Goal: Task Accomplishment & Management: Use online tool/utility

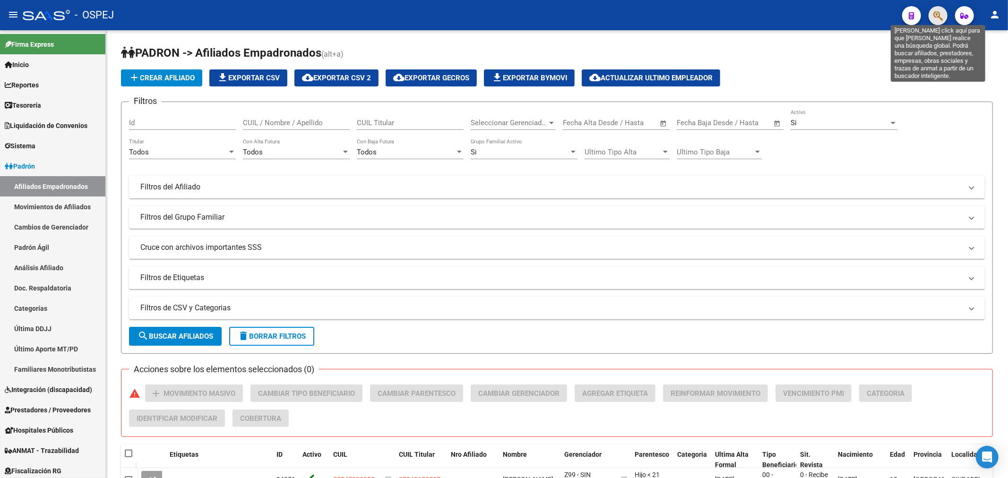
click at [940, 11] on icon "button" at bounding box center [937, 15] width 9 height 11
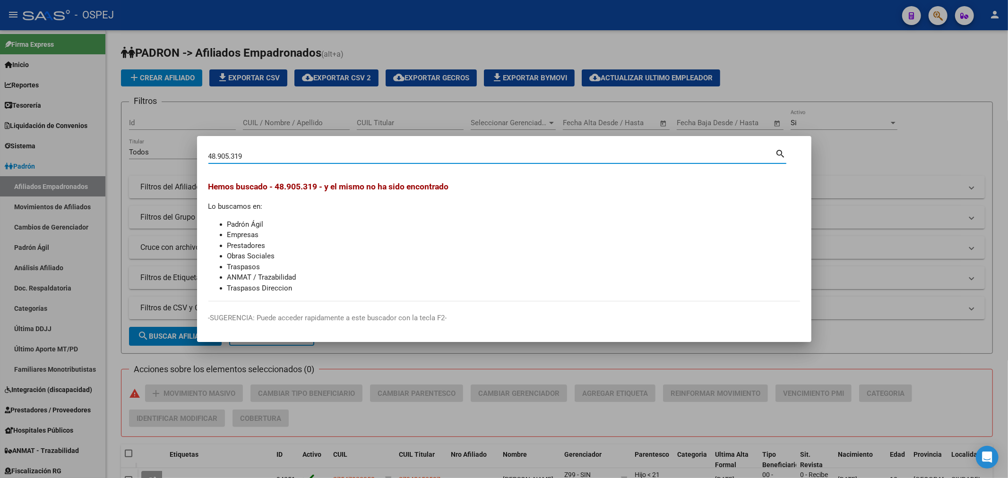
click at [234, 156] on input "48.905.319" at bounding box center [491, 156] width 567 height 9
click at [219, 156] on input "48.905319" at bounding box center [491, 156] width 567 height 9
click at [294, 157] on input "48905319" at bounding box center [491, 156] width 567 height 9
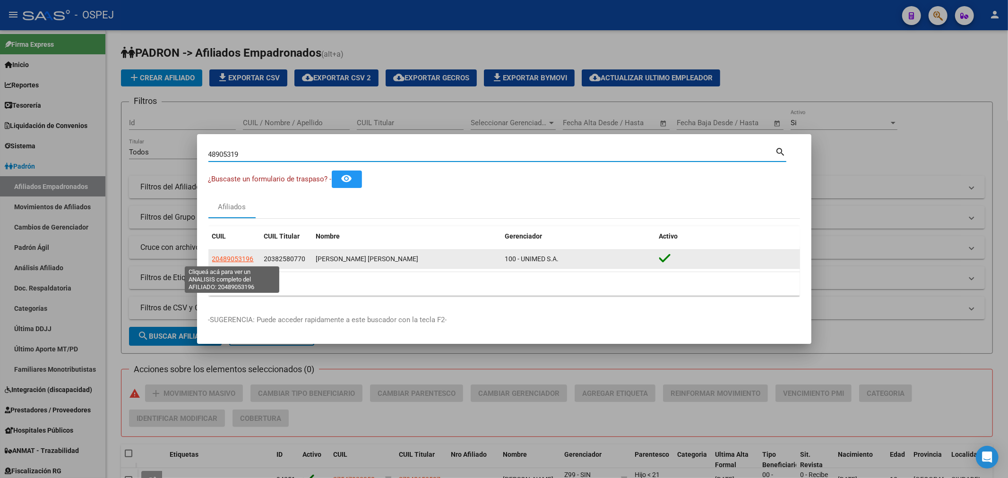
click at [230, 260] on span "20489053196" at bounding box center [233, 259] width 42 height 8
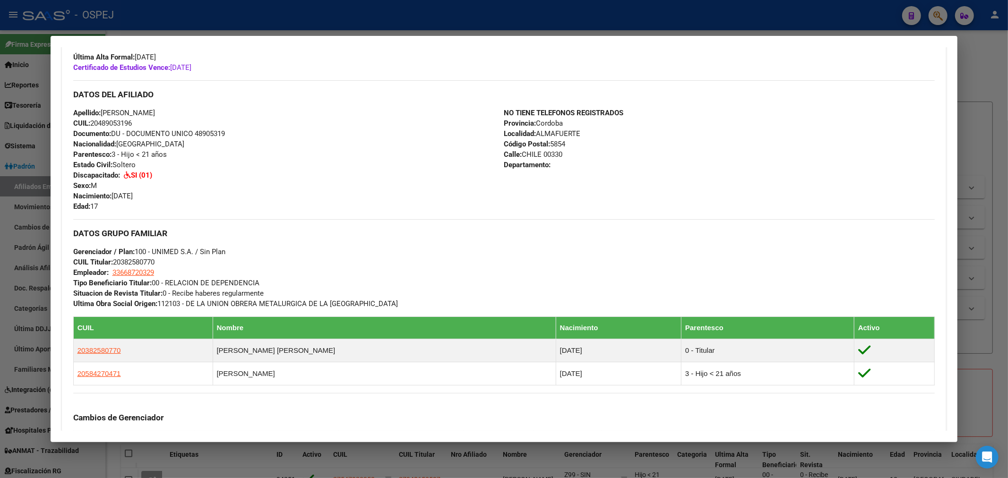
scroll to position [476, 0]
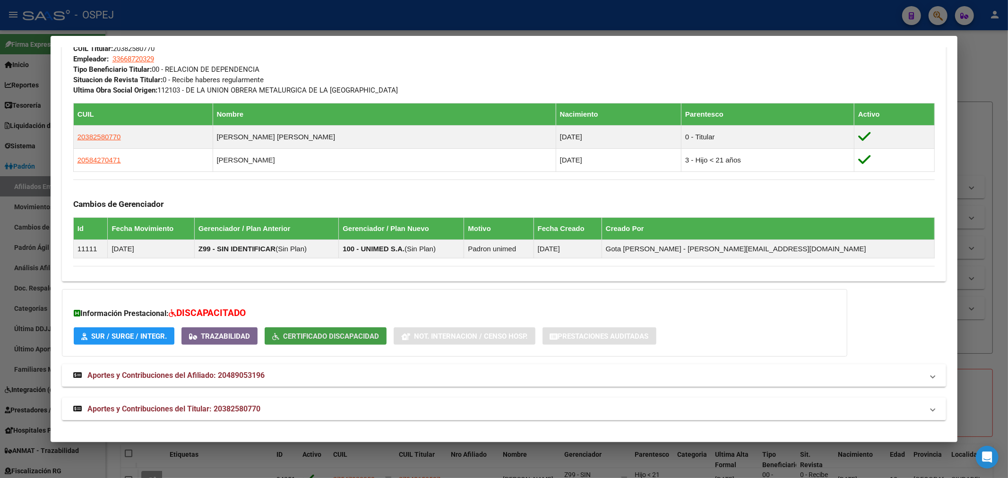
click at [312, 342] on button "Certificado Discapacidad" at bounding box center [326, 335] width 122 height 17
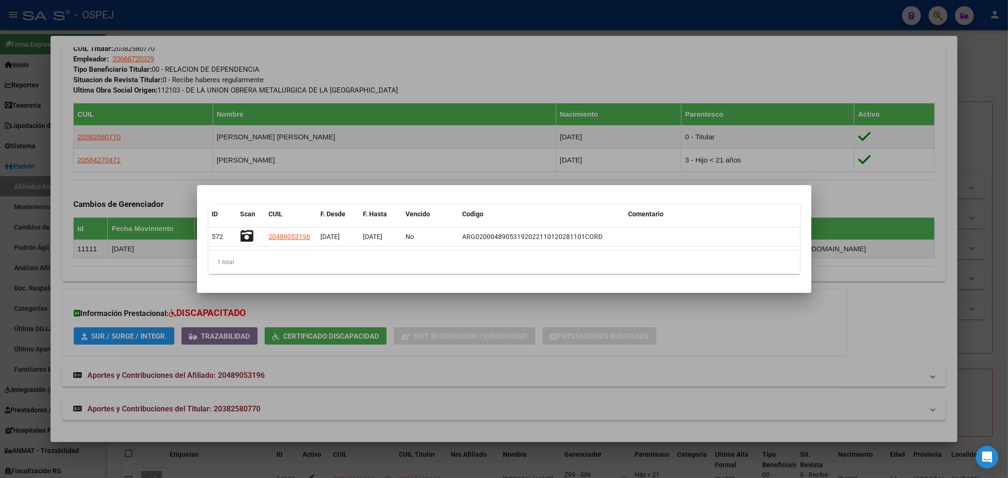
click at [337, 120] on div at bounding box center [504, 239] width 1008 height 478
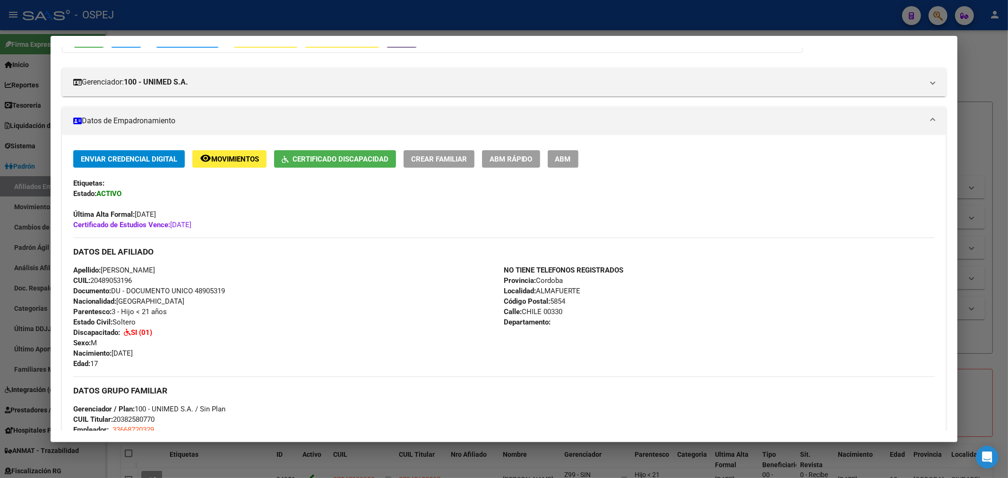
scroll to position [0, 0]
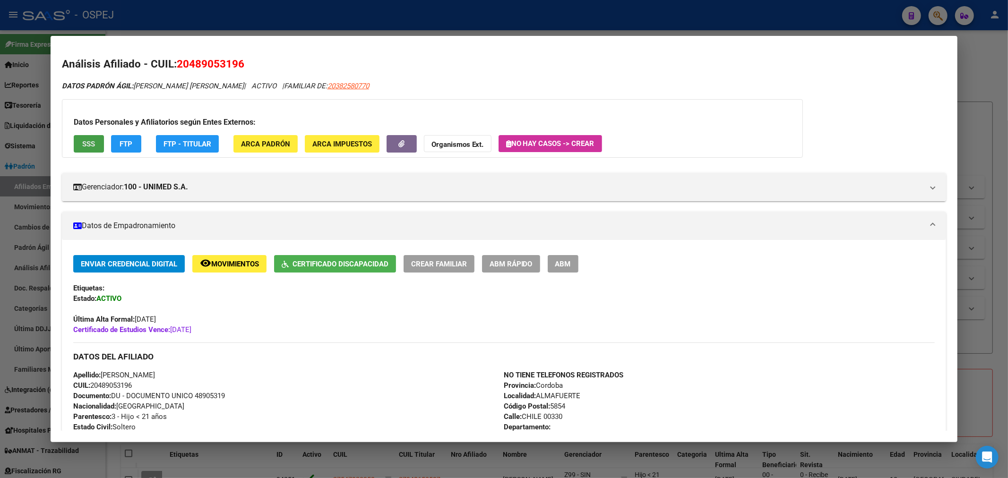
click at [92, 142] on span "SSS" at bounding box center [88, 144] width 13 height 9
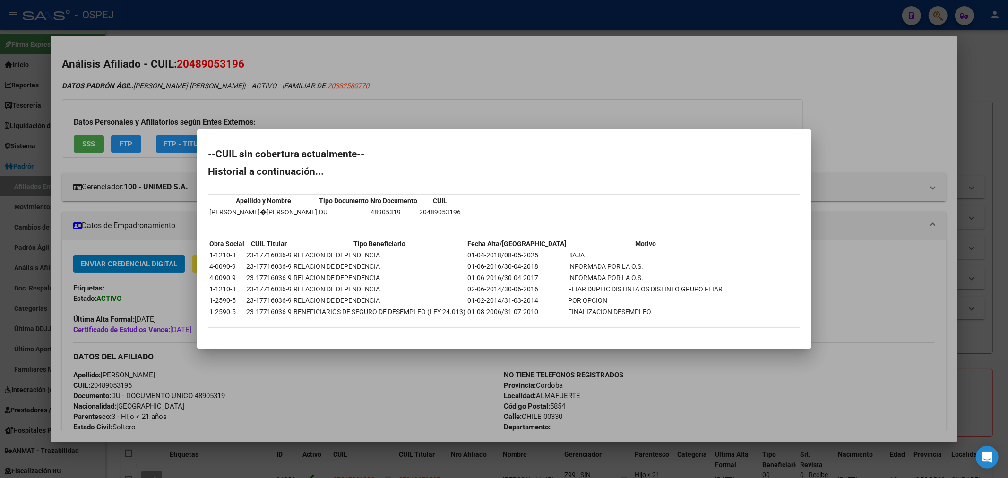
click at [395, 78] on div at bounding box center [504, 239] width 1008 height 478
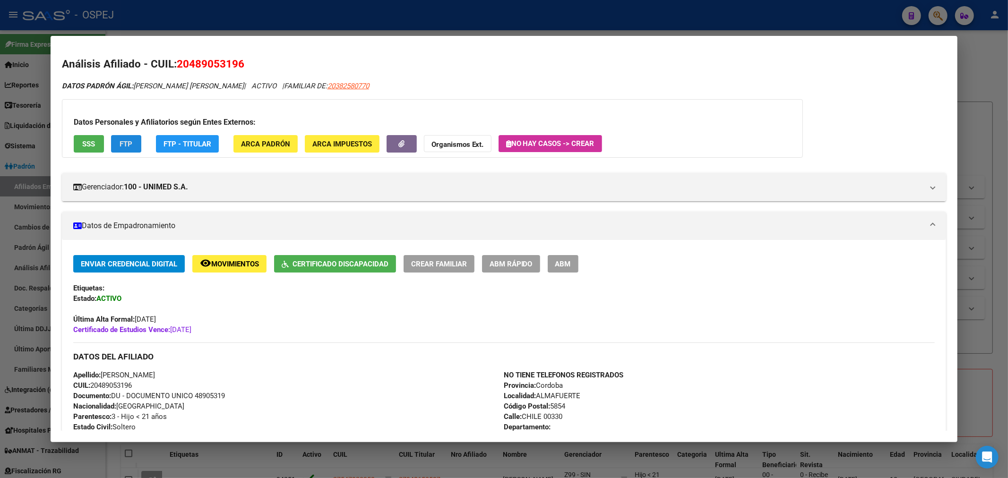
click at [125, 144] on span "FTP" at bounding box center [126, 144] width 13 height 9
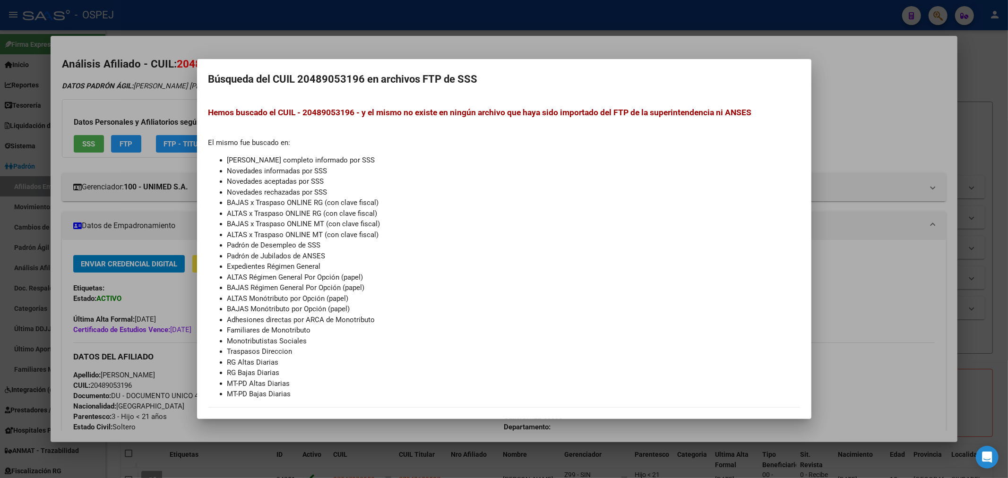
click at [82, 95] on div at bounding box center [504, 239] width 1008 height 478
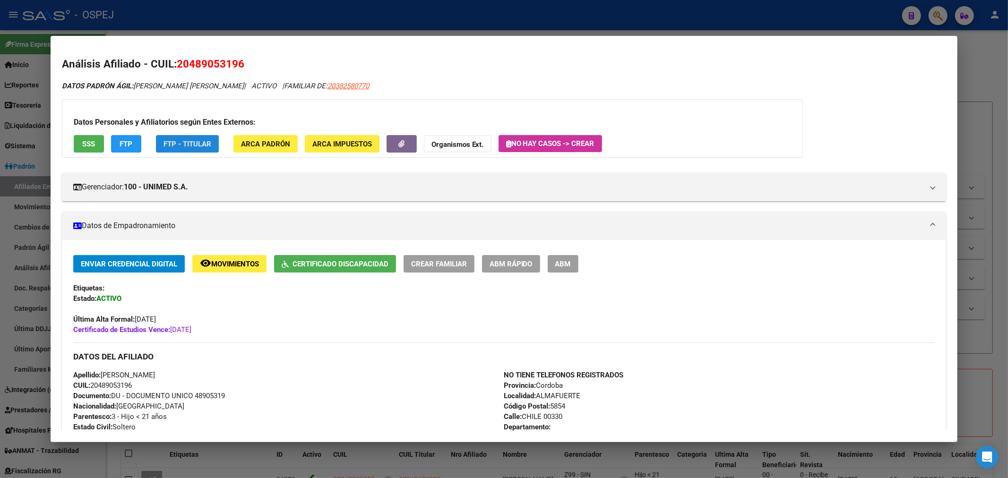
click at [206, 140] on span "FTP - Titular" at bounding box center [187, 144] width 48 height 9
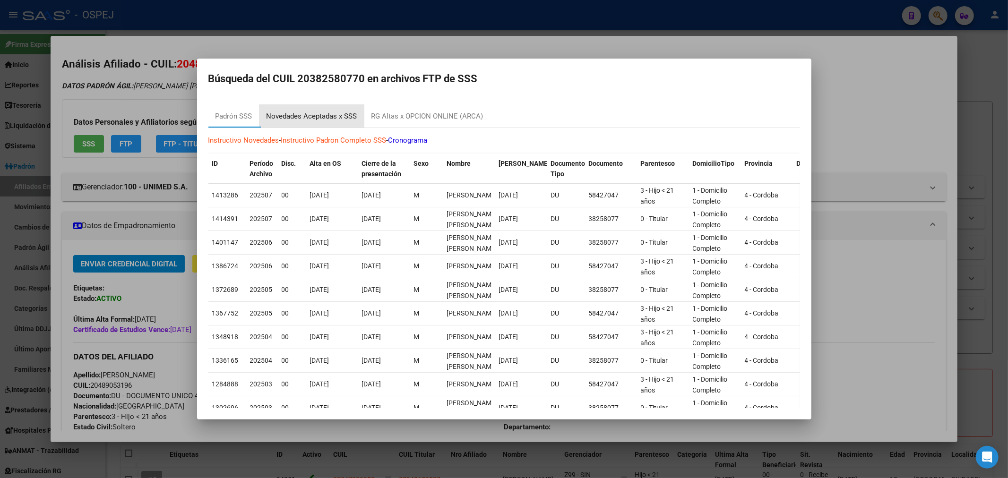
click at [329, 120] on div "Novedades Aceptadas x SSS" at bounding box center [311, 116] width 91 height 11
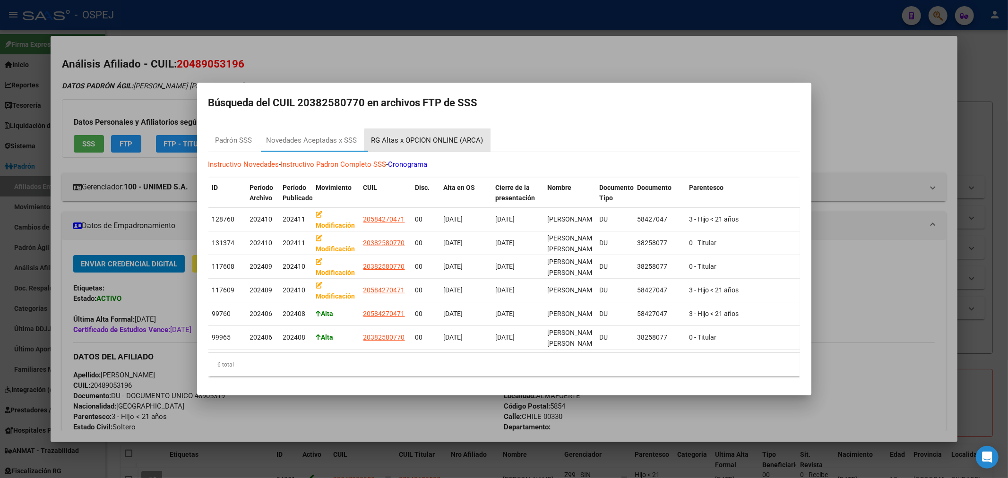
click at [447, 140] on div "RG Altas x OPCION ONLINE (ARCA)" at bounding box center [427, 140] width 112 height 11
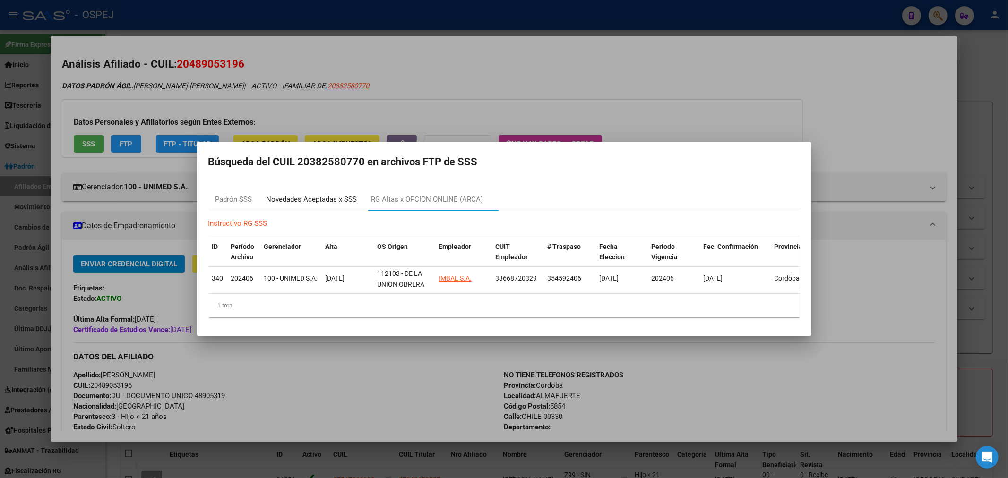
click at [334, 197] on div "Novedades Aceptadas x SSS" at bounding box center [311, 199] width 91 height 11
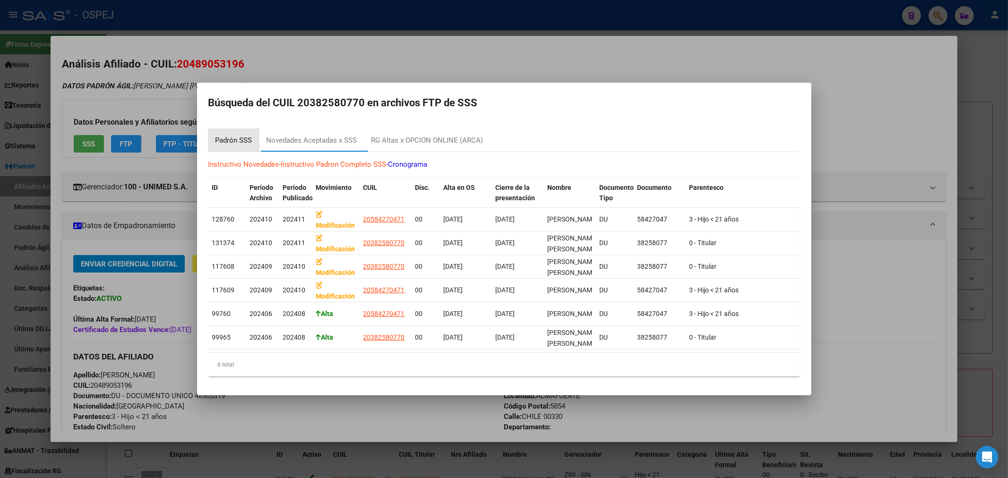
click at [250, 142] on div "Padrón SSS" at bounding box center [233, 140] width 37 height 11
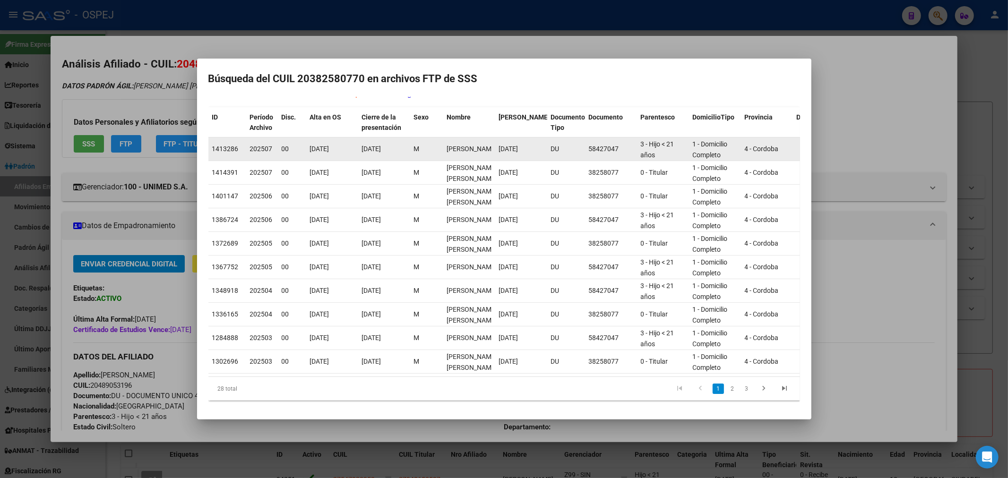
scroll to position [1, 0]
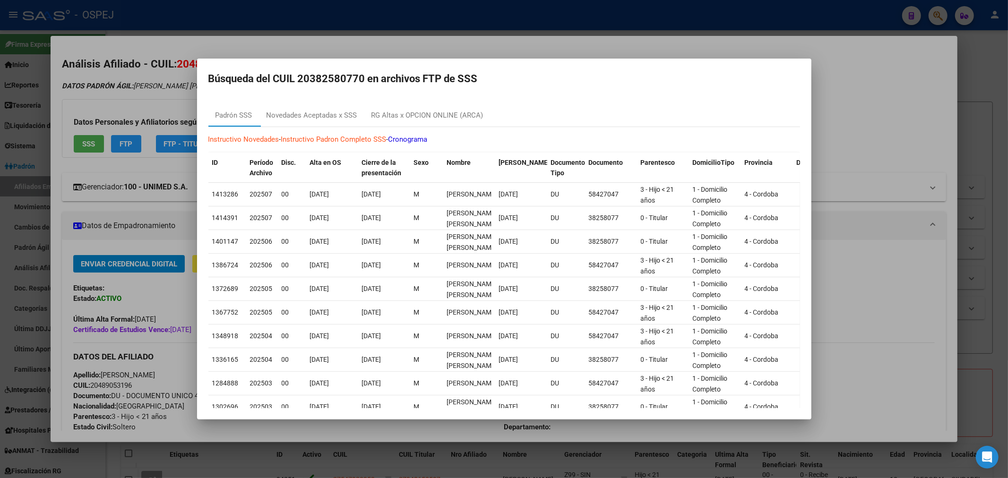
click at [173, 202] on div at bounding box center [504, 239] width 1008 height 478
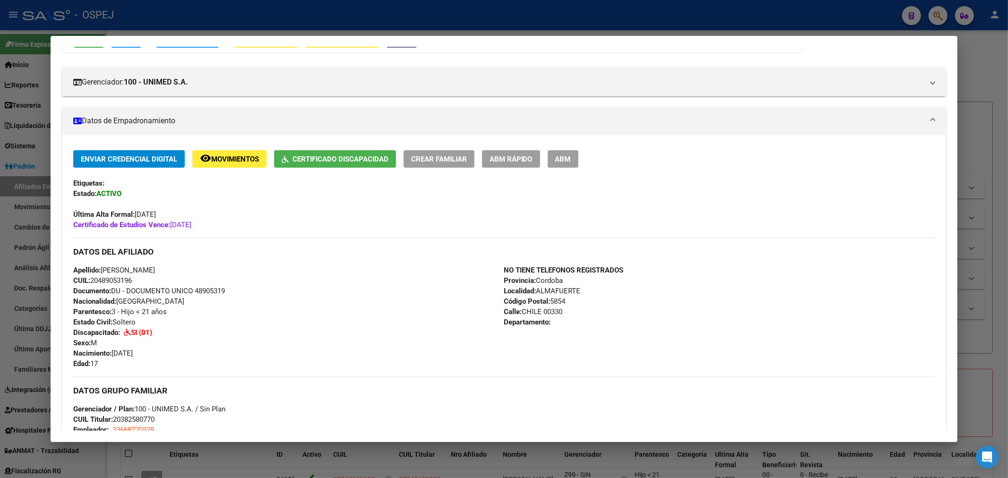
scroll to position [0, 0]
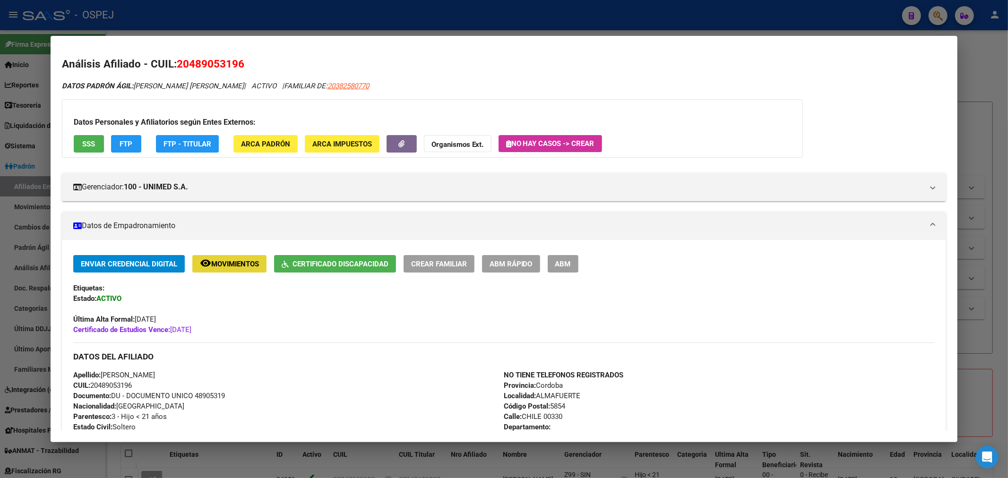
click at [244, 256] on button "remove_red_eye Movimientos" at bounding box center [229, 263] width 74 height 17
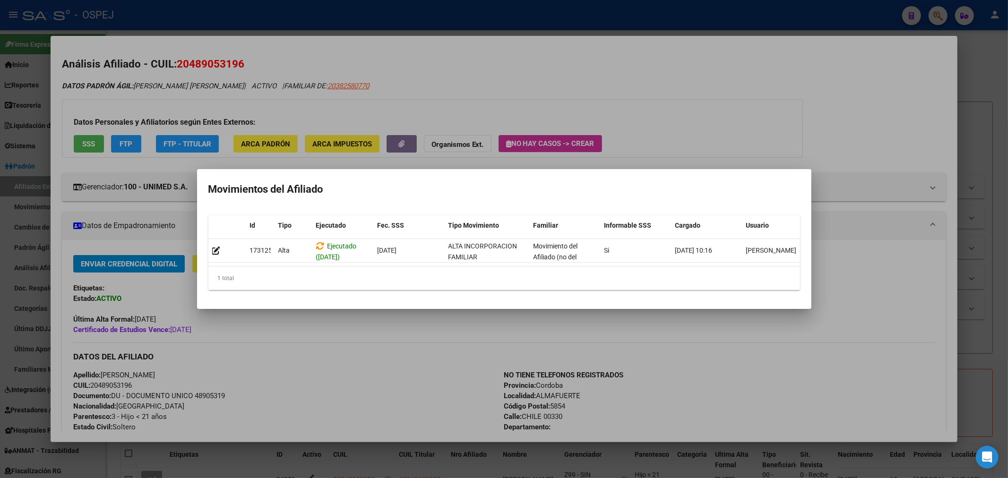
click at [547, 76] on div at bounding box center [504, 239] width 1008 height 478
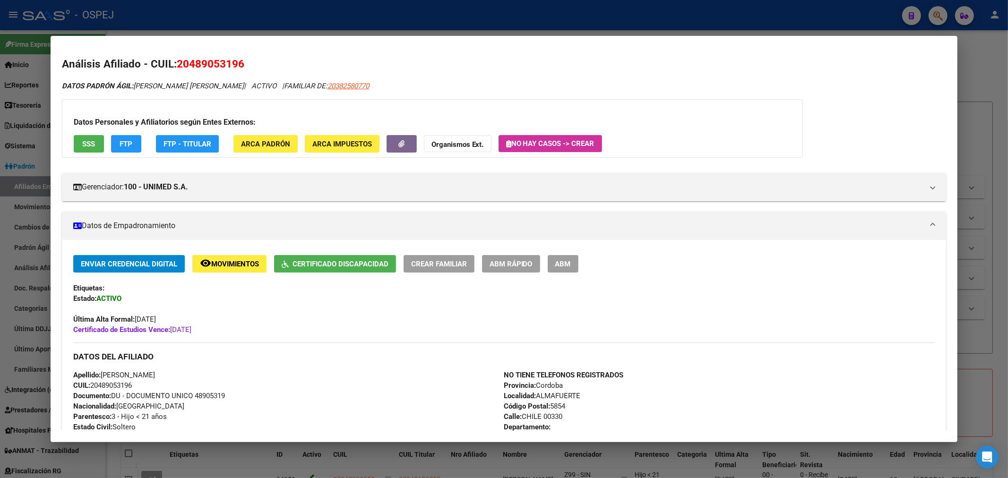
click at [404, 12] on div at bounding box center [504, 239] width 1008 height 478
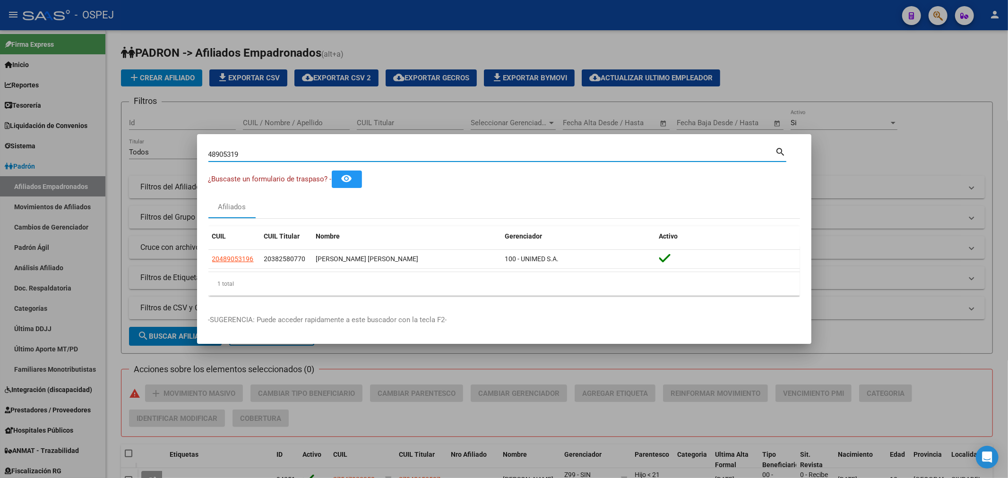
click at [209, 158] on input "48905319" at bounding box center [491, 154] width 567 height 9
type input "55337717"
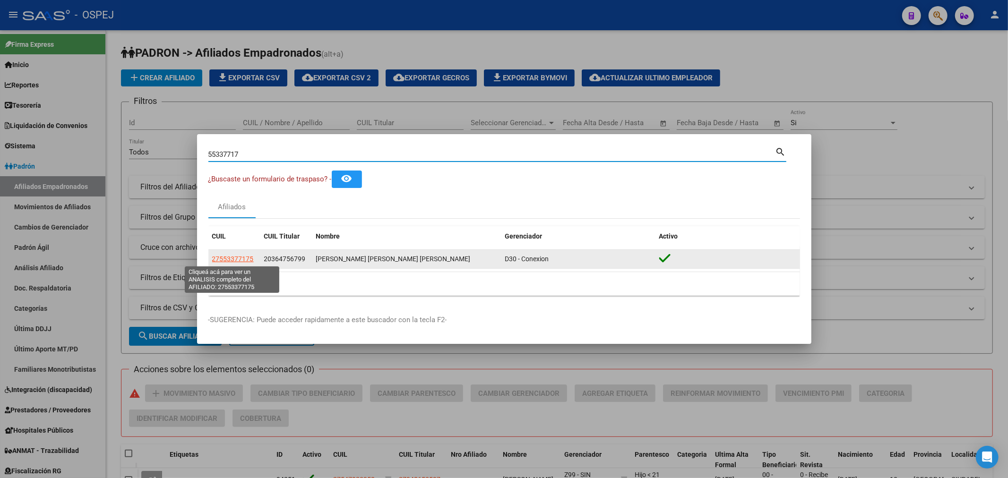
click at [236, 260] on span "27553377175" at bounding box center [233, 259] width 42 height 8
type textarea "27553377175"
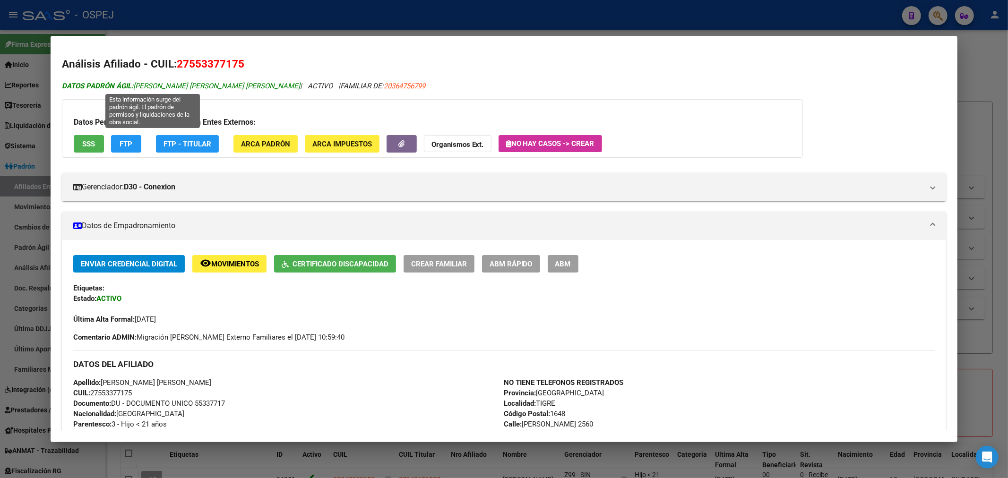
drag, startPoint x: 248, startPoint y: 85, endPoint x: 139, endPoint y: 89, distance: 108.7
click at [139, 89] on icon "DATOS PADRÓN ÁGIL: DUARTE LOPEZ EILYN NATASHA | ACTIVO | FAMILIAR DE: 203647567…" at bounding box center [243, 86] width 363 height 9
copy icon "DUARTE LOPEZ EILYN NATASHA"
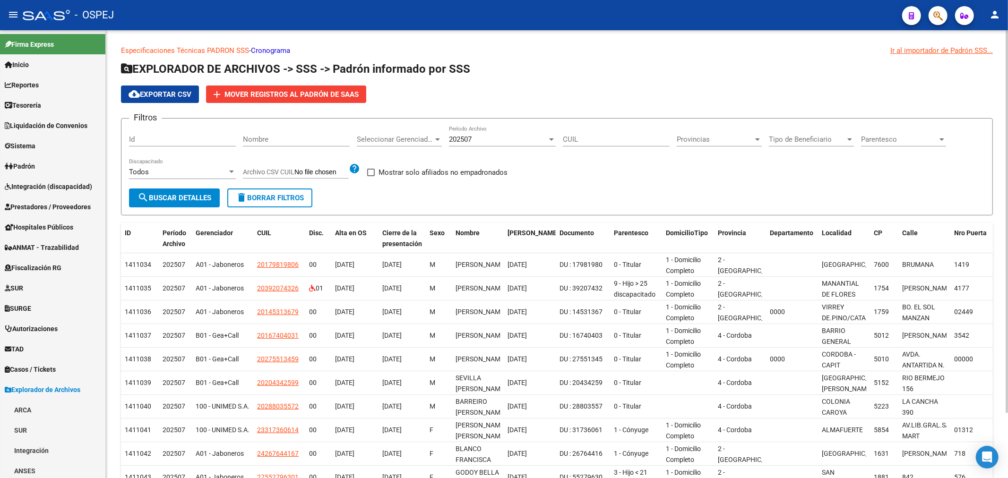
click at [483, 145] on div "202507 Período Archivo" at bounding box center [502, 136] width 107 height 20
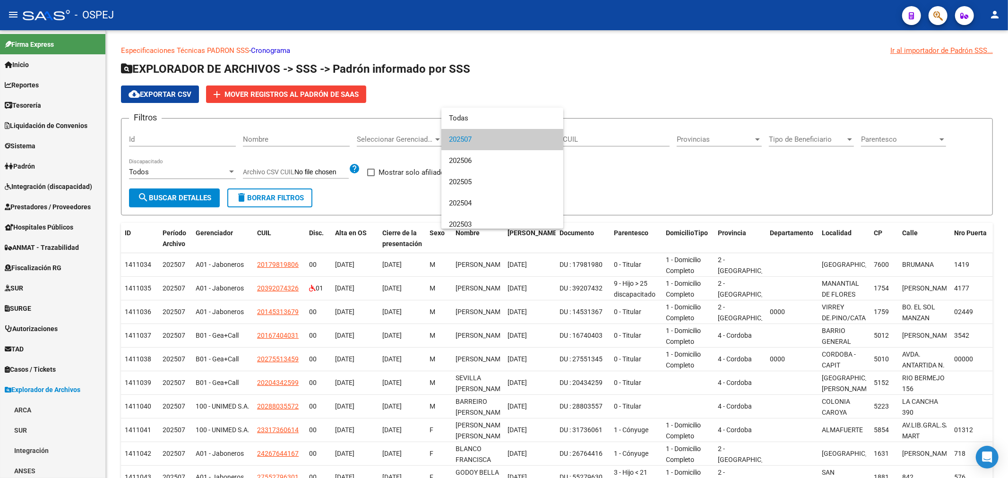
click at [588, 143] on div at bounding box center [504, 239] width 1008 height 478
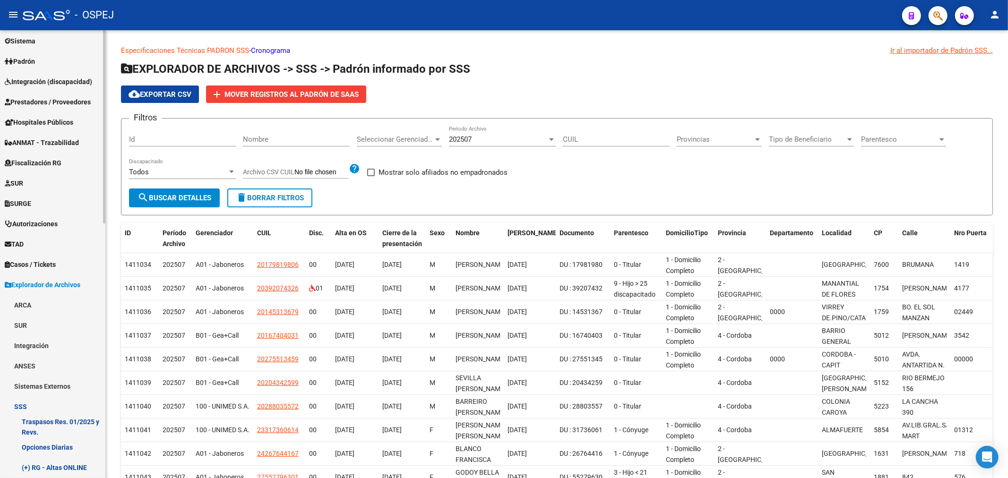
scroll to position [367, 0]
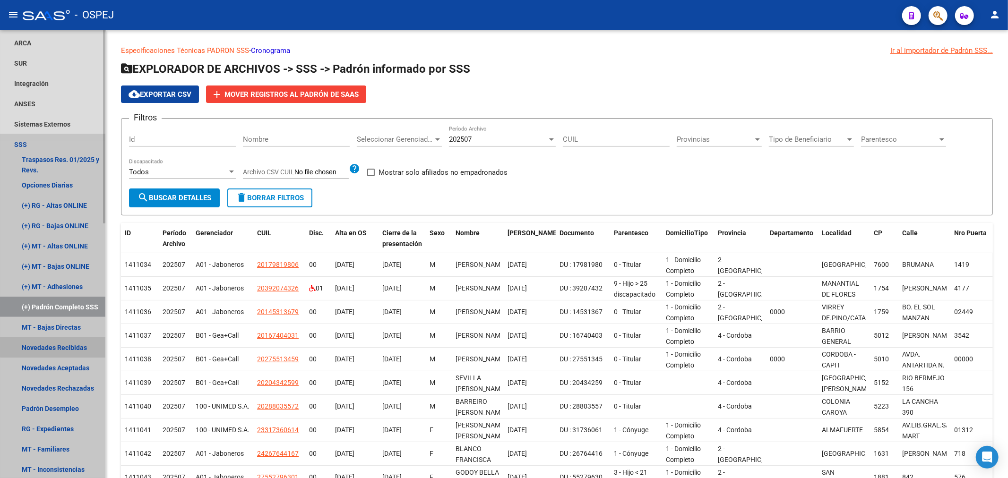
click at [77, 345] on link "Novedades Recibidas" at bounding box center [52, 347] width 105 height 20
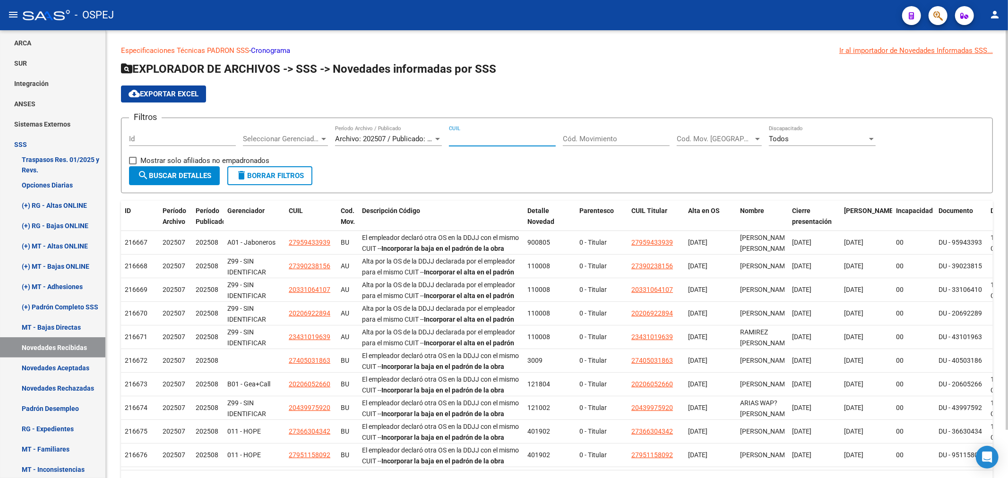
click at [519, 136] on input "CUIL" at bounding box center [502, 139] width 107 height 9
paste input "20-48905319-6"
type input "20-48905319-6"
click at [187, 171] on button "search Buscar Detalles" at bounding box center [174, 175] width 91 height 19
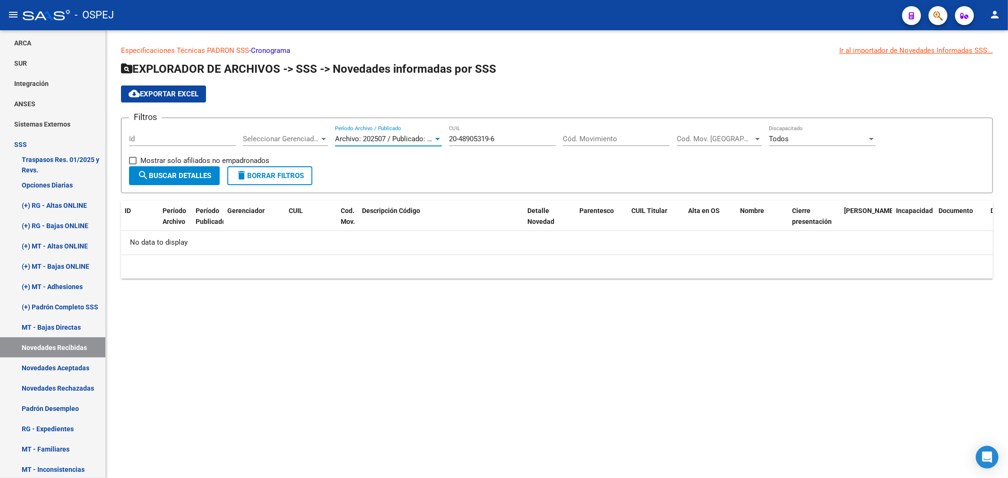
click at [406, 138] on span "Archivo: 202507 / Publicado: 202508" at bounding box center [392, 139] width 115 height 9
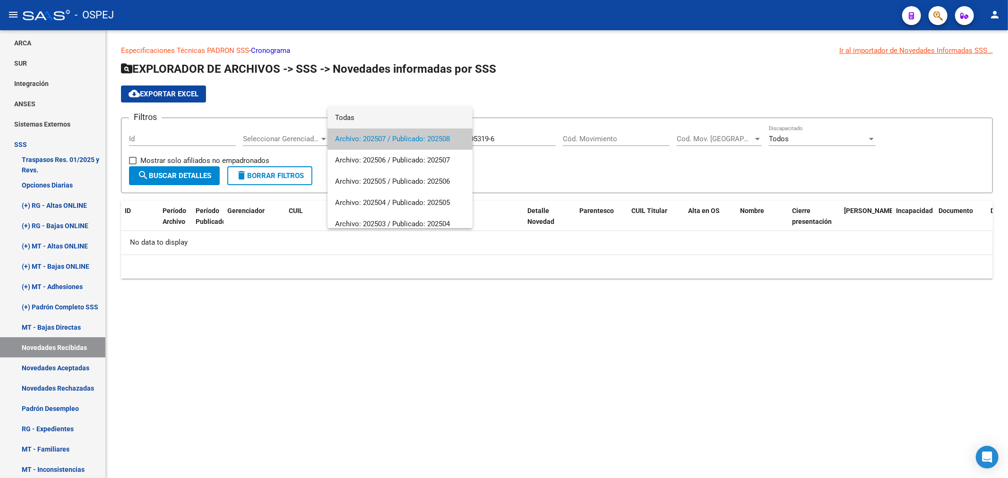
drag, startPoint x: 410, startPoint y: 117, endPoint x: 329, endPoint y: 129, distance: 81.7
click at [405, 117] on span "Todas" at bounding box center [400, 117] width 130 height 21
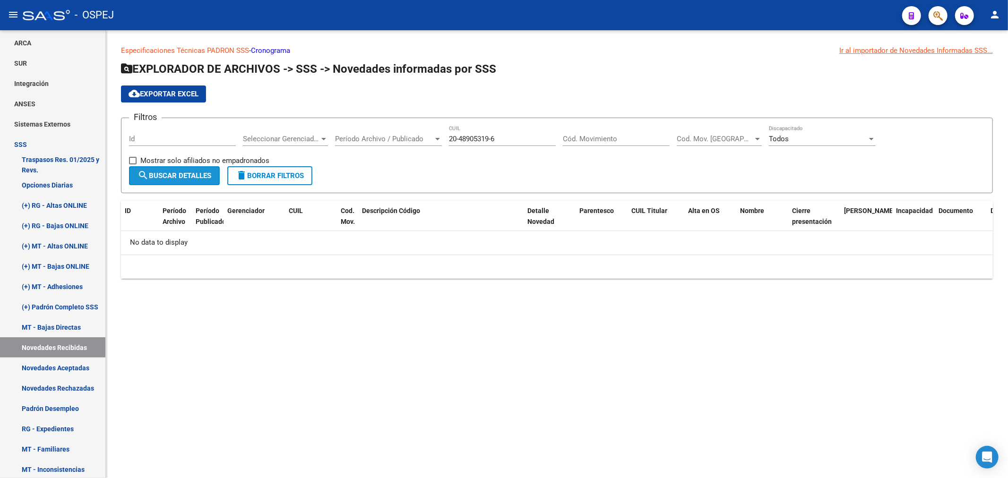
click at [205, 167] on button "search Buscar Detalles" at bounding box center [174, 175] width 91 height 19
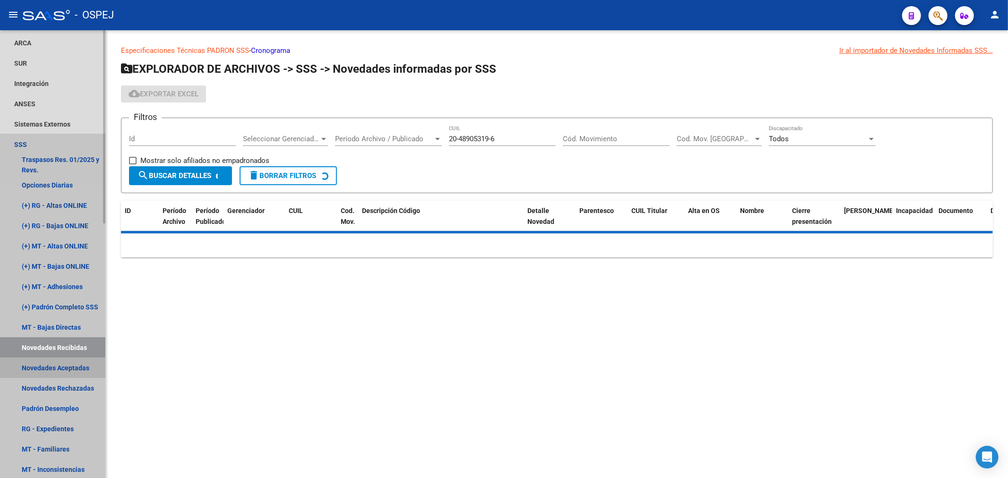
click at [38, 368] on link "Novedades Aceptadas" at bounding box center [52, 368] width 105 height 20
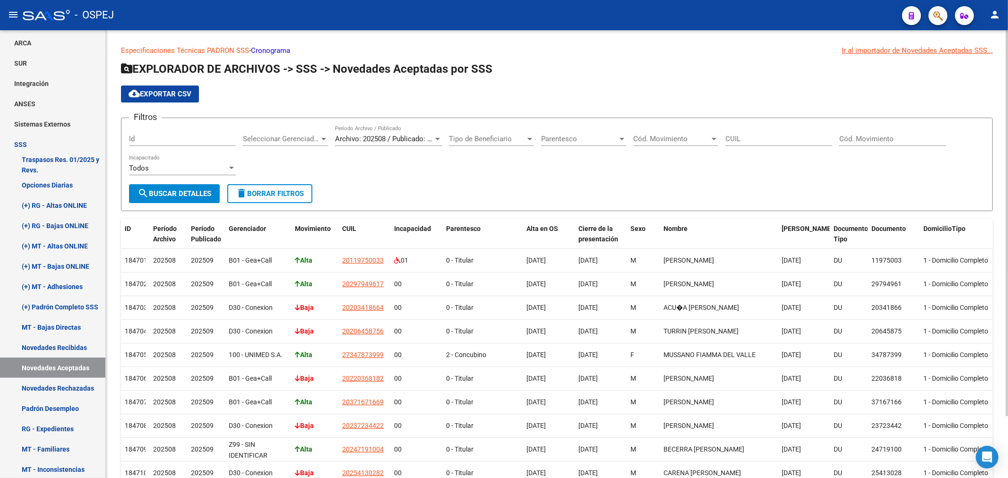
click at [766, 139] on input "CUIL" at bounding box center [778, 139] width 107 height 9
paste input "20-48905319-6"
type input "20-48905319-6"
drag, startPoint x: 192, startPoint y: 195, endPoint x: 206, endPoint y: 194, distance: 13.3
click at [197, 195] on span "search Buscar Detalles" at bounding box center [174, 193] width 74 height 9
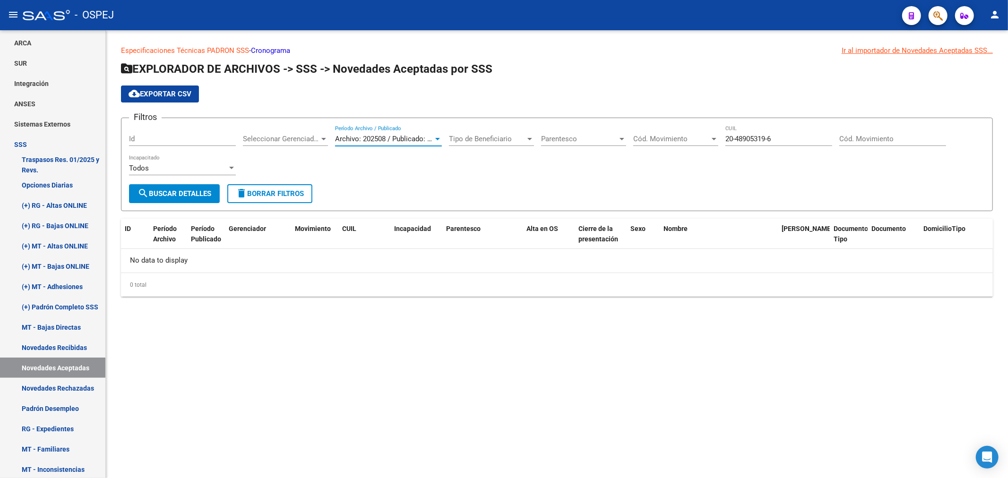
click at [428, 137] on span "Archivo: 202508 / Publicado: 202509" at bounding box center [392, 139] width 115 height 9
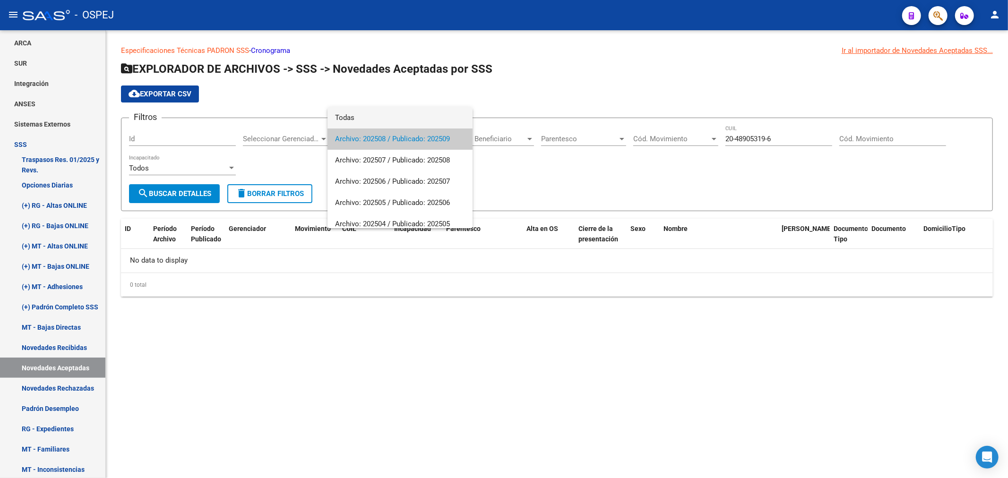
click at [426, 125] on span "Todas" at bounding box center [400, 117] width 130 height 21
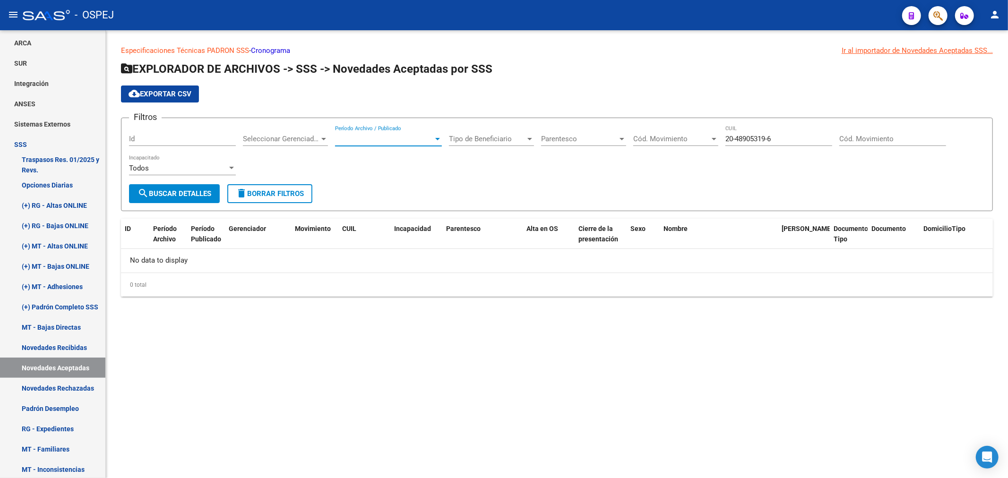
click at [206, 187] on button "search Buscar Detalles" at bounding box center [174, 193] width 91 height 19
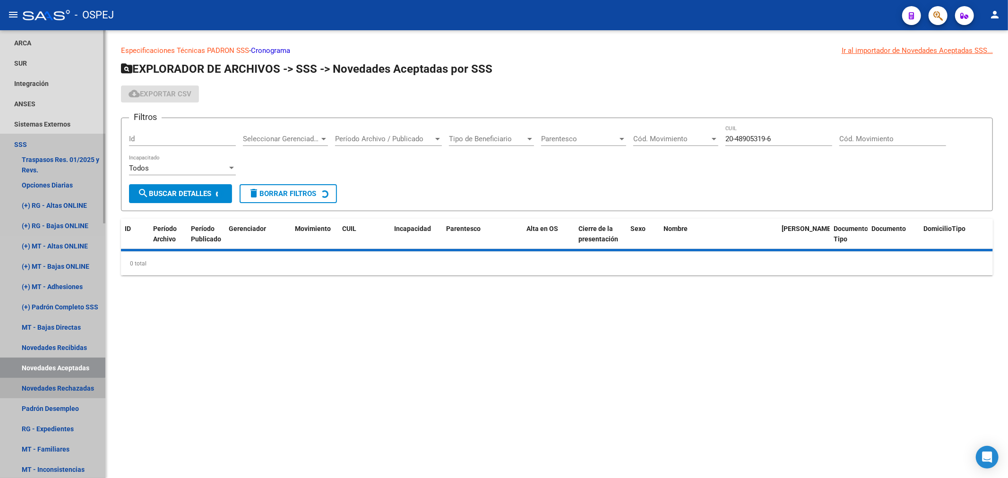
click at [52, 391] on link "Novedades Rechazadas" at bounding box center [52, 388] width 105 height 20
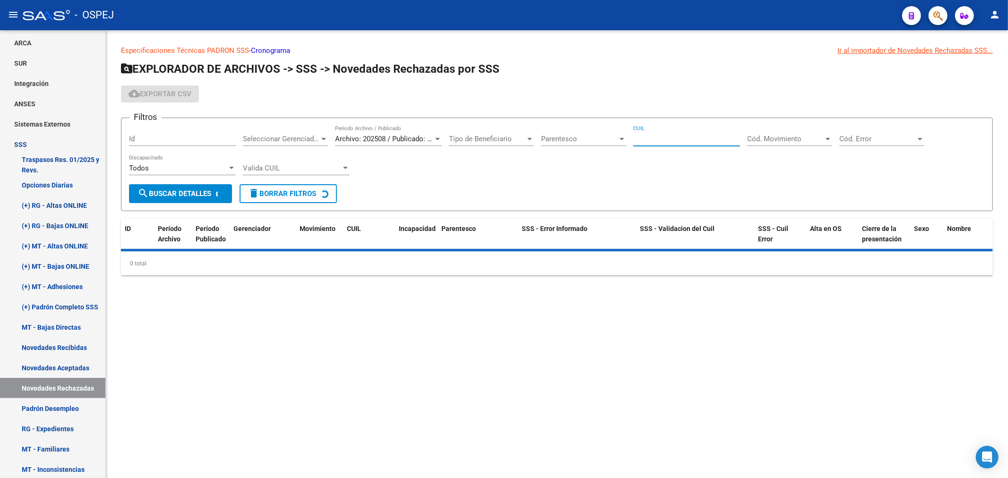
click at [677, 137] on input "CUIL" at bounding box center [686, 139] width 107 height 9
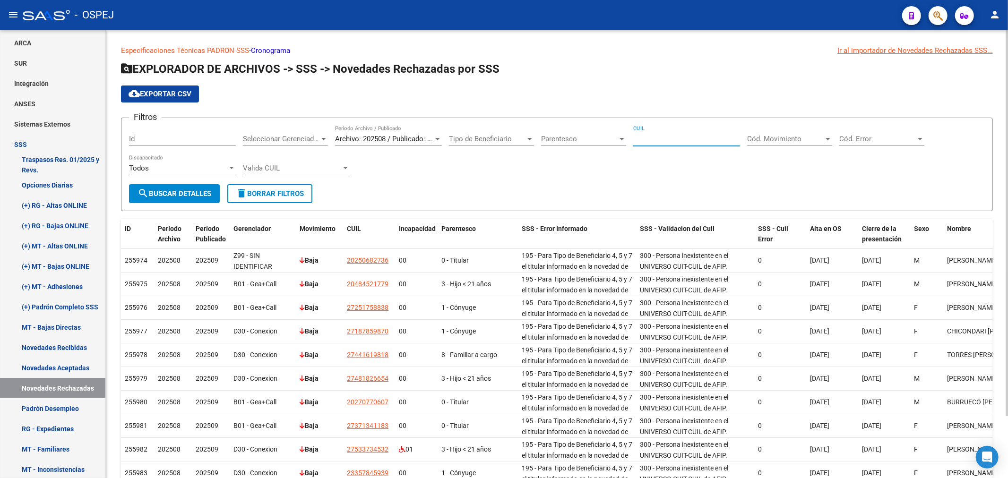
paste input "20-48905319-6"
type input "20-48905319-6"
click at [169, 192] on span "search Buscar Detalles" at bounding box center [174, 193] width 74 height 9
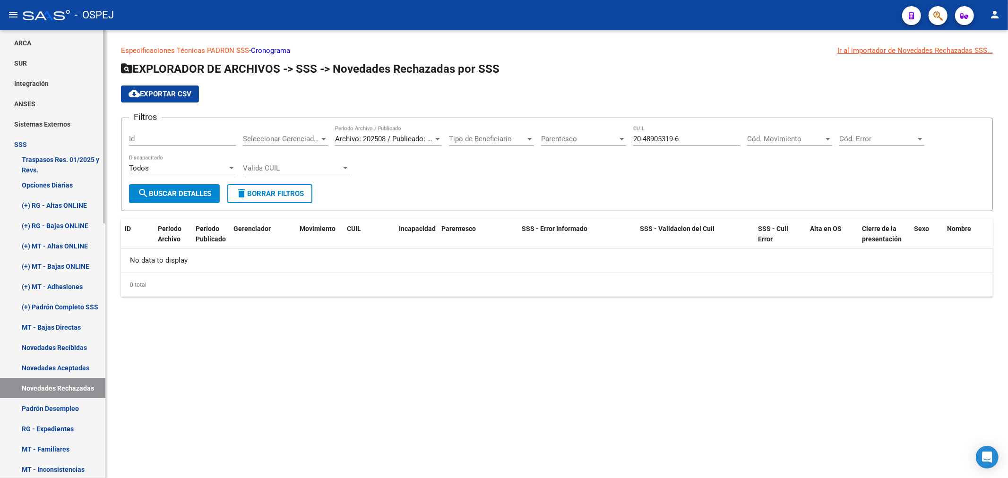
click at [76, 350] on link "Novedades Recibidas" at bounding box center [52, 347] width 105 height 20
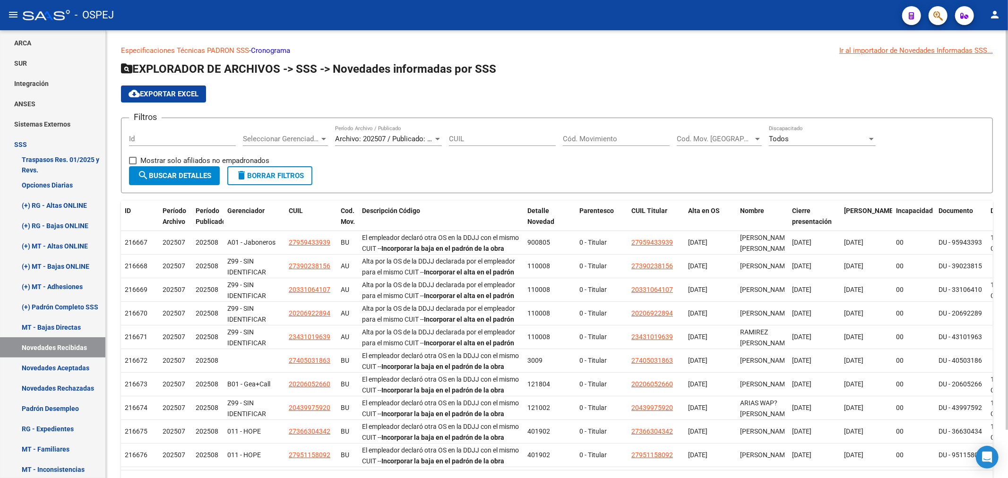
drag, startPoint x: 490, startPoint y: 126, endPoint x: 489, endPoint y: 133, distance: 6.8
click at [489, 128] on div "CUIL" at bounding box center [502, 136] width 107 height 20
click at [490, 137] on input "CUIL" at bounding box center [502, 139] width 107 height 9
paste input "20-48905319-6"
type input "20-48905319-6"
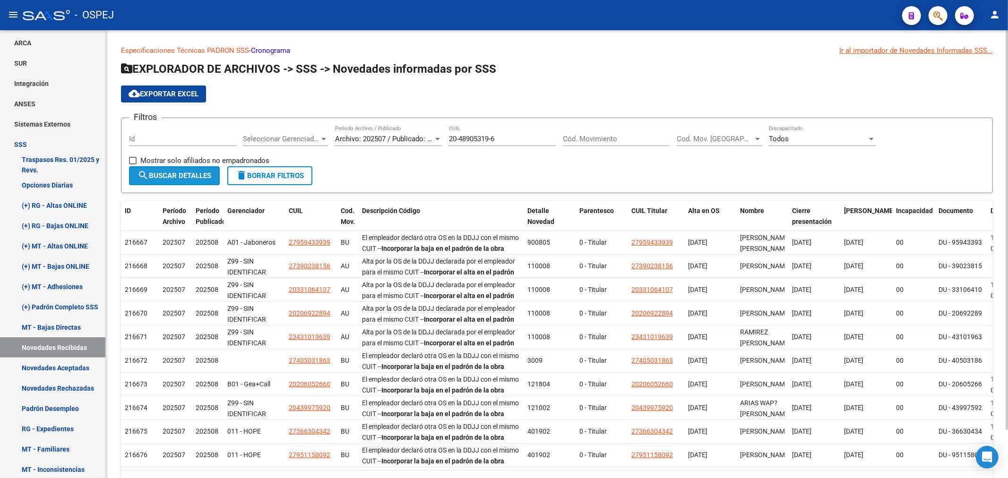
click at [183, 178] on span "search Buscar Detalles" at bounding box center [174, 176] width 74 height 9
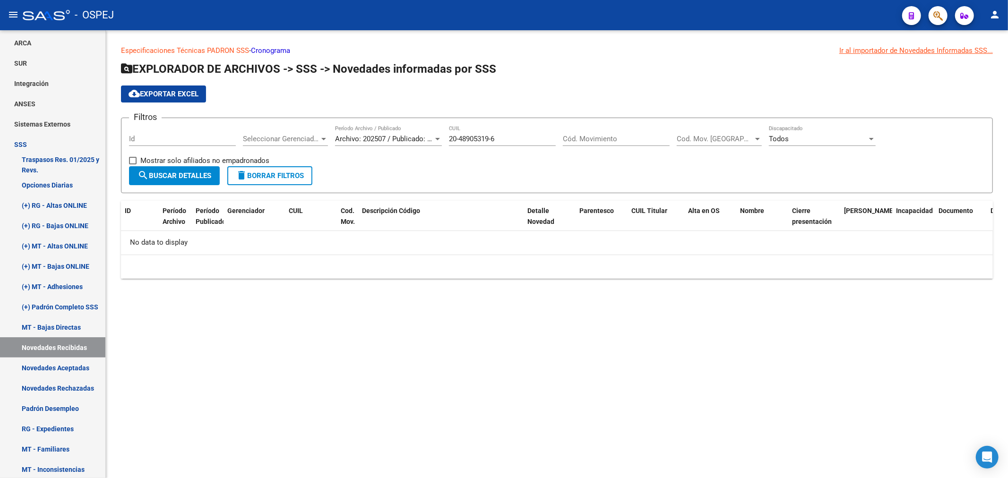
click at [457, 141] on input "20-48905319-6" at bounding box center [502, 139] width 107 height 9
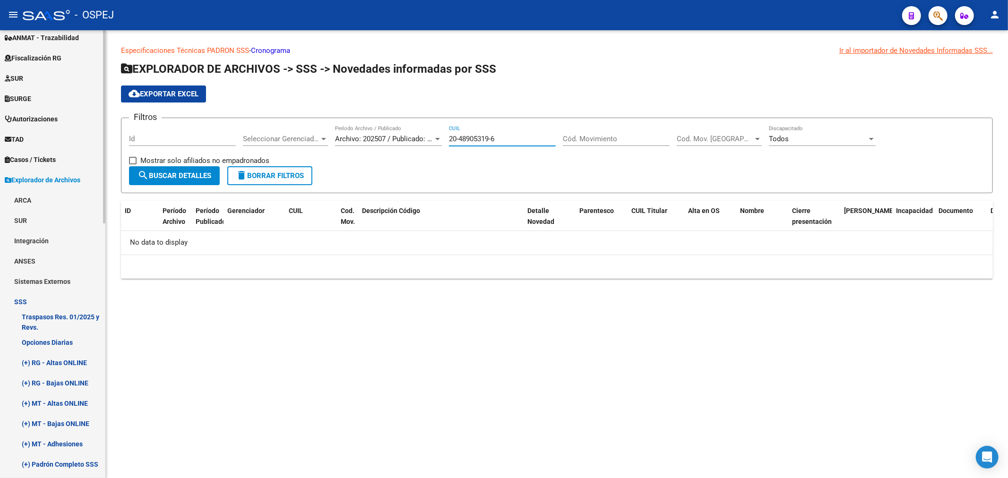
scroll to position [52, 0]
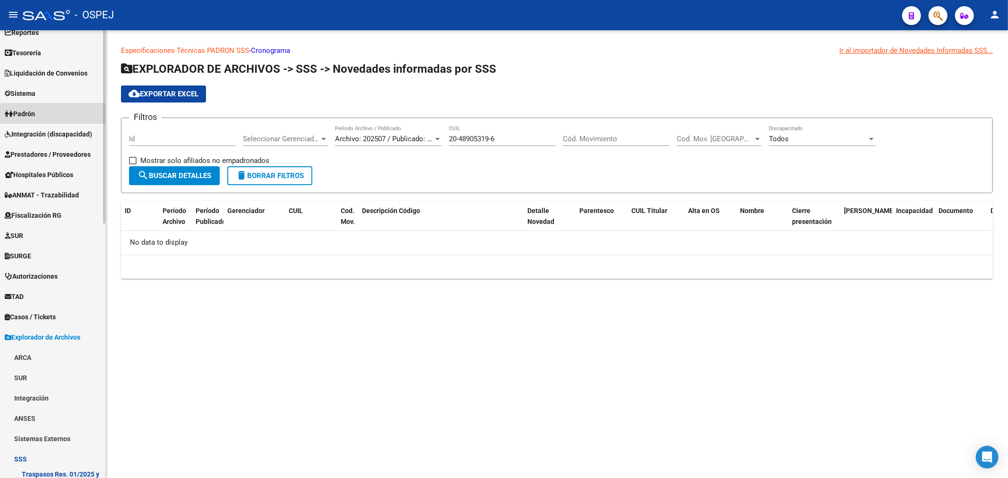
click at [55, 112] on link "Padrón" at bounding box center [52, 113] width 105 height 20
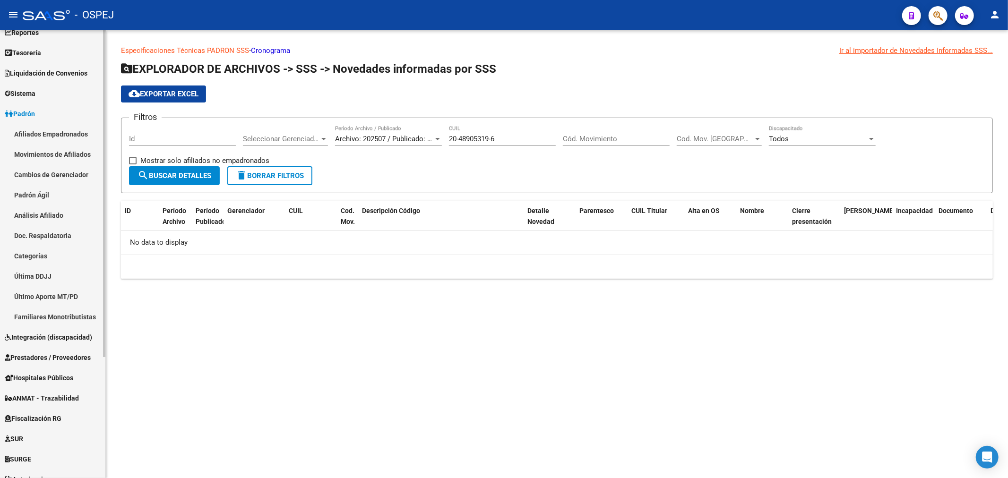
click at [71, 154] on link "Movimientos de Afiliados" at bounding box center [52, 154] width 105 height 20
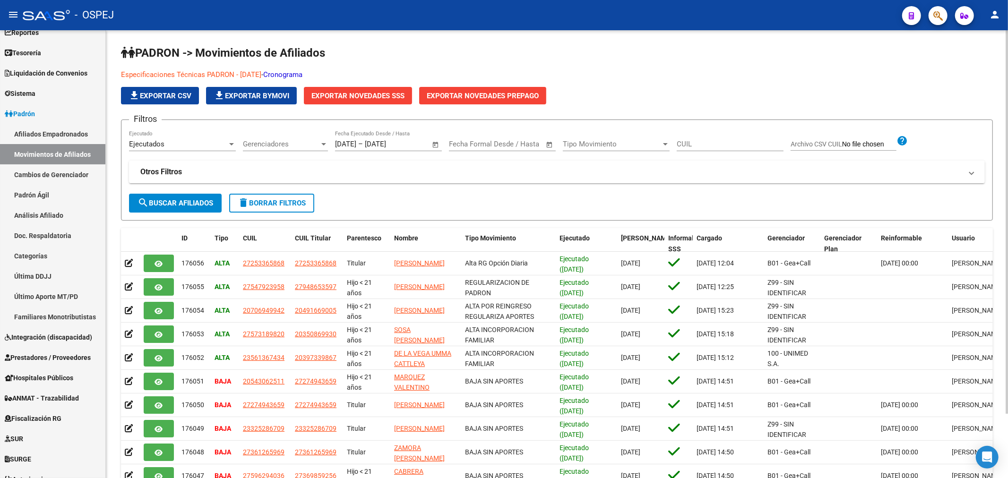
click at [710, 138] on div "CUIL" at bounding box center [730, 141] width 107 height 20
paste input "20-48905319-6"
type input "20-48905319-6"
click at [196, 202] on span "search Buscar Afiliados" at bounding box center [175, 203] width 76 height 9
click at [169, 192] on div "Filtros Ejecutados Ejecutado Gerenciadores Gerenciadores 01/09/2025 01/09/2025 …" at bounding box center [557, 161] width 856 height 66
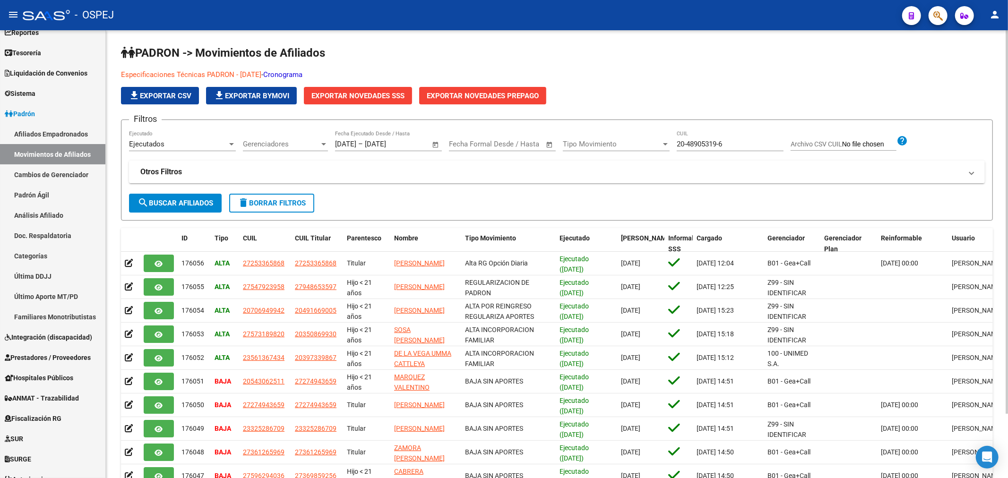
click at [173, 202] on span "search Buscar Afiliados" at bounding box center [175, 203] width 76 height 9
click at [735, 146] on input "20-48905319-6" at bounding box center [730, 144] width 107 height 9
click at [267, 206] on span "delete Borrar Filtros" at bounding box center [272, 203] width 68 height 9
click at [691, 141] on input "CUIL" at bounding box center [730, 144] width 107 height 9
paste input "20-48905319-6"
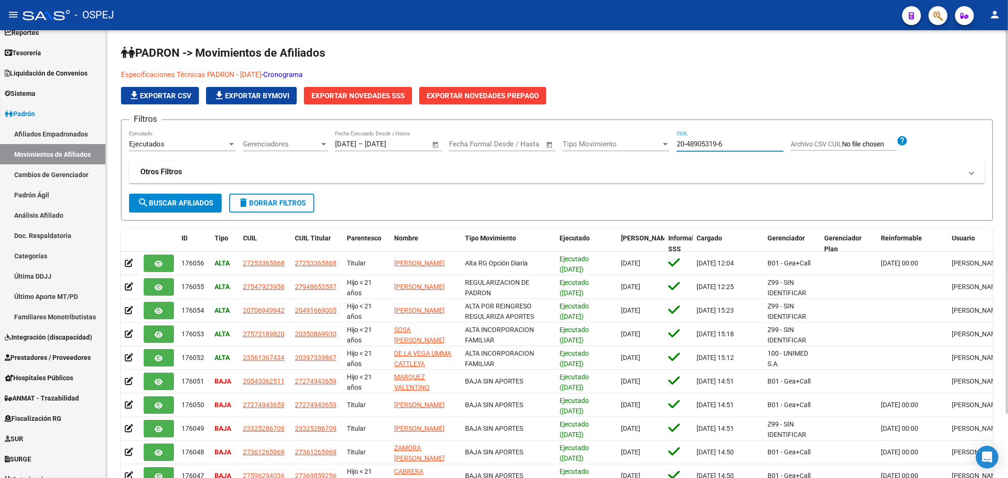
type input "20-48905319-6"
click at [192, 204] on span "search Buscar Afiliados" at bounding box center [175, 203] width 76 height 9
click at [191, 200] on span "search Buscar Afiliados" at bounding box center [175, 203] width 76 height 9
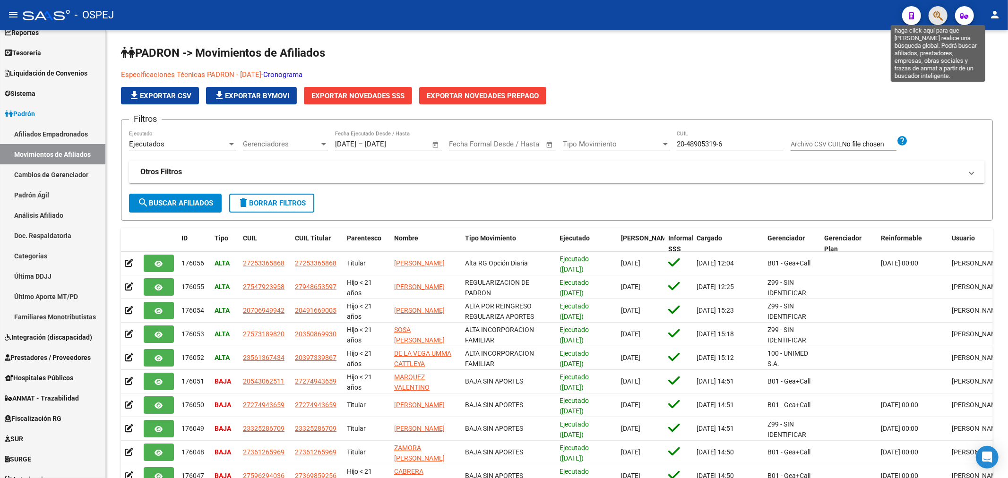
click at [937, 16] on icon "button" at bounding box center [937, 15] width 9 height 11
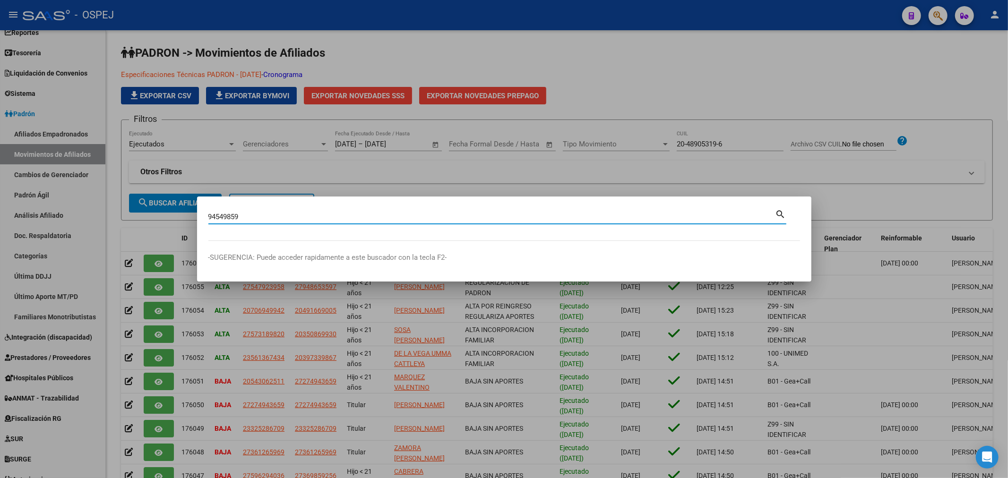
type input "94549859"
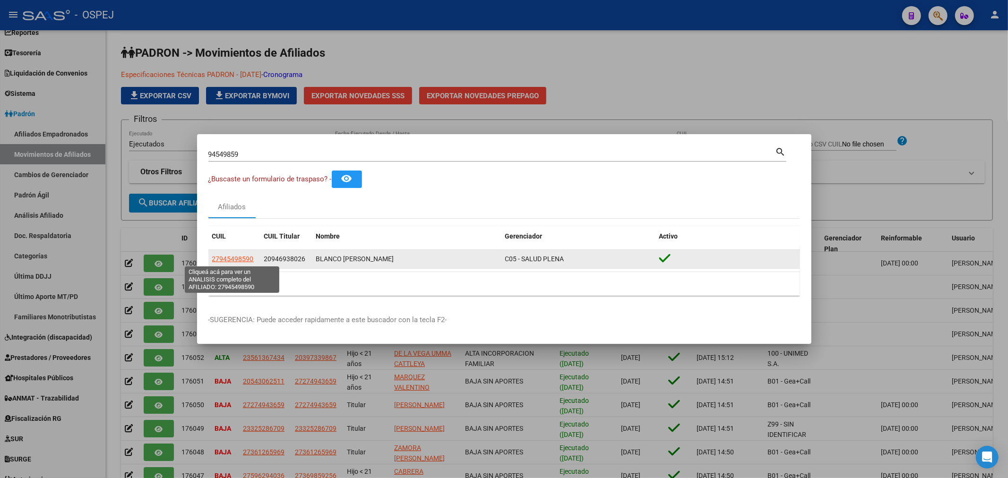
click at [242, 258] on span "27945498590" at bounding box center [233, 259] width 42 height 8
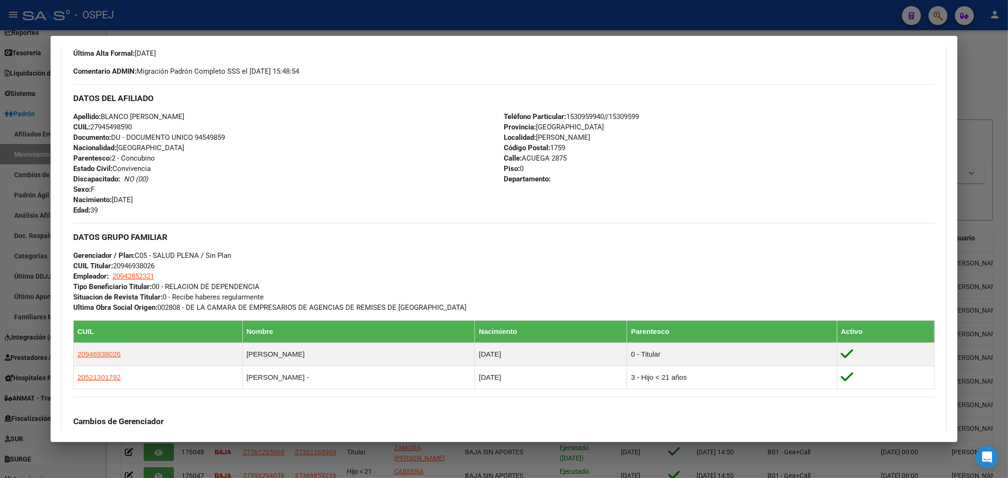
scroll to position [482, 0]
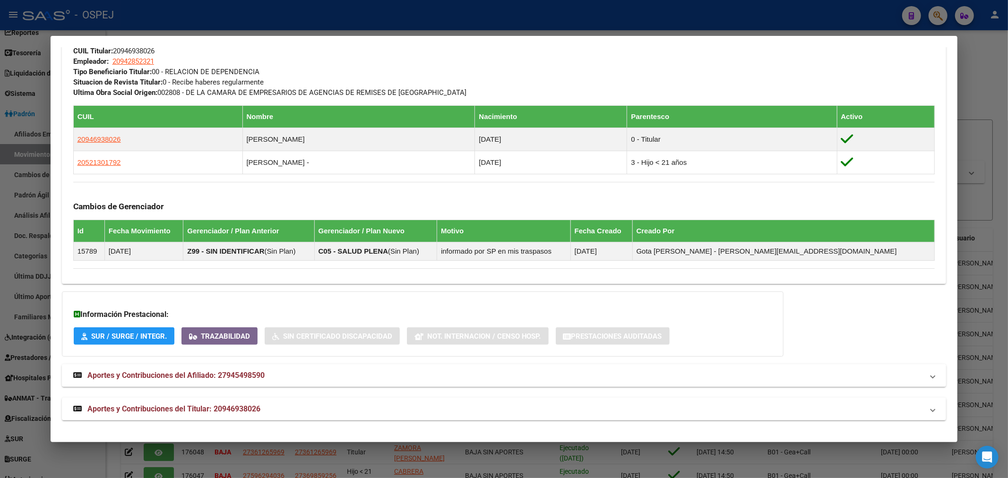
click at [260, 381] on mat-expansion-panel-header "Aportes y Contribuciones del Afiliado: 27945498590" at bounding box center [504, 375] width 884 height 23
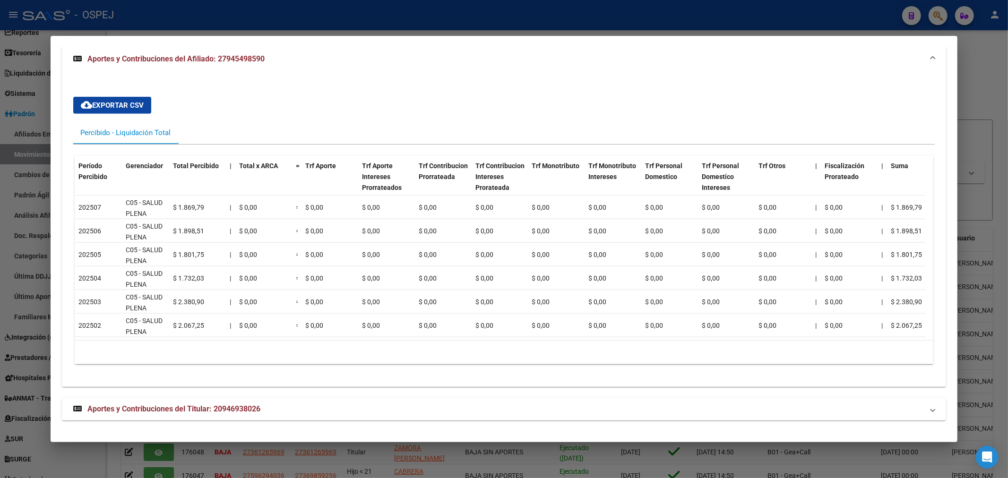
drag, startPoint x: 215, startPoint y: 412, endPoint x: 215, endPoint y: 403, distance: 9.4
click at [215, 411] on span "Aportes y Contribuciones del Titular: 20946938026" at bounding box center [173, 408] width 173 height 9
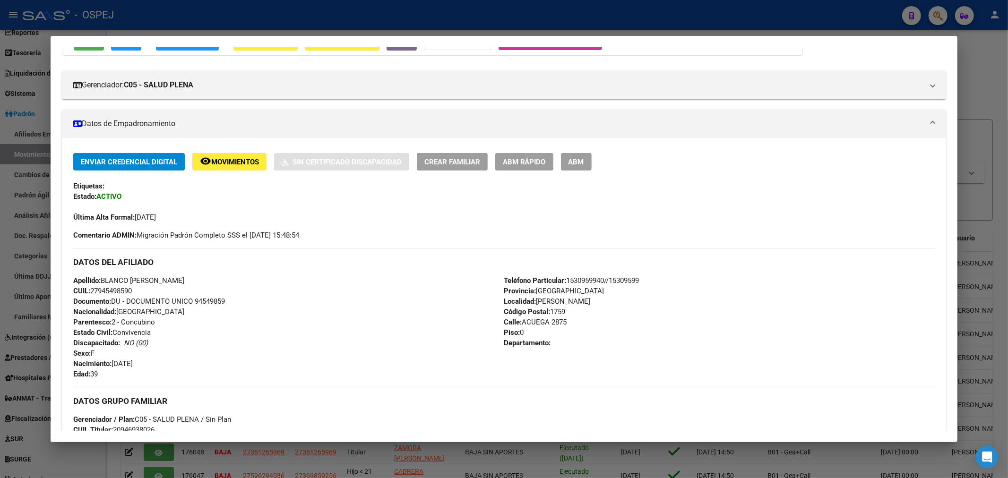
scroll to position [0, 0]
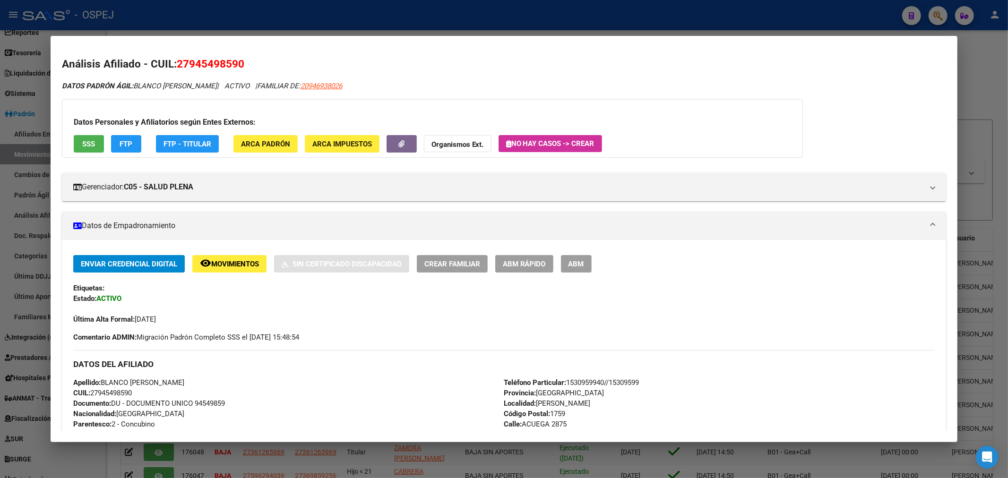
click at [128, 146] on span "FTP" at bounding box center [126, 144] width 13 height 9
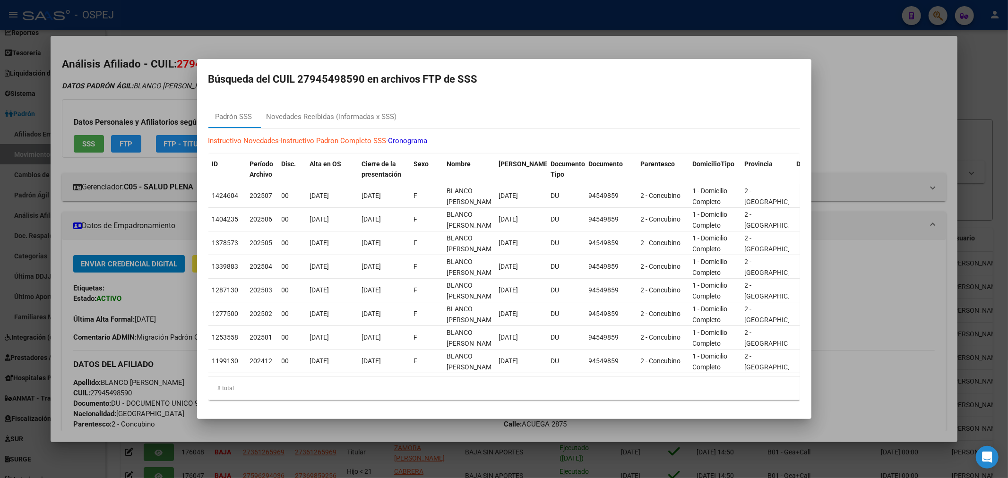
drag, startPoint x: 407, startPoint y: 49, endPoint x: 403, endPoint y: 49, distance: 4.7
click at [407, 48] on div at bounding box center [504, 239] width 1008 height 478
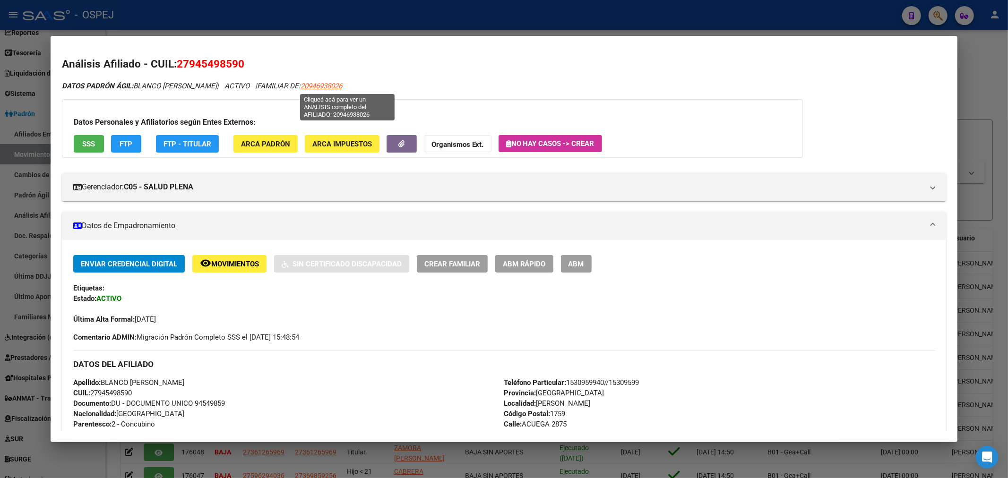
click at [342, 86] on span "20946938026" at bounding box center [321, 86] width 42 height 9
type textarea "20946938026"
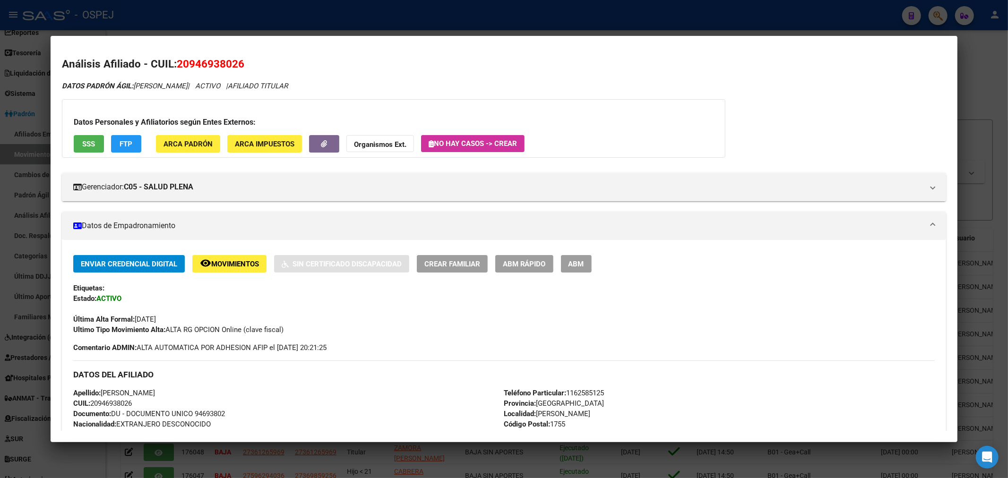
click at [316, 23] on div at bounding box center [504, 239] width 1008 height 478
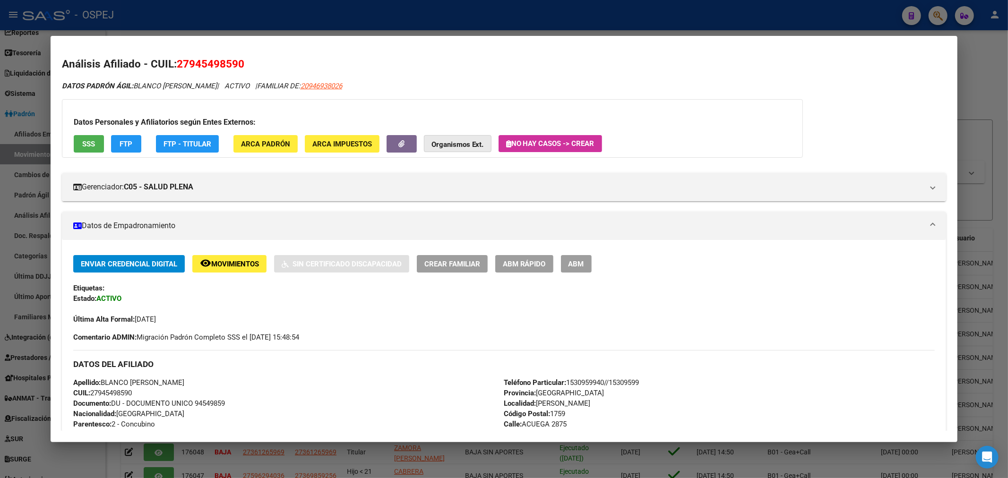
click at [482, 144] on strong "Organismos Ext." at bounding box center [457, 144] width 52 height 9
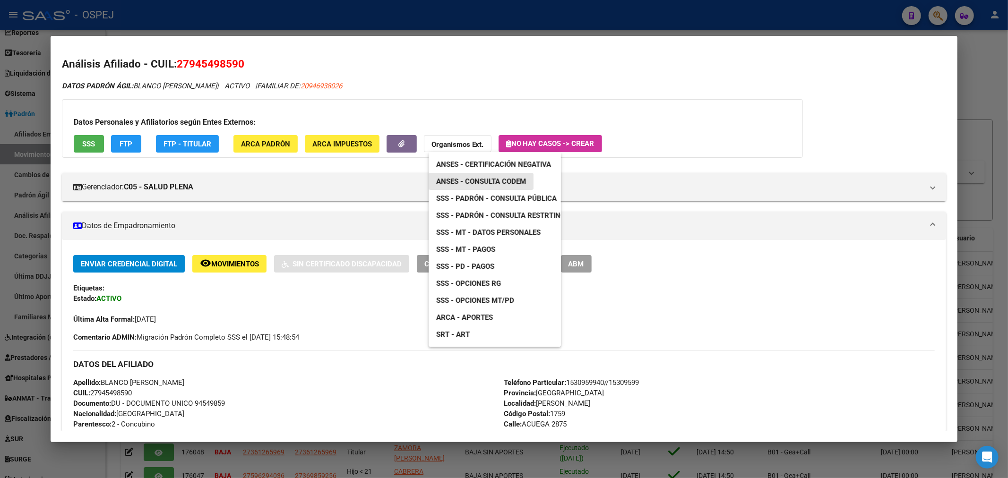
click at [504, 183] on span "ANSES - Consulta CODEM" at bounding box center [481, 181] width 90 height 9
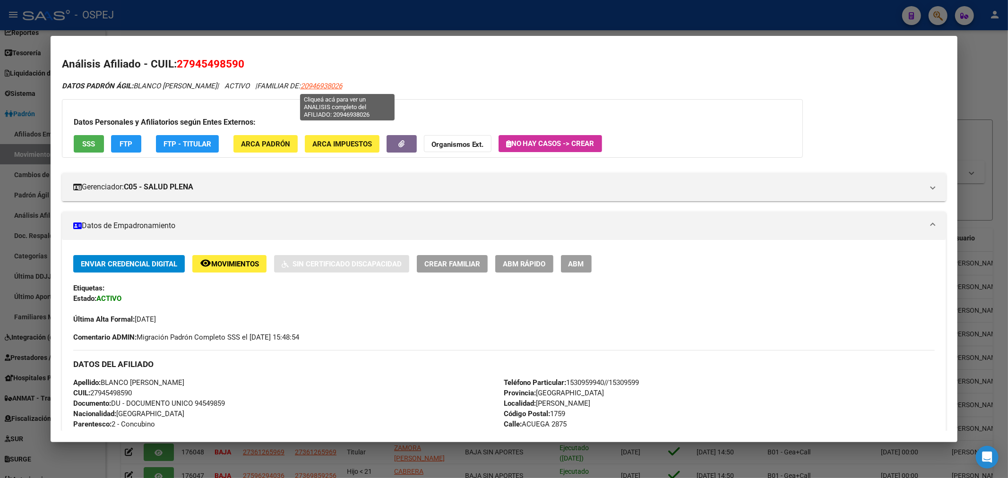
click at [342, 84] on span "20946938026" at bounding box center [321, 86] width 42 height 9
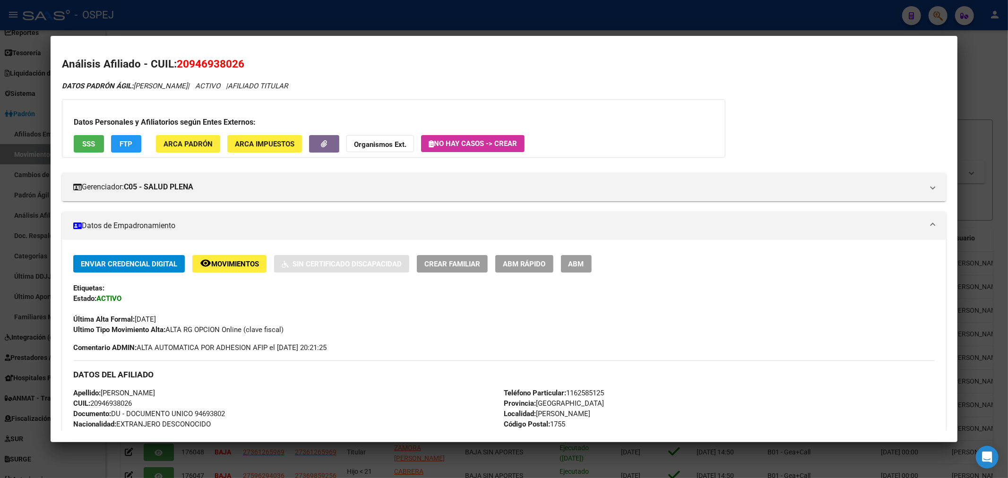
click at [199, 70] on h2 "Análisis Afiliado - CUIL: 20946938026" at bounding box center [504, 64] width 884 height 16
click at [199, 69] on h2 "Análisis Afiliado - CUIL: 20946938026" at bounding box center [504, 64] width 884 height 16
copy span "20946938026"
click at [583, 264] on span "ABM" at bounding box center [576, 264] width 16 height 9
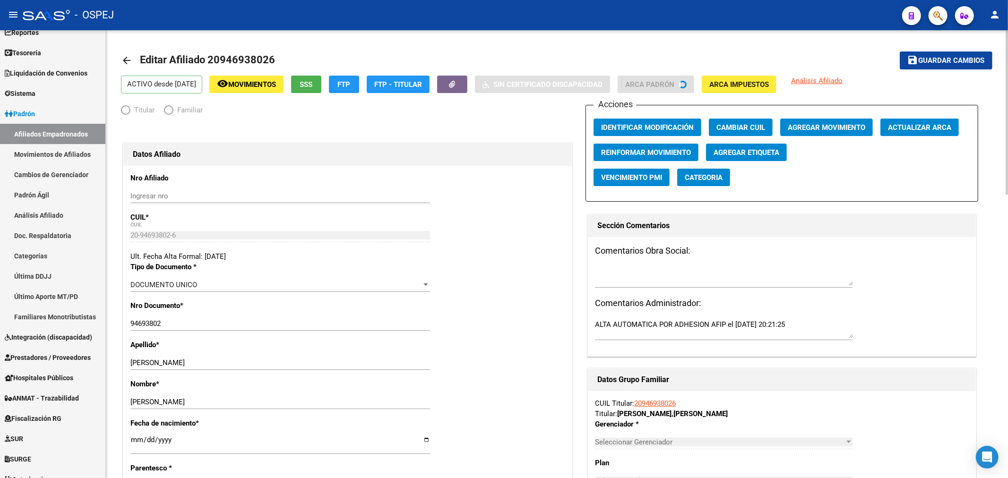
radio input "true"
type input "20-94285232-1"
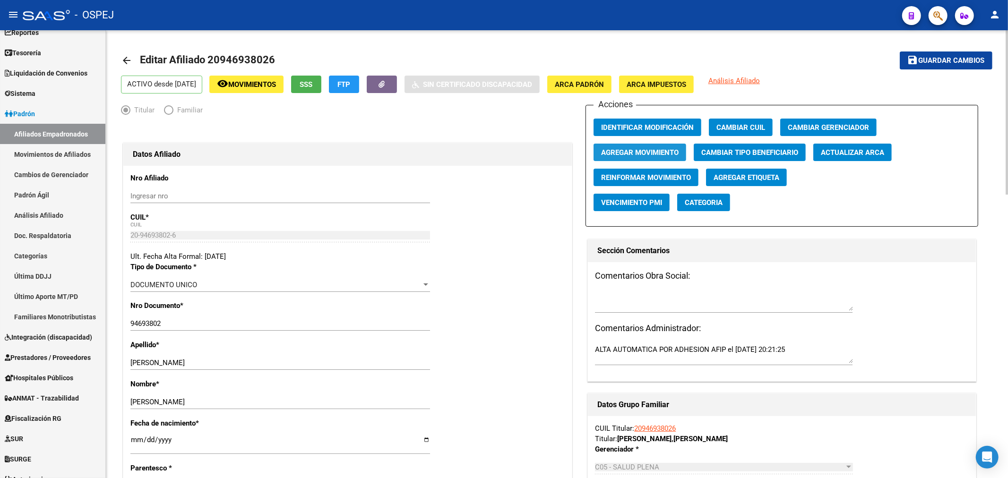
click at [658, 158] on button "Agregar Movimiento" at bounding box center [639, 152] width 93 height 17
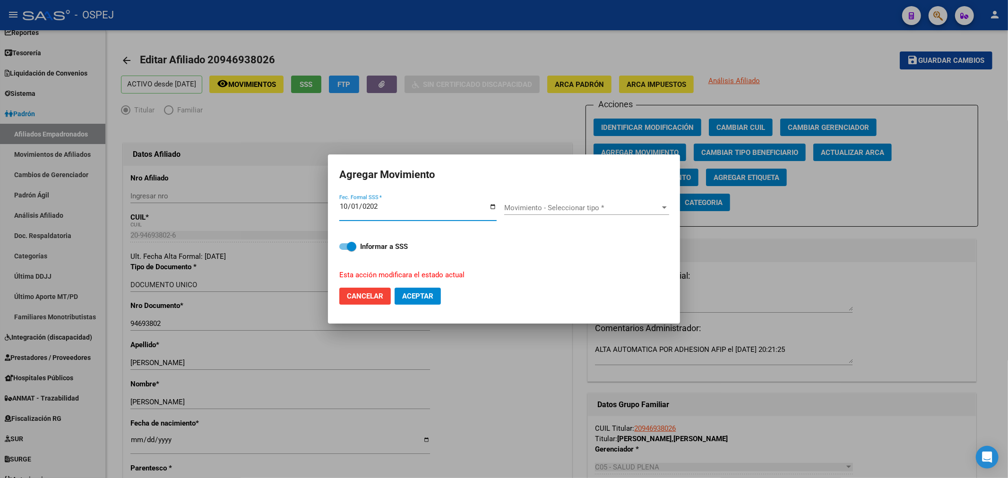
type input "2025-10-01"
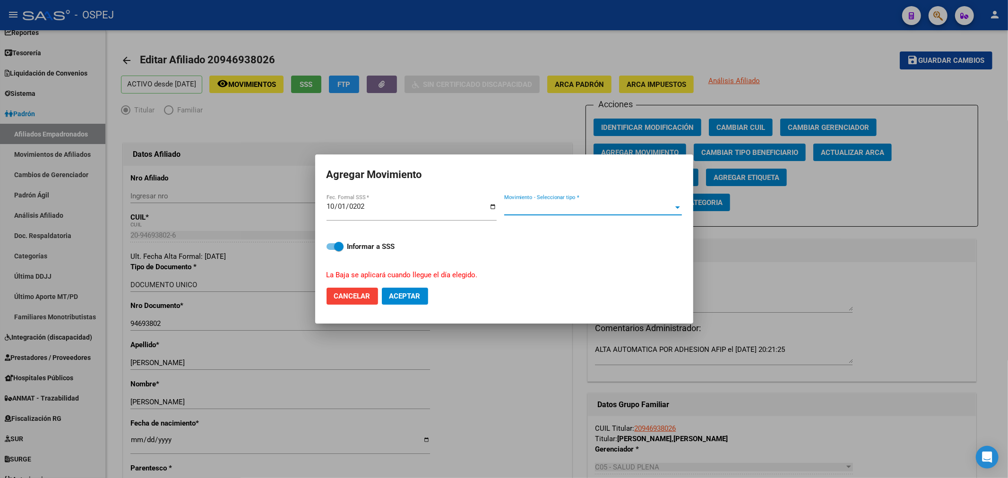
click at [508, 206] on span "Movimiento - Seleccionar tipo *" at bounding box center [588, 208] width 169 height 9
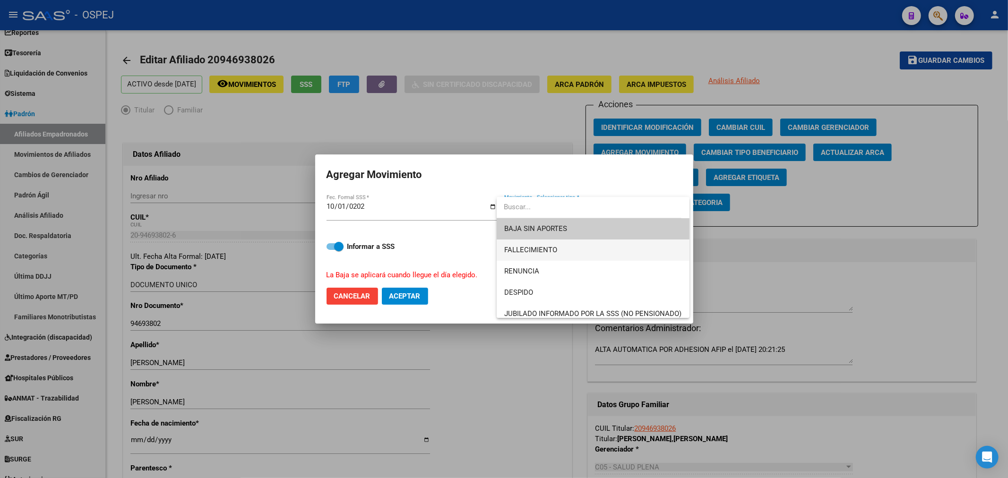
scroll to position [105, 0]
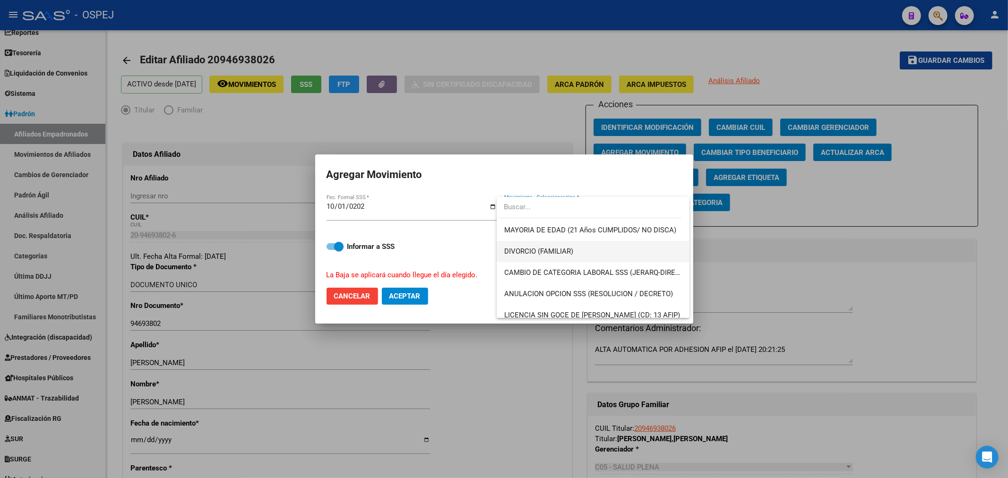
click at [573, 246] on span "DIVORCIO (FAMILIAR)" at bounding box center [593, 251] width 178 height 21
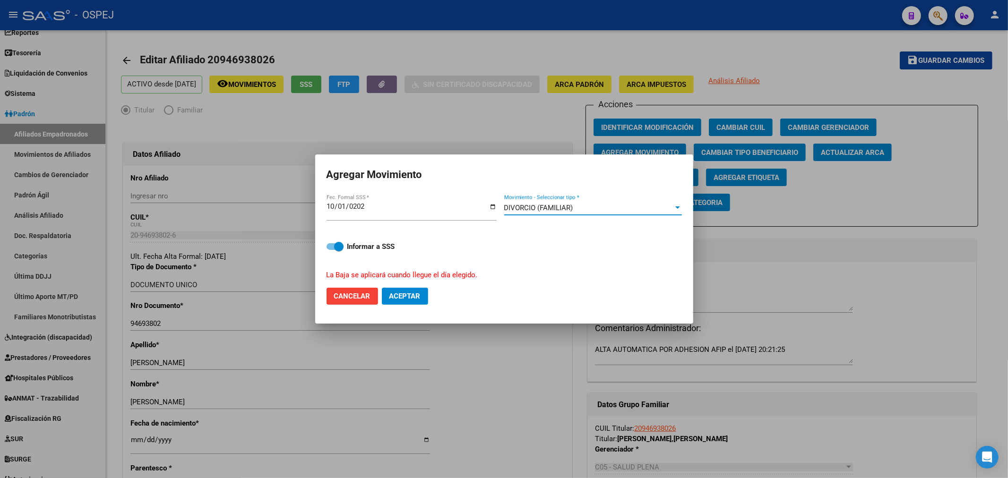
click at [343, 209] on input "2025-10-01" at bounding box center [411, 210] width 170 height 15
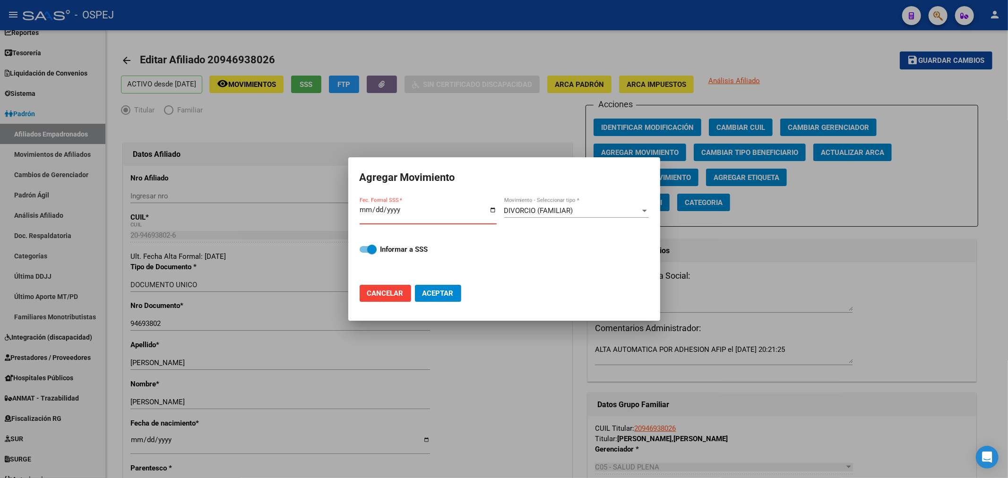
type input "2025-09-01"
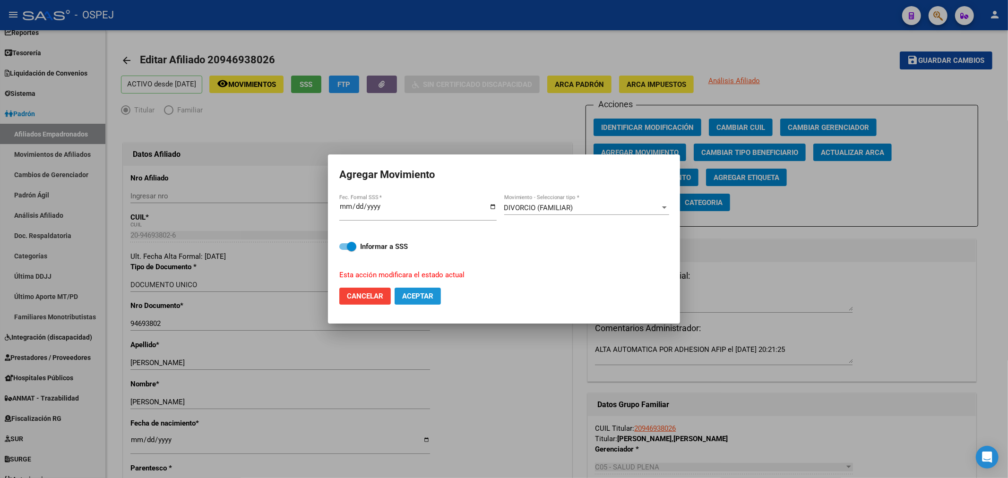
click at [422, 297] on span "Aceptar" at bounding box center [417, 296] width 31 height 9
checkbox input "false"
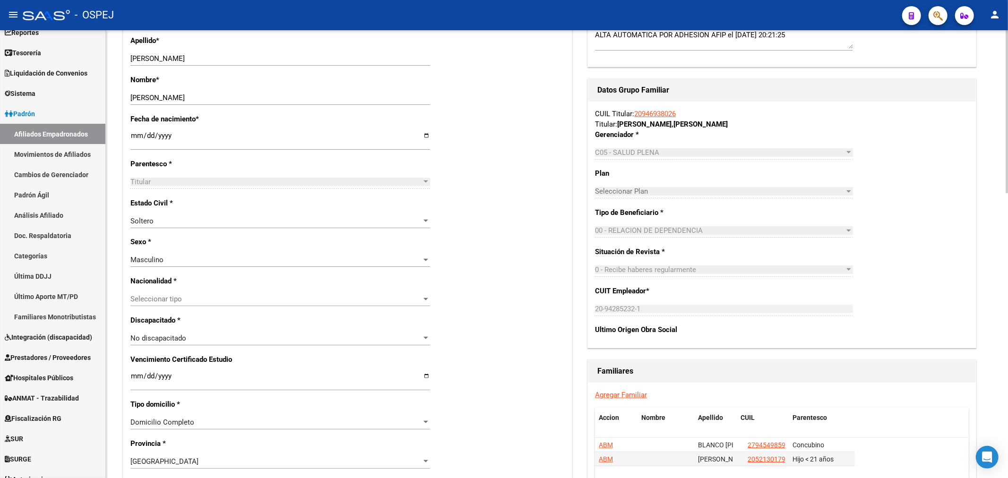
scroll to position [472, 0]
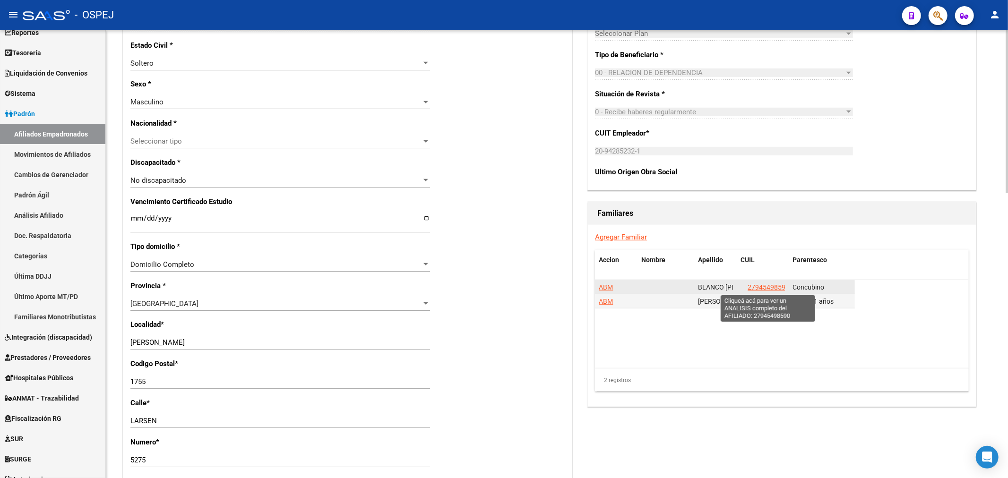
click at [773, 289] on span "27945498590" at bounding box center [768, 287] width 42 height 8
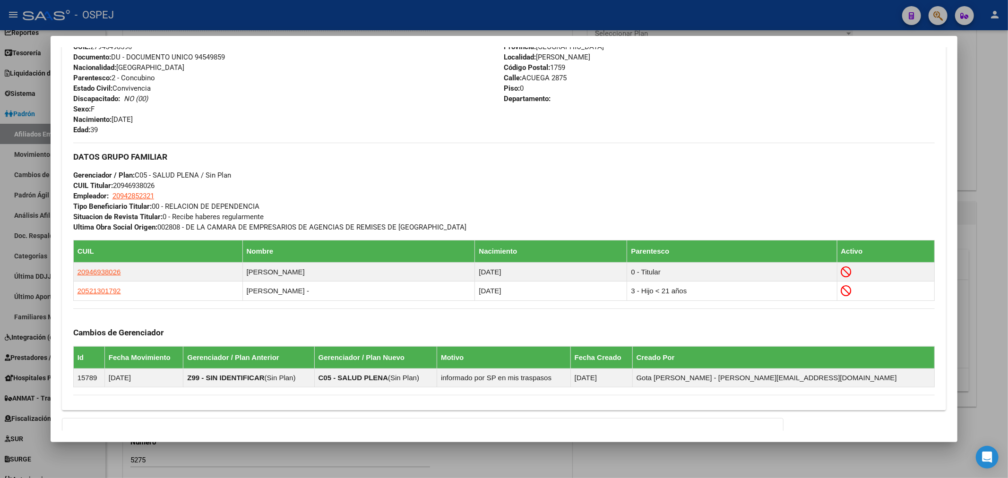
scroll to position [495, 0]
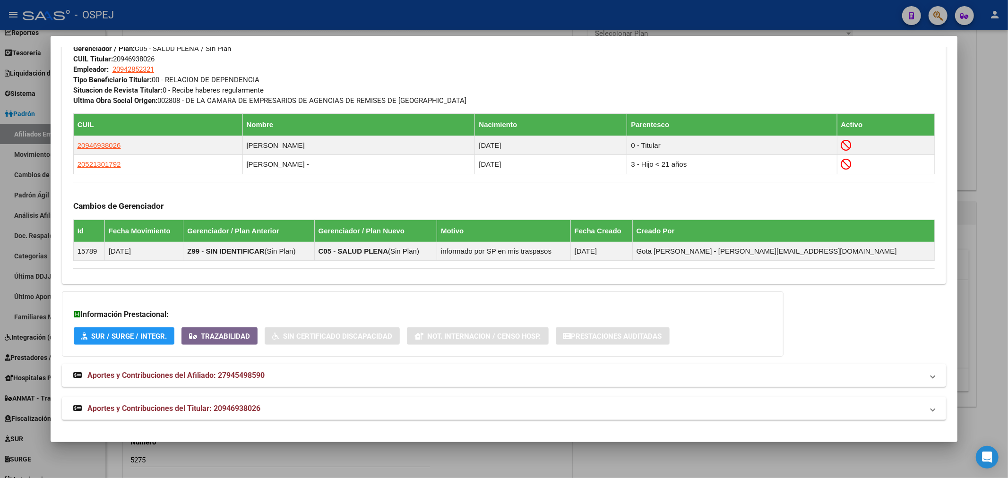
click at [308, 369] on mat-expansion-panel-header "Aportes y Contribuciones del Afiliado: 27945498590" at bounding box center [504, 375] width 884 height 23
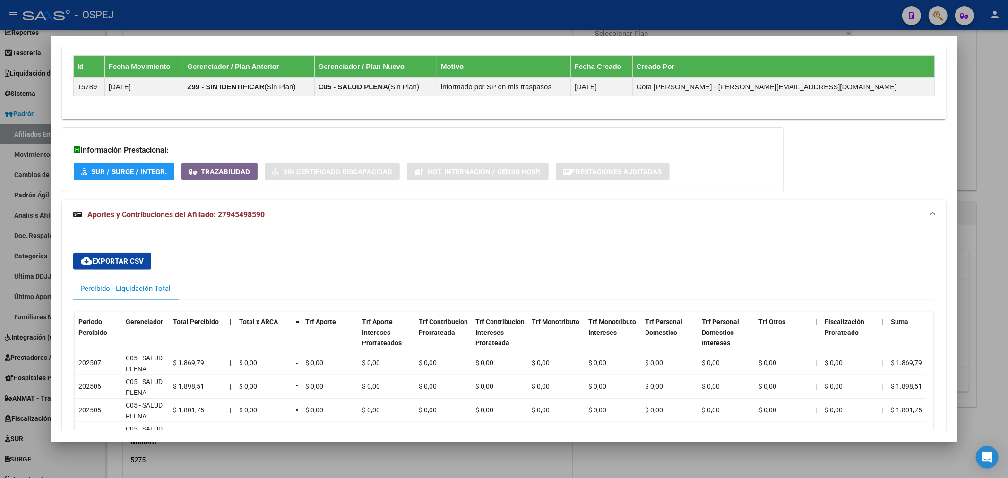
scroll to position [824, 0]
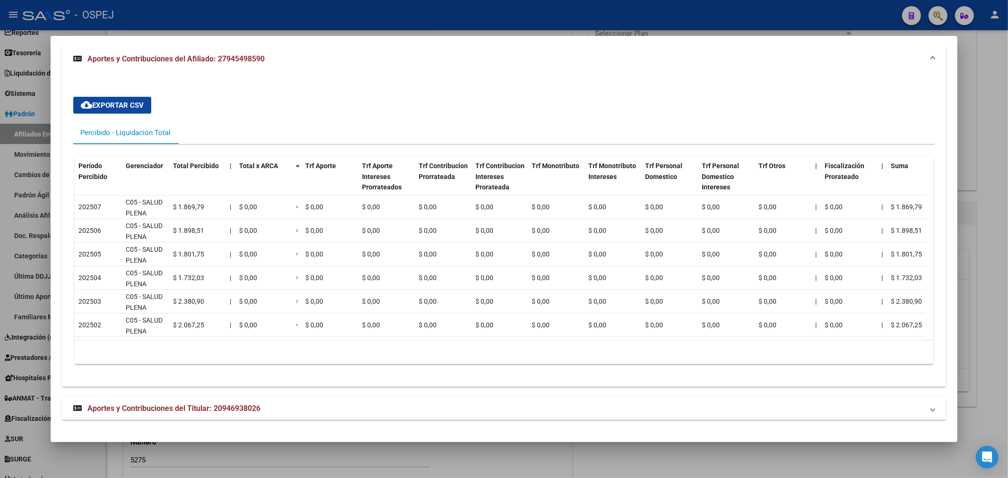
click at [166, 399] on mat-expansion-panel-header "Aportes y Contribuciones del Titular: 20946938026" at bounding box center [504, 408] width 884 height 23
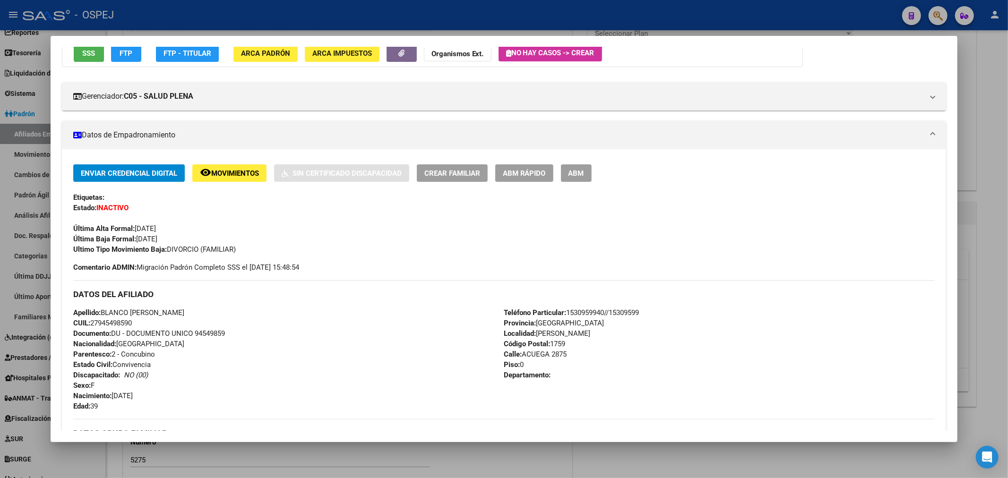
scroll to position [0, 0]
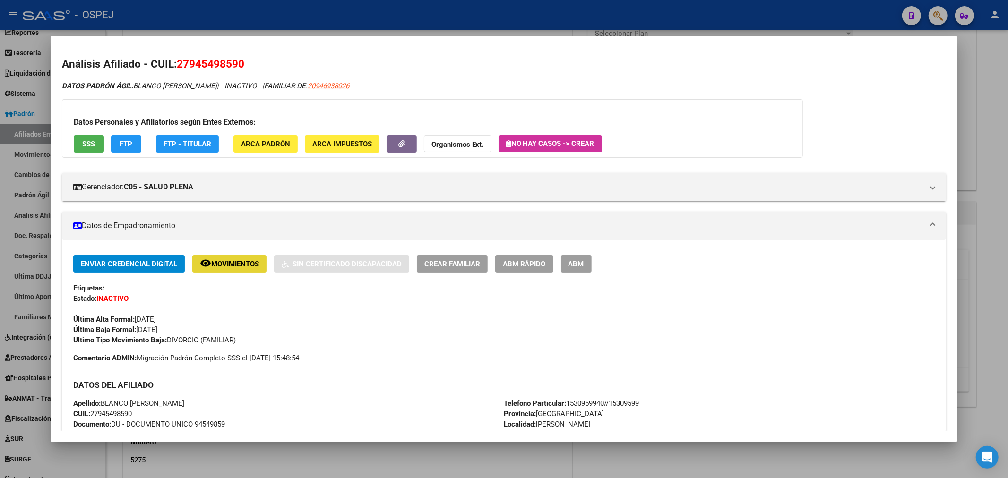
click at [211, 271] on button "remove_red_eye Movimientos" at bounding box center [229, 263] width 74 height 17
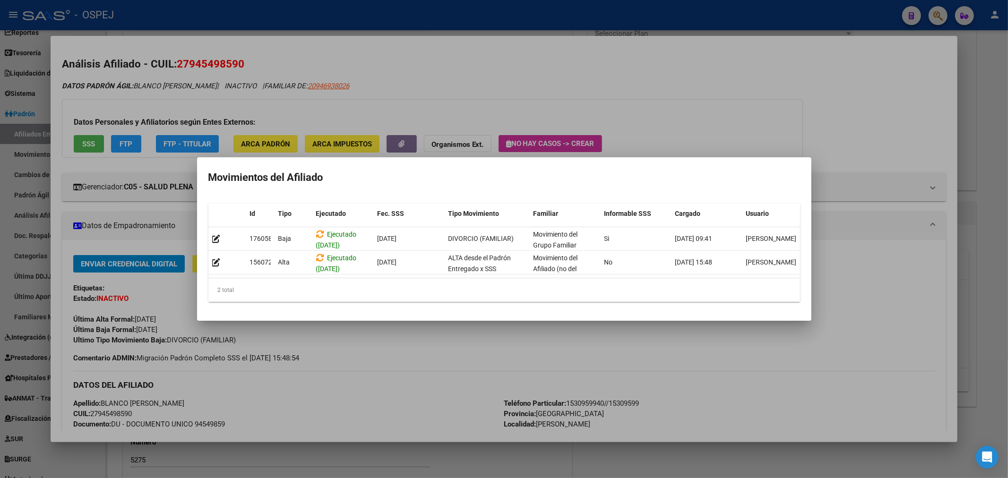
click at [480, 64] on div at bounding box center [504, 239] width 1008 height 478
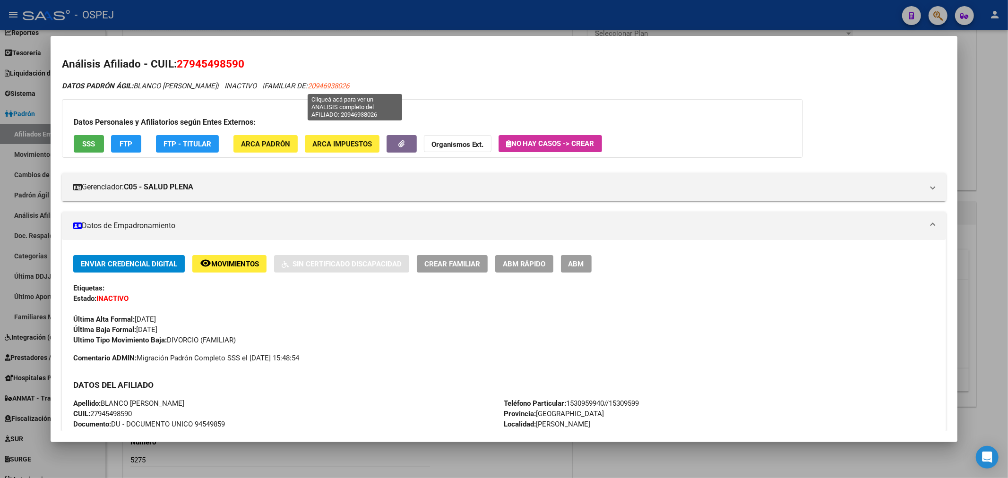
click at [347, 89] on span "20946938026" at bounding box center [329, 86] width 42 height 9
type textarea "20946938026"
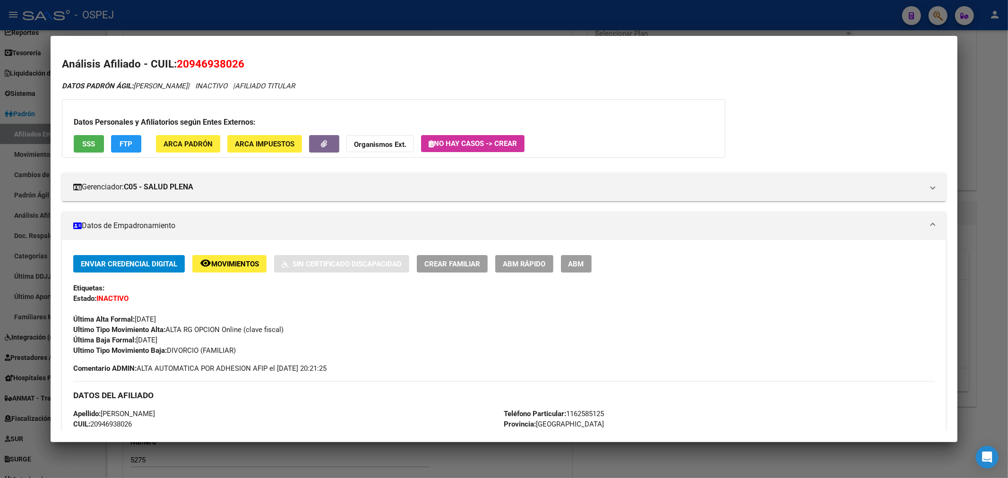
click at [256, 265] on span "Movimientos" at bounding box center [235, 264] width 48 height 9
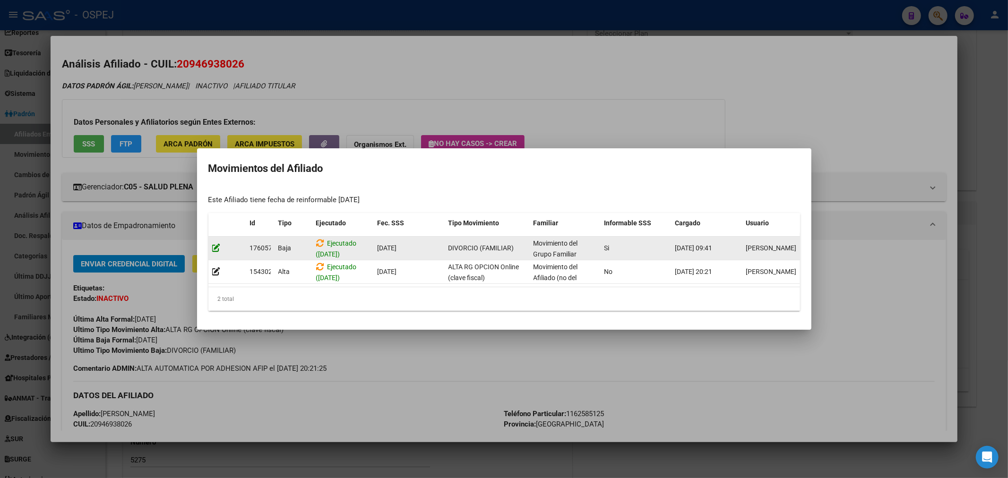
click at [216, 245] on icon at bounding box center [216, 247] width 9 height 9
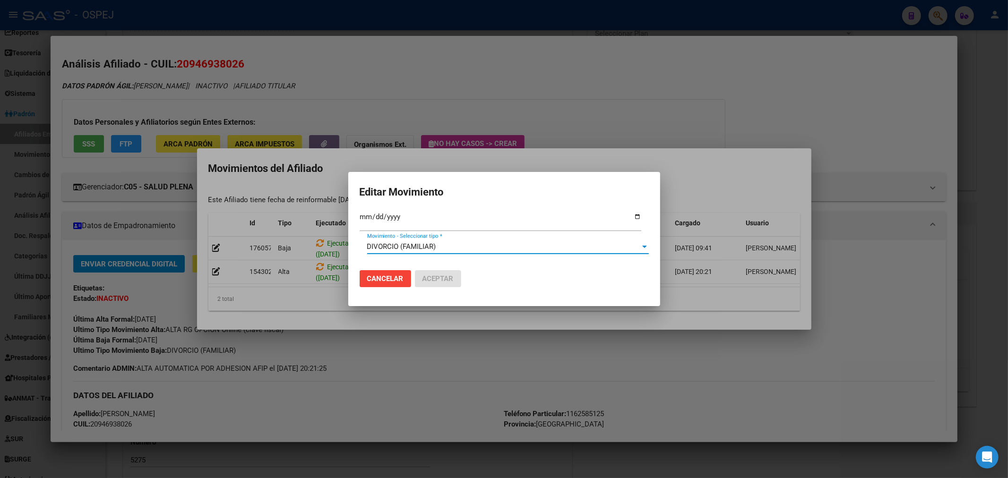
click at [402, 245] on span "DIVORCIO (FAMILIAR)" at bounding box center [401, 246] width 69 height 9
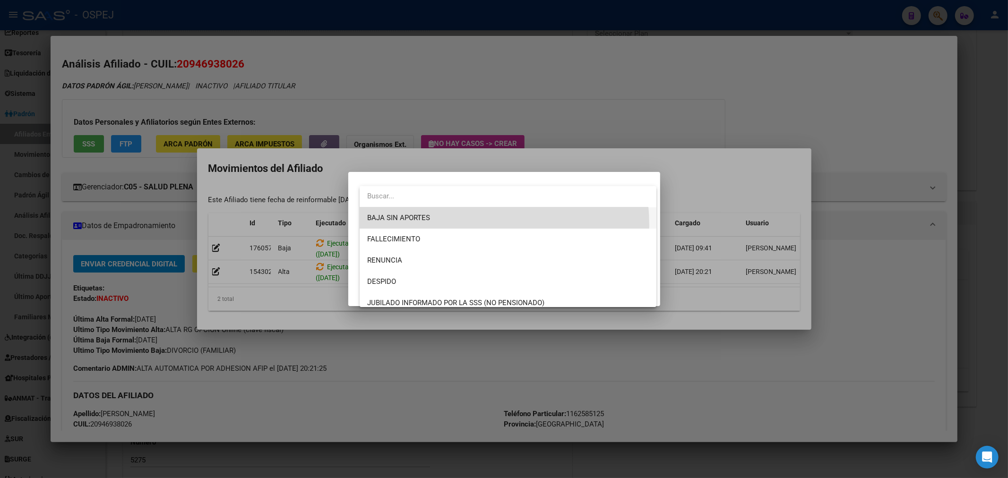
click at [440, 225] on span "BAJA SIN APORTES" at bounding box center [508, 217] width 282 height 21
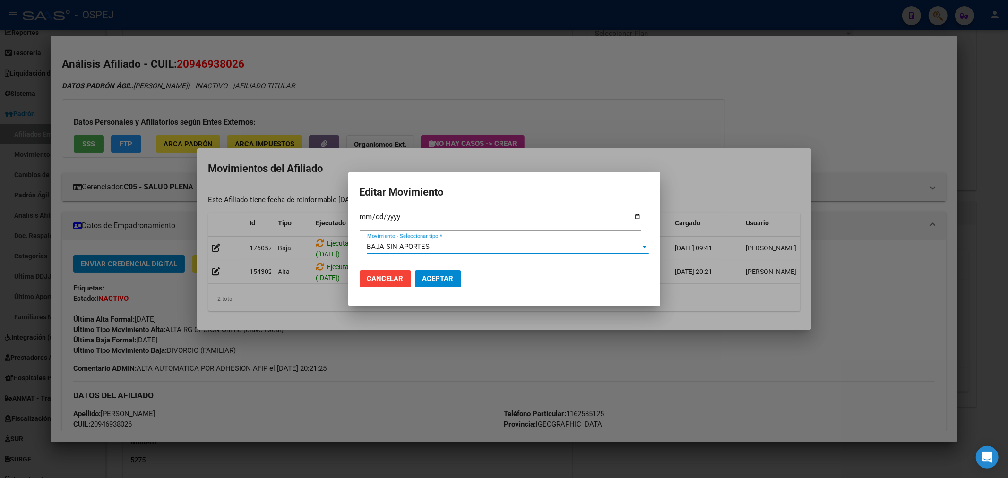
click at [427, 277] on span "Aceptar" at bounding box center [437, 279] width 31 height 9
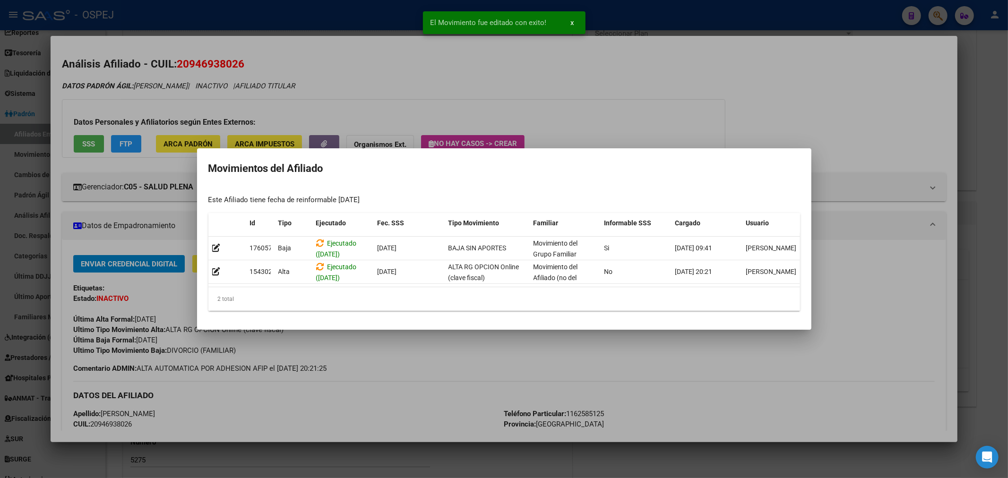
click at [405, 85] on div at bounding box center [504, 239] width 1008 height 478
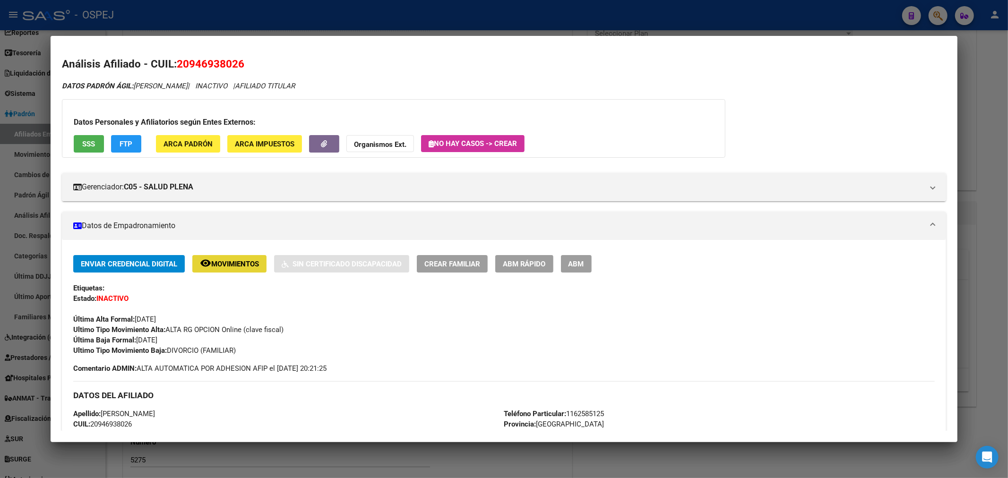
click at [241, 268] on button "remove_red_eye Movimientos" at bounding box center [229, 263] width 74 height 17
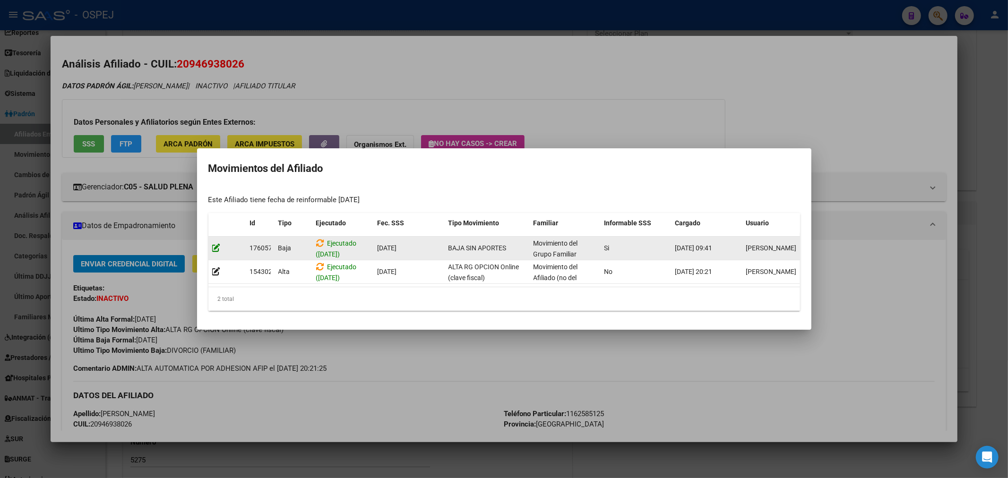
click at [219, 245] on icon at bounding box center [216, 247] width 9 height 9
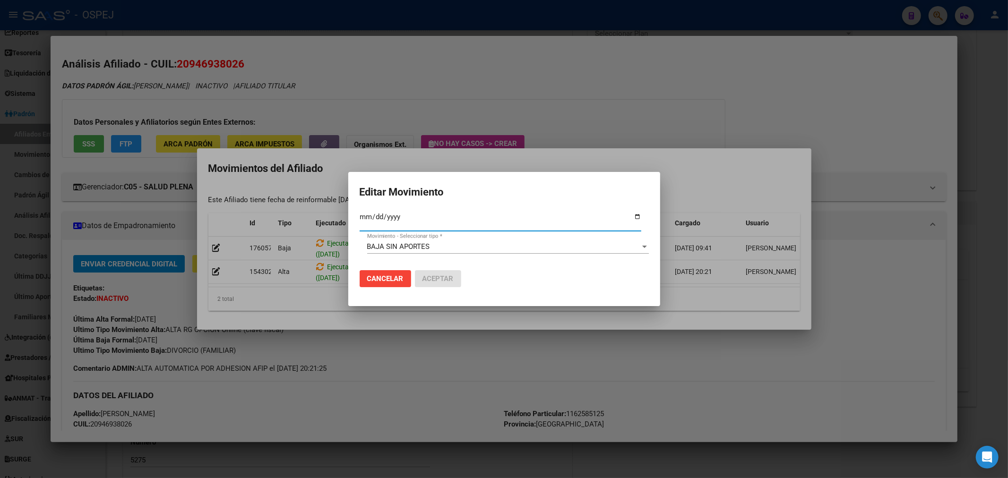
click at [375, 214] on input "2025-09-01" at bounding box center [501, 220] width 282 height 15
click at [450, 282] on span "Aceptar" at bounding box center [437, 279] width 31 height 9
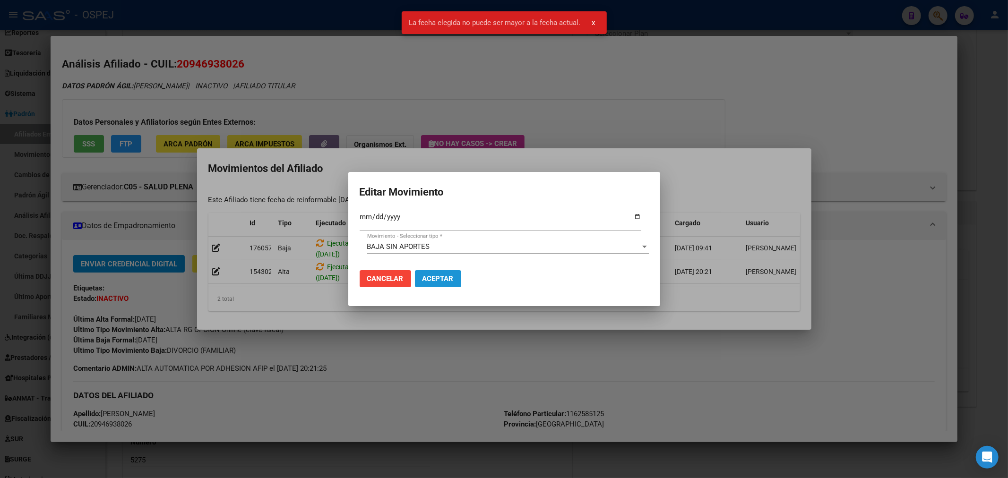
click at [445, 282] on span "Aceptar" at bounding box center [437, 279] width 31 height 9
click at [379, 218] on input "2025-10-01" at bounding box center [501, 220] width 282 height 15
click at [361, 215] on input "2025-10-01" at bounding box center [501, 220] width 282 height 15
type input "2025-10-29"
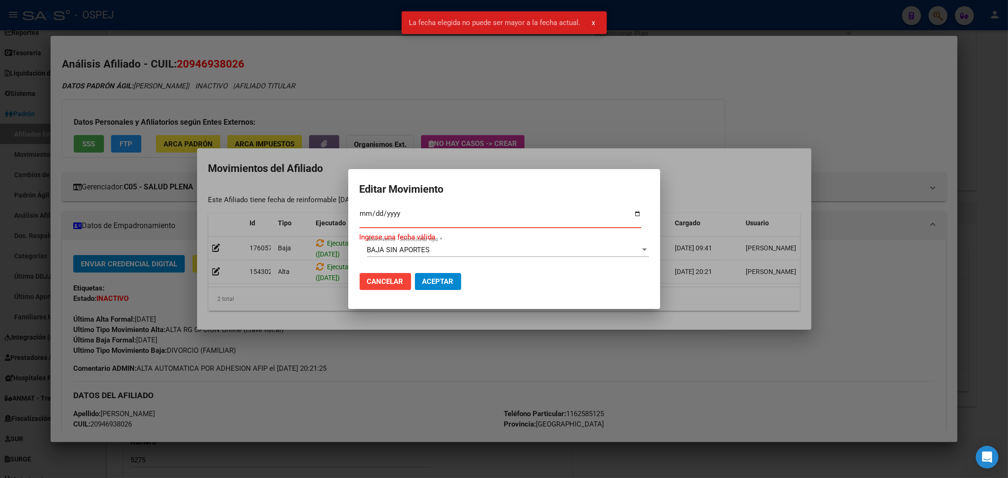
type input "2025-09-29"
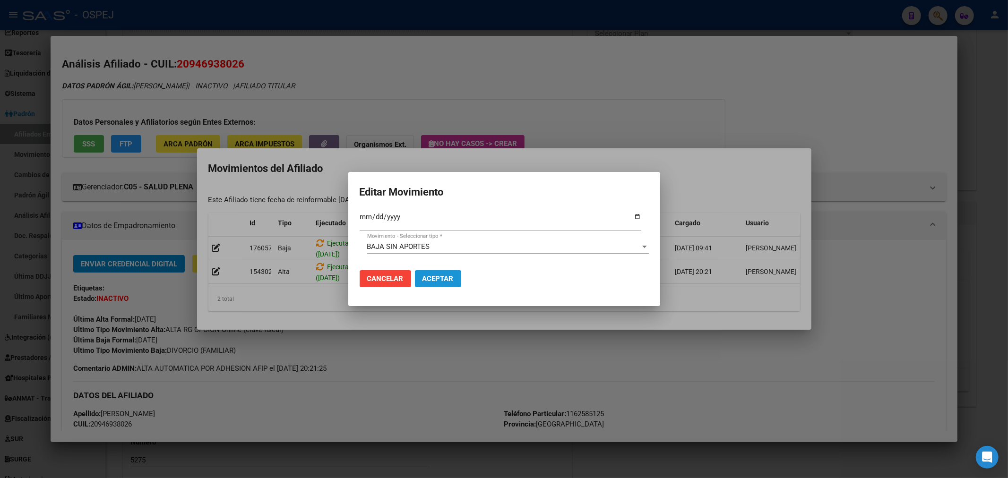
click at [440, 276] on span "Aceptar" at bounding box center [437, 279] width 31 height 9
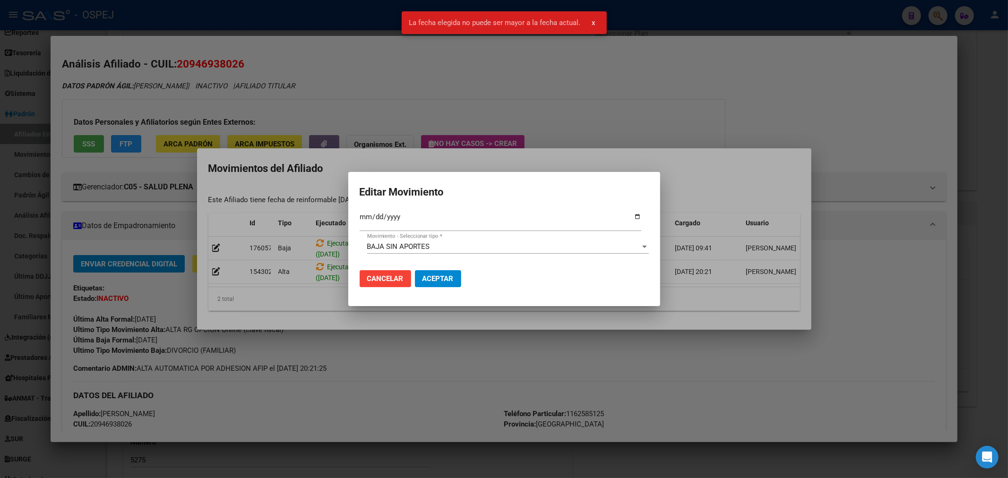
click at [379, 286] on button "Cancelar" at bounding box center [386, 278] width 52 height 17
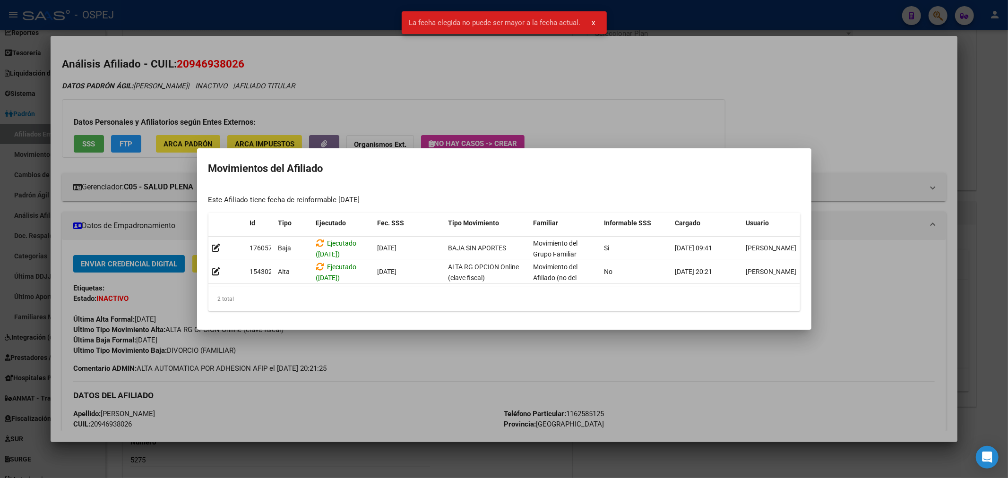
click at [577, 45] on div "La fecha elegida no puede ser mayor a la fecha actual. x" at bounding box center [504, 22] width 228 height 45
click at [268, 5] on div at bounding box center [504, 239] width 1008 height 478
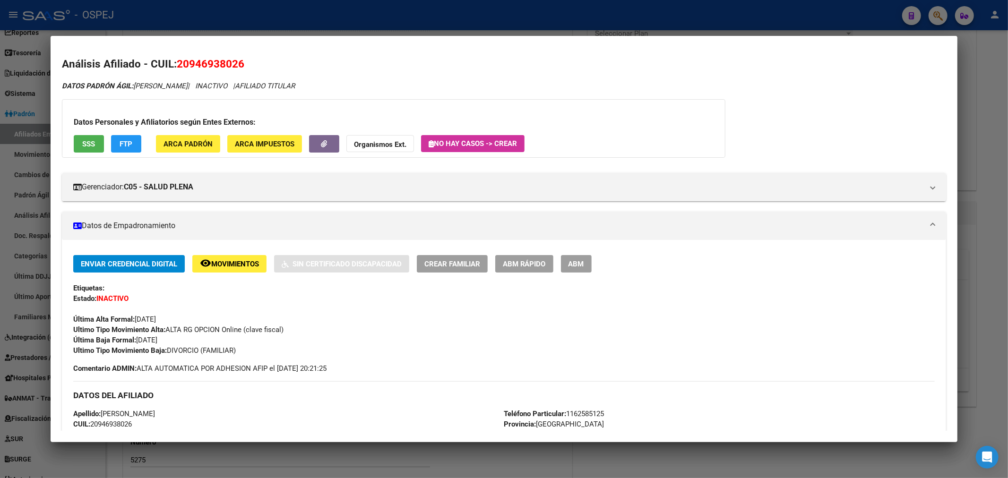
click at [298, 19] on div at bounding box center [504, 239] width 1008 height 478
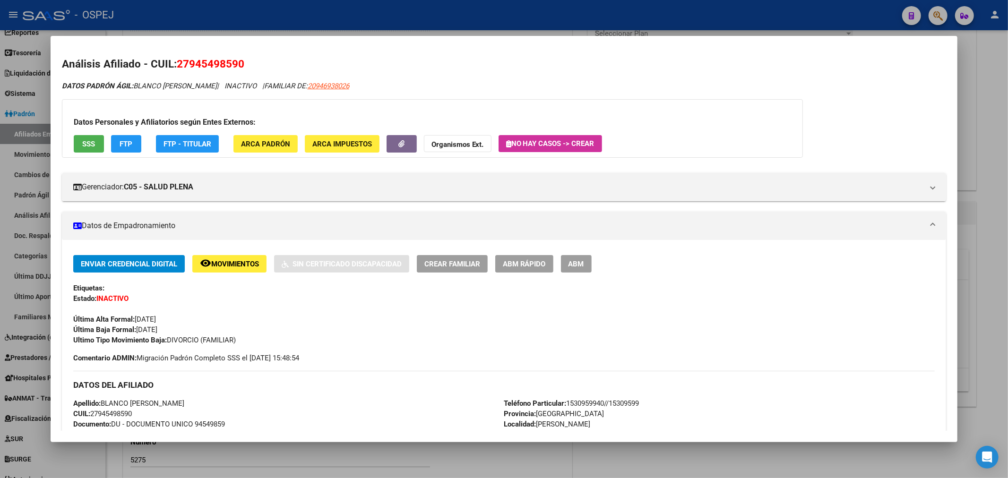
click at [302, 20] on div at bounding box center [504, 239] width 1008 height 478
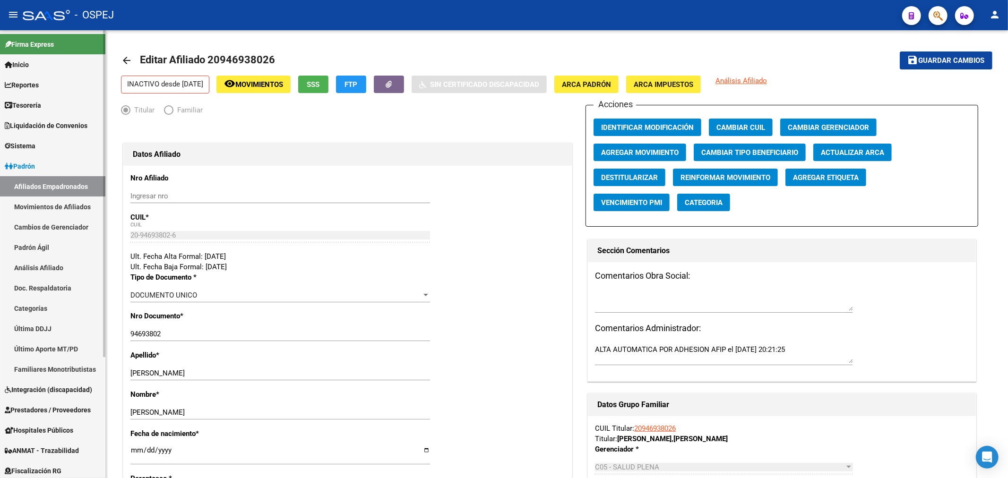
click at [55, 64] on link "Inicio" at bounding box center [52, 64] width 105 height 20
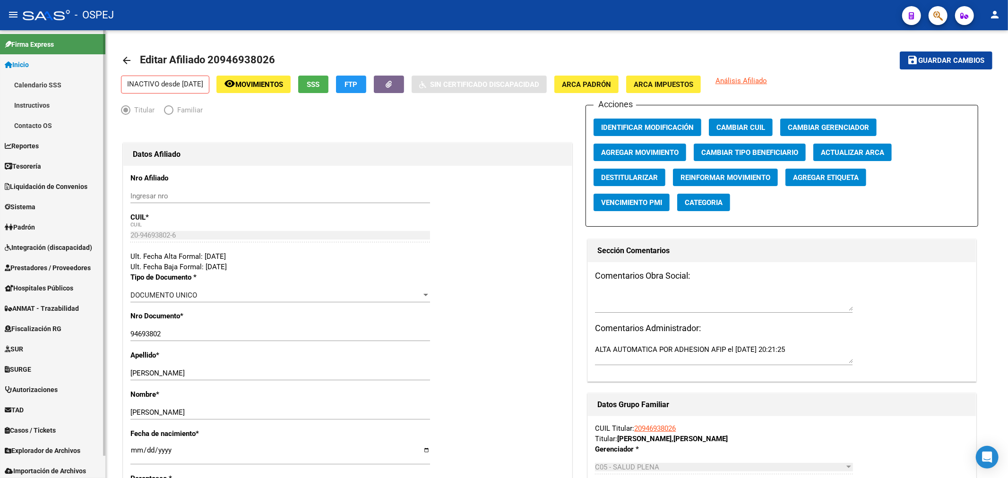
scroll to position [23, 0]
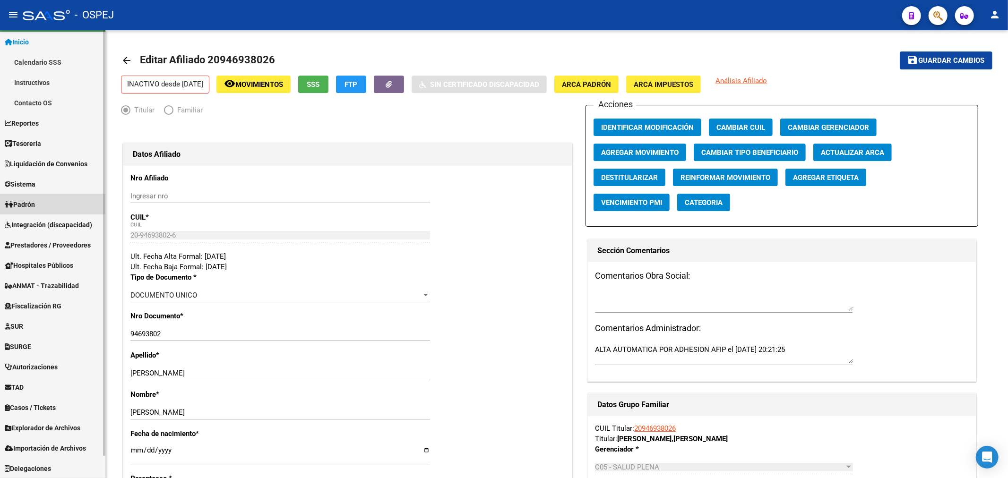
click at [39, 197] on link "Padrón" at bounding box center [52, 204] width 105 height 20
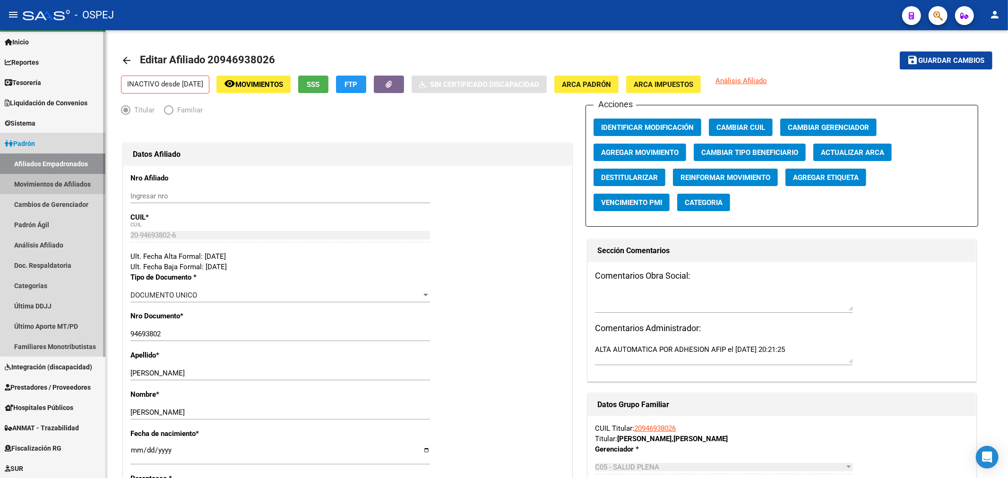
click at [65, 186] on link "Movimientos de Afiliados" at bounding box center [52, 184] width 105 height 20
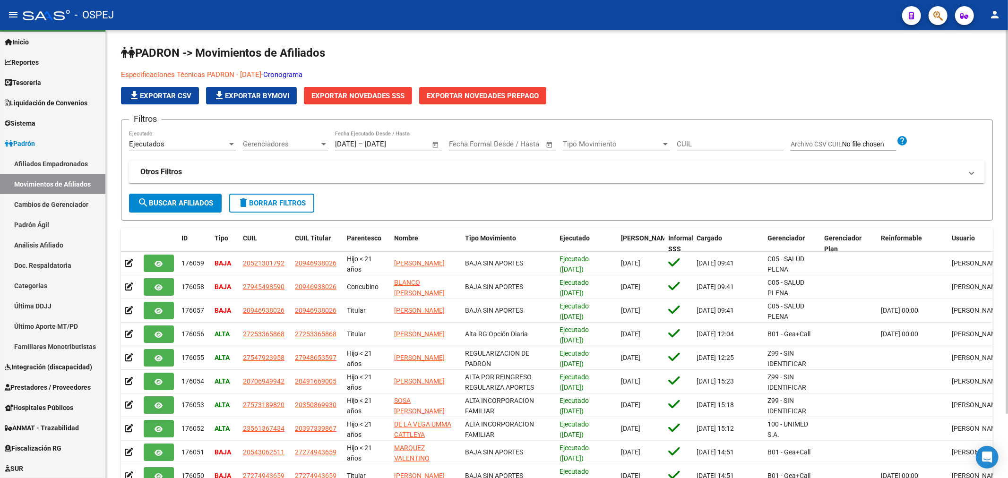
click at [296, 74] on link "Cronograma" at bounding box center [282, 74] width 39 height 9
drag, startPoint x: 946, startPoint y: 19, endPoint x: 940, endPoint y: 20, distance: 6.3
click at [940, 20] on button "button" at bounding box center [937, 15] width 19 height 19
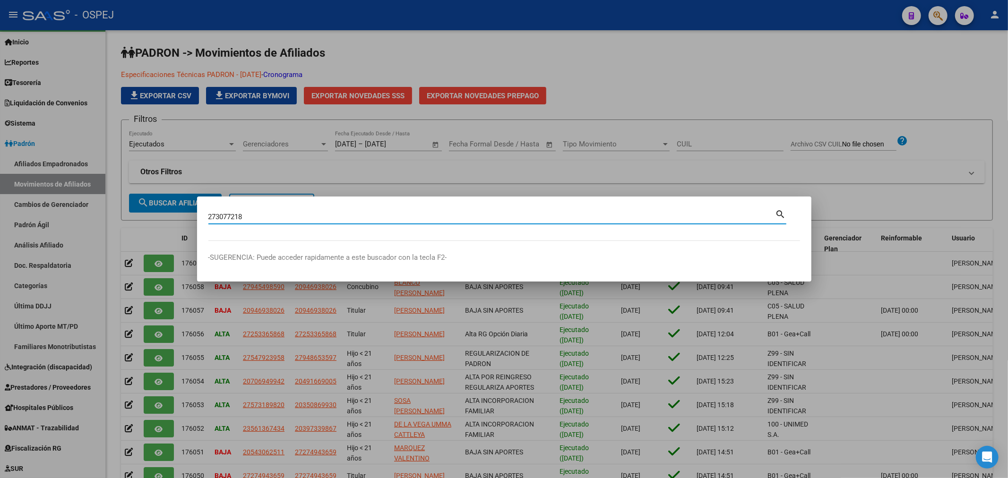
type input "273077218"
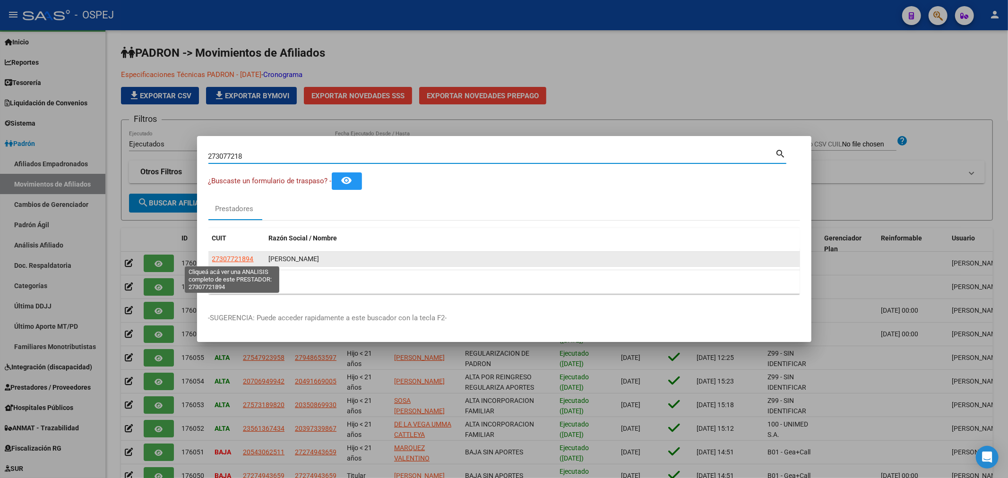
click at [237, 258] on span "27307721894" at bounding box center [233, 259] width 42 height 8
type textarea "27307721894"
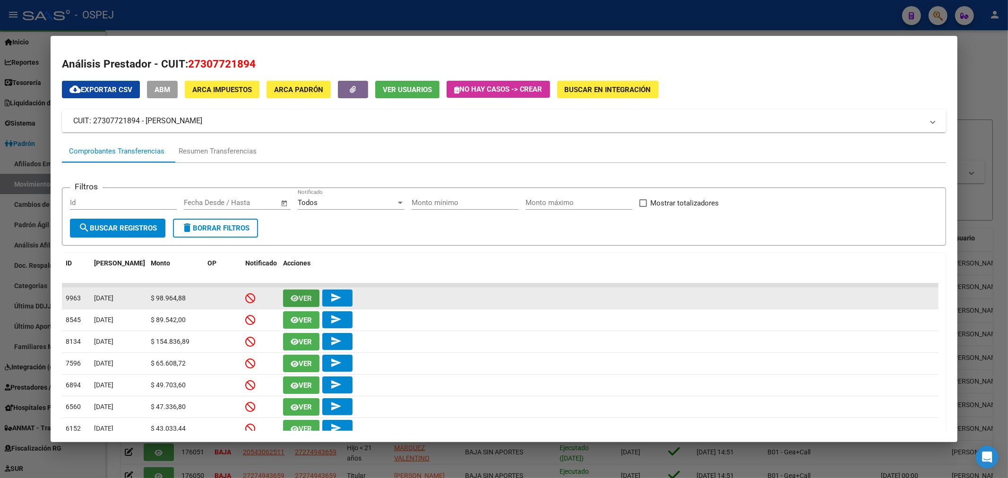
click at [312, 294] on button "Ver" at bounding box center [301, 298] width 36 height 17
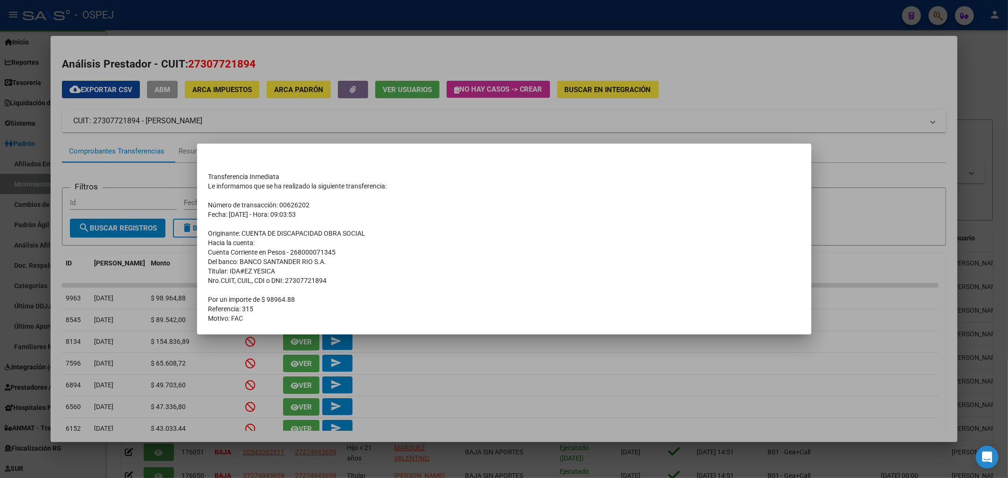
drag, startPoint x: 260, startPoint y: 318, endPoint x: 200, endPoint y: 189, distance: 141.6
click at [200, 189] on mat-dialog-content "Transferencia Inmediata Le informamos que se ha realizado la siguiente transfer…" at bounding box center [504, 239] width 614 height 168
copy div "Transferencia Inmediata Le informamos que se ha realizado la siguiente transfer…"
click at [507, 112] on div at bounding box center [504, 239] width 1008 height 478
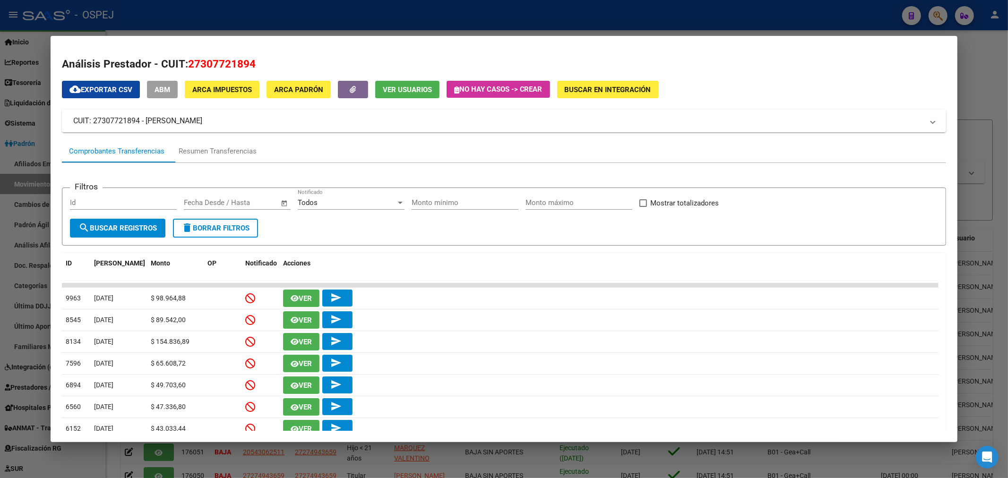
click at [471, 26] on div at bounding box center [504, 239] width 1008 height 478
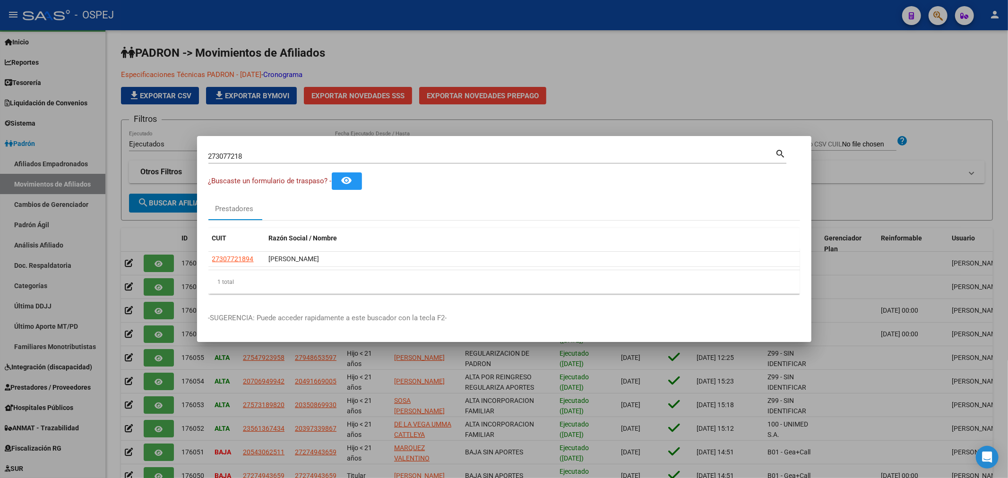
click at [464, 60] on div at bounding box center [504, 239] width 1008 height 478
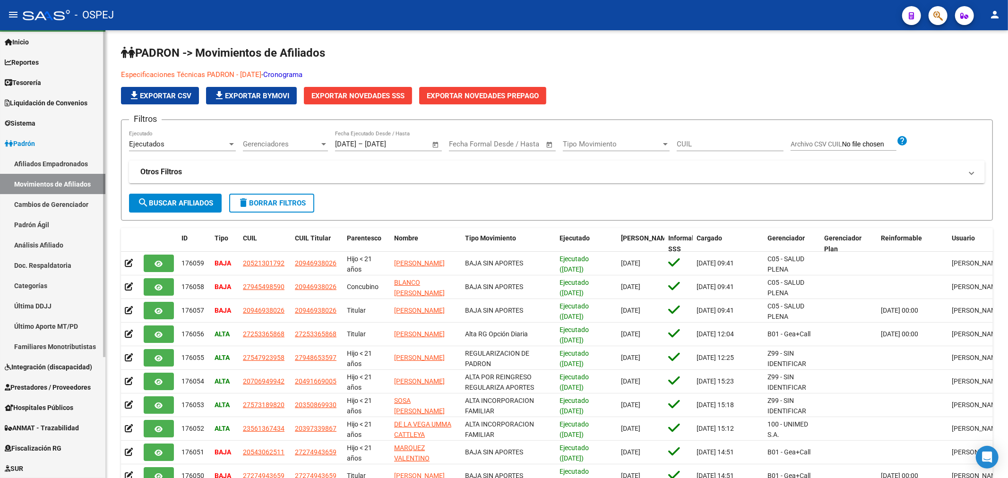
scroll to position [164, 0]
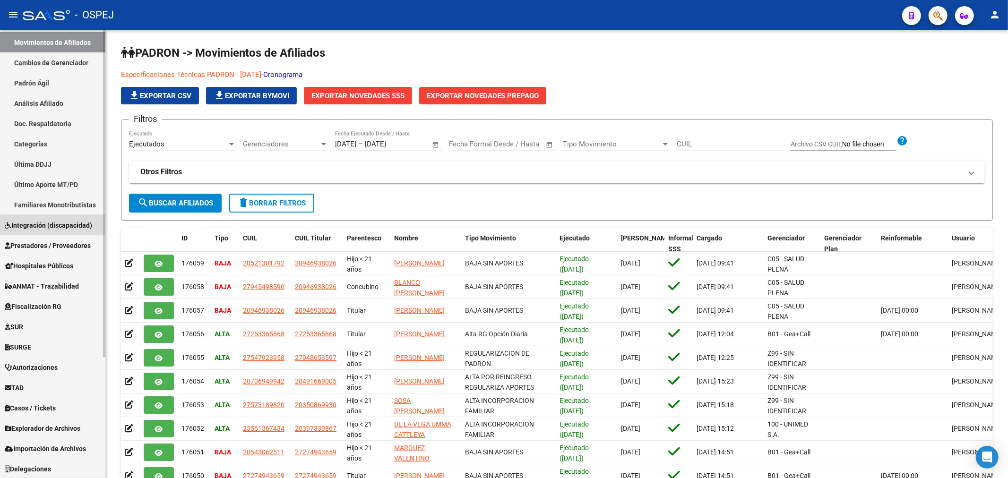
click at [69, 230] on span "Integración (discapacidad)" at bounding box center [48, 225] width 87 height 10
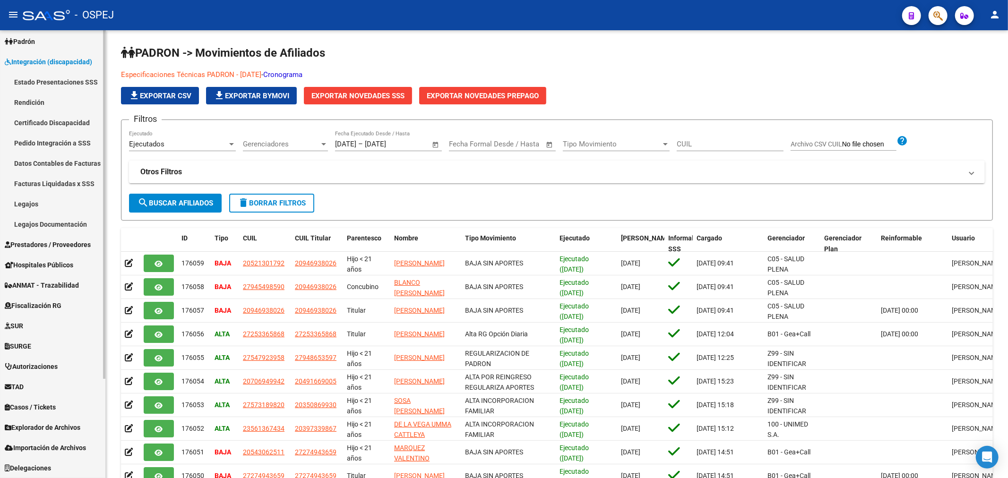
scroll to position [124, 0]
click at [65, 190] on link "Facturas Liquidadas x SSS" at bounding box center [52, 184] width 105 height 20
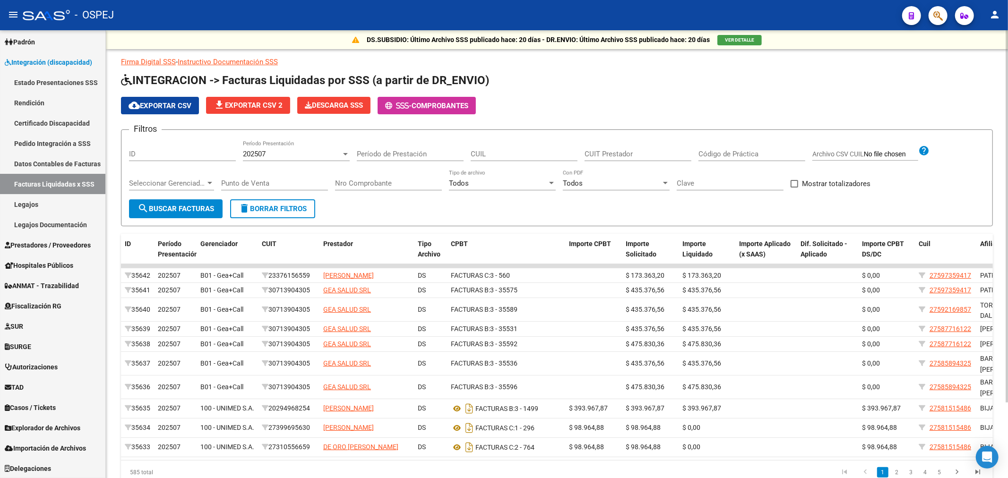
drag, startPoint x: 604, startPoint y: 145, endPoint x: 597, endPoint y: 158, distance: 15.0
click at [597, 159] on div "CUIT Prestador" at bounding box center [637, 151] width 107 height 20
paste input "00-62620228-0"
type input "00-62620228-0"
click at [309, 153] on div "202507" at bounding box center [292, 154] width 98 height 9
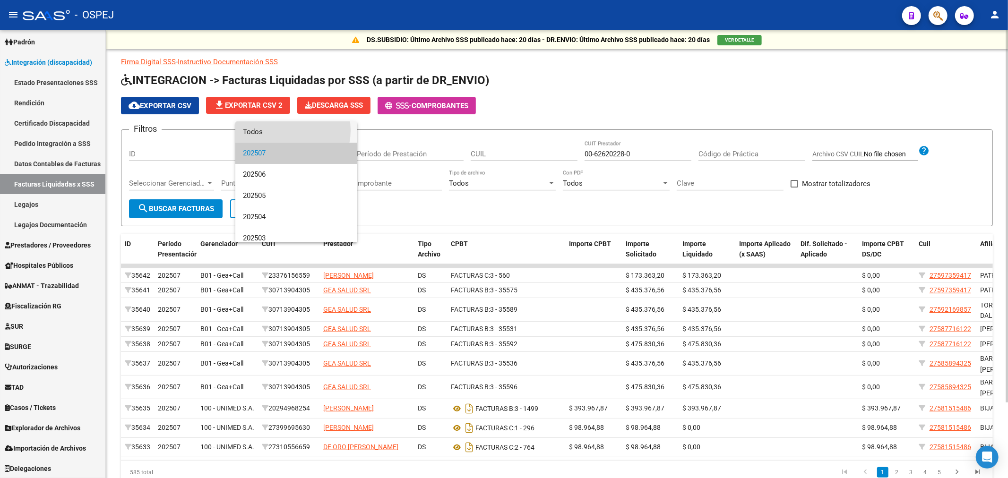
drag, startPoint x: 284, startPoint y: 130, endPoint x: 481, endPoint y: 168, distance: 200.5
click at [284, 131] on span "Todos" at bounding box center [296, 131] width 107 height 21
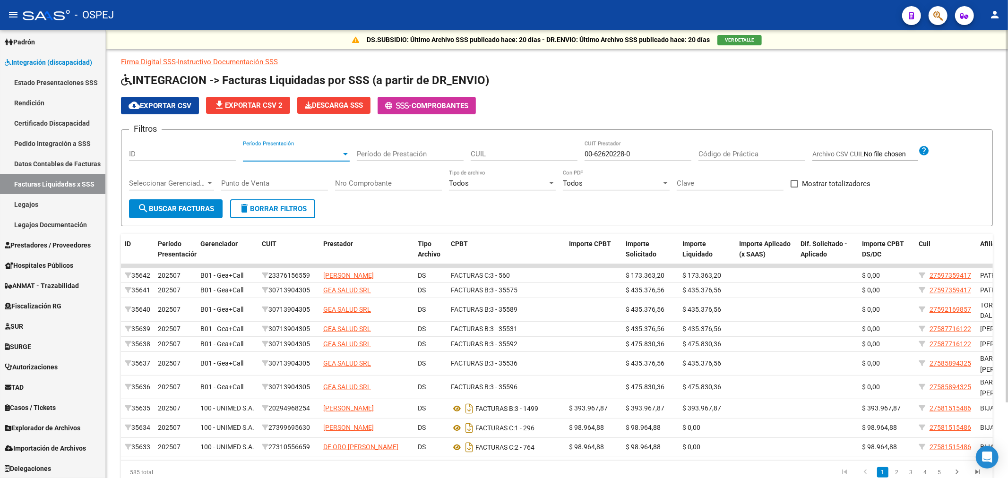
click at [369, 185] on input "Nro Comprobante" at bounding box center [388, 183] width 107 height 9
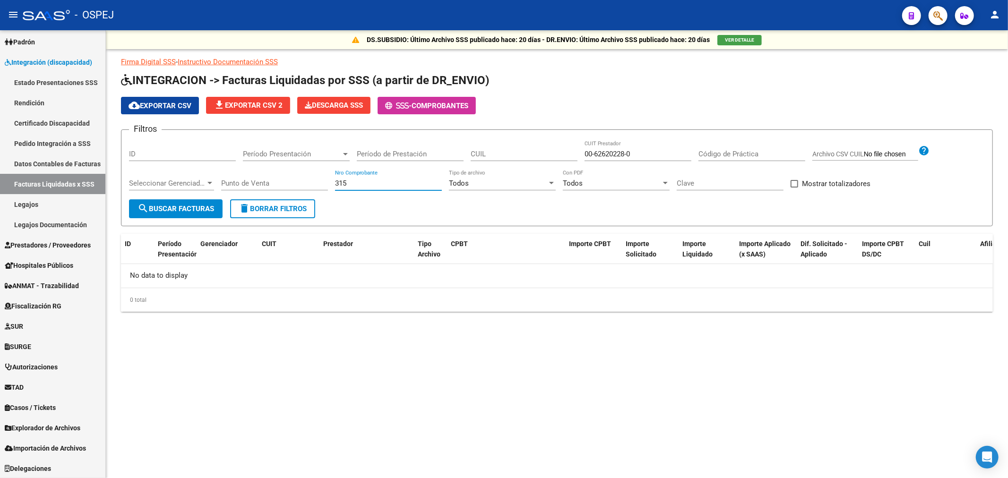
type input "315"
click at [624, 155] on input "00-62620228-0" at bounding box center [637, 154] width 107 height 9
type input "2"
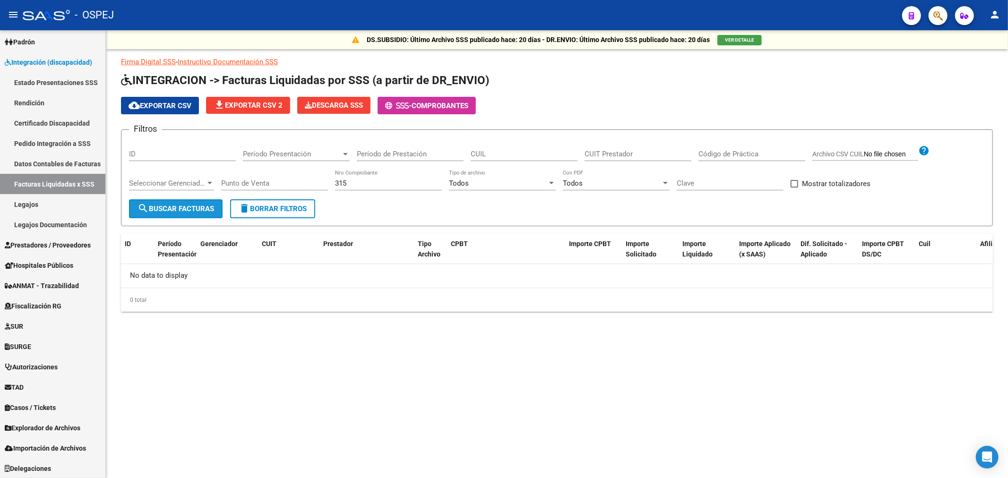
drag, startPoint x: 152, startPoint y: 209, endPoint x: 145, endPoint y: 224, distance: 17.1
click at [152, 208] on span "search Buscar Facturas" at bounding box center [175, 209] width 77 height 9
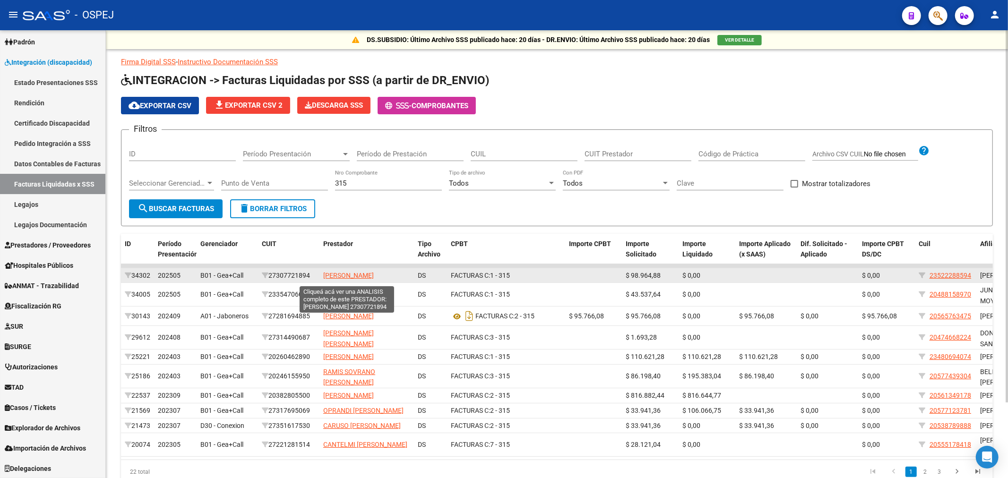
click at [348, 277] on span "IDAÑEZ JESICA" at bounding box center [348, 276] width 51 height 8
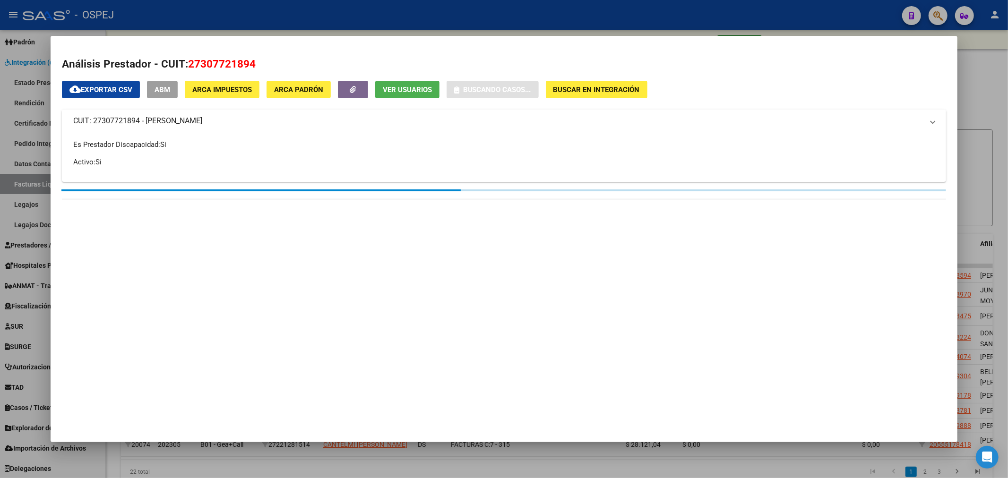
drag, startPoint x: 531, startPoint y: 15, endPoint x: 607, endPoint y: 85, distance: 103.6
click at [531, 15] on div at bounding box center [504, 239] width 1008 height 478
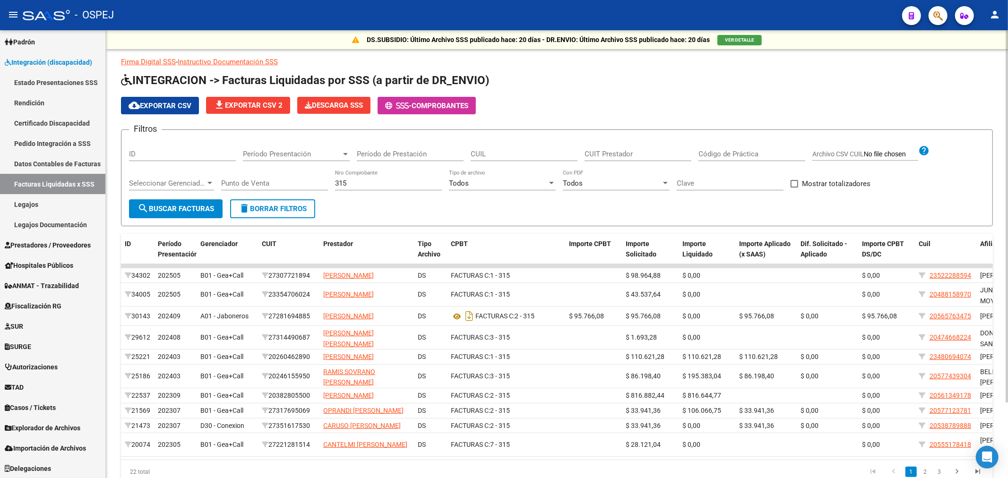
click at [631, 153] on input "CUIT Prestador" at bounding box center [637, 154] width 107 height 9
paste input "27-30772189-4"
type input "27-30772189-4"
click at [210, 208] on span "search Buscar Facturas" at bounding box center [175, 209] width 77 height 9
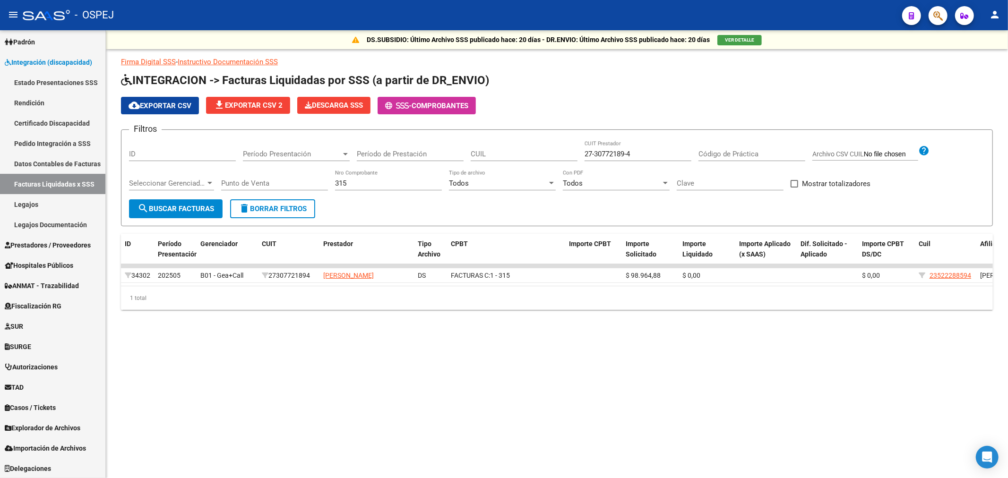
click at [944, 11] on button "button" at bounding box center [937, 15] width 19 height 19
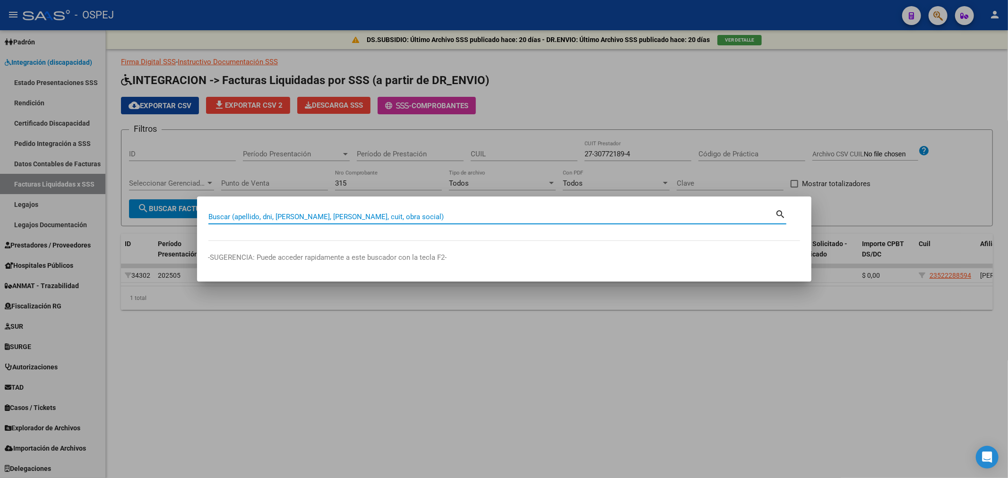
paste input "20340370237"
type input "20340370237"
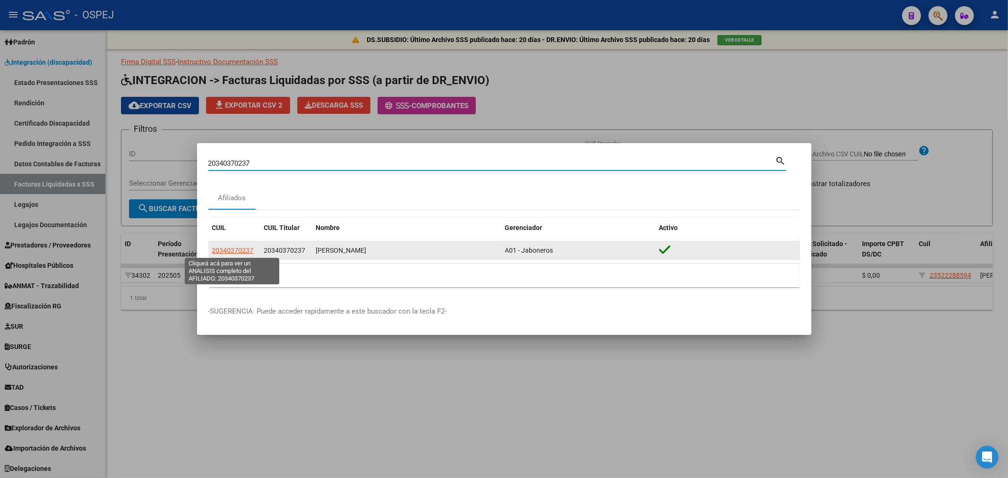
click at [244, 247] on span "20340370237" at bounding box center [233, 251] width 42 height 8
type textarea "20340370237"
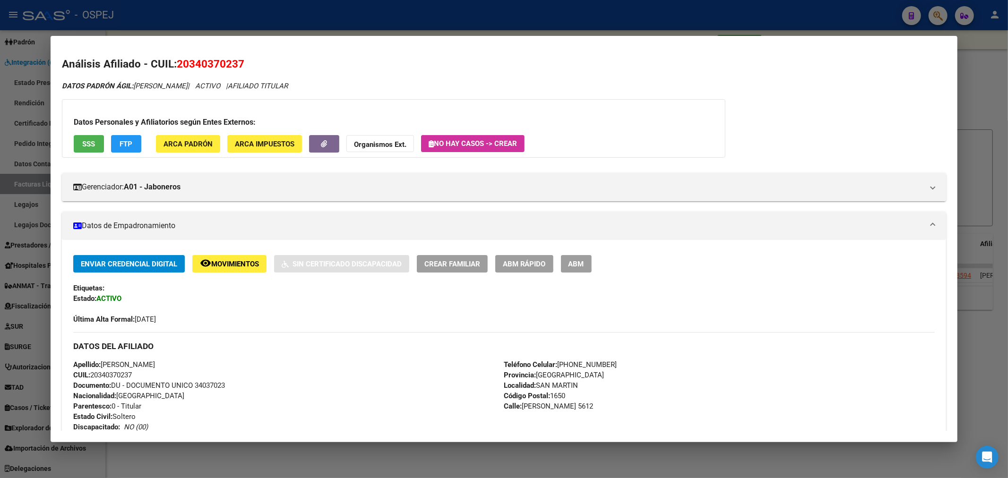
click at [416, 6] on div at bounding box center [504, 239] width 1008 height 478
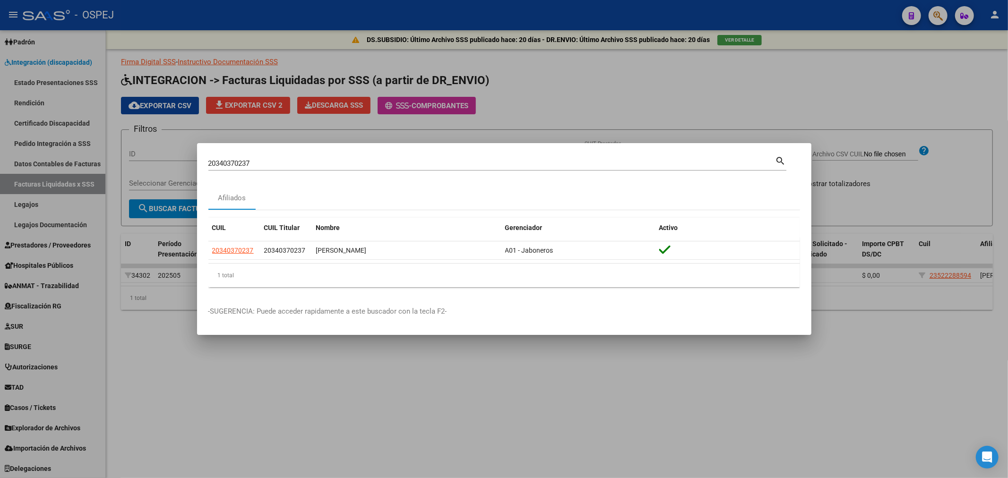
drag, startPoint x: 350, startPoint y: 3, endPoint x: 283, endPoint y: 112, distance: 127.3
click at [349, 4] on div at bounding box center [504, 239] width 1008 height 478
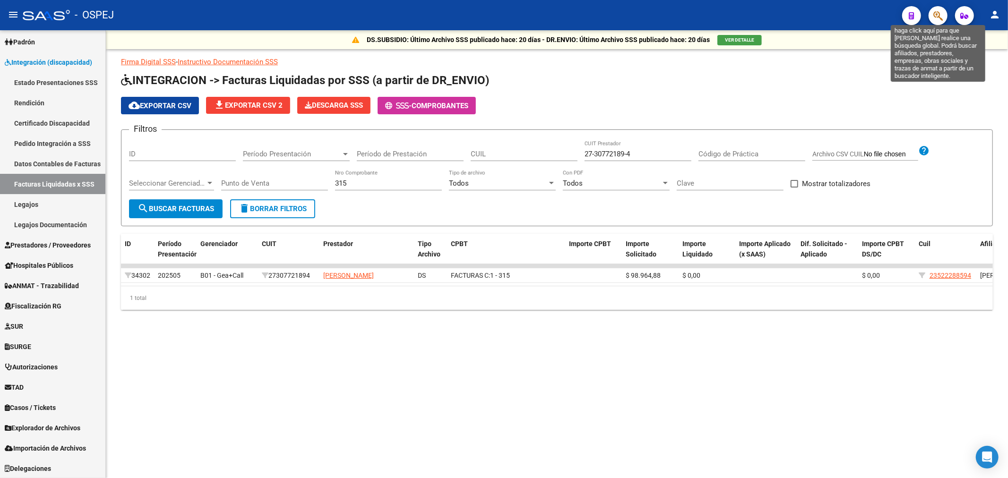
click at [939, 19] on icon "button" at bounding box center [937, 15] width 9 height 11
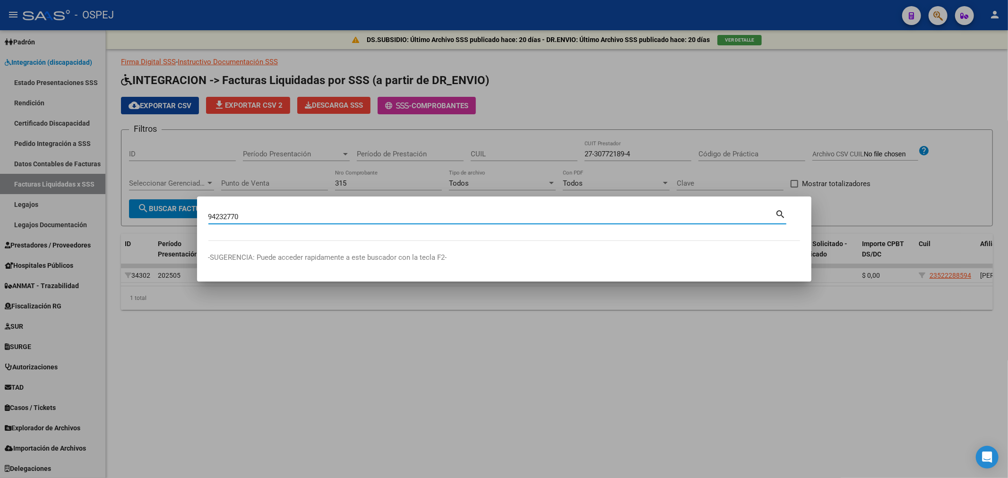
type input "94232770"
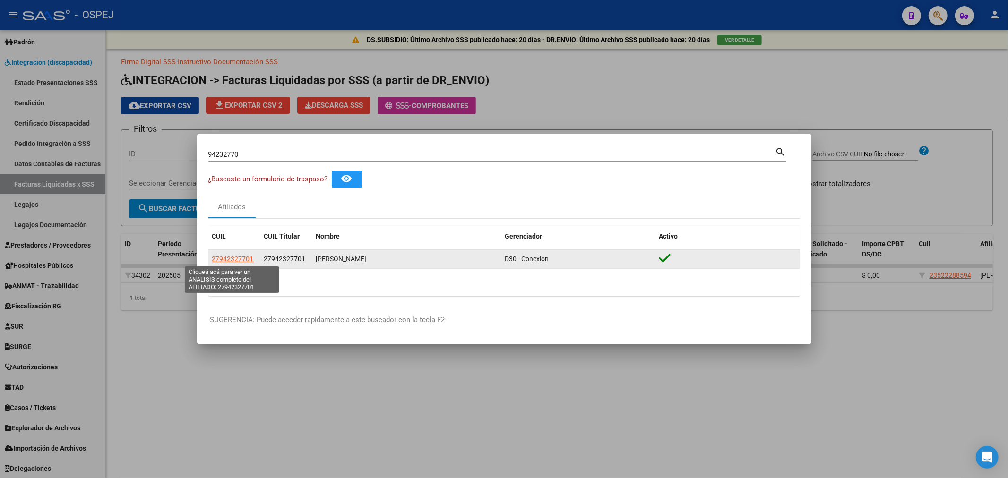
click at [243, 261] on span "27942327701" at bounding box center [233, 259] width 42 height 8
type textarea "27942327701"
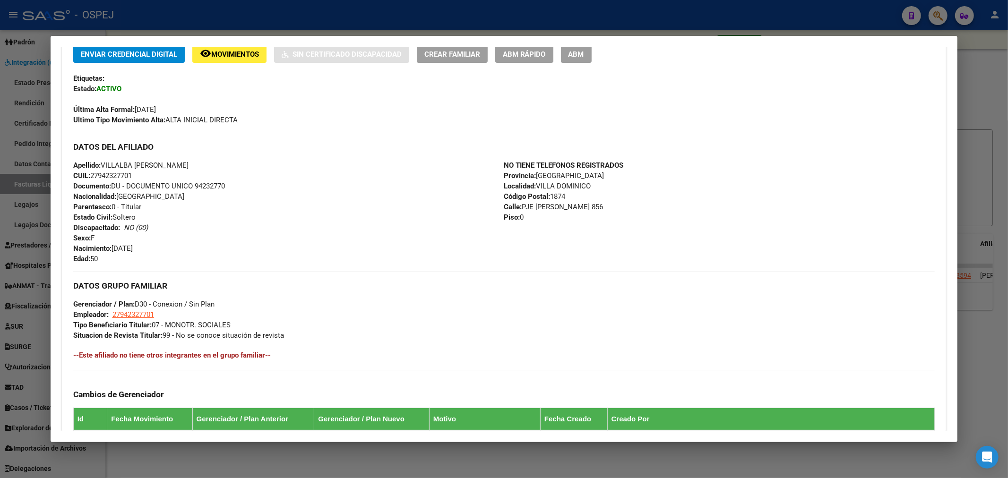
scroll to position [376, 0]
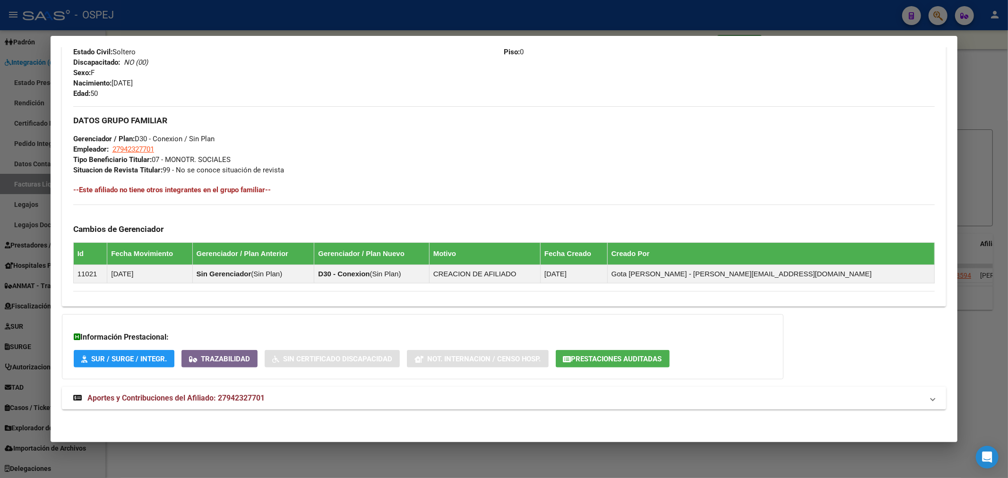
click at [234, 399] on span "Aportes y Contribuciones del Afiliado: 27942327701" at bounding box center [175, 398] width 177 height 9
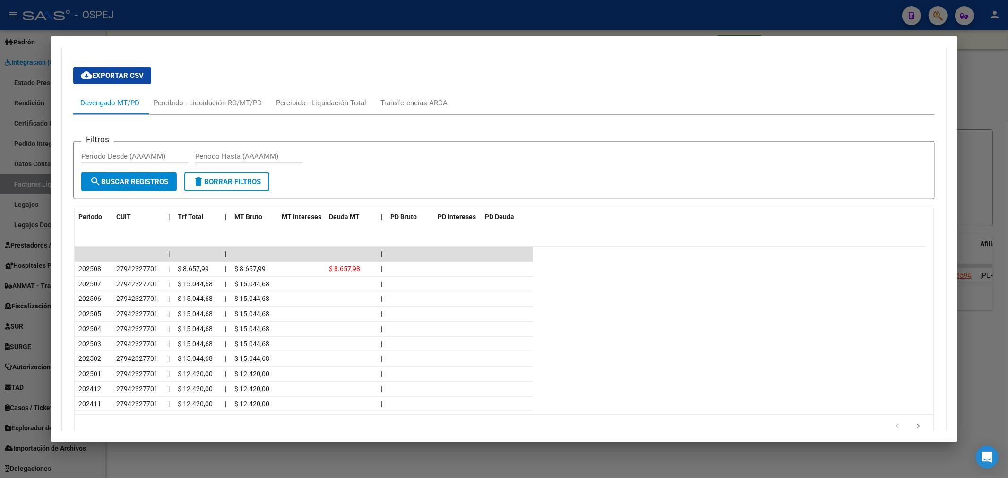
scroll to position [800, 0]
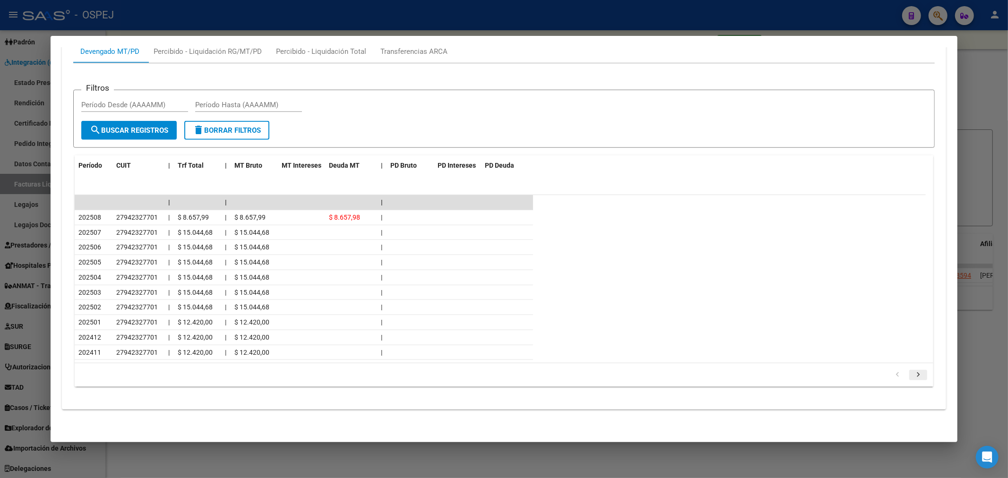
click at [914, 375] on icon "go to next page" at bounding box center [918, 375] width 12 height 11
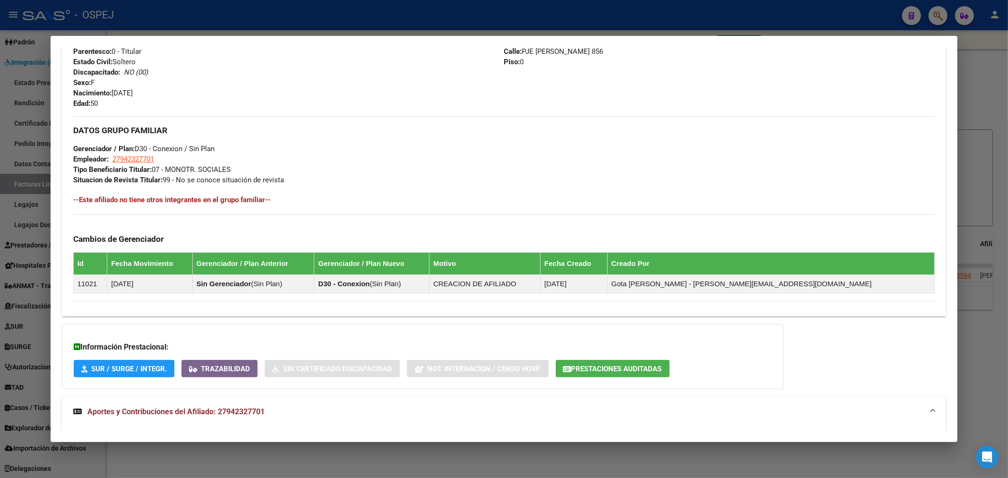
scroll to position [0, 0]
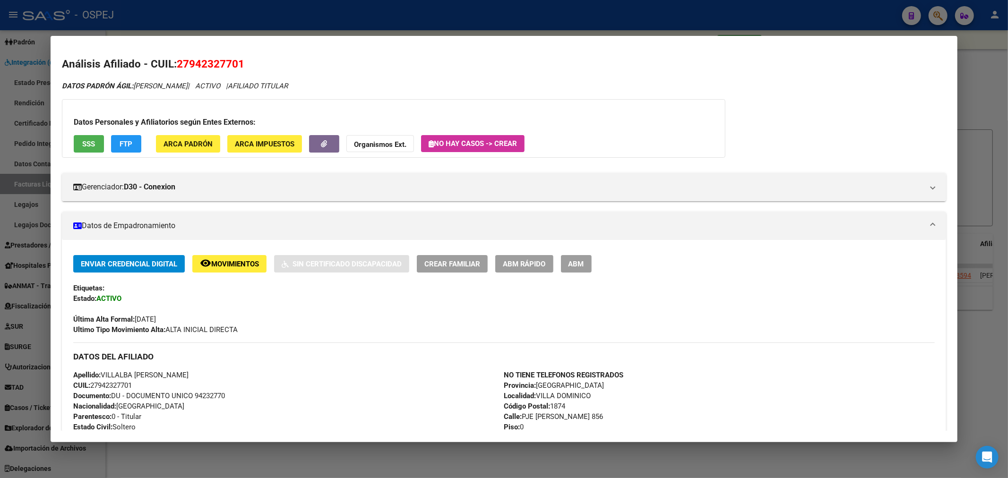
click at [203, 60] on span "27942327701" at bounding box center [211, 64] width 68 height 12
copy span "27942327701"
click at [394, 28] on div at bounding box center [504, 239] width 1008 height 478
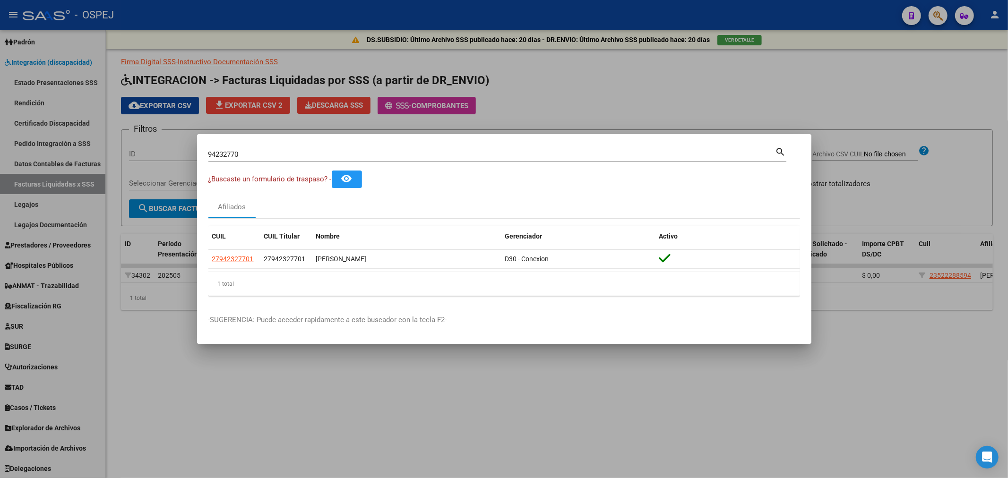
click at [243, 155] on input "94232770" at bounding box center [491, 154] width 567 height 9
paste input "58282466"
type input "58282466"
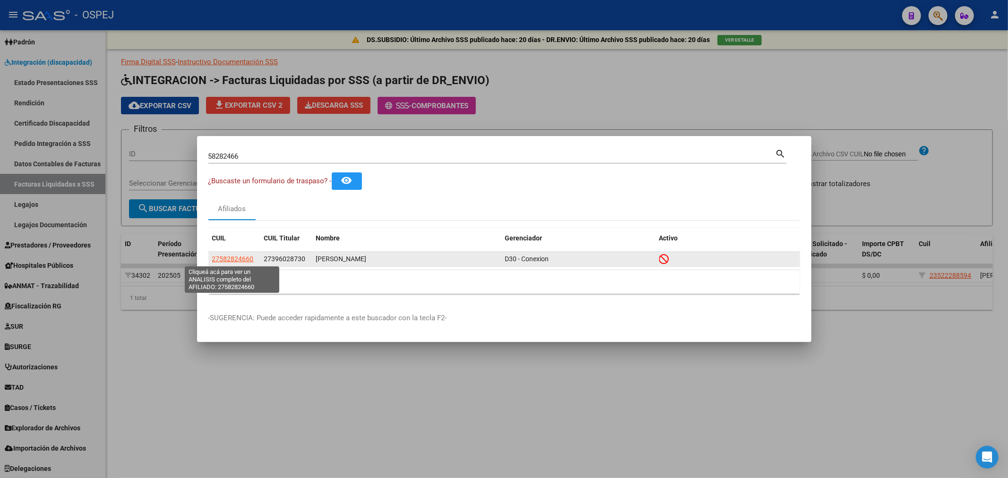
click at [232, 260] on span "27582824660" at bounding box center [233, 259] width 42 height 8
type textarea "27582824660"
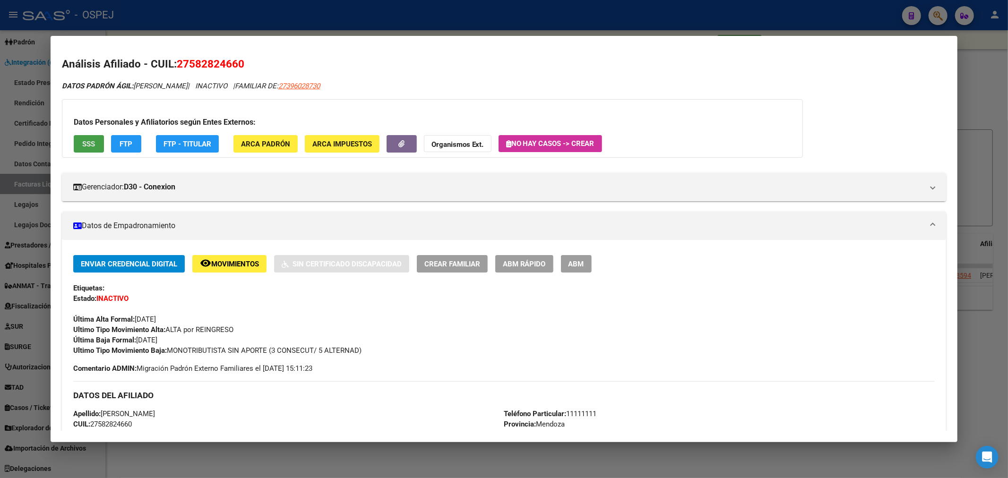
click at [97, 148] on button "SSS" at bounding box center [89, 143] width 30 height 17
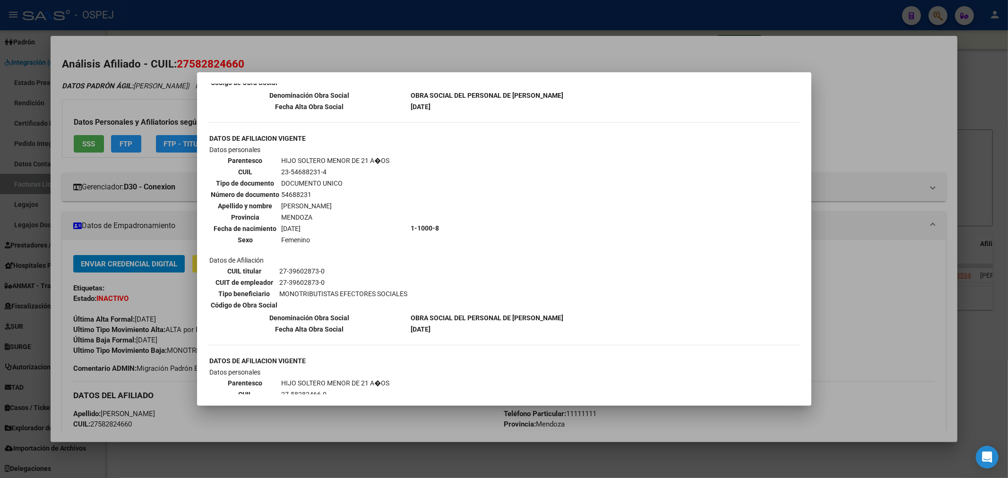
scroll to position [410, 0]
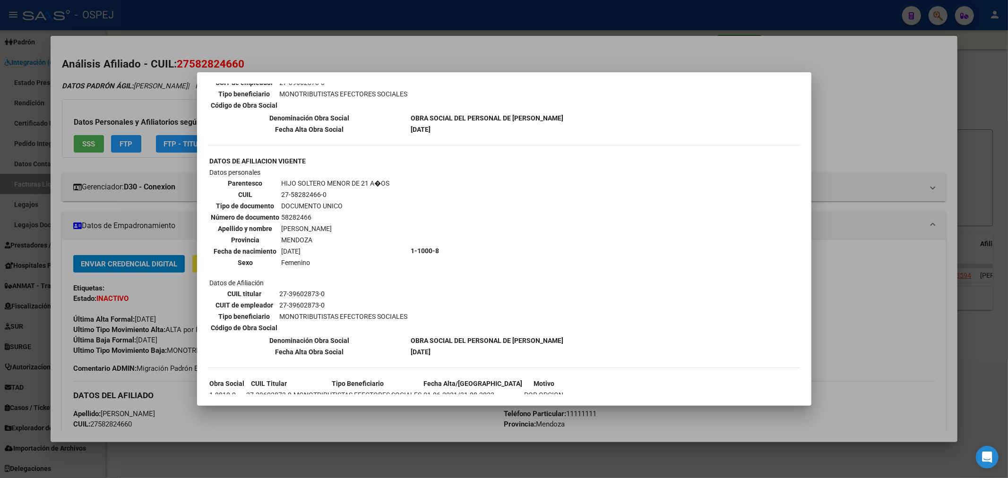
click at [142, 220] on div at bounding box center [504, 239] width 1008 height 478
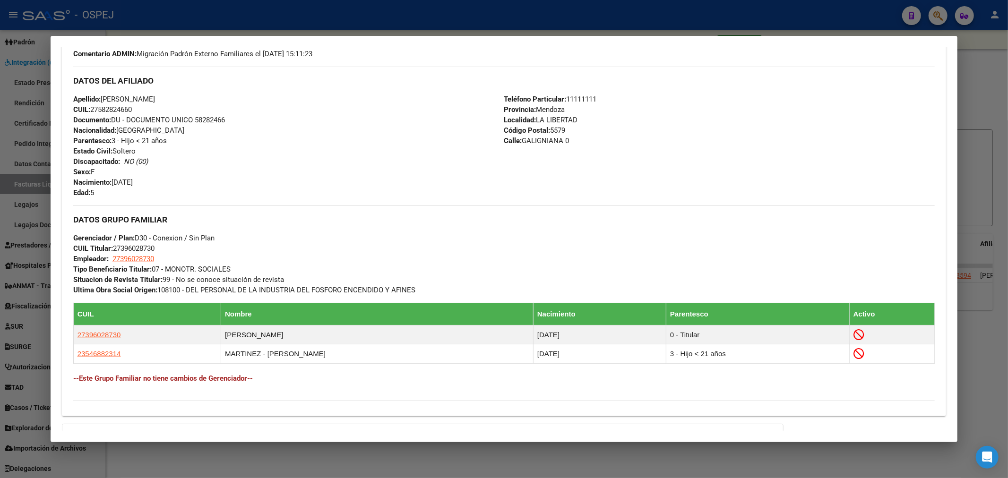
scroll to position [447, 0]
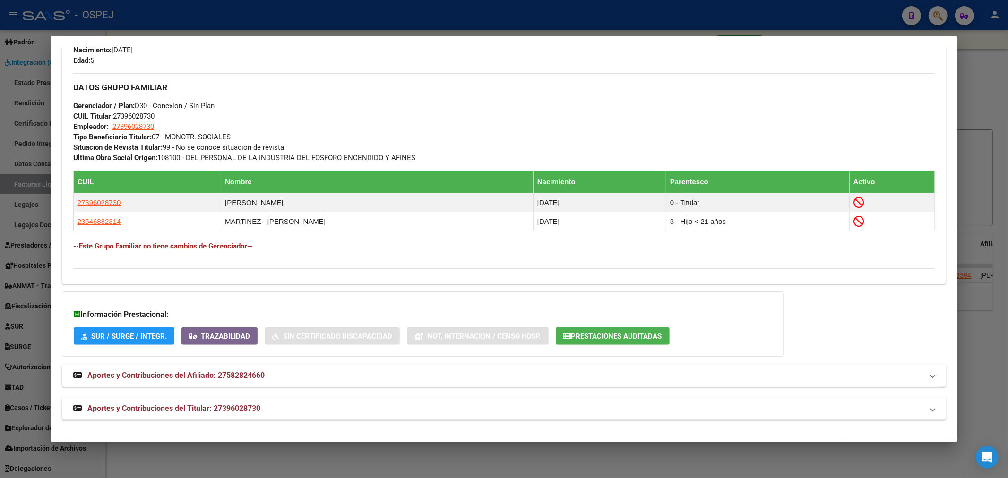
click at [204, 380] on span "Aportes y Contribuciones del Afiliado: 27582824660" at bounding box center [175, 375] width 177 height 9
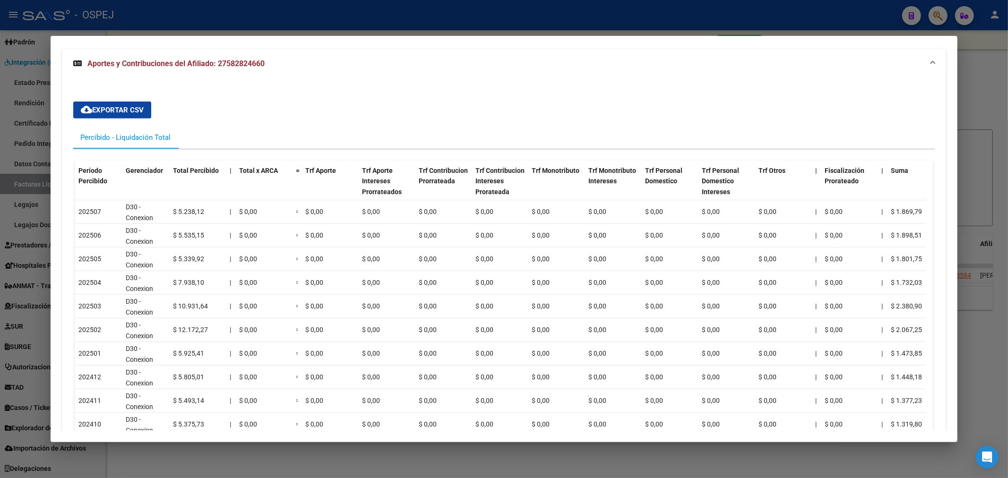
scroll to position [871, 0]
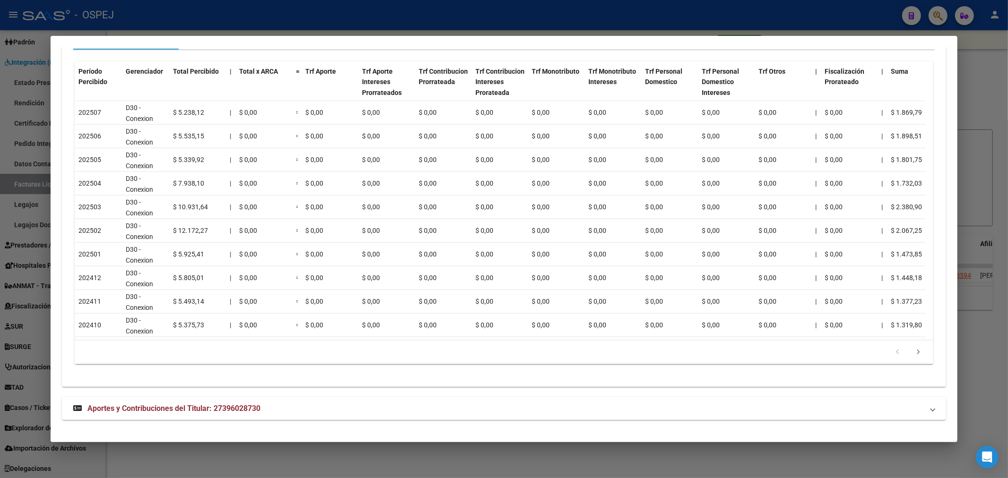
drag, startPoint x: 223, startPoint y: 421, endPoint x: 223, endPoint y: 403, distance: 17.5
click at [223, 404] on span "Aportes y Contribuciones del Titular: 27396028730" at bounding box center [173, 408] width 173 height 9
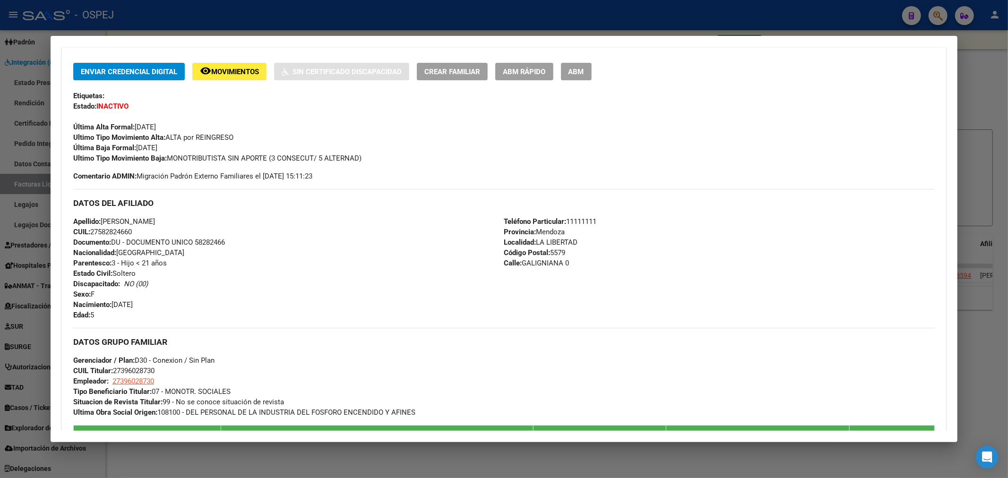
scroll to position [0, 0]
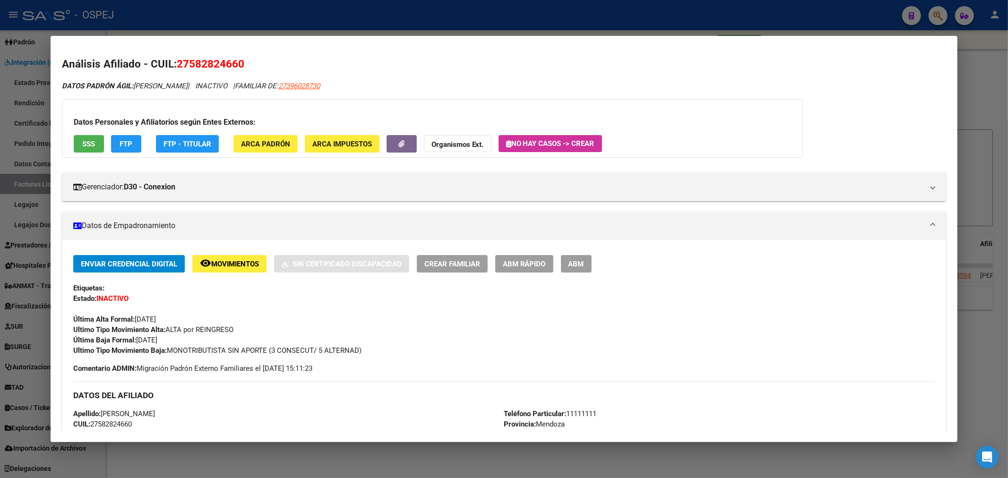
click at [577, 261] on button "ABM" at bounding box center [576, 263] width 31 height 17
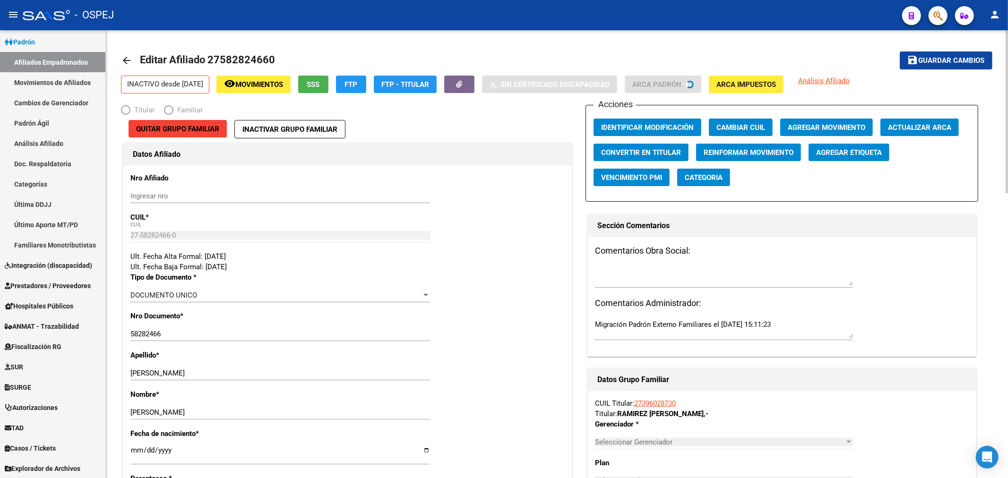
radio input "true"
type input "27-39602873-0"
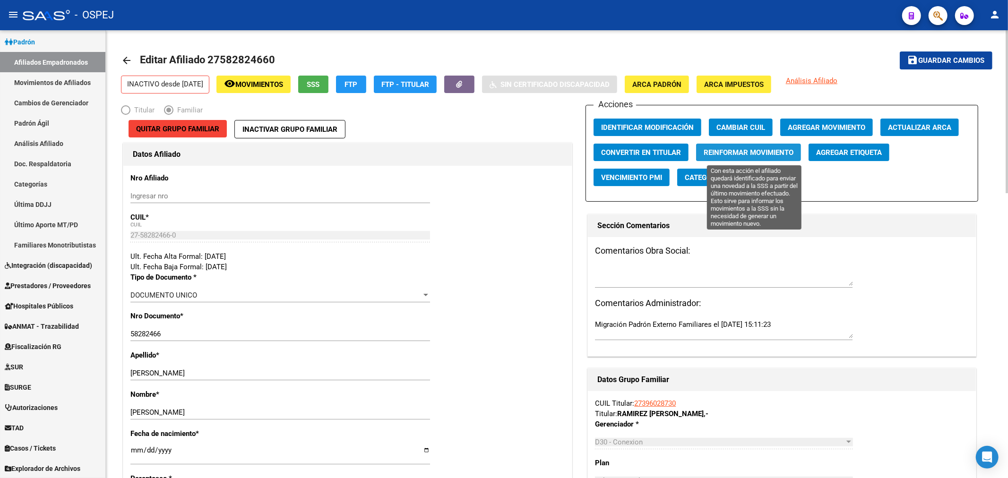
click at [759, 152] on span "Reinformar Movimiento" at bounding box center [749, 152] width 90 height 9
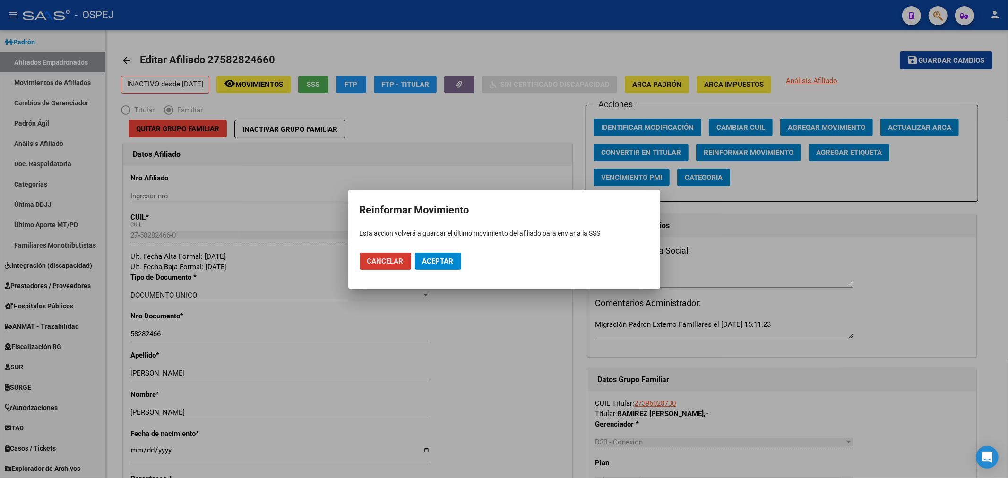
click at [426, 263] on span "Aceptar" at bounding box center [437, 261] width 31 height 9
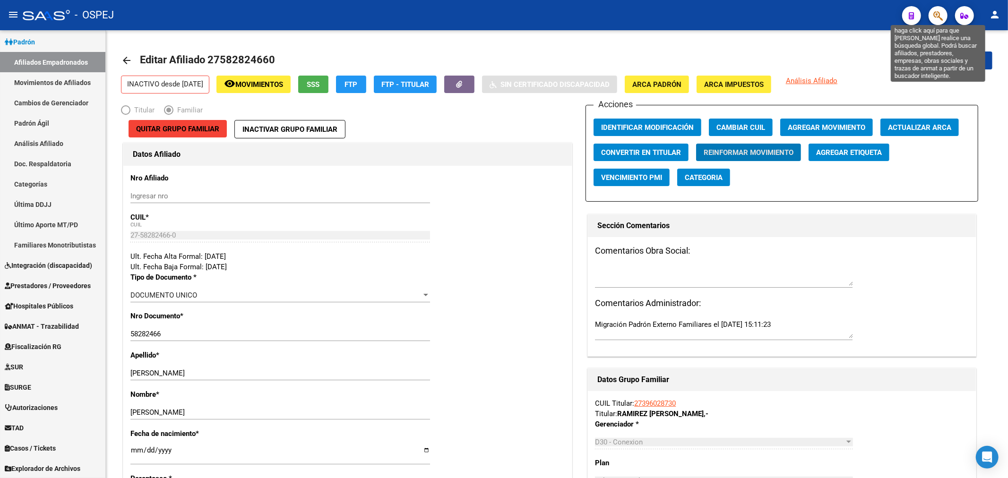
click at [937, 17] on icon "button" at bounding box center [937, 15] width 9 height 11
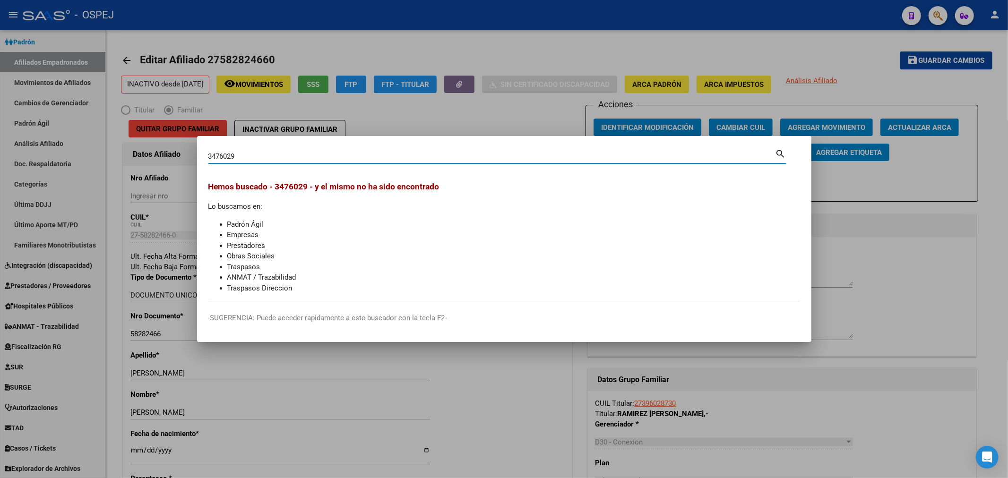
click at [214, 154] on input "3476029" at bounding box center [491, 156] width 567 height 9
type input "35476029"
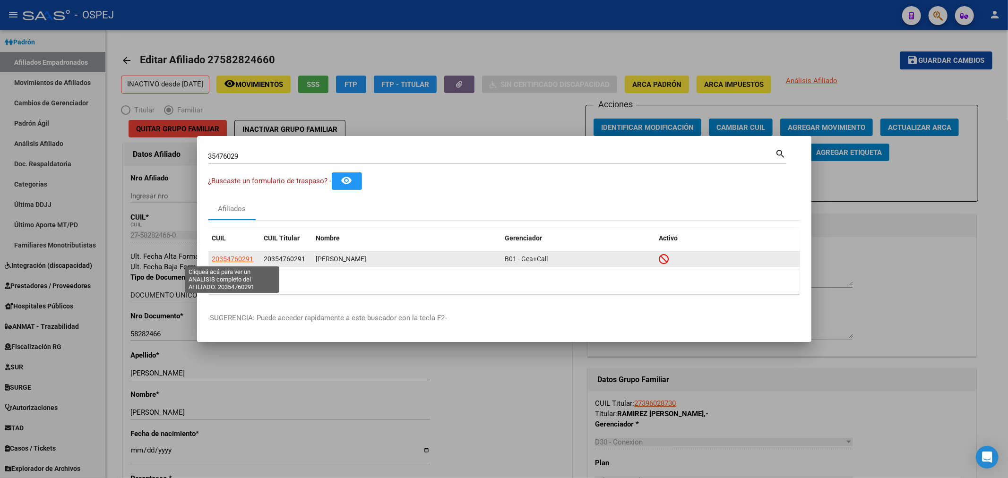
click at [229, 256] on span "20354760291" at bounding box center [233, 259] width 42 height 8
type textarea "20354760291"
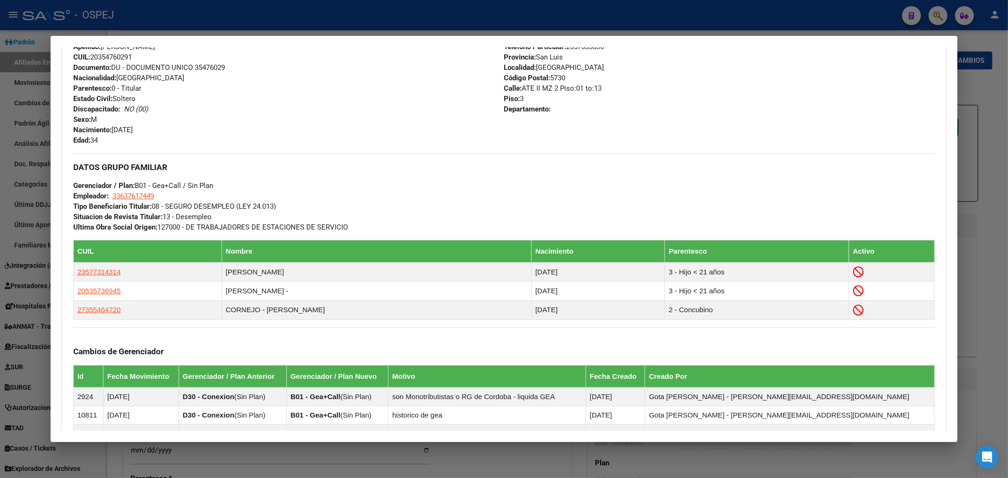
scroll to position [528, 0]
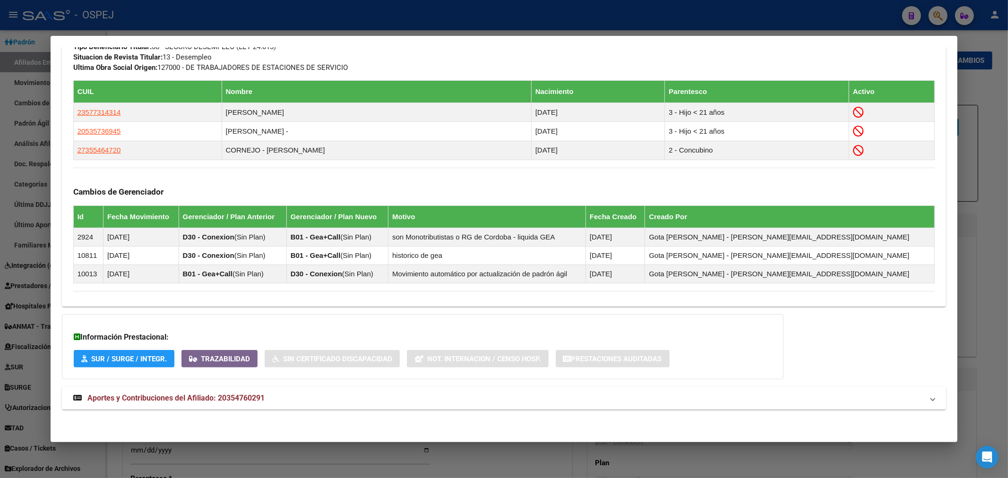
click at [211, 391] on mat-expansion-panel-header "Aportes y Contribuciones del Afiliado: 20354760291" at bounding box center [504, 398] width 884 height 23
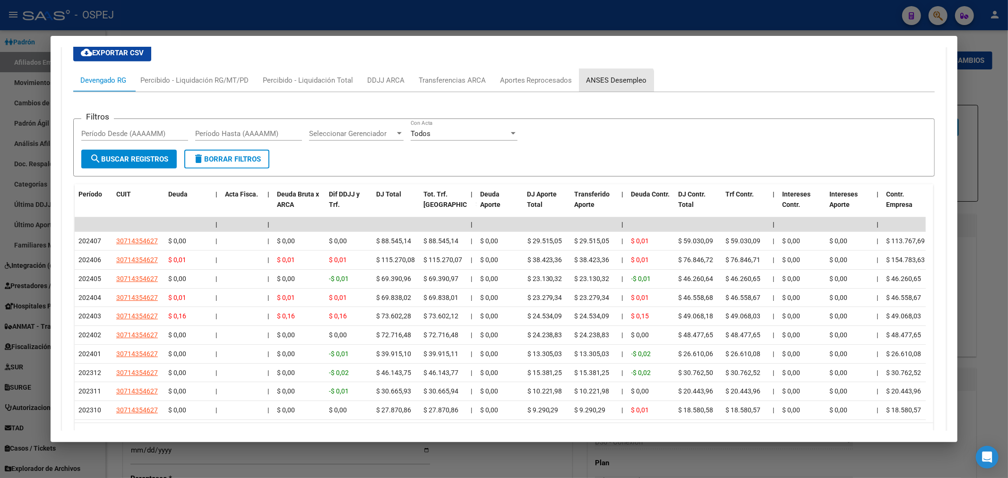
click at [620, 90] on div "ANSES Desempleo" at bounding box center [616, 80] width 75 height 23
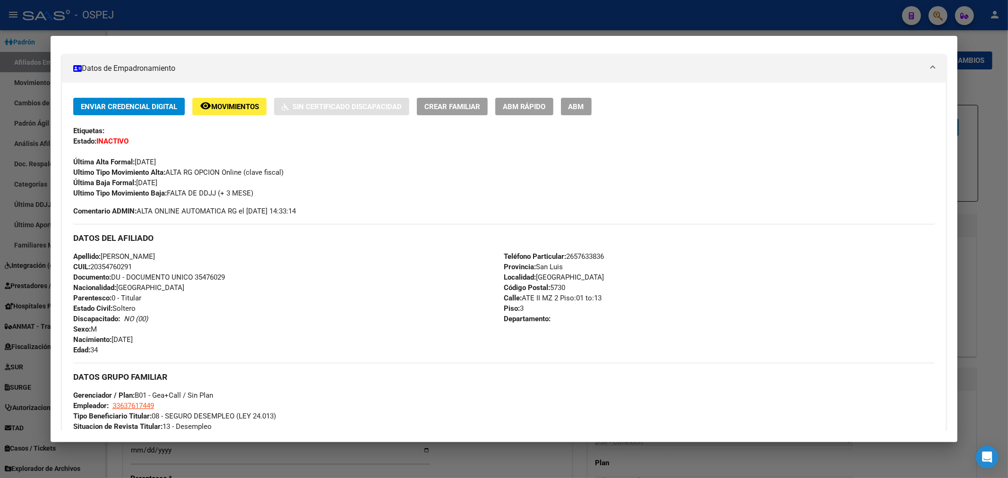
scroll to position [0, 0]
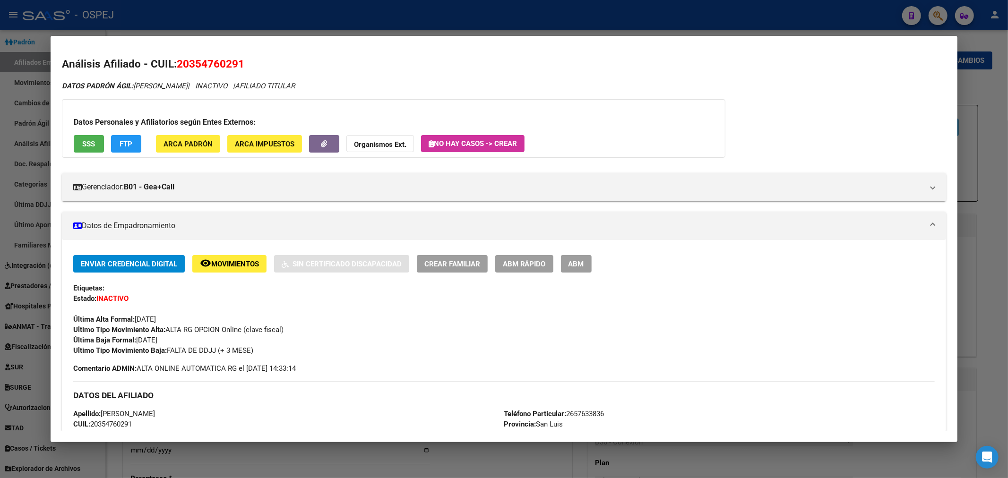
click at [193, 10] on div at bounding box center [504, 239] width 1008 height 478
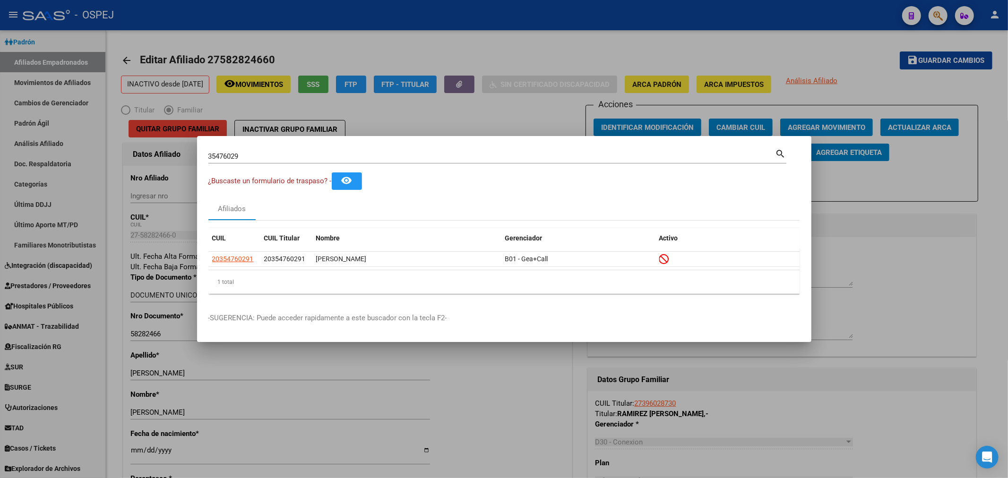
click at [126, 24] on div at bounding box center [504, 239] width 1008 height 478
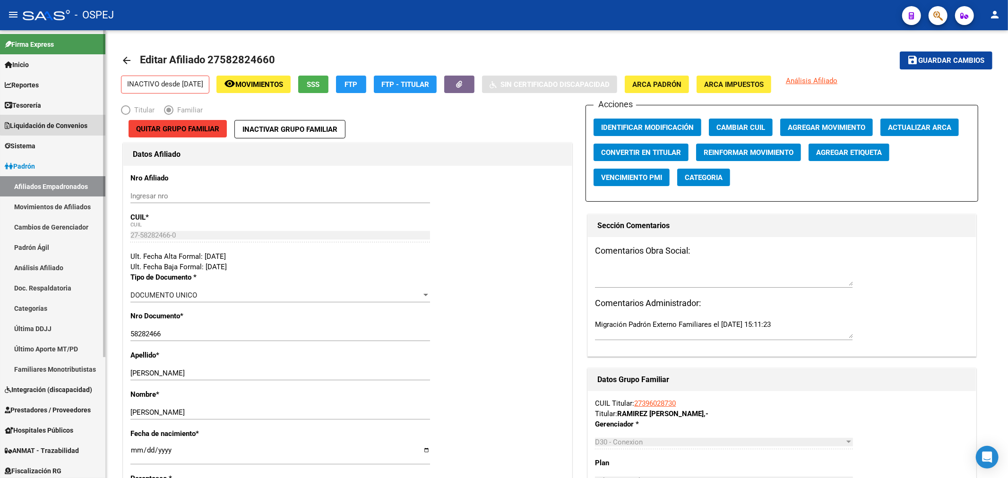
click at [64, 121] on span "Liquidación de Convenios" at bounding box center [46, 125] width 83 height 10
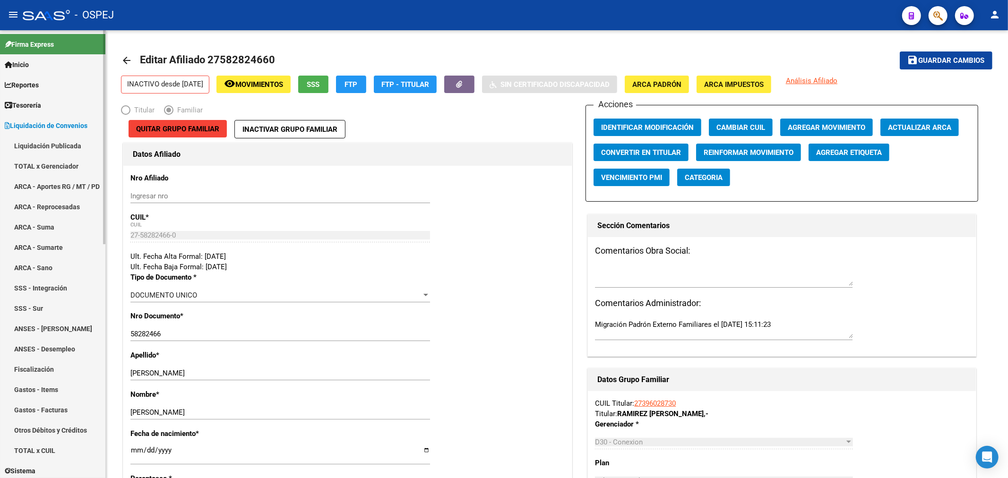
scroll to position [157, 0]
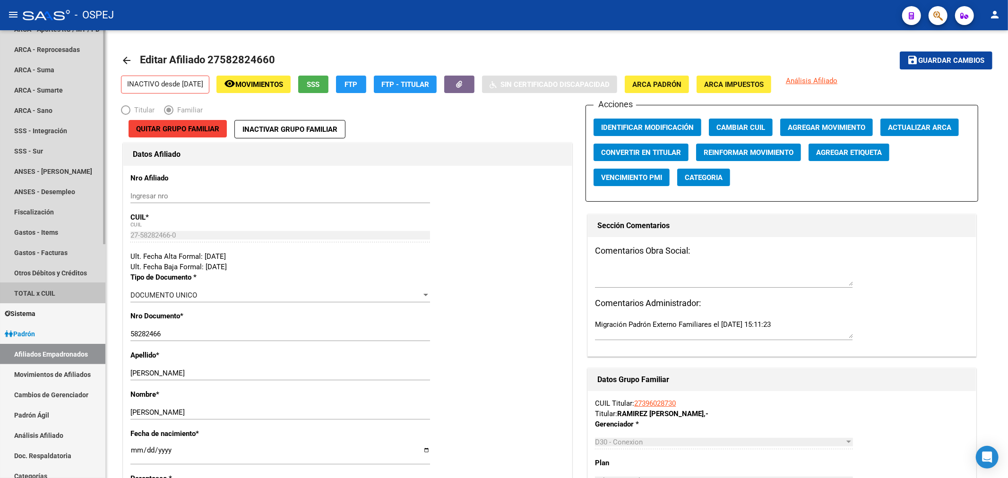
click at [50, 295] on link "TOTAL x CUIL" at bounding box center [52, 293] width 105 height 20
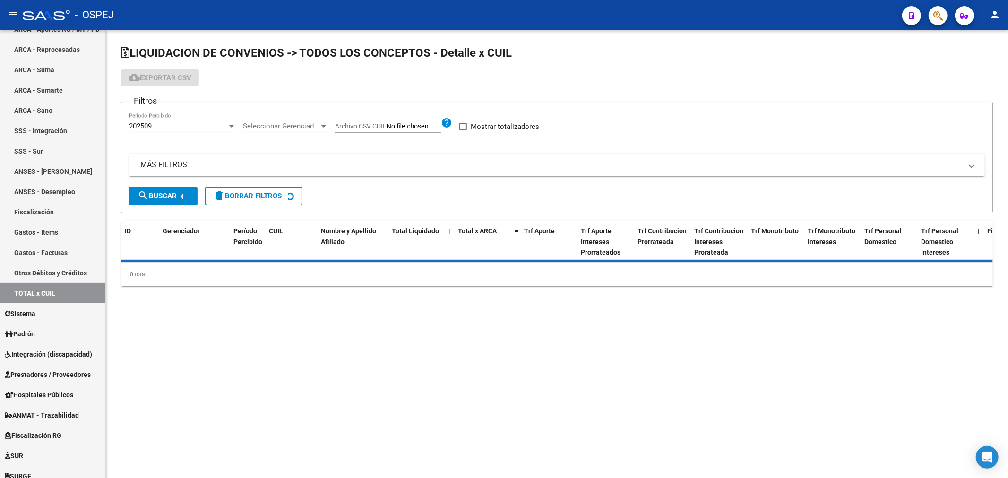
click at [312, 122] on span "Seleccionar Gerenciador" at bounding box center [281, 126] width 77 height 9
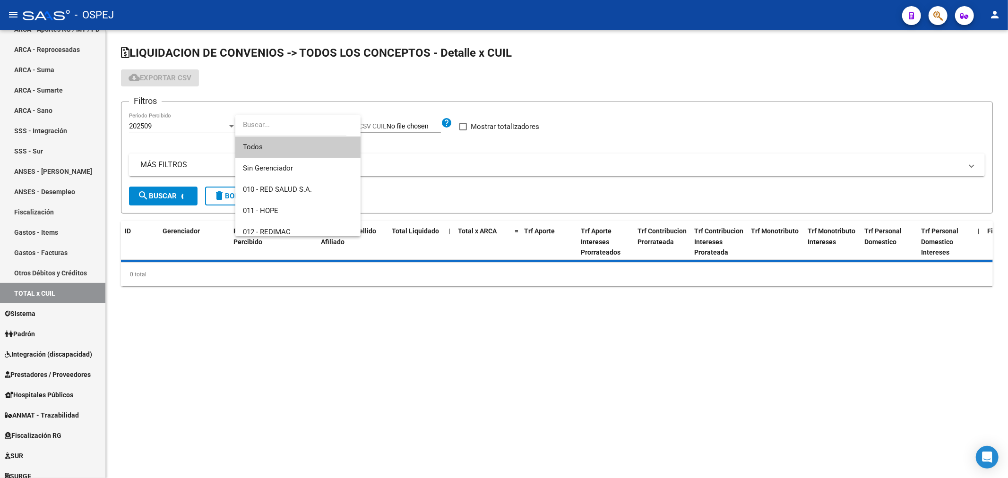
click at [383, 105] on div at bounding box center [504, 239] width 1008 height 478
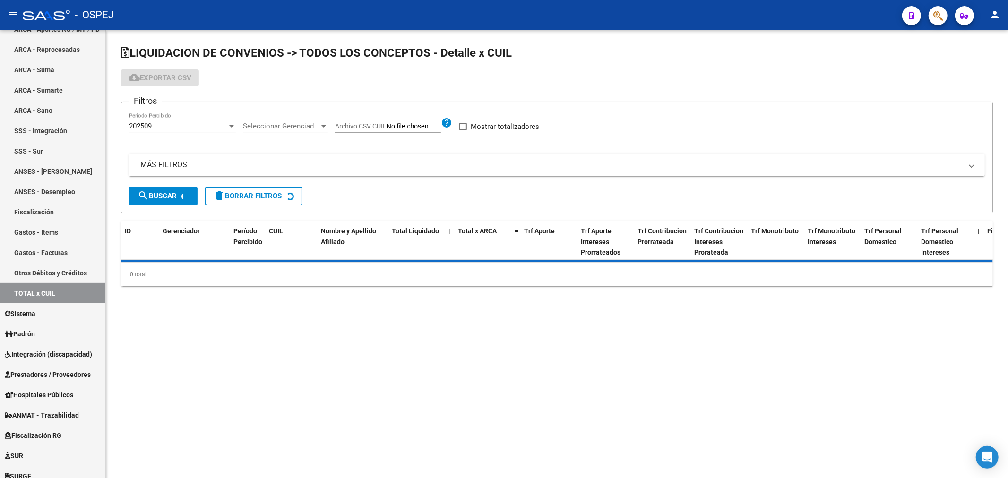
drag, startPoint x: 214, startPoint y: 160, endPoint x: 232, endPoint y: 158, distance: 18.5
click at [218, 160] on mat-panel-title "MÁS FILTROS" at bounding box center [551, 165] width 822 height 10
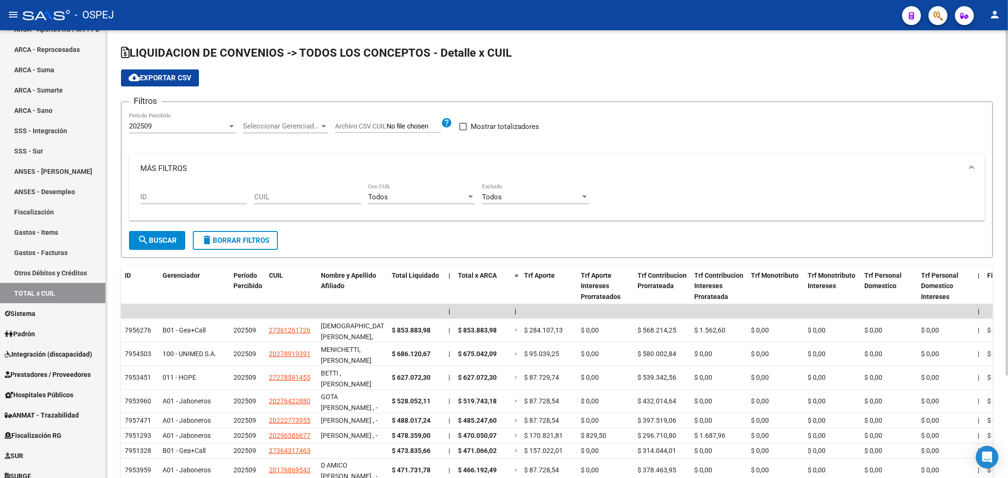
drag, startPoint x: 188, startPoint y: 110, endPoint x: 183, endPoint y: 130, distance: 21.0
click at [188, 113] on div "Filtros 202509 Período Percibido Seleccionar Gerenciador Seleccionar Gerenciado…" at bounding box center [557, 170] width 856 height 121
click at [183, 130] on div "202509 Período Percibido" at bounding box center [182, 123] width 107 height 20
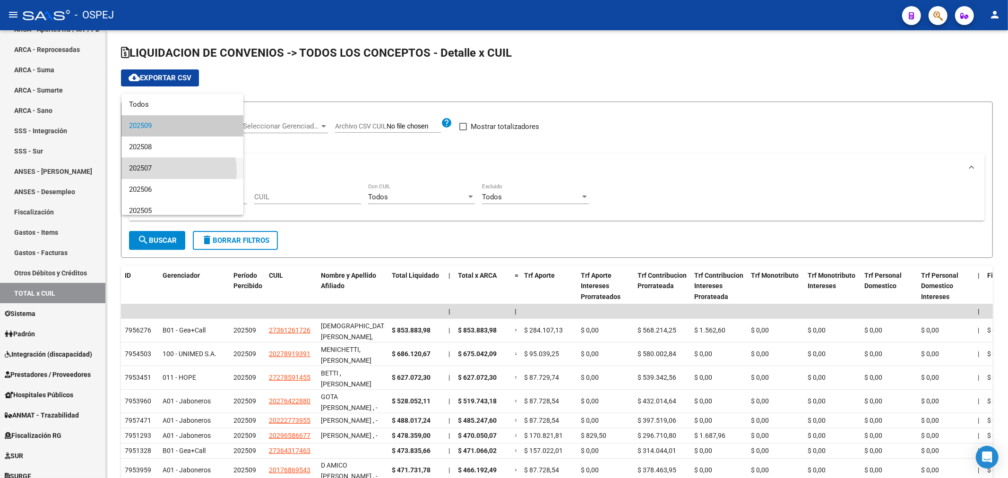
click at [154, 172] on span "202507" at bounding box center [182, 168] width 107 height 21
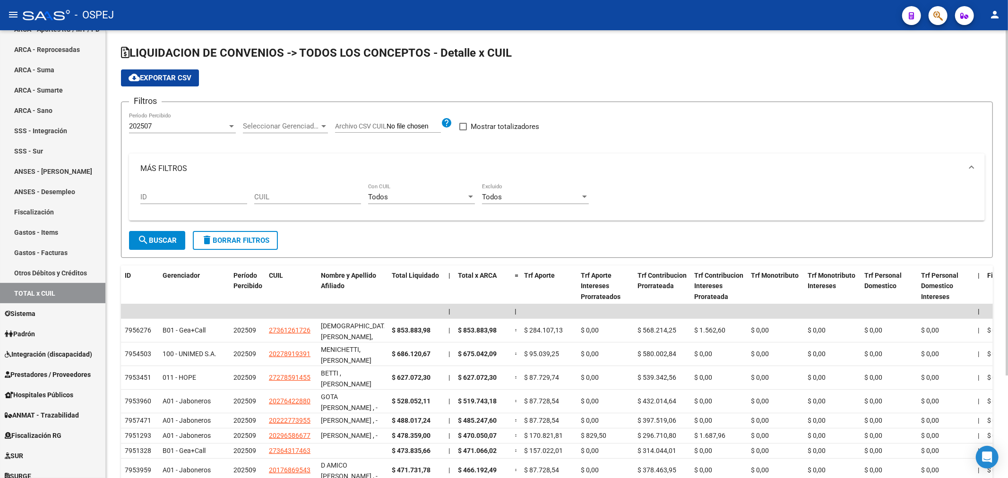
click at [367, 126] on span "Archivo CSV CUIL" at bounding box center [361, 126] width 52 height 8
click at [386, 126] on input "Archivo CSV CUIL" at bounding box center [413, 126] width 54 height 9
type input "C:\fakepath\Nómina Ospej Junio-2025.csv"
click at [525, 128] on span "Mostrar totalizadores" at bounding box center [534, 126] width 69 height 11
click at [493, 130] on input "Mostrar totalizadores" at bounding box center [492, 130] width 0 height 0
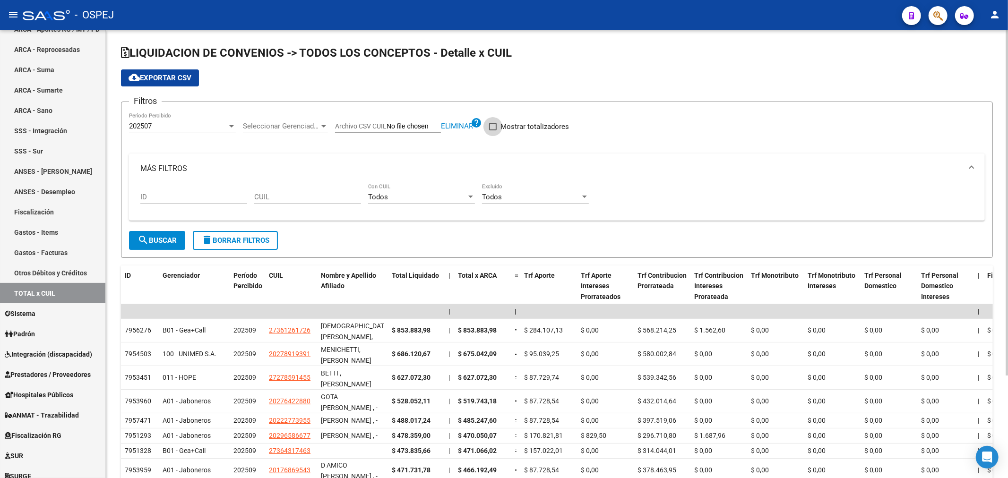
checkbox input "true"
click at [155, 241] on span "search Buscar" at bounding box center [156, 240] width 39 height 9
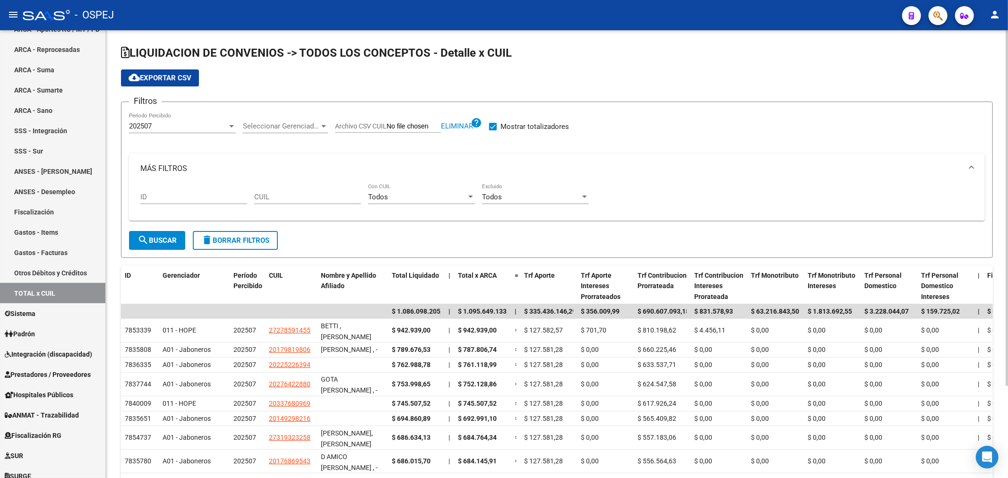
scroll to position [116, 0]
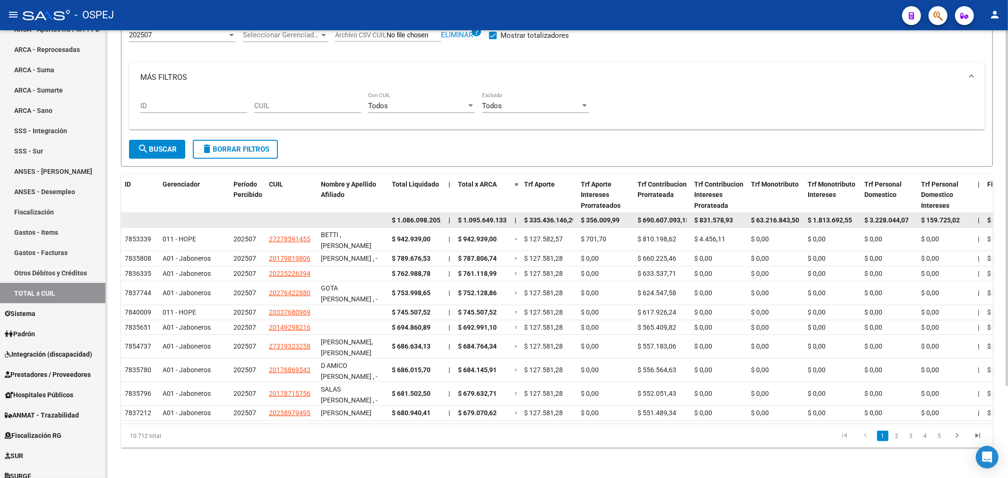
click at [477, 216] on span "$ 1.095.649.133,53" at bounding box center [487, 220] width 58 height 8
copy span "1.095.649.133,53"
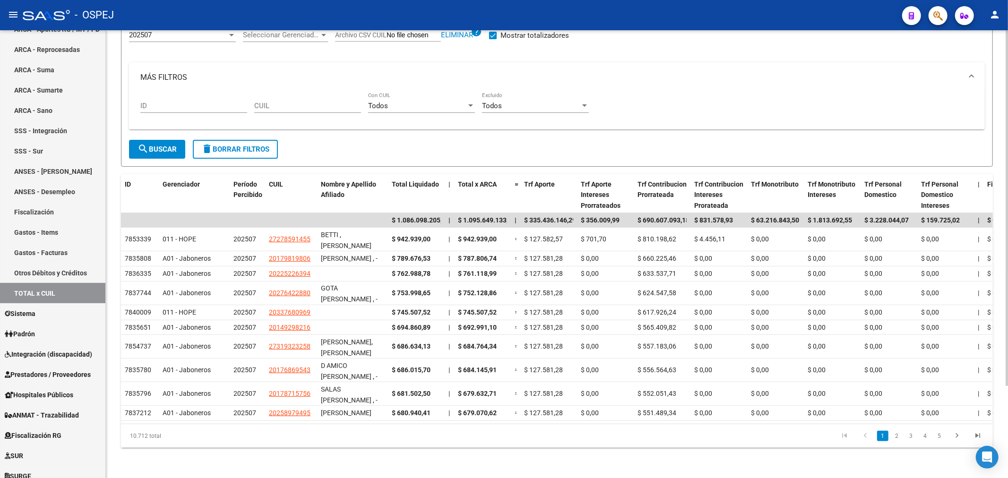
scroll to position [63, 0]
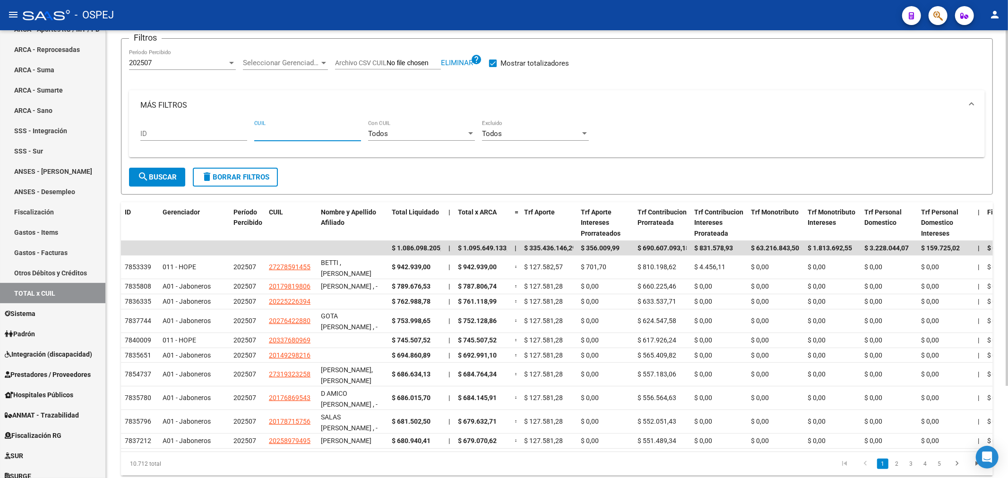
click at [290, 134] on input "CUIL" at bounding box center [307, 133] width 107 height 9
paste input "27-36345668-0"
type input "27-36345668-0"
click at [177, 178] on span "search Buscar" at bounding box center [156, 177] width 39 height 9
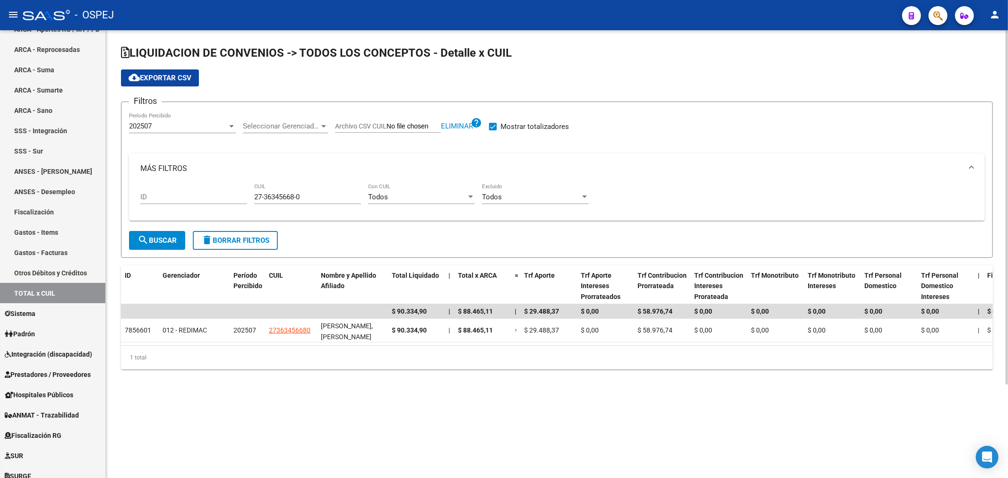
scroll to position [0, 0]
click at [502, 126] on span "Mostrar totalizadores" at bounding box center [534, 126] width 69 height 11
click at [493, 130] on input "Mostrar totalizadores" at bounding box center [492, 130] width 0 height 0
checkbox input "false"
click at [455, 128] on span "Eliminar" at bounding box center [457, 126] width 32 height 9
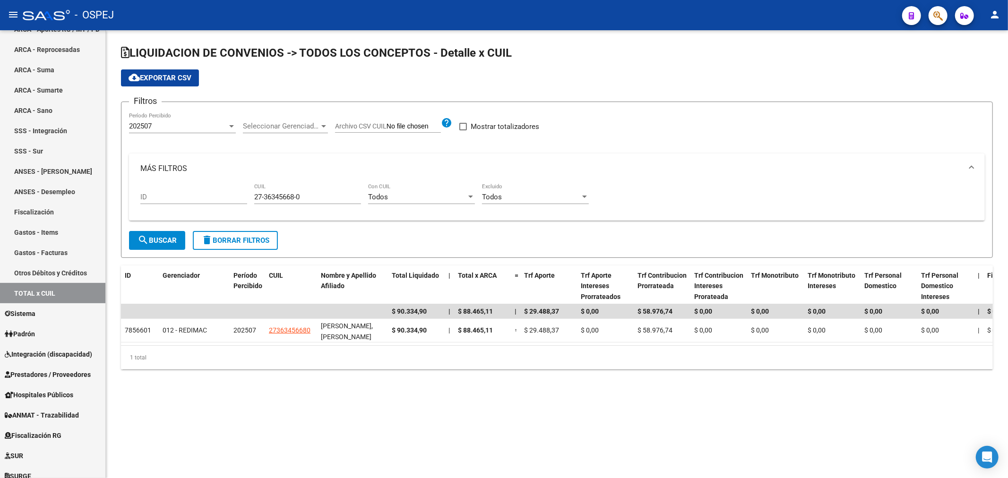
click at [400, 128] on input "Archivo CSV CUIL" at bounding box center [413, 126] width 54 height 9
type input "C:\fakepath\Nómina Ospej Junio-2025.csv"
drag, startPoint x: 511, startPoint y: 133, endPoint x: 510, endPoint y: 126, distance: 6.6
click at [511, 129] on div "Mostrar totalizadores" at bounding box center [532, 130] width 87 height 19
click at [510, 126] on span "Mostrar totalizadores" at bounding box center [534, 126] width 69 height 11
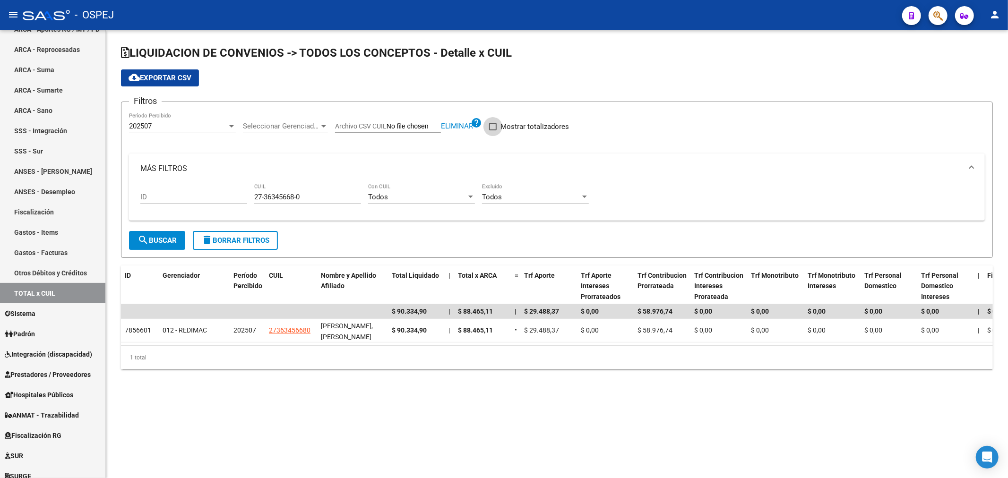
click at [493, 130] on input "Mostrar totalizadores" at bounding box center [492, 130] width 0 height 0
checkbox input "true"
click at [172, 240] on span "search Buscar" at bounding box center [156, 240] width 39 height 9
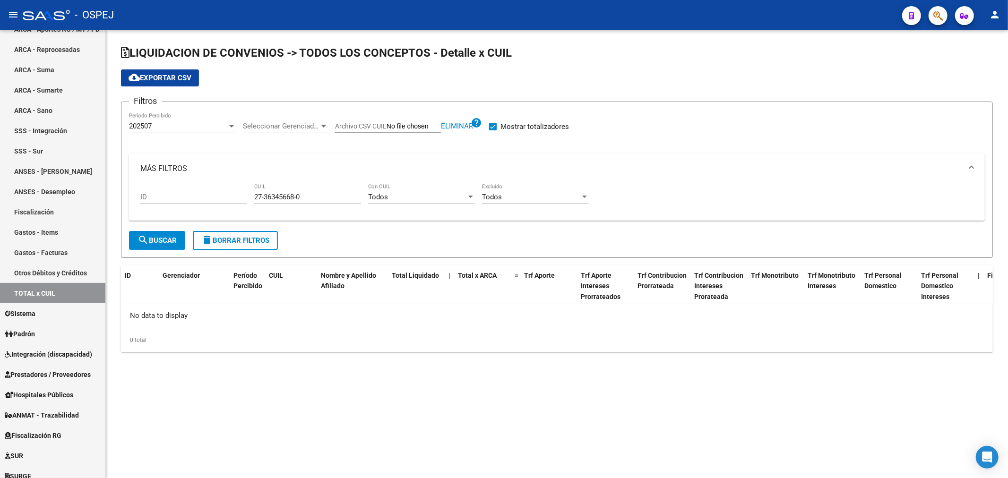
click at [309, 195] on input "27-36345668-0" at bounding box center [307, 197] width 107 height 9
click at [309, 194] on input "27-36345668-0" at bounding box center [307, 197] width 107 height 9
click at [142, 245] on mat-icon "search" at bounding box center [142, 239] width 11 height 11
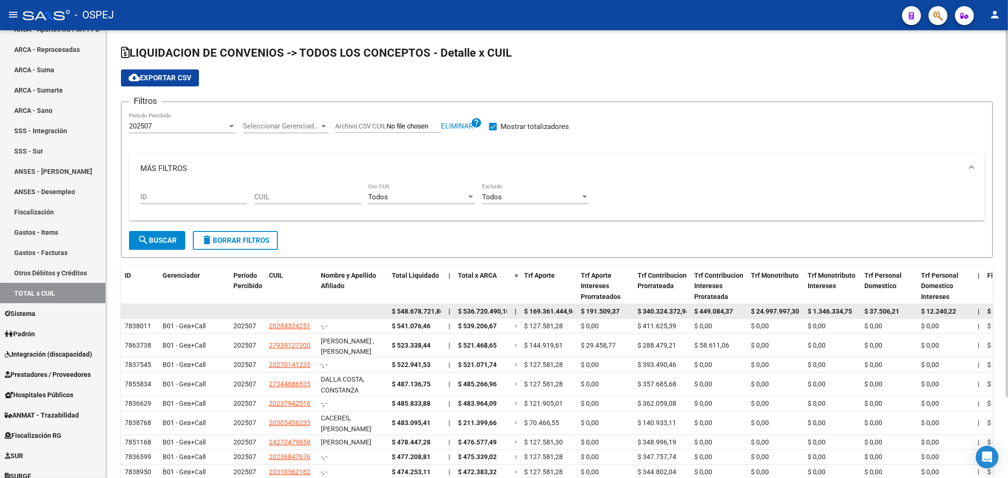
click at [483, 315] on datatable-body-cell "$ 536.720.490,10" at bounding box center [482, 311] width 57 height 15
click at [484, 308] on span "$ 536.720.490,10" at bounding box center [484, 312] width 52 height 8
copy span "536.720.490,10"
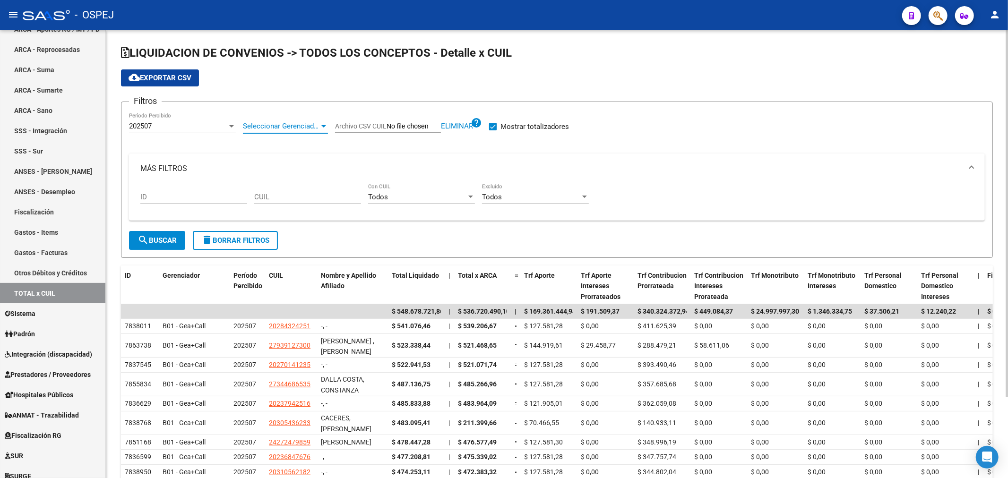
click at [296, 123] on span "Seleccionar Gerenciador" at bounding box center [281, 126] width 77 height 9
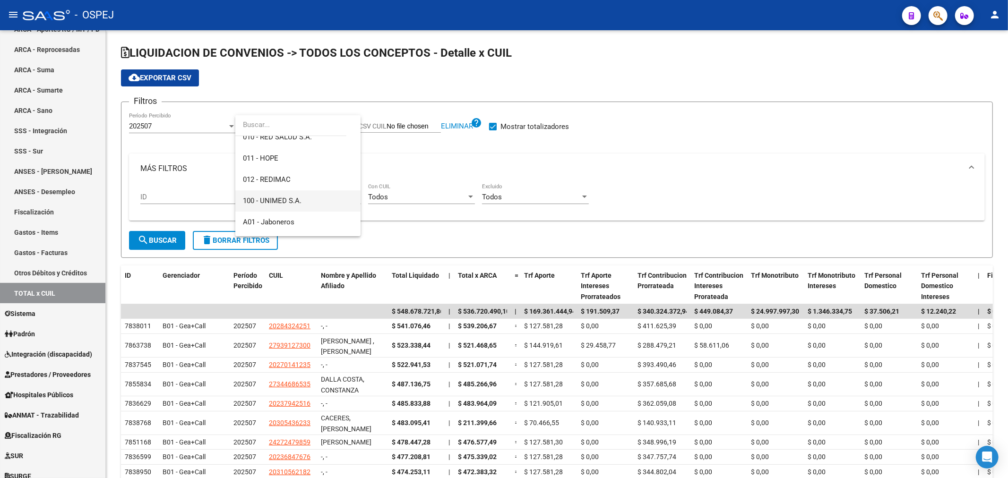
scroll to position [105, 0]
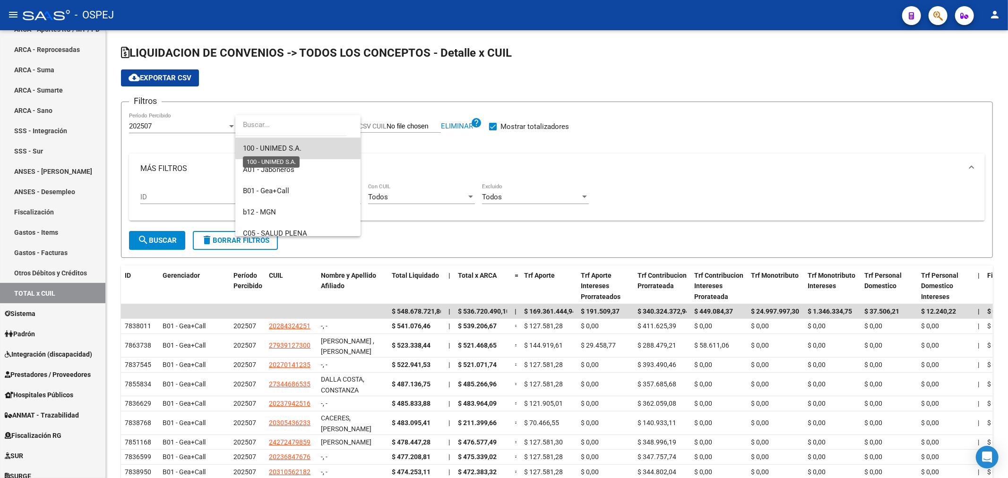
click at [301, 147] on span "100 - UNIMED S.A." at bounding box center [272, 148] width 59 height 9
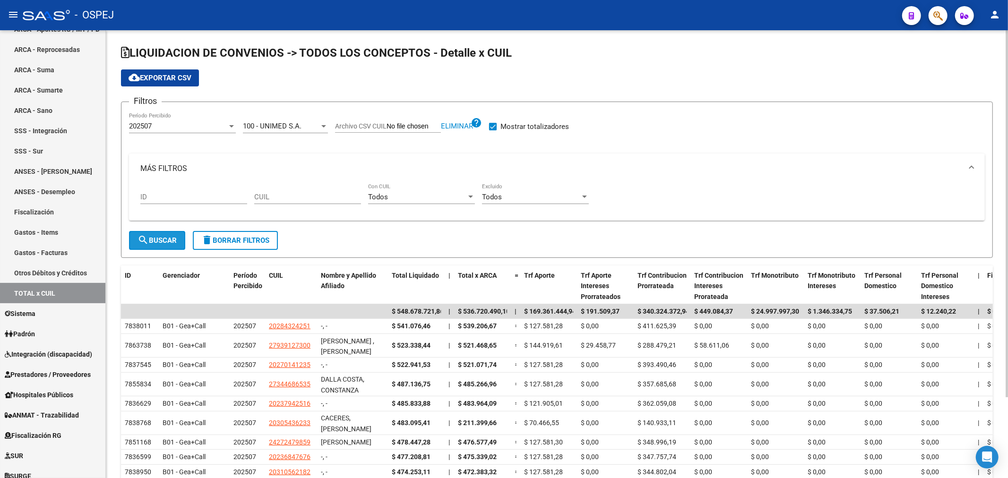
click at [168, 238] on span "search Buscar" at bounding box center [156, 240] width 39 height 9
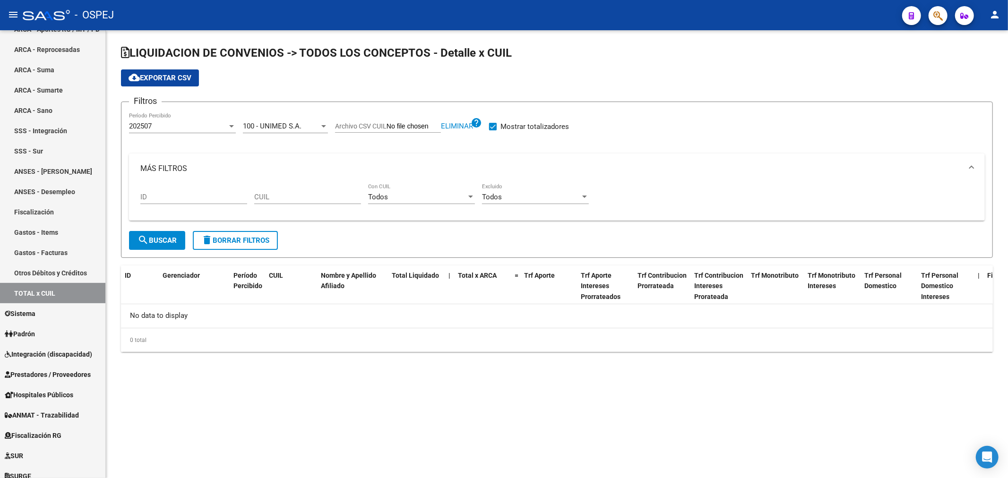
click at [312, 120] on div "100 - UNIMED S.A. Seleccionar Gerenciador" at bounding box center [285, 123] width 85 height 20
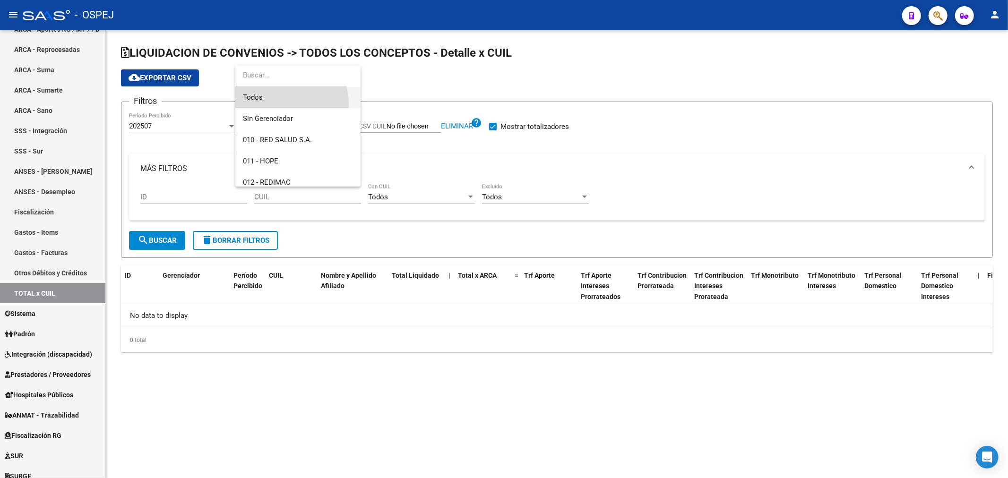
click at [281, 104] on span "Todos" at bounding box center [298, 97] width 110 height 21
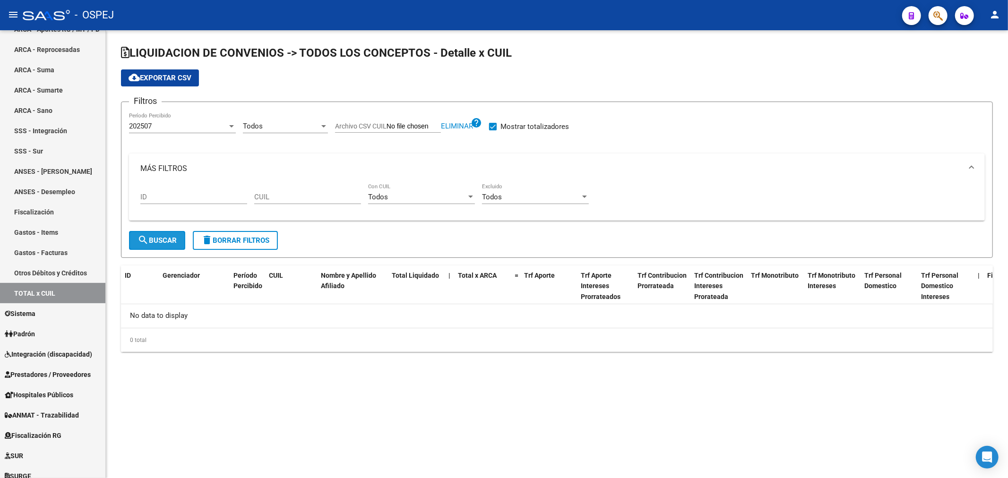
click at [174, 238] on span "search Buscar" at bounding box center [156, 240] width 39 height 9
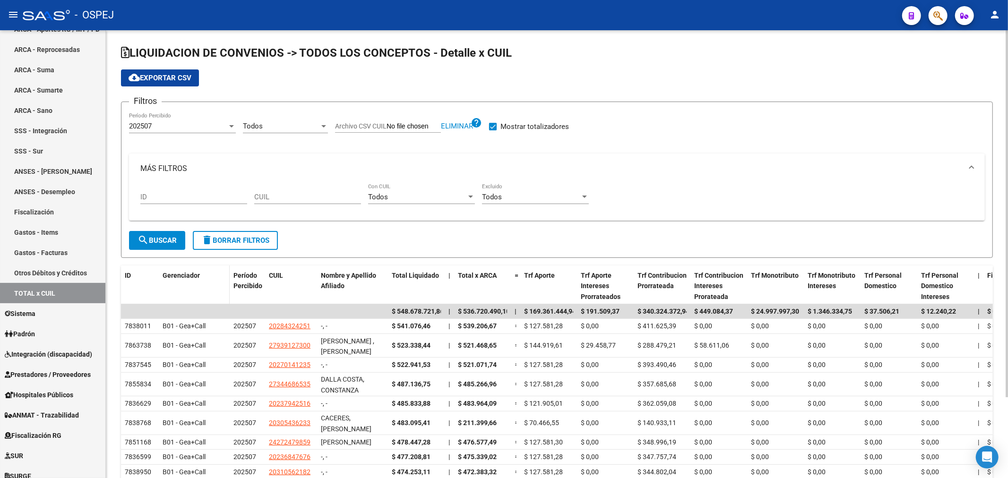
click at [188, 276] on span "Gerenciador" at bounding box center [181, 276] width 37 height 8
click at [209, 273] on div "Gerenciador" at bounding box center [194, 275] width 63 height 11
click at [296, 129] on div "Todos" at bounding box center [281, 126] width 77 height 9
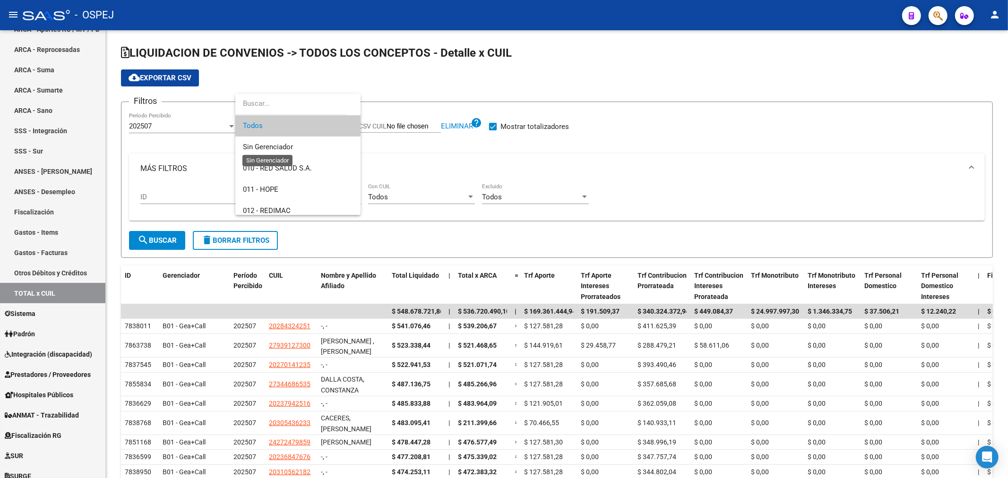
scroll to position [197, 0]
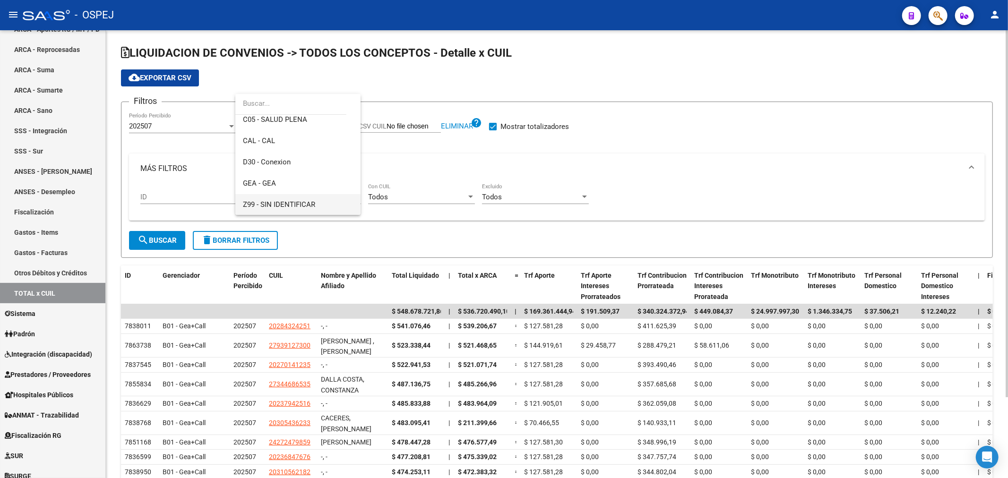
click at [293, 208] on span "Z99 - SIN IDENTIFICAR" at bounding box center [279, 204] width 72 height 9
click at [152, 235] on button "search Buscar" at bounding box center [157, 240] width 56 height 19
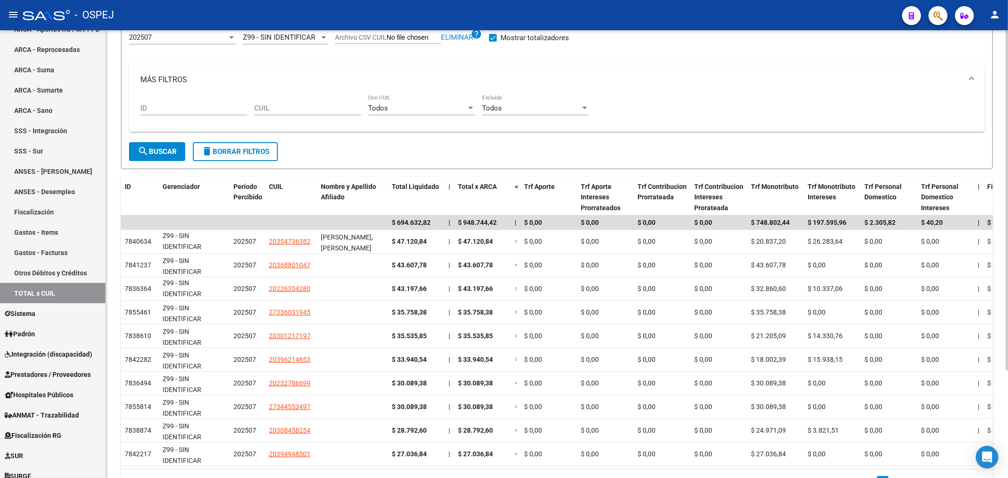
scroll to position [0, 0]
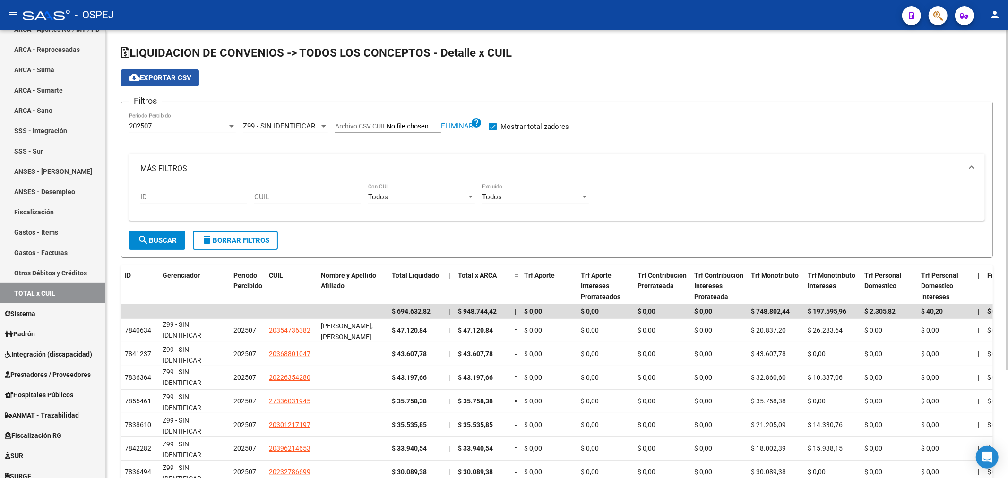
click at [183, 77] on span "cloud_download Exportar CSV" at bounding box center [160, 78] width 63 height 9
click at [289, 125] on span "Z99 - SIN IDENTIFICAR" at bounding box center [279, 126] width 72 height 9
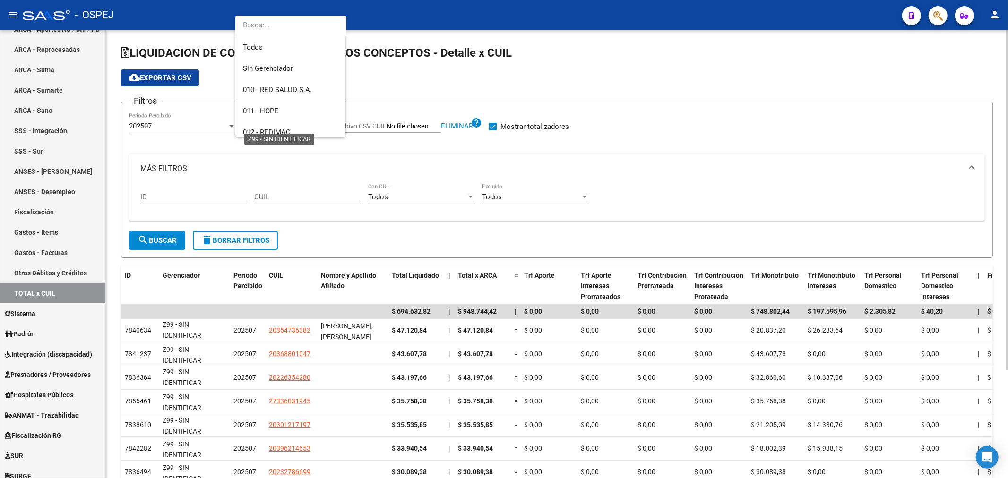
scroll to position [197, 0]
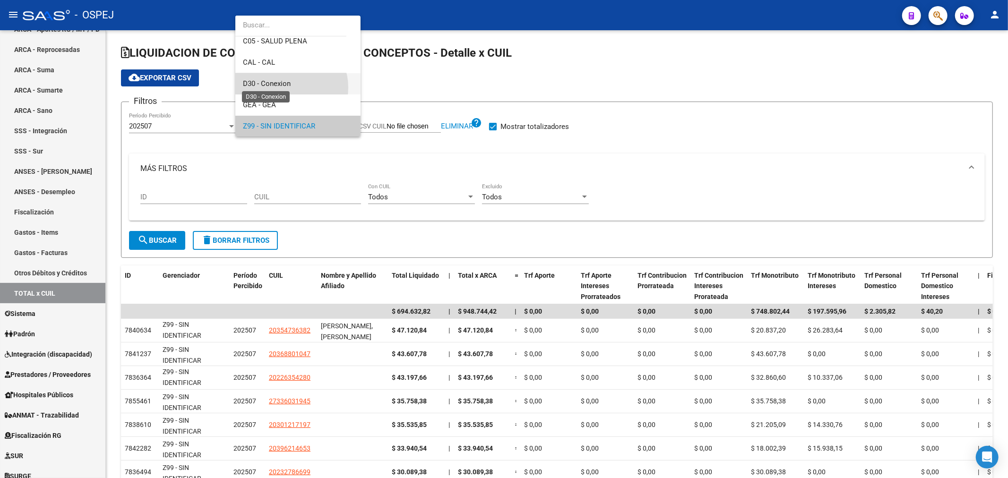
click at [287, 87] on span "D30 - Conexion" at bounding box center [267, 83] width 48 height 9
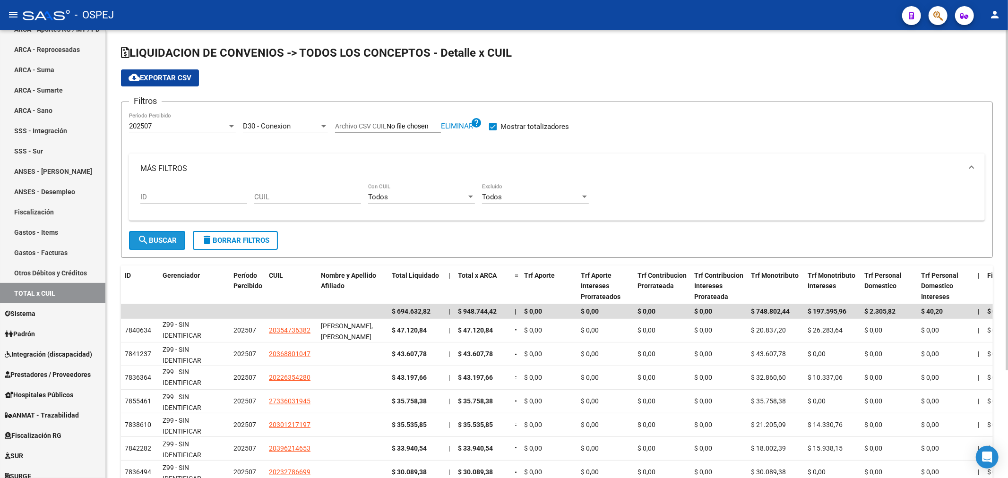
click at [180, 234] on button "search Buscar" at bounding box center [157, 240] width 56 height 19
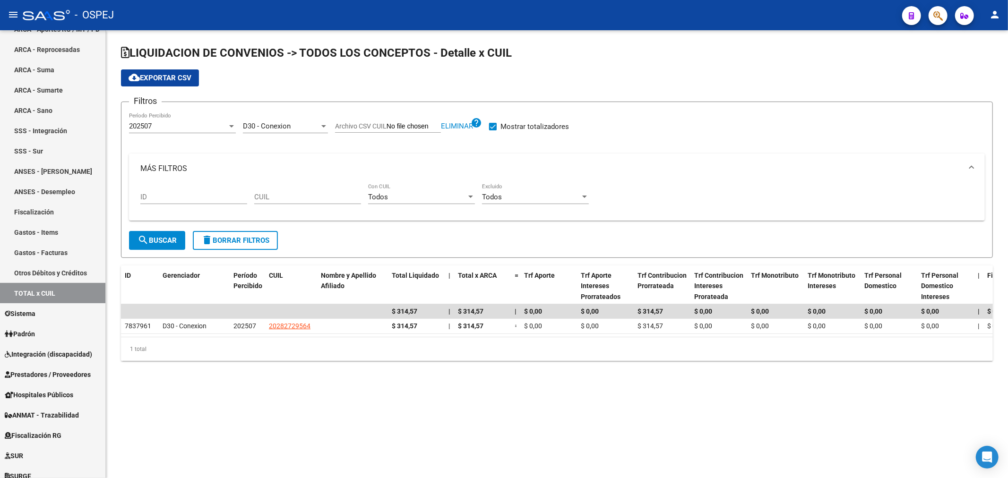
scroll to position [0, 0]
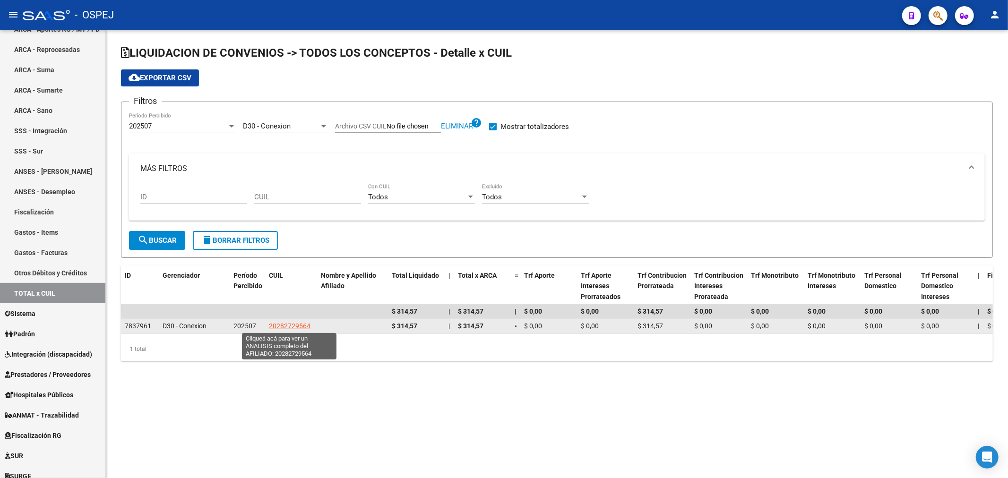
click at [277, 326] on span "20282729564" at bounding box center [290, 326] width 42 height 8
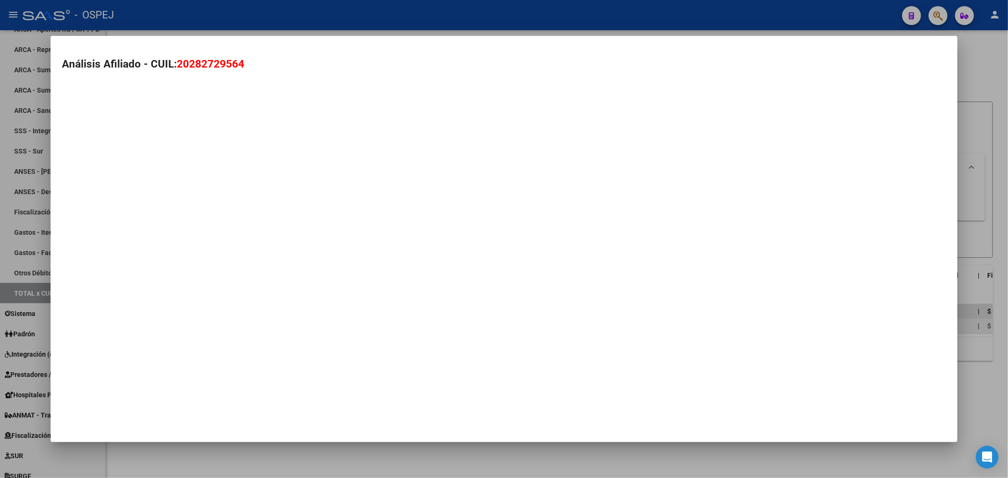
type textarea "20282729564"
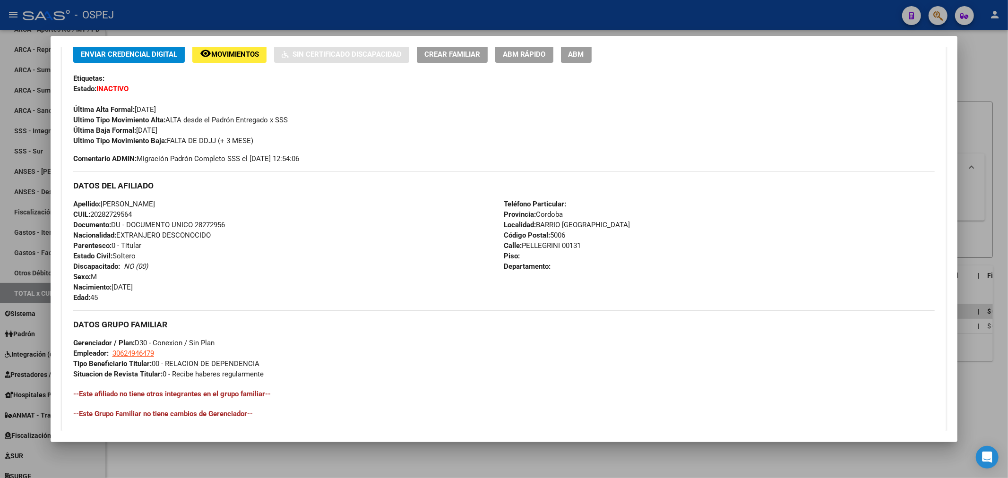
scroll to position [355, 0]
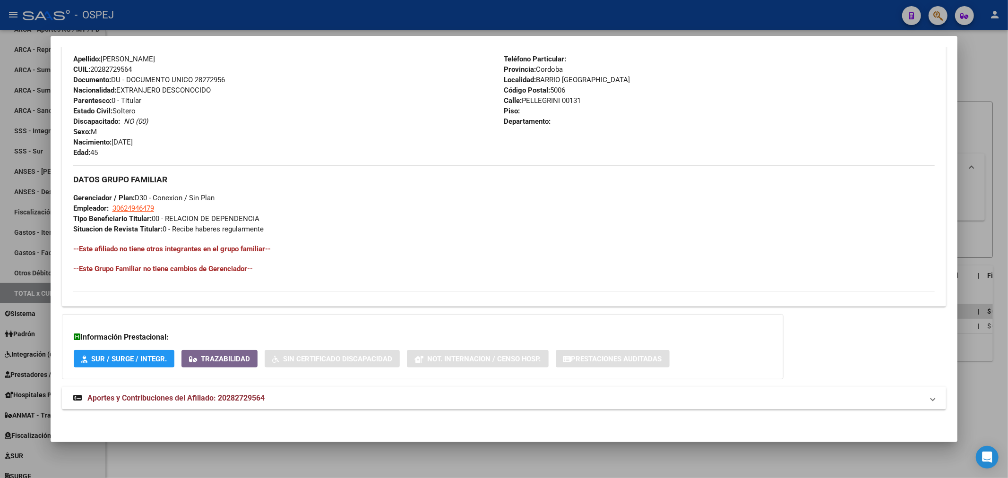
drag, startPoint x: 268, startPoint y: 390, endPoint x: 272, endPoint y: 380, distance: 10.2
click at [268, 389] on mat-expansion-panel-header "Aportes y Contribuciones del Afiliado: 20282729564" at bounding box center [504, 398] width 884 height 23
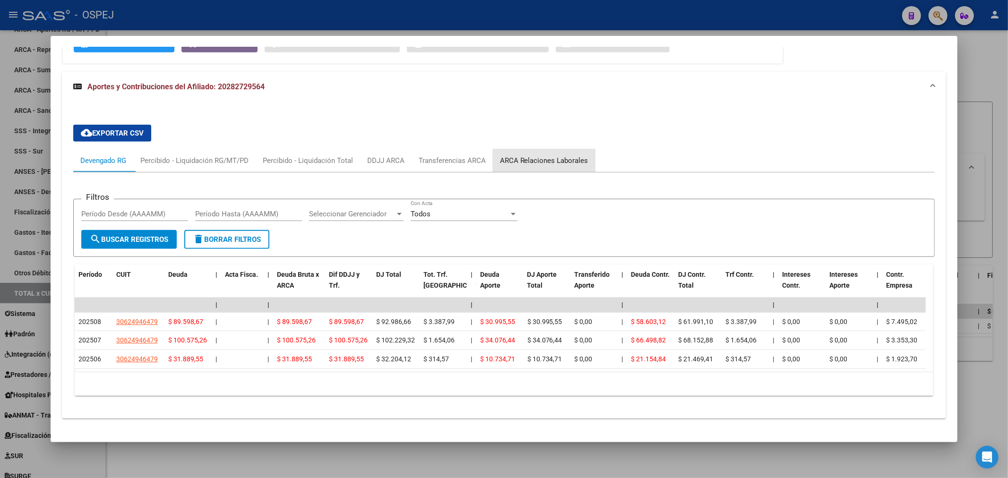
click at [560, 162] on div "ARCA Relaciones Laborales" at bounding box center [544, 160] width 88 height 10
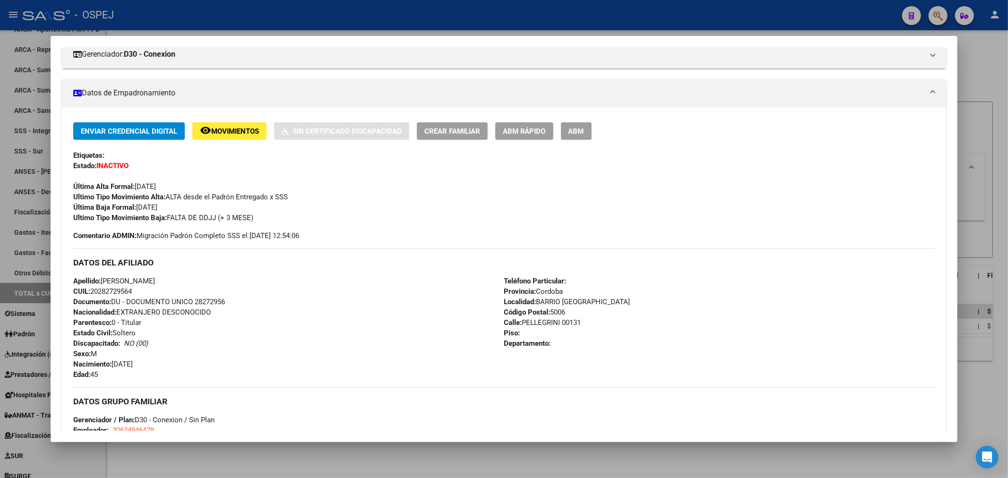
scroll to position [0, 0]
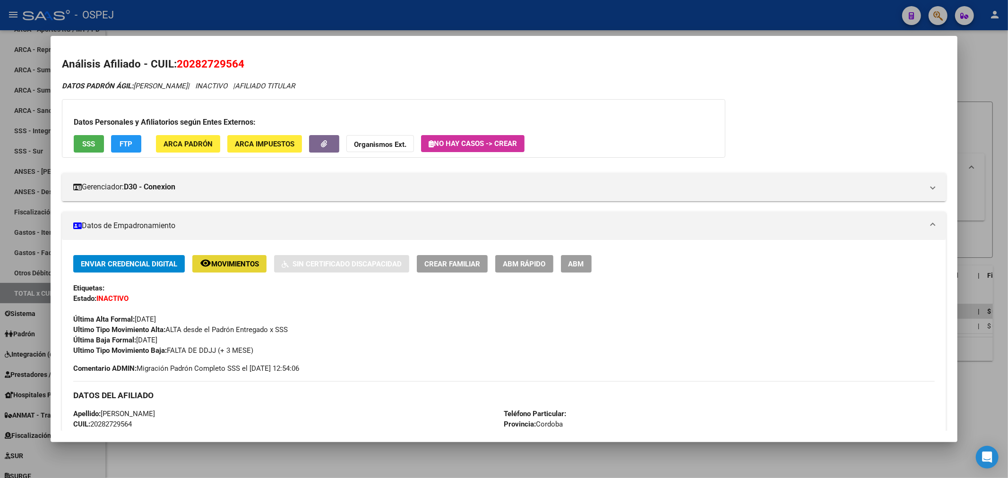
click at [234, 267] on span "Movimientos" at bounding box center [235, 264] width 48 height 9
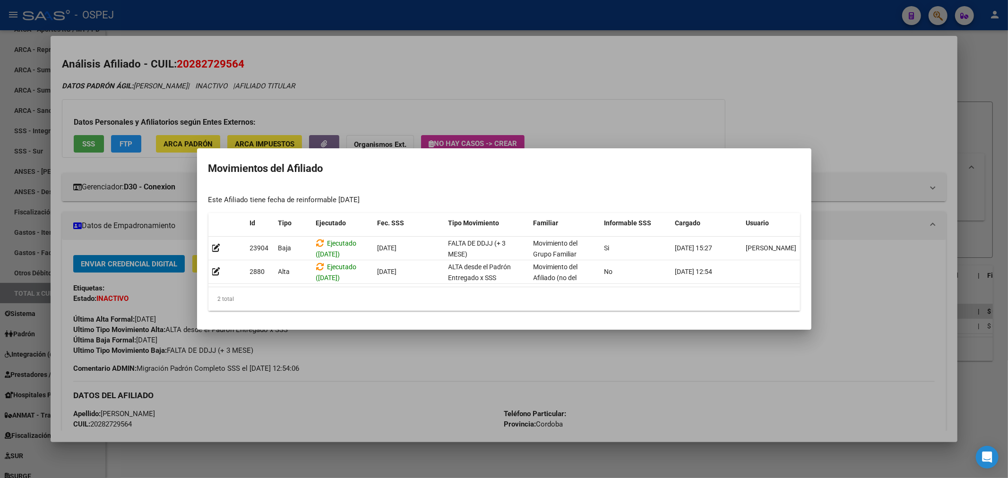
click at [455, 84] on div at bounding box center [504, 239] width 1008 height 478
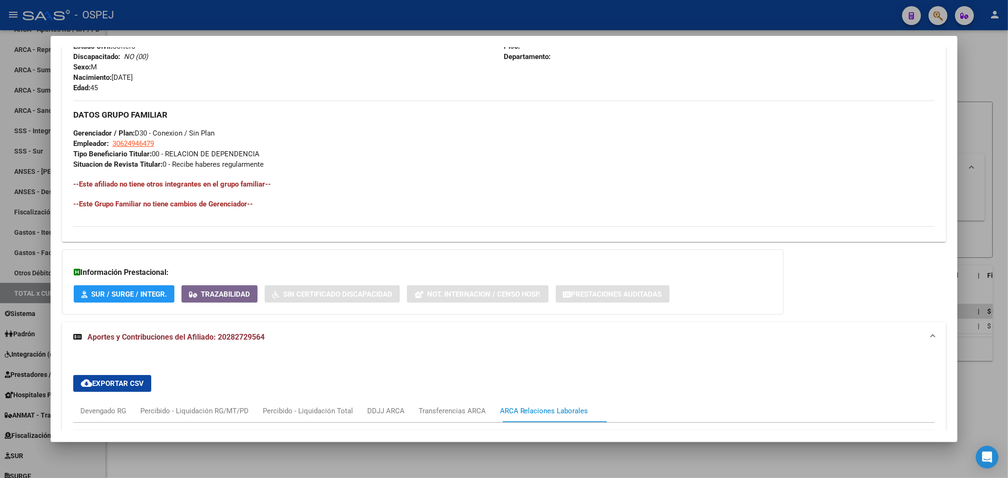
scroll to position [553, 0]
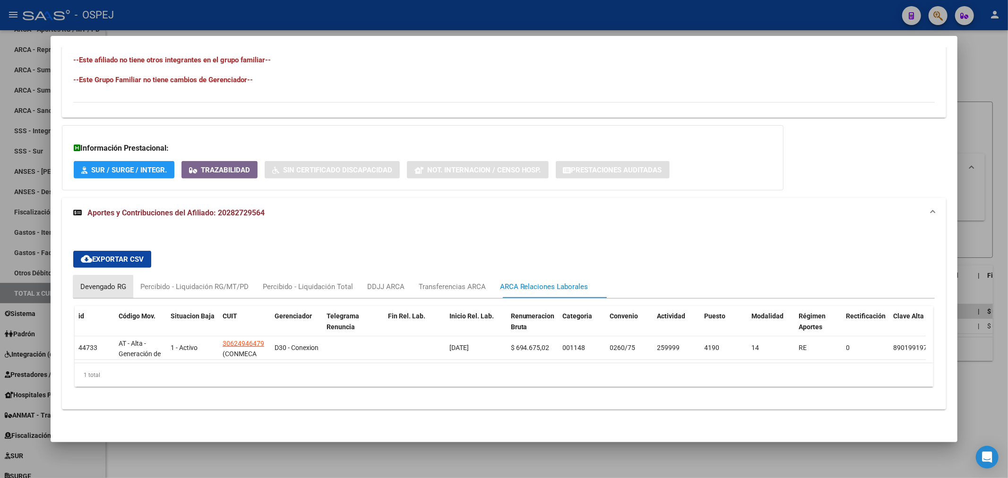
click at [123, 284] on div "Devengado RG" at bounding box center [103, 286] width 60 height 23
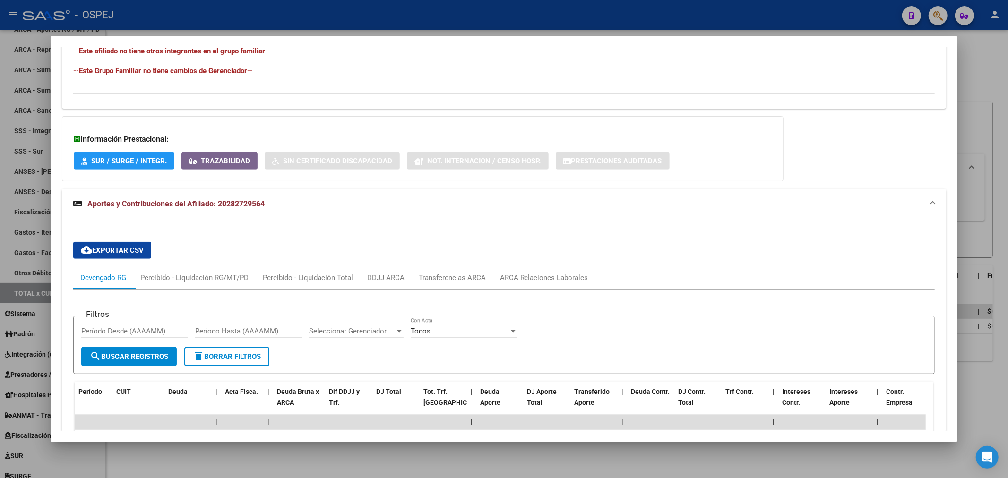
scroll to position [688, 0]
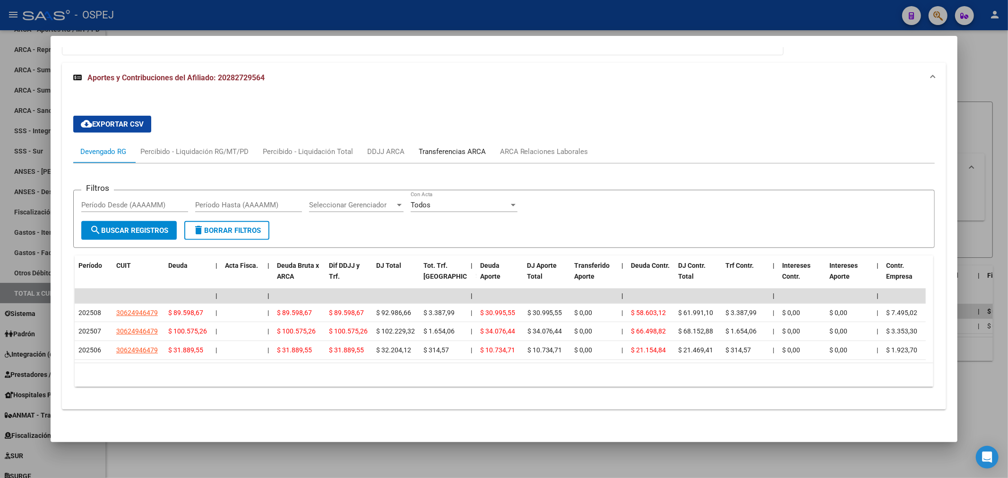
click at [486, 147] on div "Transferencias ARCA" at bounding box center [452, 151] width 67 height 10
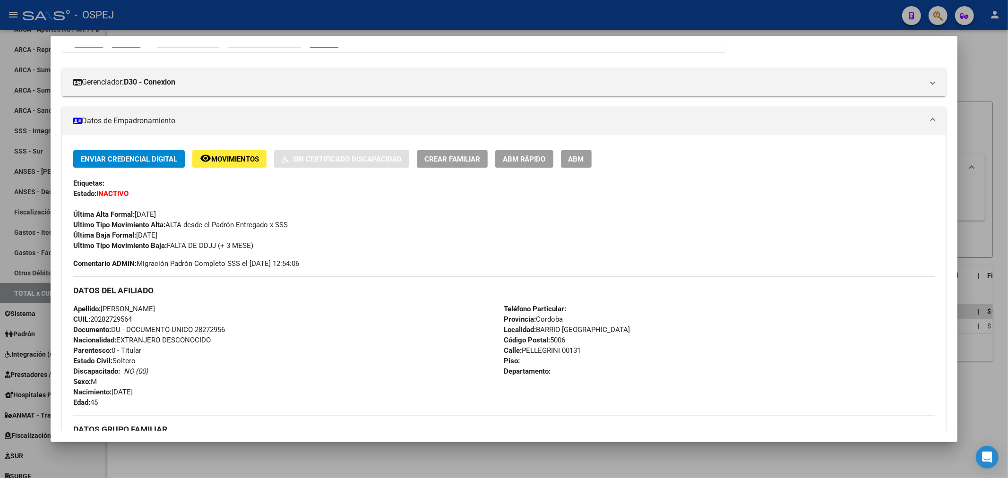
scroll to position [0, 0]
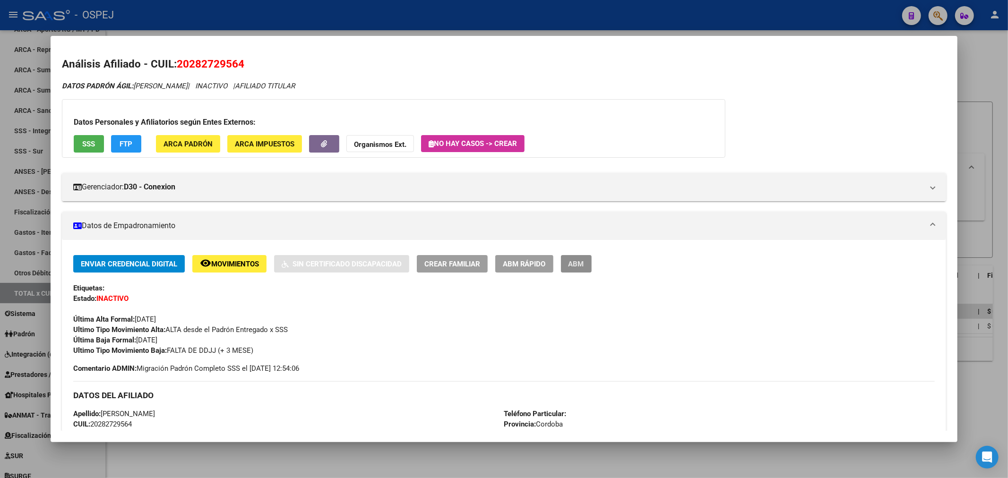
click at [579, 262] on span "ABM" at bounding box center [576, 264] width 16 height 9
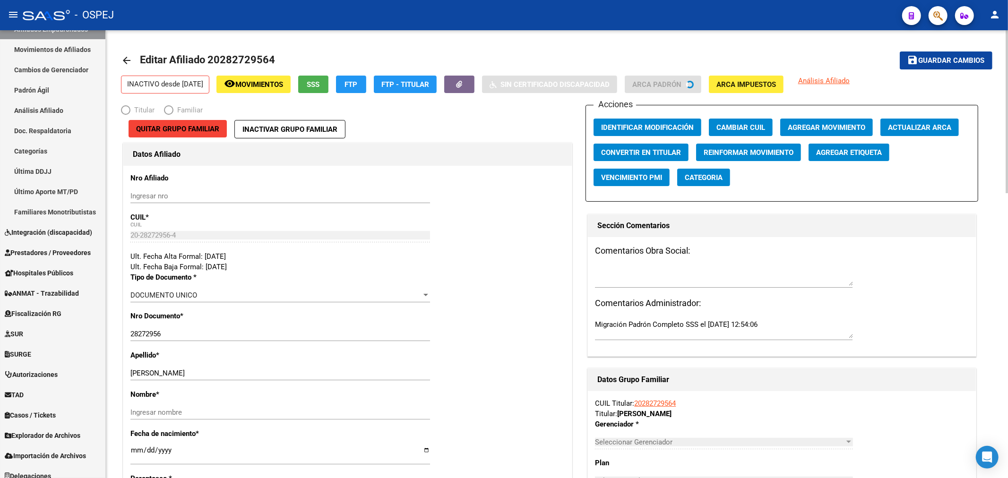
radio input "true"
type input "30-62494647-9"
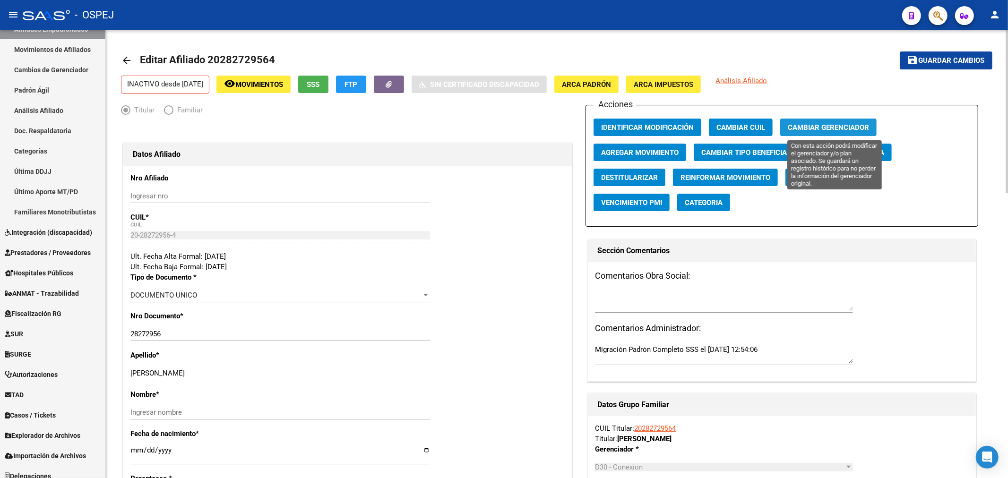
click at [851, 123] on span "Cambiar Gerenciador" at bounding box center [828, 127] width 81 height 9
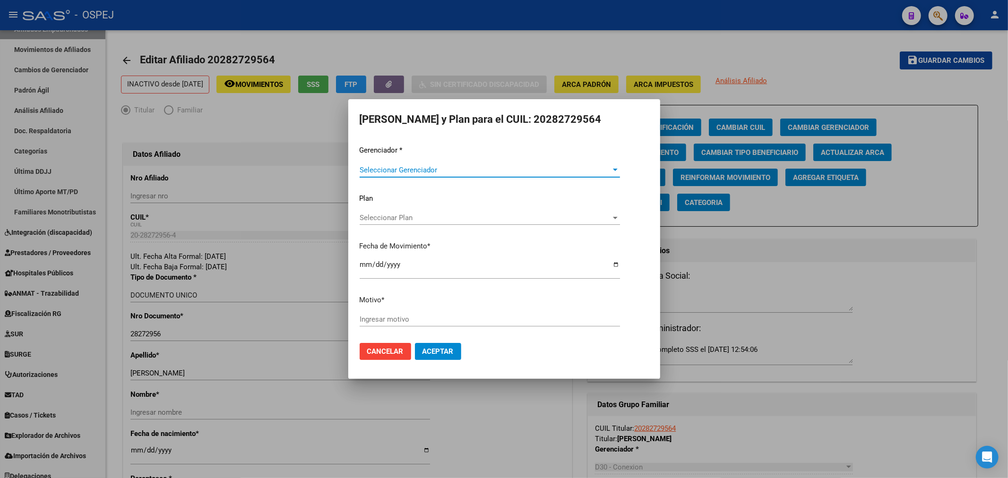
click at [384, 169] on span "Seleccionar Gerenciador" at bounding box center [486, 170] width 252 height 9
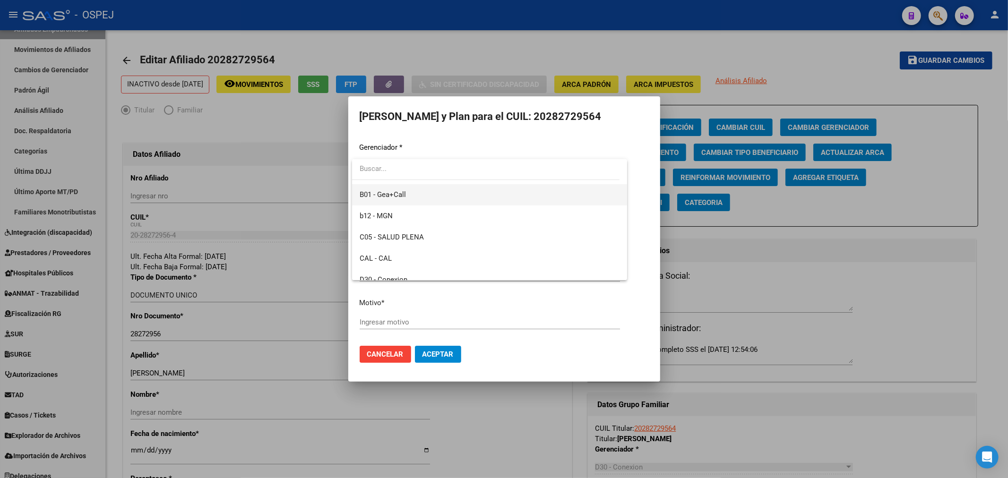
click at [424, 195] on span "B01 - Gea+Call" at bounding box center [490, 194] width 260 height 21
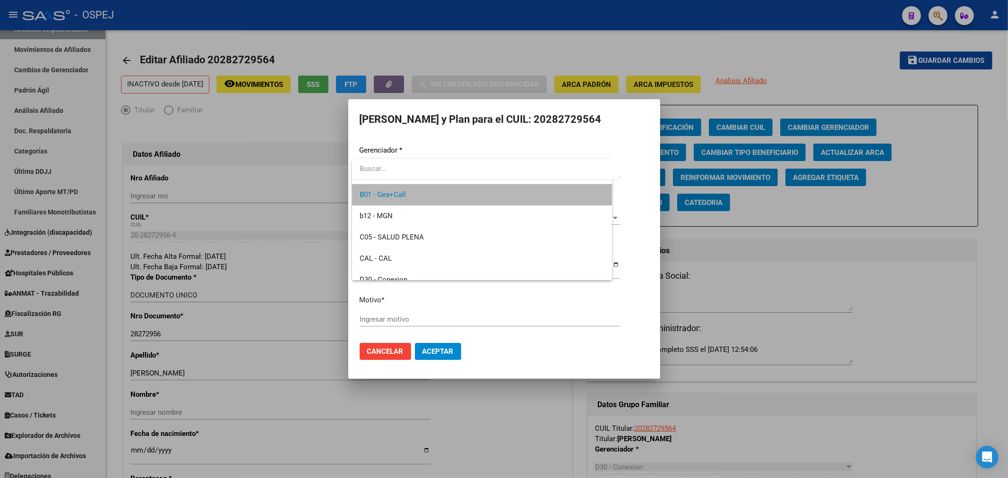
scroll to position [106, 0]
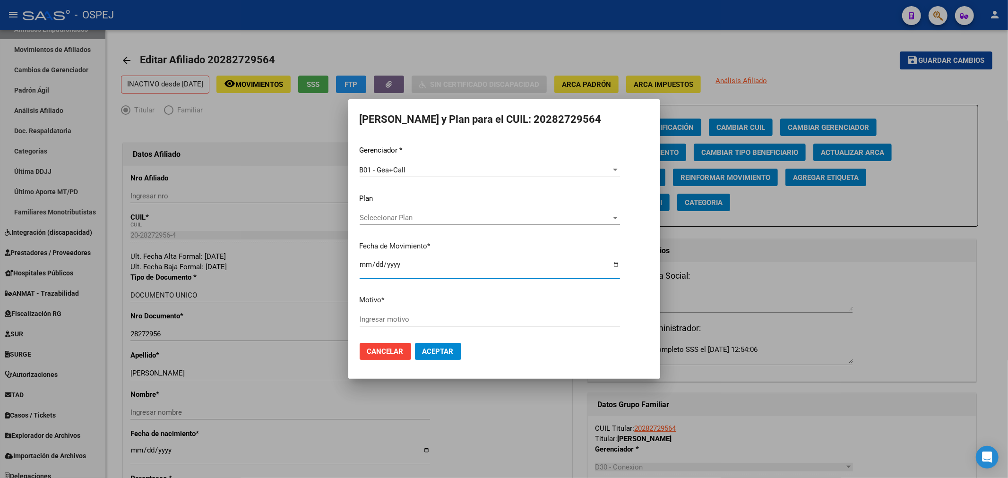
click at [363, 263] on input "2025-09-23" at bounding box center [490, 268] width 260 height 15
type input "2020-12-01"
click at [405, 317] on input "Ingresar motivo" at bounding box center [490, 319] width 260 height 9
type input "gea"
click at [429, 354] on span "Aceptar" at bounding box center [437, 351] width 31 height 9
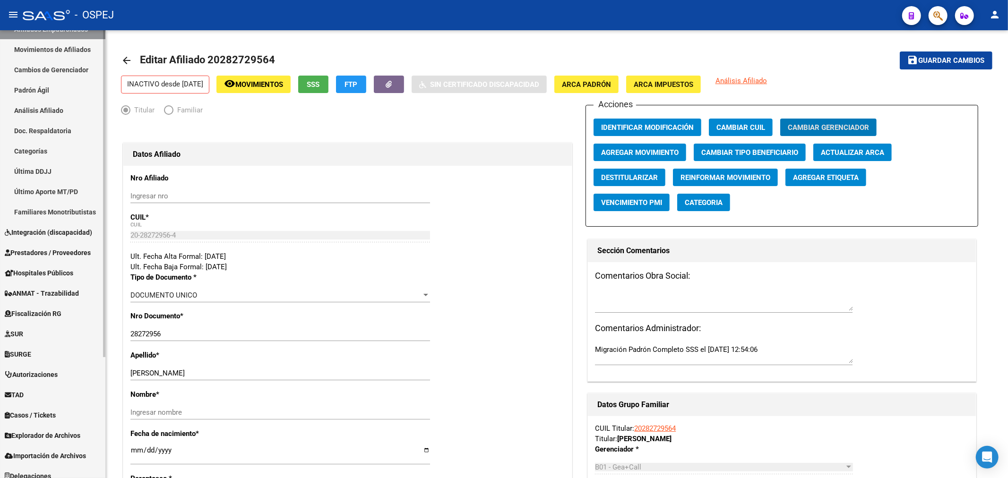
scroll to position [0, 0]
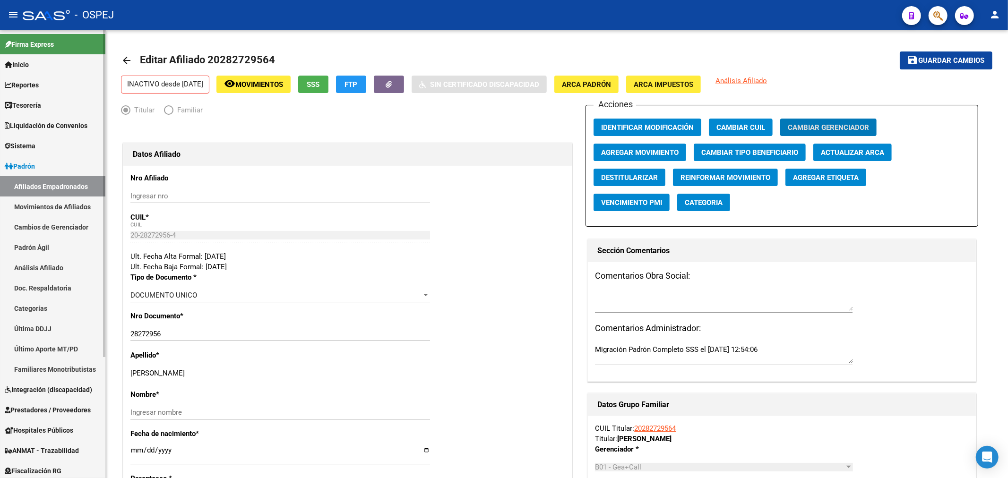
click at [49, 122] on span "Liquidación de Convenios" at bounding box center [46, 125] width 83 height 10
click at [65, 129] on span "Liquidación de Convenios" at bounding box center [46, 125] width 83 height 10
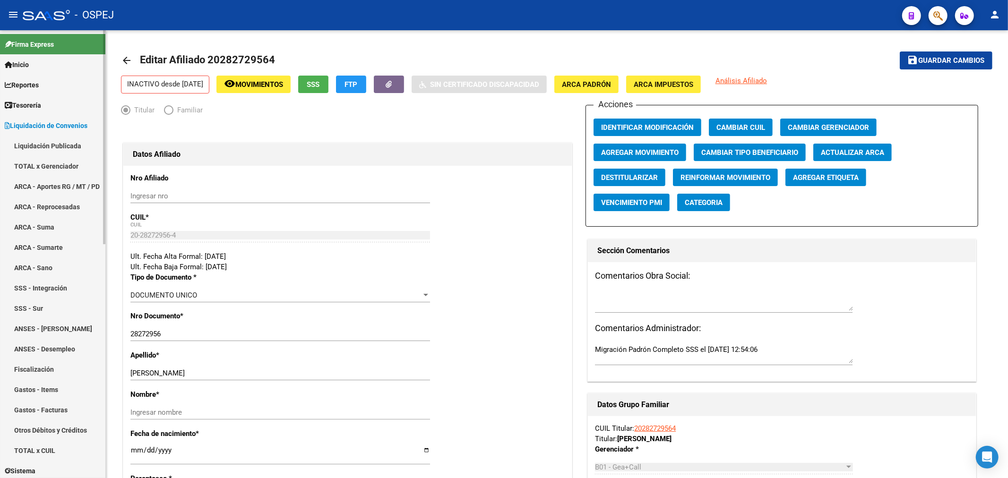
scroll to position [105, 0]
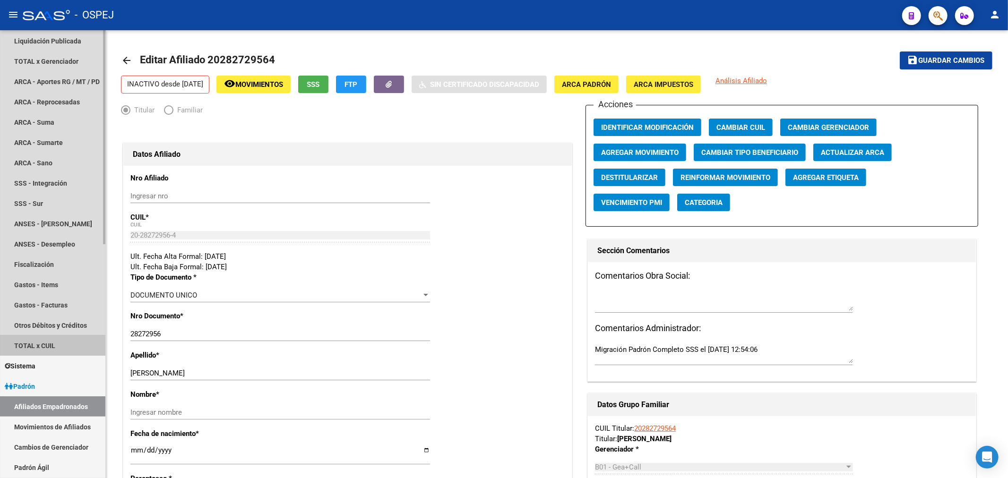
click at [43, 345] on link "TOTAL x CUIL" at bounding box center [52, 345] width 105 height 20
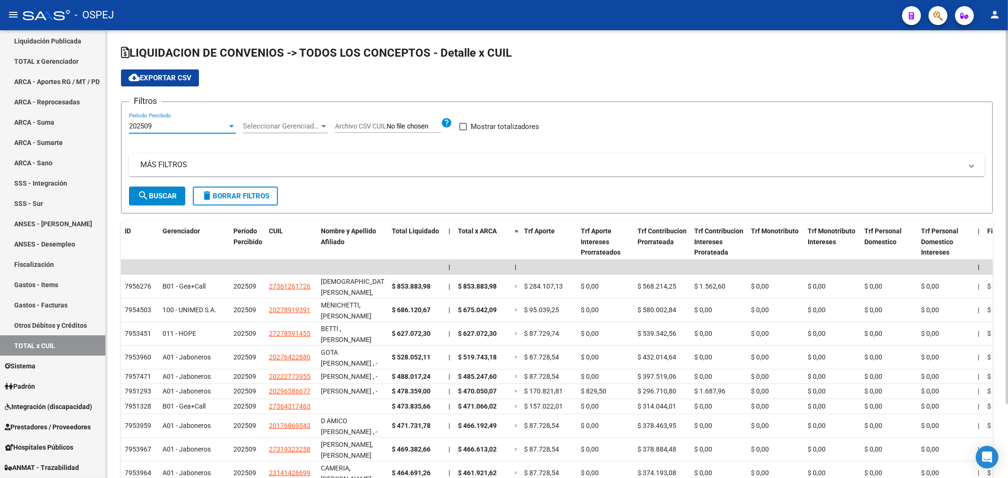
click at [174, 128] on div "202509" at bounding box center [178, 126] width 98 height 9
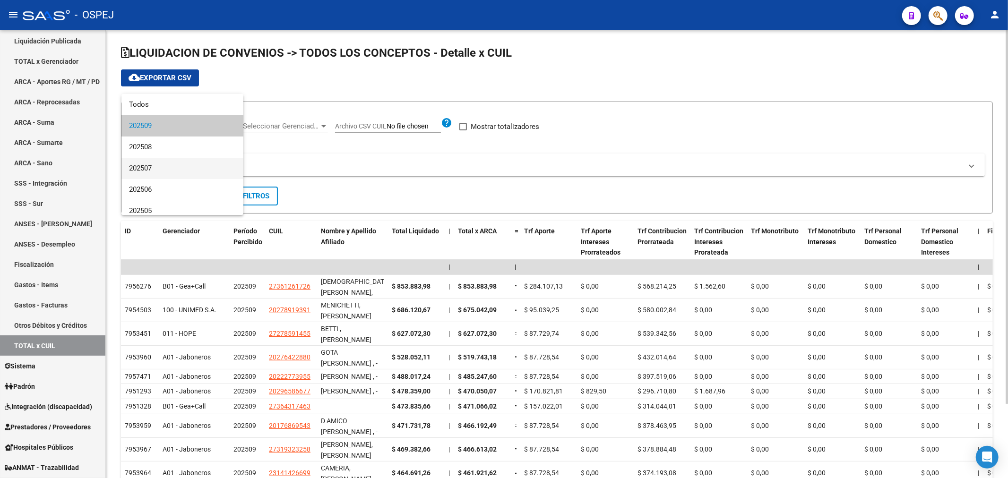
drag, startPoint x: 175, startPoint y: 171, endPoint x: 205, endPoint y: 163, distance: 30.5
click at [180, 168] on span "202507" at bounding box center [182, 168] width 107 height 21
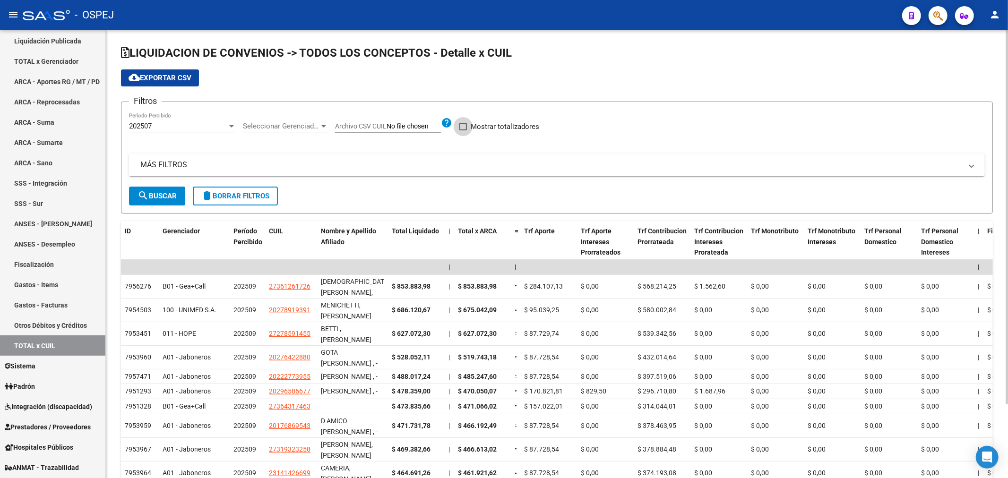
drag, startPoint x: 486, startPoint y: 123, endPoint x: 411, endPoint y: 124, distance: 74.7
click at [485, 123] on span "Mostrar totalizadores" at bounding box center [505, 126] width 69 height 11
click at [463, 130] on input "Mostrar totalizadores" at bounding box center [463, 130] width 0 height 0
checkbox input "true"
click at [389, 125] on input "Archivo CSV CUIL" at bounding box center [413, 126] width 54 height 9
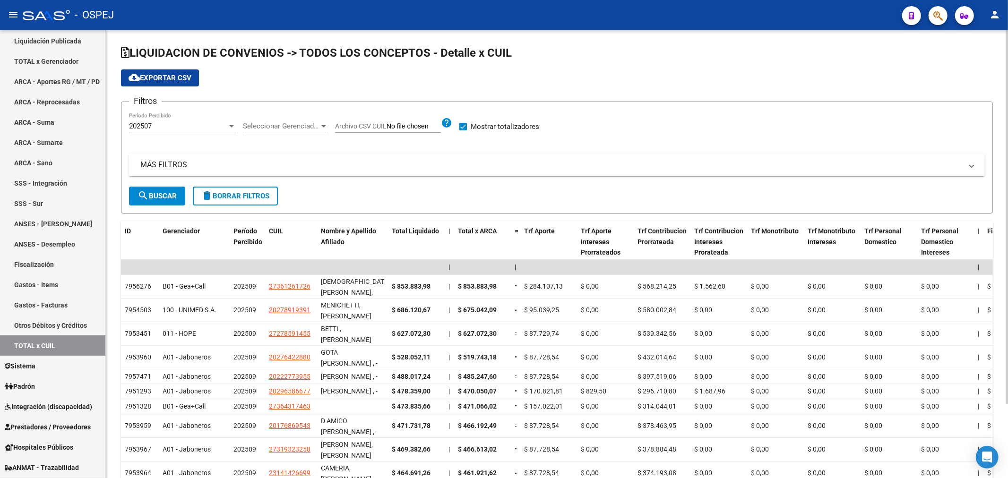
type input "C:\fakepath\Nómina Ospej Junio-2025.csv"
click at [168, 197] on span "search Buscar" at bounding box center [156, 196] width 39 height 9
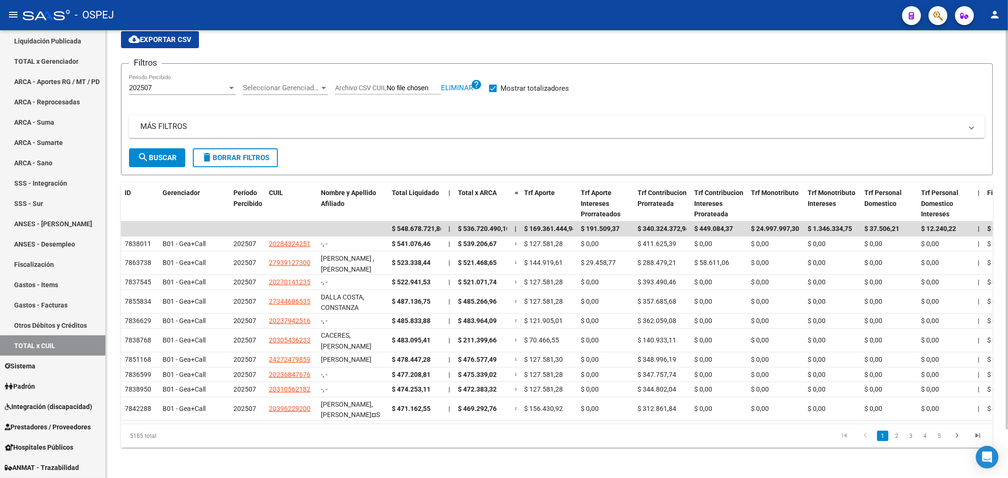
scroll to position [1, 0]
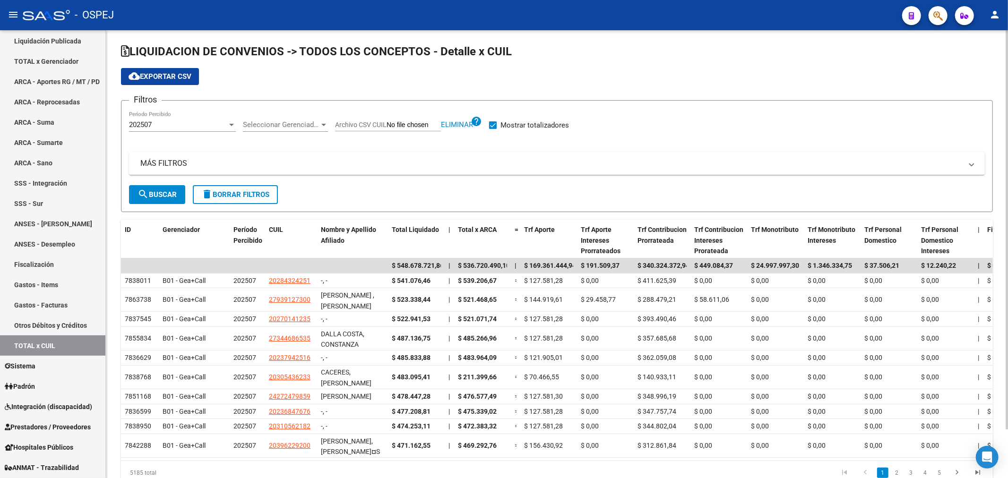
click at [294, 124] on span "Seleccionar Gerenciador" at bounding box center [281, 124] width 77 height 9
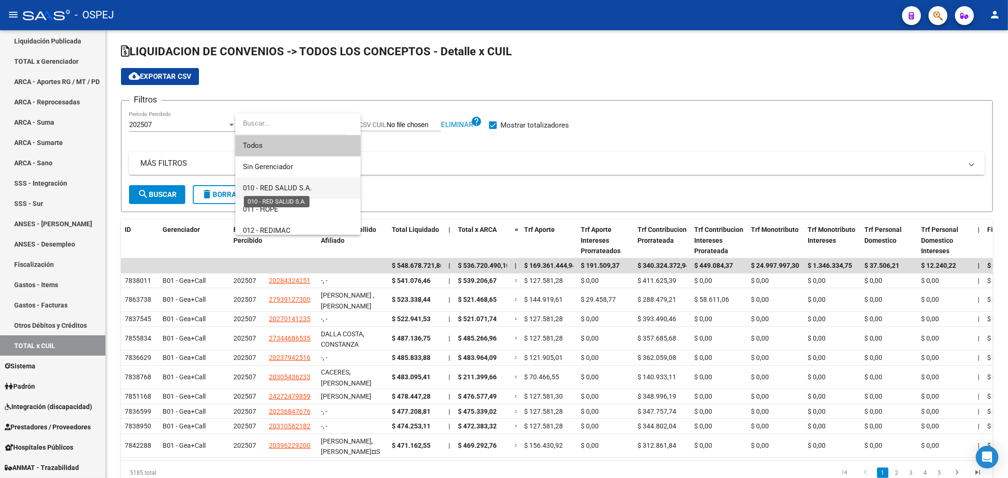
click at [299, 184] on span "010 - RED SALUD S.A." at bounding box center [277, 188] width 69 height 9
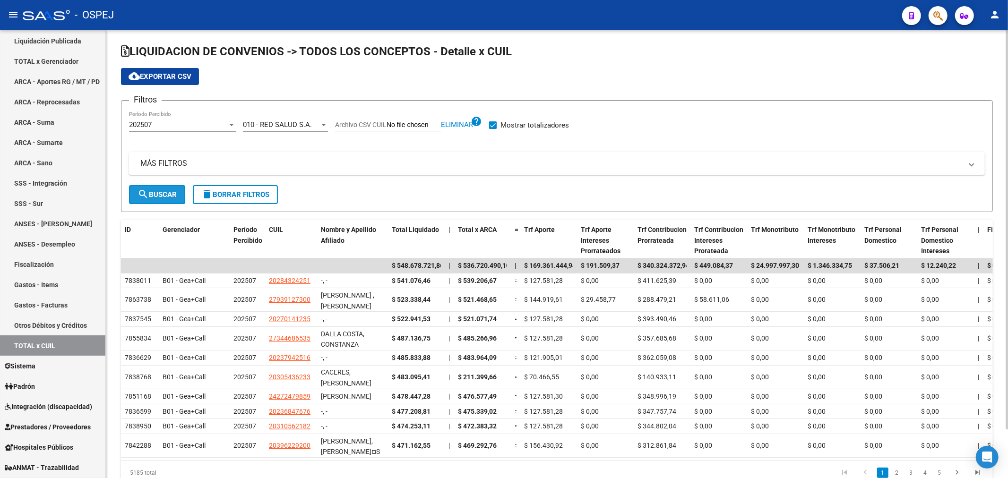
click at [144, 197] on mat-icon "search" at bounding box center [142, 194] width 11 height 11
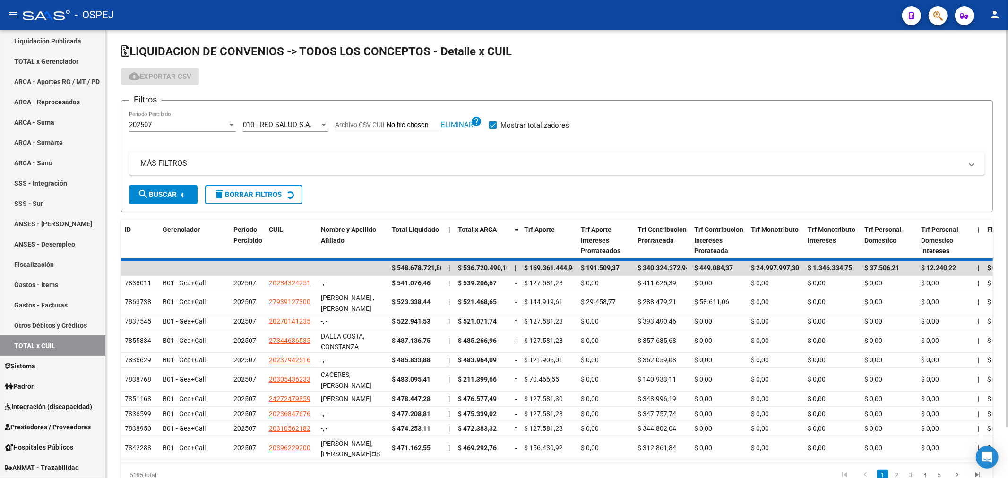
scroll to position [0, 0]
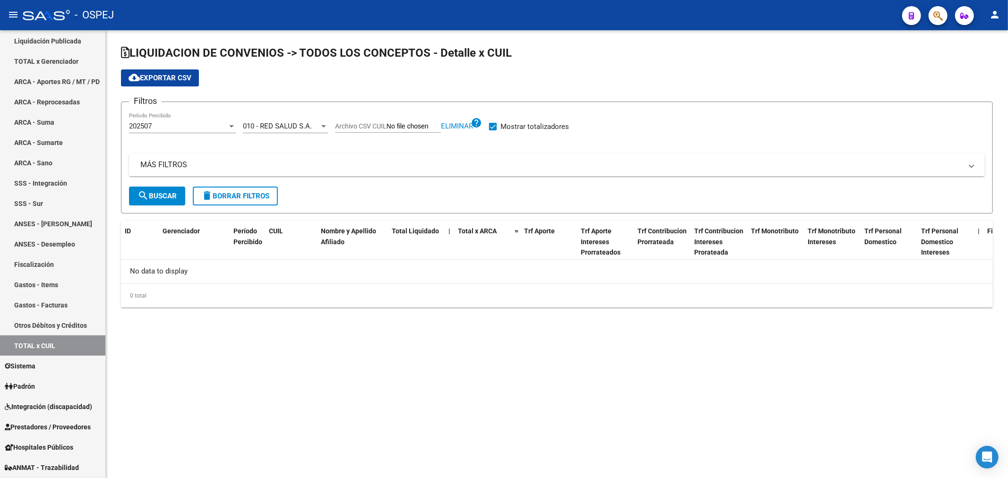
click at [306, 129] on span "010 - RED SALUD S.A." at bounding box center [277, 126] width 69 height 9
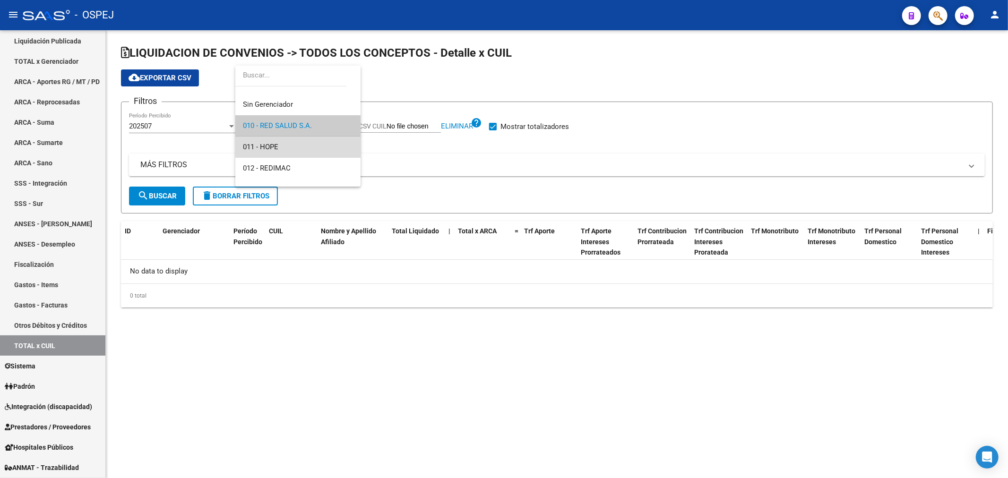
click at [304, 147] on span "011 - HOPE" at bounding box center [298, 147] width 110 height 21
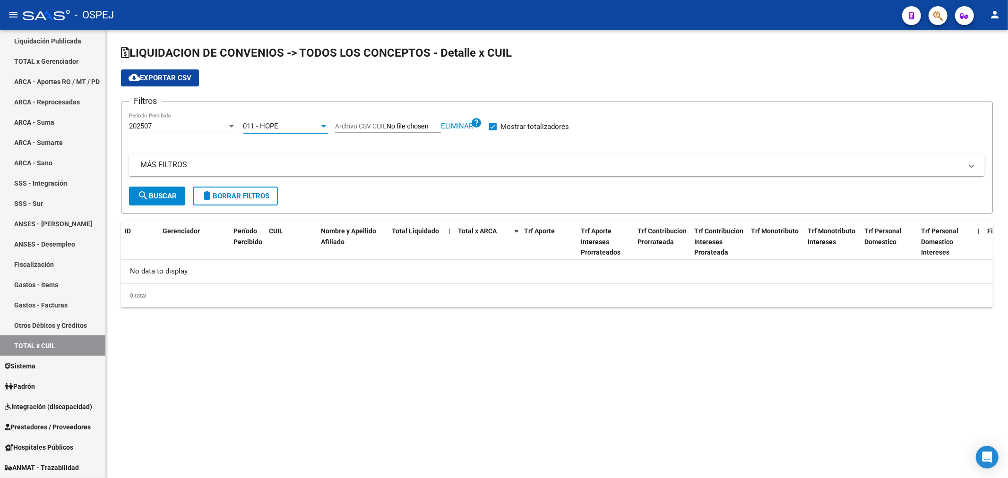
click at [149, 190] on button "search Buscar" at bounding box center [157, 196] width 56 height 19
click at [294, 122] on div "011 - HOPE" at bounding box center [281, 126] width 77 height 9
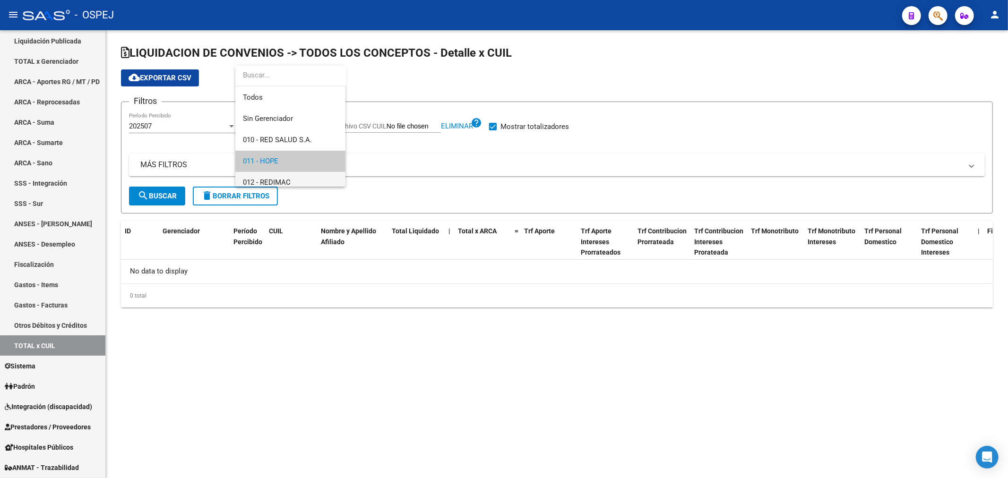
scroll to position [35, 0]
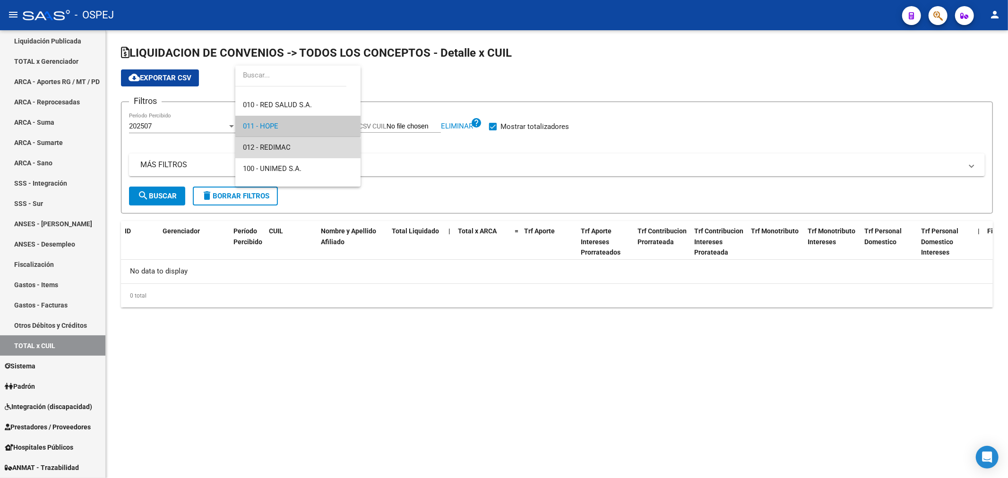
drag, startPoint x: 298, startPoint y: 150, endPoint x: 234, endPoint y: 156, distance: 63.6
click at [297, 150] on span "012 - REDIMAC" at bounding box center [298, 147] width 110 height 21
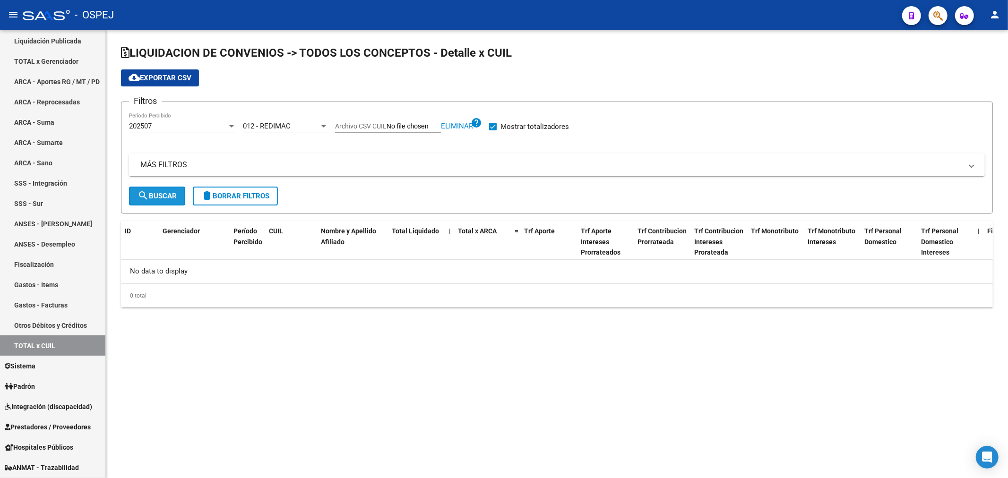
click at [161, 187] on button "search Buscar" at bounding box center [157, 196] width 56 height 19
click at [305, 125] on div "012 - REDIMAC" at bounding box center [281, 126] width 77 height 9
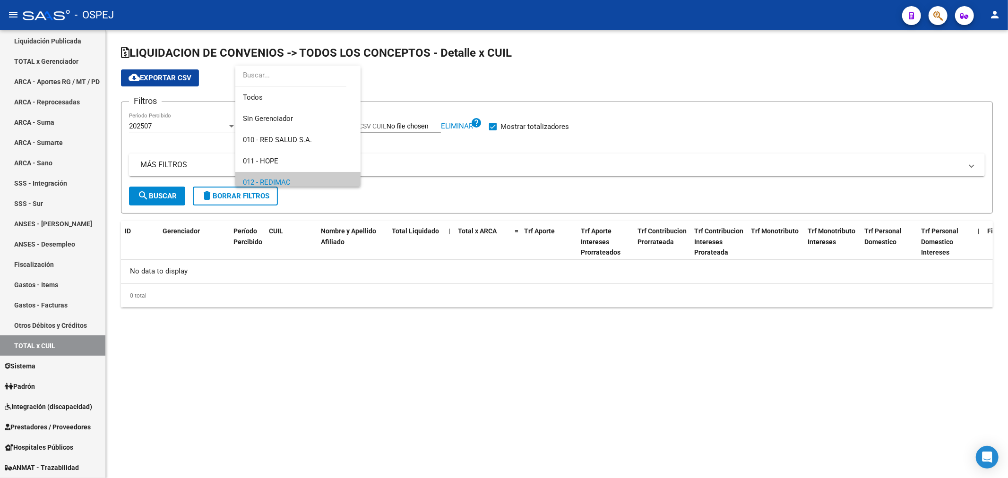
scroll to position [57, 0]
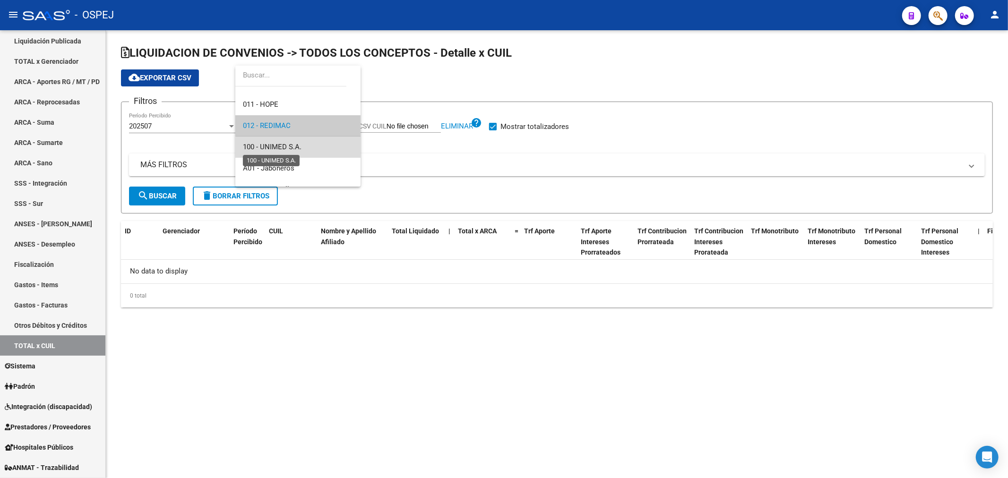
drag, startPoint x: 300, startPoint y: 148, endPoint x: 289, endPoint y: 153, distance: 11.8
click at [299, 148] on span "100 - UNIMED S.A." at bounding box center [272, 147] width 59 height 9
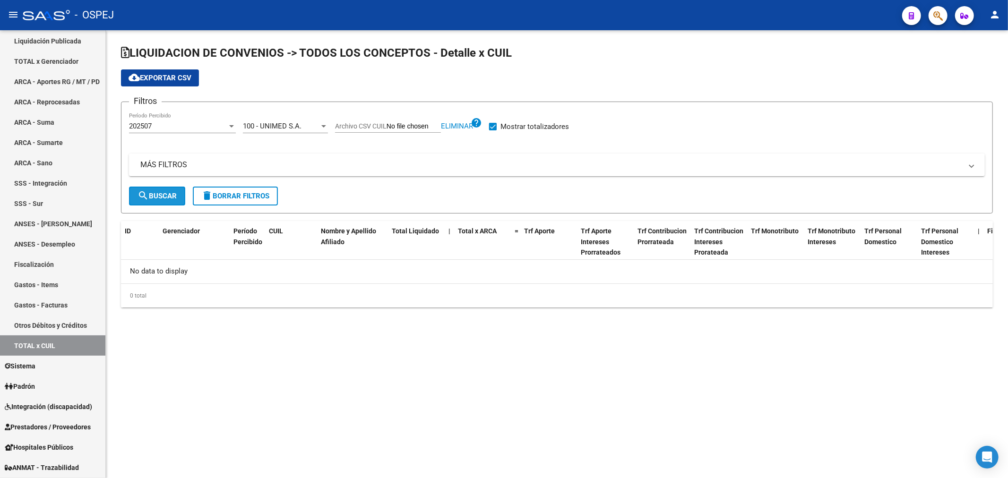
click at [141, 190] on mat-icon "search" at bounding box center [142, 195] width 11 height 11
click at [298, 122] on span "100 - UNIMED S.A." at bounding box center [272, 126] width 59 height 9
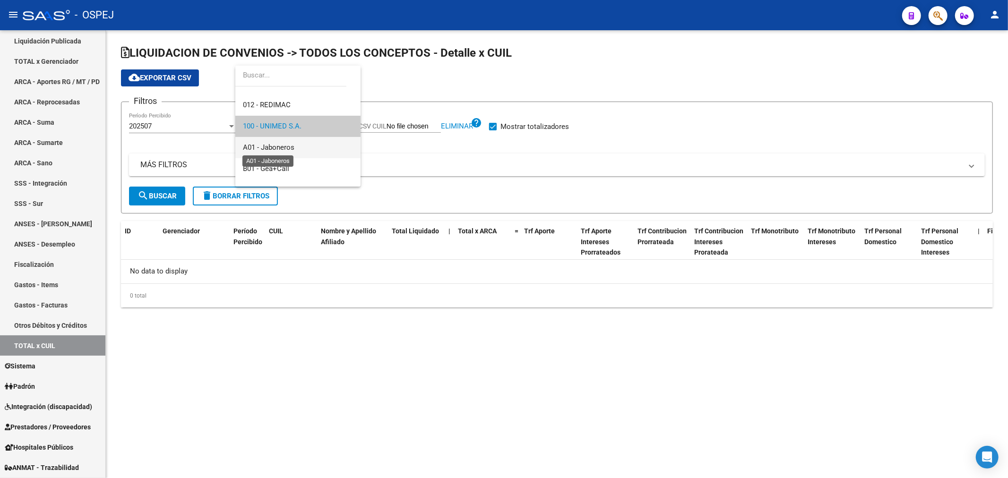
click at [294, 148] on span "A01 - Jaboneros" at bounding box center [269, 147] width 52 height 9
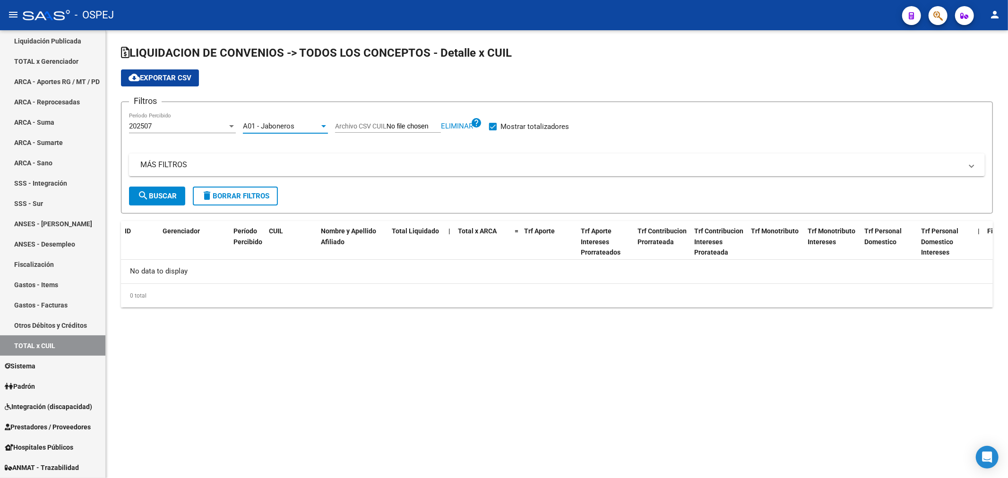
click at [150, 194] on span "search Buscar" at bounding box center [156, 196] width 39 height 9
click at [290, 116] on div "A01 - Jaboneros Seleccionar Gerenciador" at bounding box center [285, 123] width 85 height 20
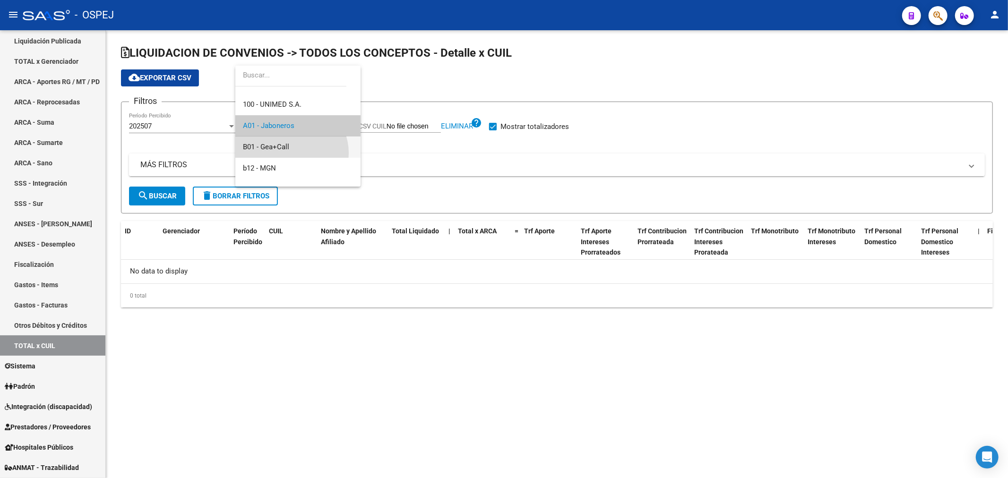
drag, startPoint x: 290, startPoint y: 153, endPoint x: 171, endPoint y: 163, distance: 119.9
click at [289, 154] on span "B01 - Gea+Call" at bounding box center [298, 147] width 110 height 21
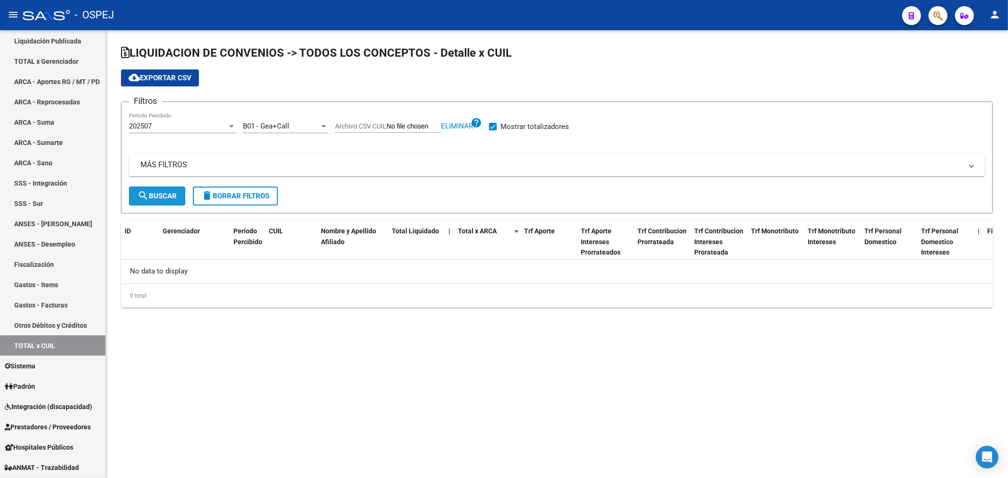
drag, startPoint x: 164, startPoint y: 194, endPoint x: 178, endPoint y: 205, distance: 18.2
click at [164, 193] on span "search Buscar" at bounding box center [156, 196] width 39 height 9
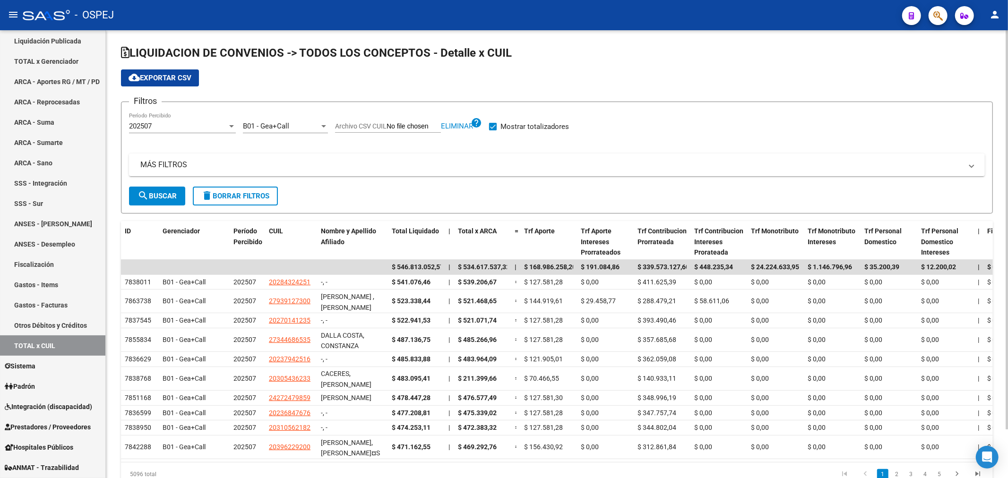
click at [285, 126] on span "B01 - Gea+Call" at bounding box center [266, 126] width 46 height 9
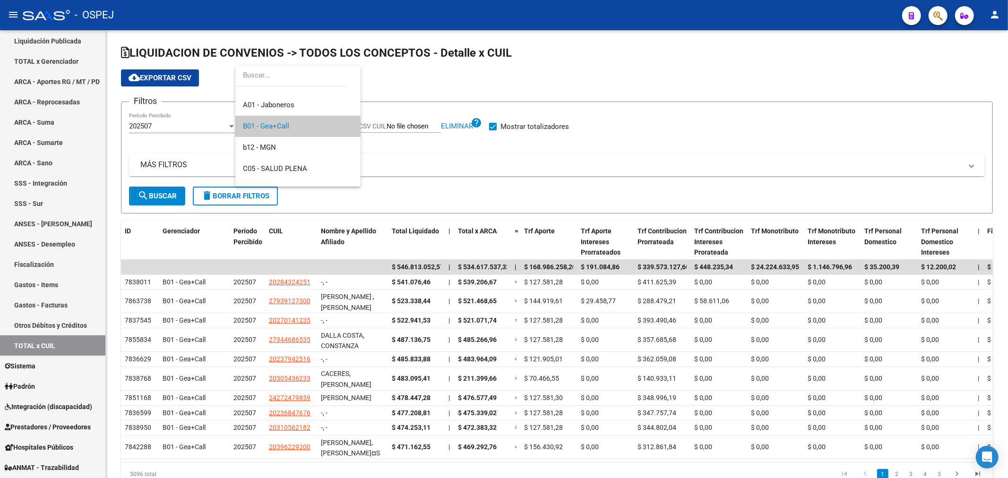
scroll to position [0, 0]
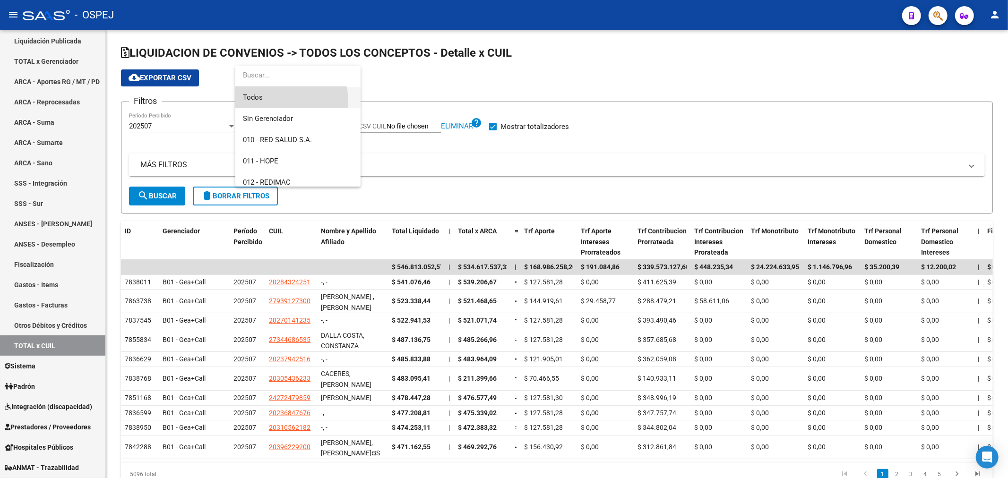
click at [282, 101] on span "Todos" at bounding box center [298, 97] width 110 height 21
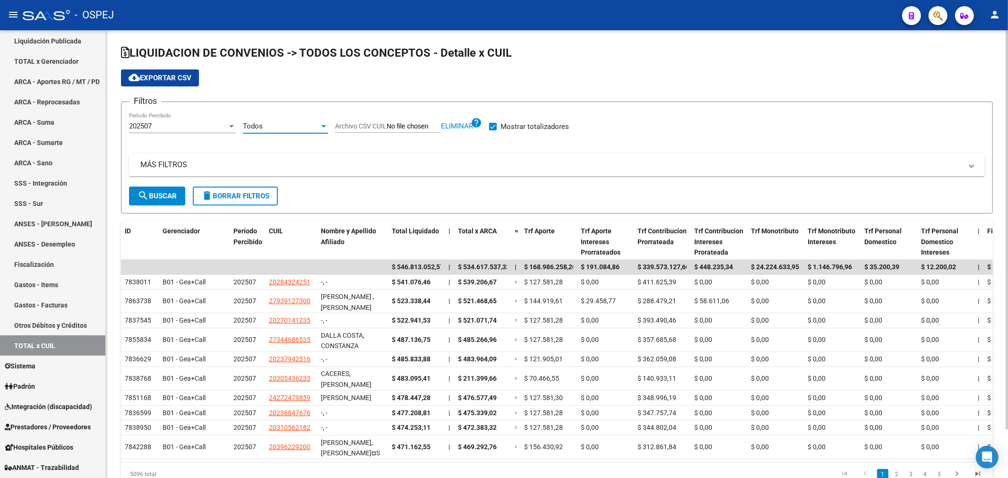
click at [164, 192] on span "search Buscar" at bounding box center [156, 196] width 39 height 9
click at [284, 123] on div "Todos" at bounding box center [281, 126] width 77 height 9
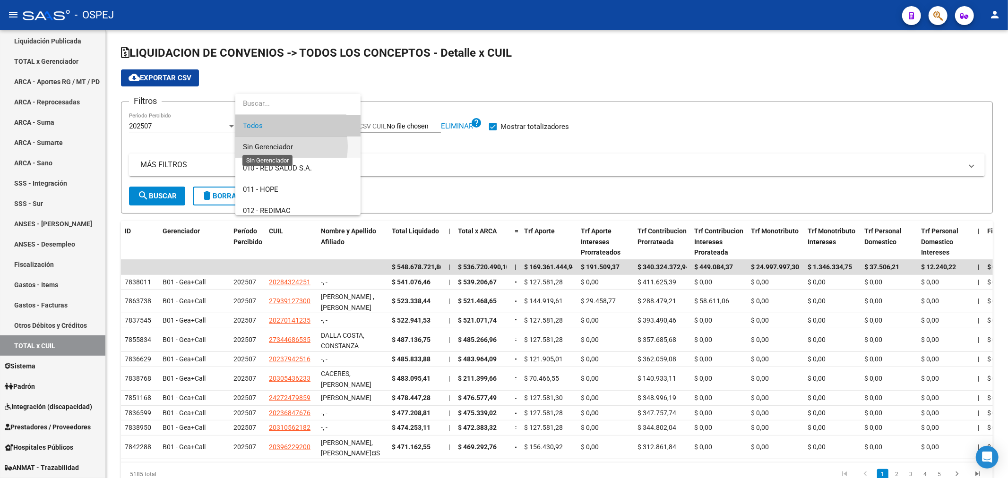
click at [285, 146] on span "Sin Gerenciador" at bounding box center [268, 147] width 50 height 9
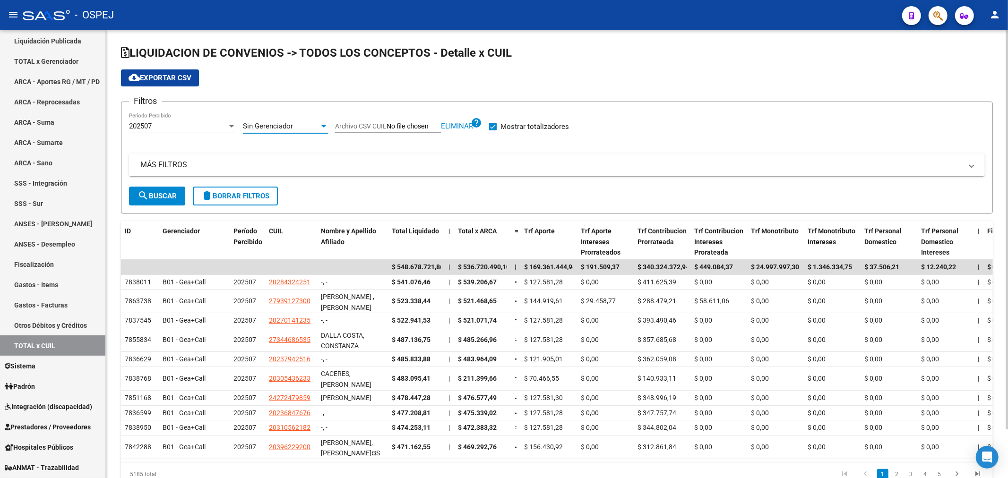
click at [176, 197] on span "search Buscar" at bounding box center [156, 196] width 39 height 9
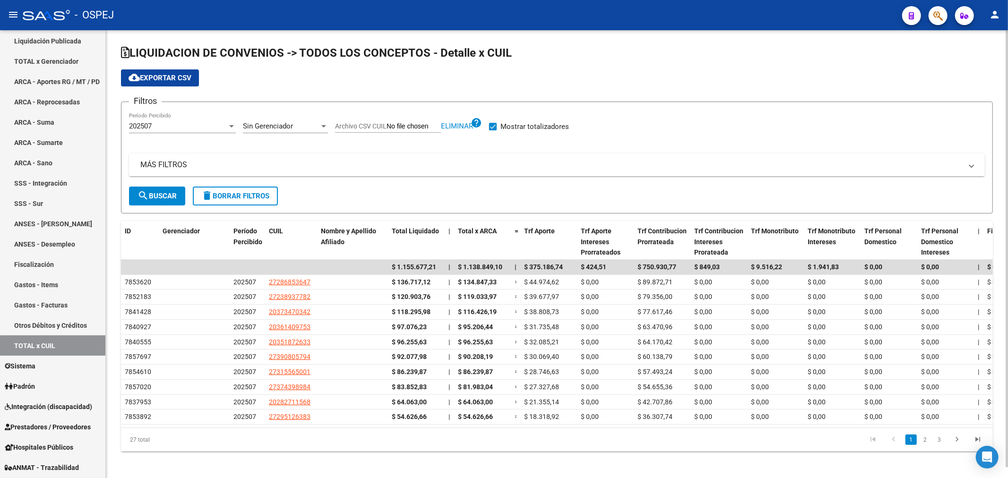
scroll to position [11, 0]
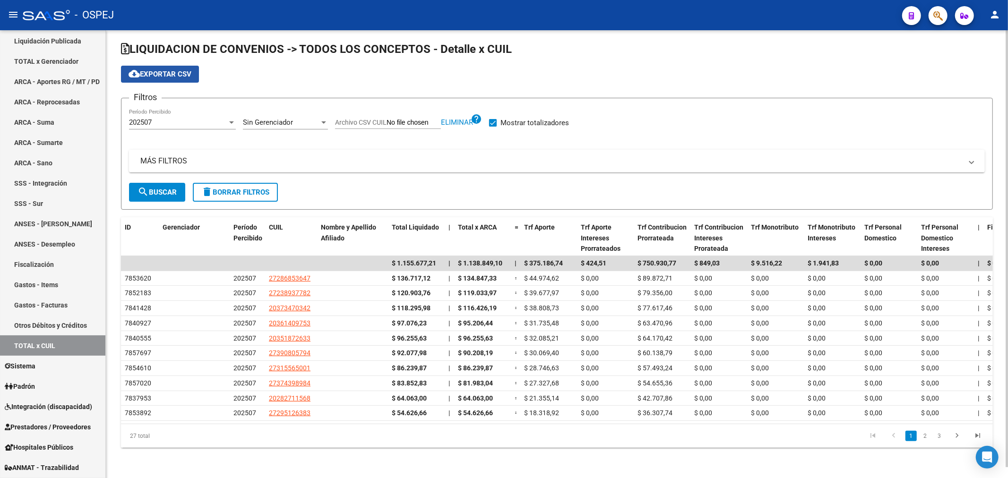
drag, startPoint x: 164, startPoint y: 71, endPoint x: 170, endPoint y: 64, distance: 9.4
click at [167, 66] on button "cloud_download Exportar CSV" at bounding box center [160, 74] width 78 height 17
click at [295, 118] on div "Sin Gerenciador" at bounding box center [281, 122] width 77 height 9
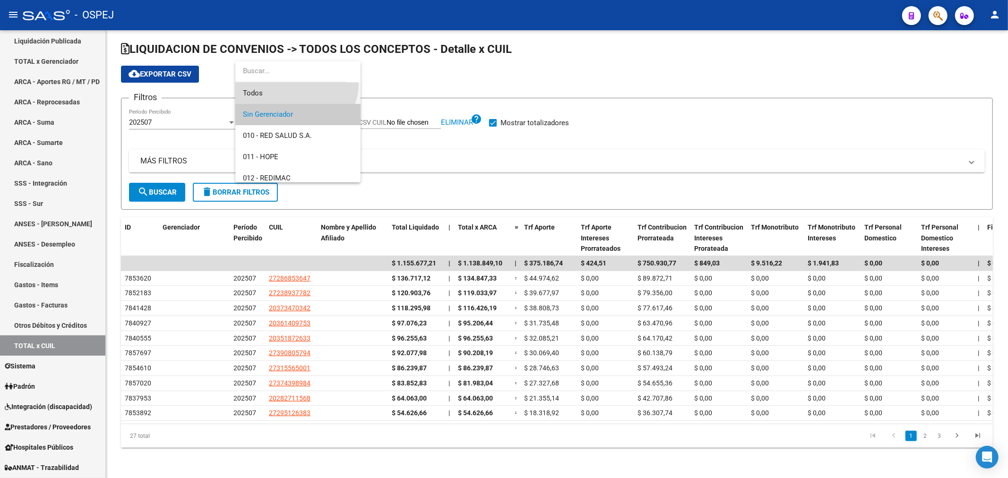
click at [295, 83] on span "Todos" at bounding box center [298, 93] width 110 height 21
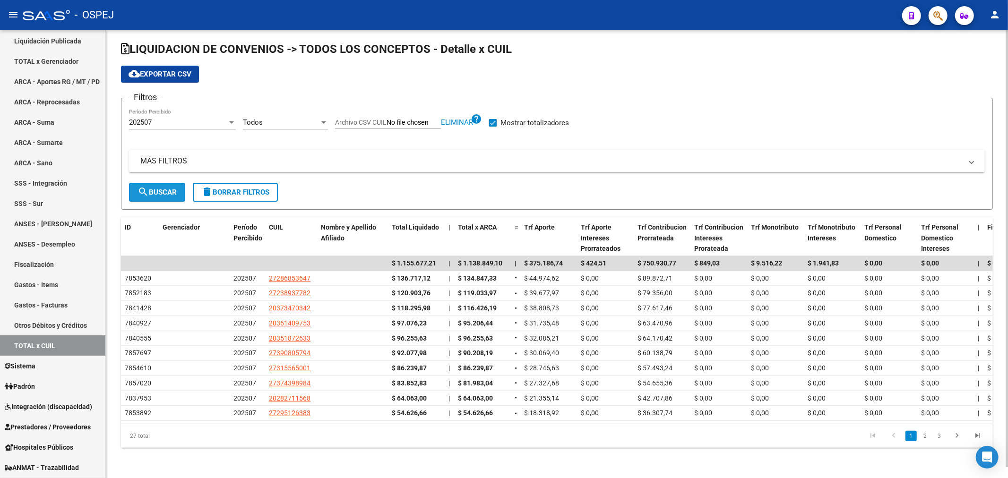
click at [154, 183] on button "search Buscar" at bounding box center [157, 192] width 56 height 19
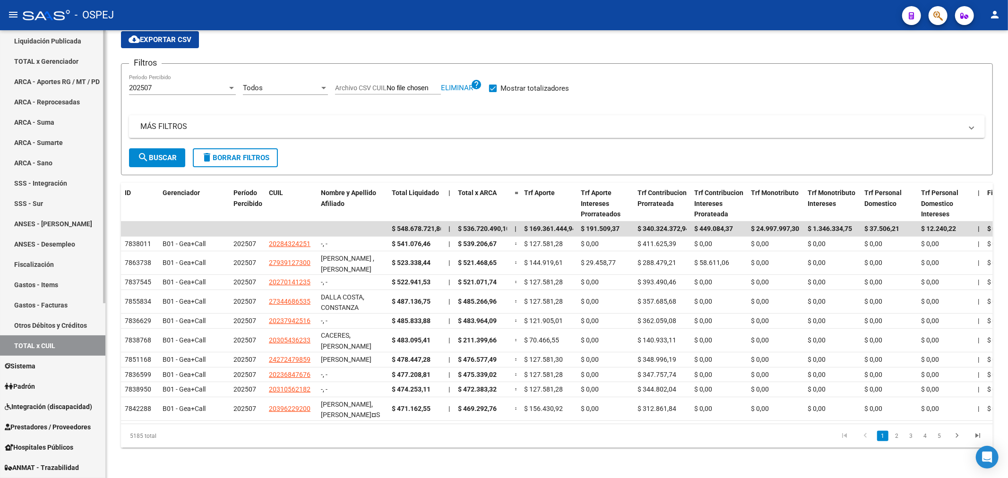
scroll to position [0, 0]
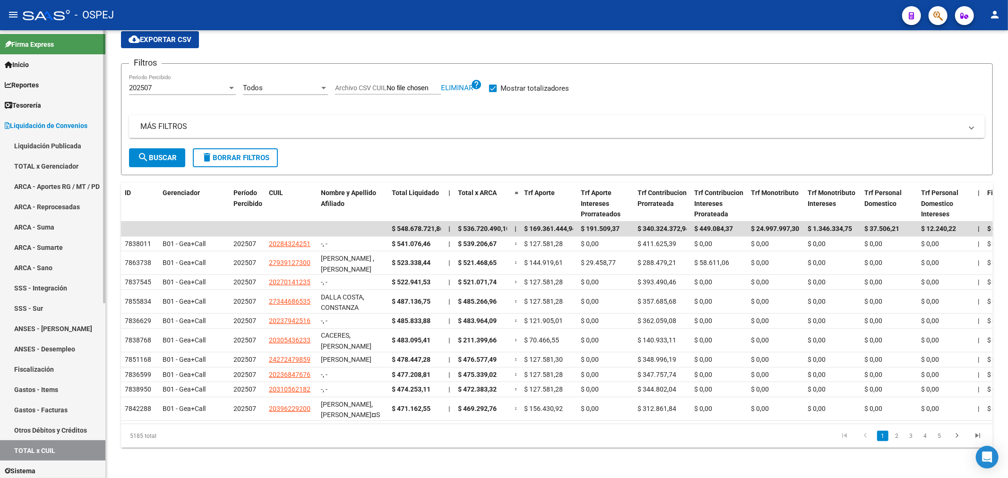
click at [60, 341] on link "ANSES - Desempleo" at bounding box center [52, 349] width 105 height 20
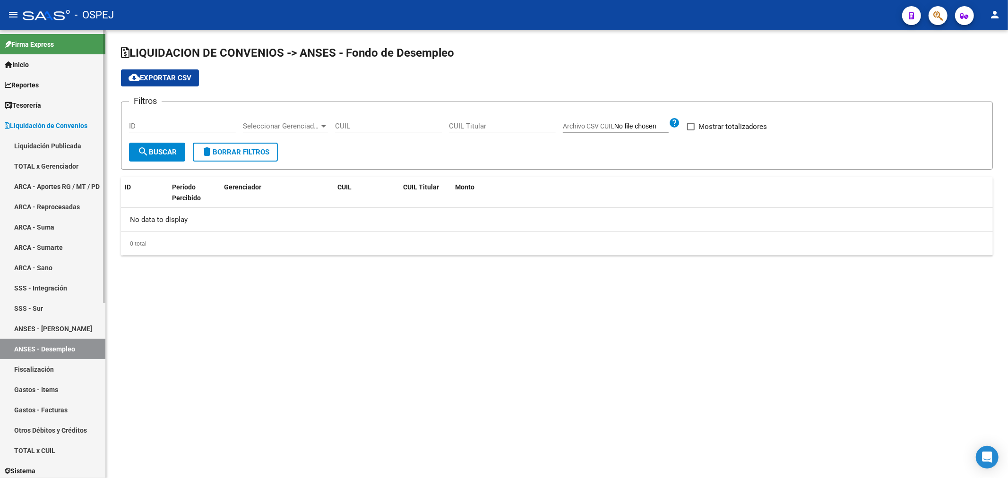
checkbox input "true"
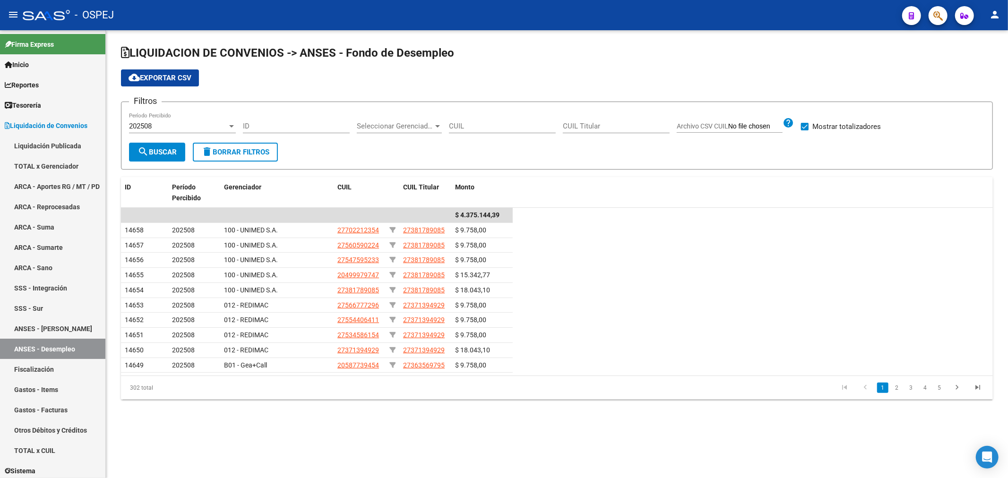
click at [183, 120] on div "202508 Período Percibido" at bounding box center [182, 123] width 107 height 20
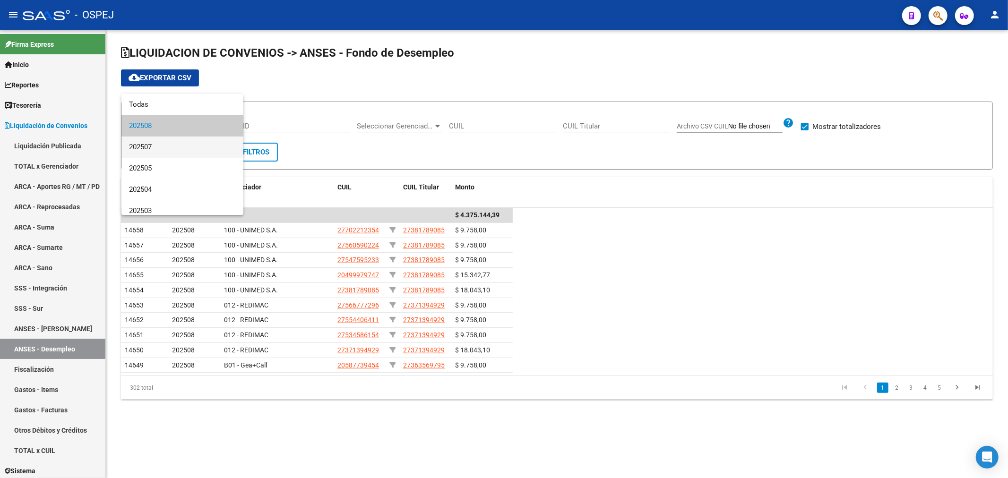
click at [166, 149] on span "202507" at bounding box center [182, 147] width 107 height 21
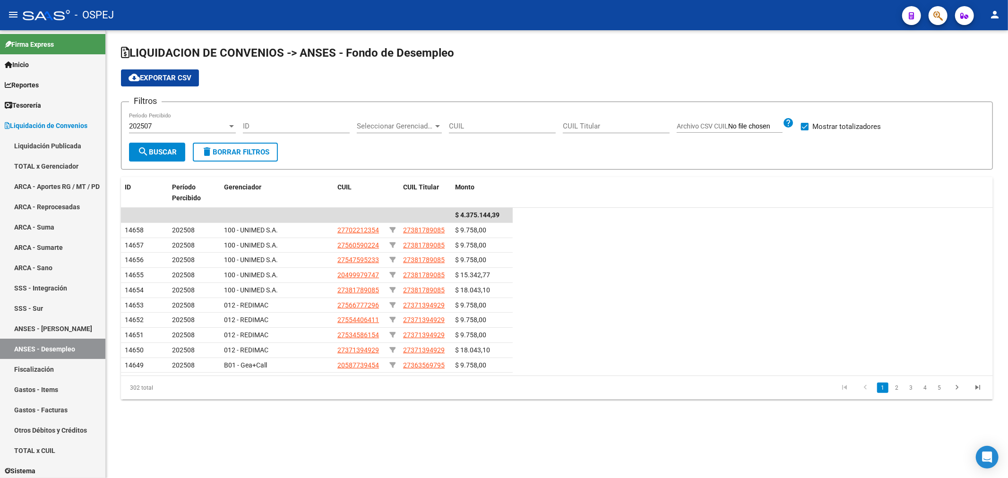
click at [402, 131] on div "Seleccionar Gerenciador Seleccionar Gerenciador" at bounding box center [399, 123] width 85 height 20
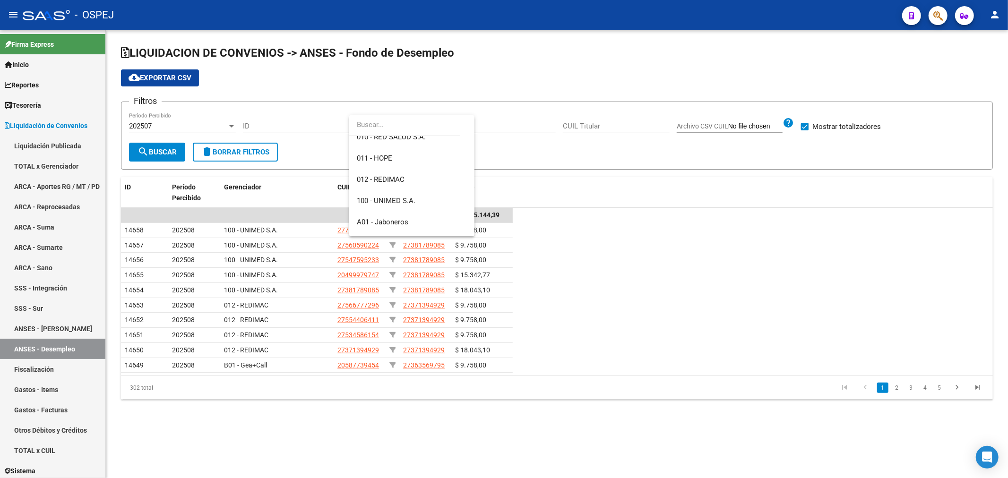
scroll to position [157, 0]
click at [394, 143] on span "B01 - Gea+Call" at bounding box center [412, 138] width 110 height 21
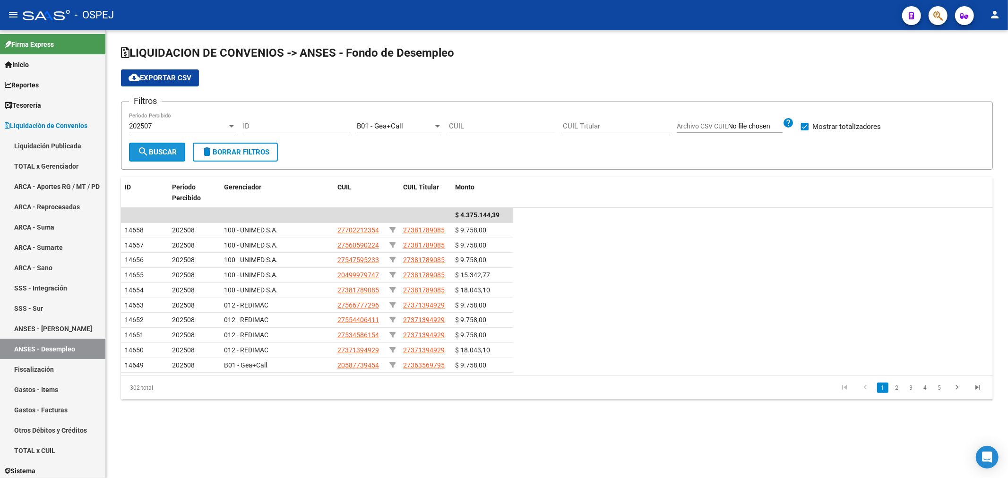
click at [153, 153] on span "search Buscar" at bounding box center [156, 152] width 39 height 9
click at [473, 211] on span "$ 2.314.792,48" at bounding box center [477, 215] width 44 height 8
copy span "2.314.792,48"
click at [178, 117] on div "202507 Período Percibido" at bounding box center [182, 123] width 107 height 20
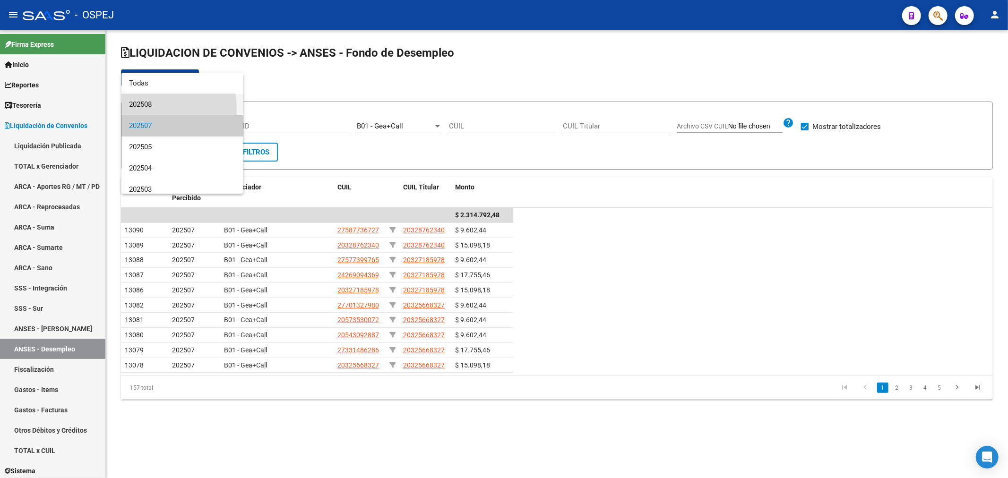
click at [156, 107] on span "202508" at bounding box center [182, 104] width 107 height 21
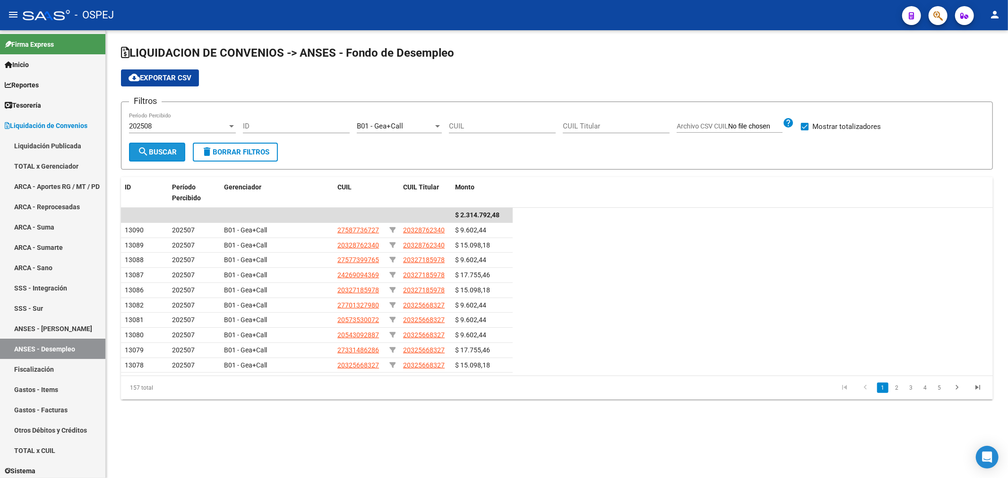
click at [166, 153] on span "search Buscar" at bounding box center [156, 152] width 39 height 9
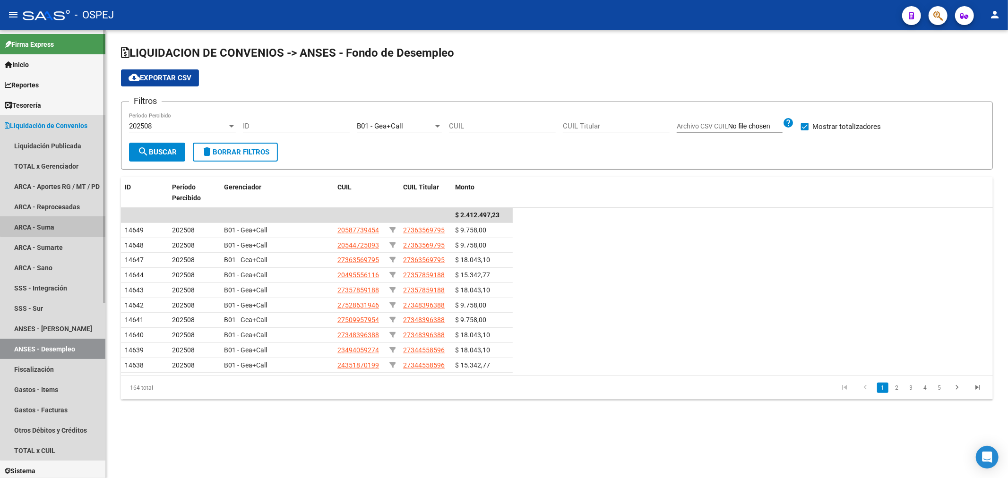
click at [55, 222] on link "ARCA - Suma" at bounding box center [52, 227] width 105 height 20
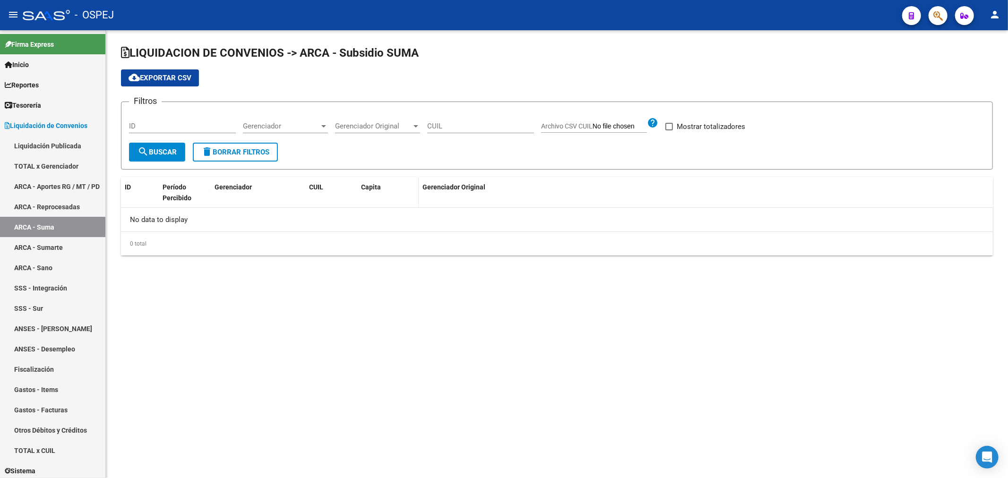
checkbox input "true"
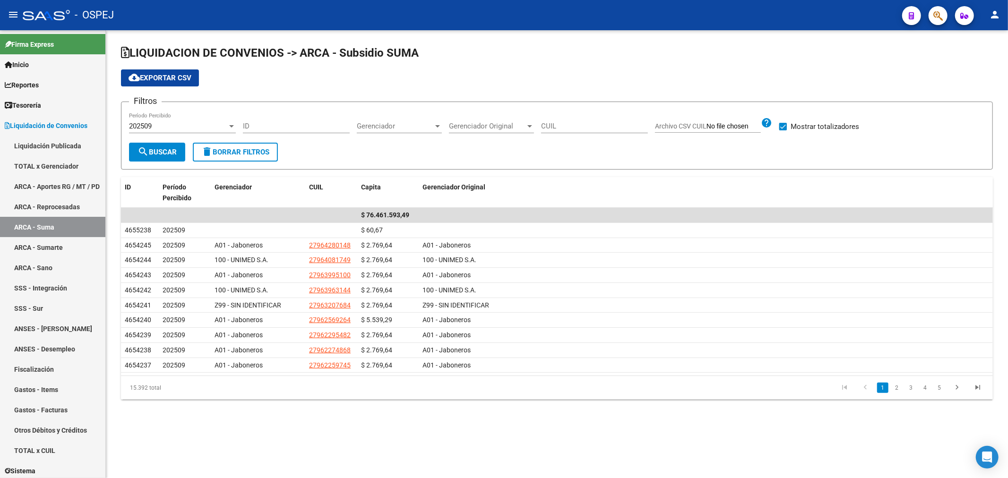
click at [429, 123] on span "Gerenciador" at bounding box center [395, 126] width 77 height 9
drag, startPoint x: 414, startPoint y: 204, endPoint x: 341, endPoint y: 196, distance: 73.7
click at [414, 204] on span "B01 - Gea+Call" at bounding box center [412, 203] width 110 height 21
click at [167, 154] on span "search Buscar" at bounding box center [156, 152] width 39 height 9
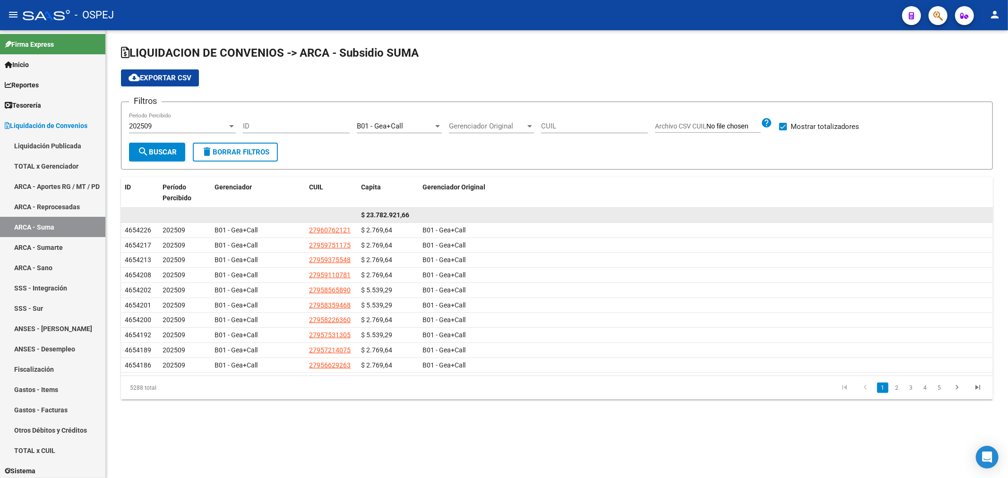
click at [386, 215] on span "$ 23.782.921,66" at bounding box center [385, 215] width 48 height 8
drag, startPoint x: 386, startPoint y: 215, endPoint x: 388, endPoint y: 210, distance: 5.1
copy span "23.782.921,66"
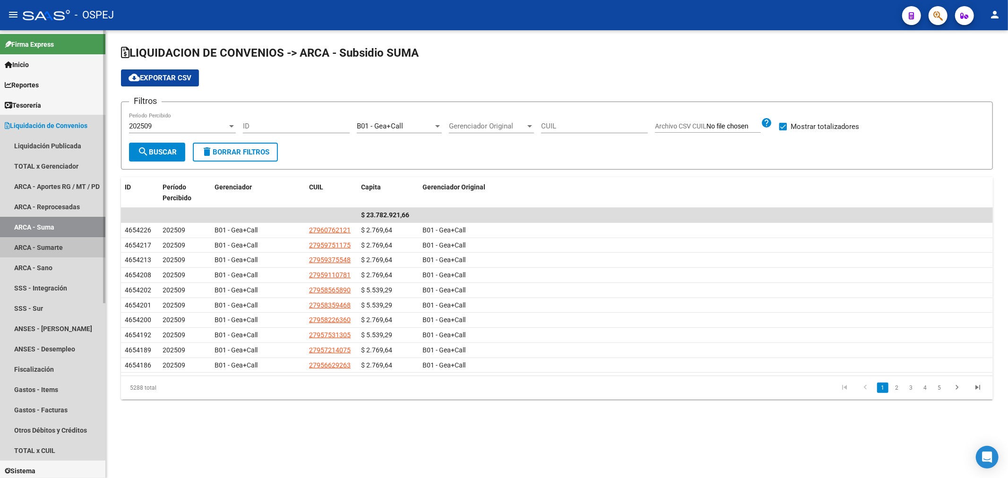
click at [36, 248] on link "ARCA - Sumarte" at bounding box center [52, 247] width 105 height 20
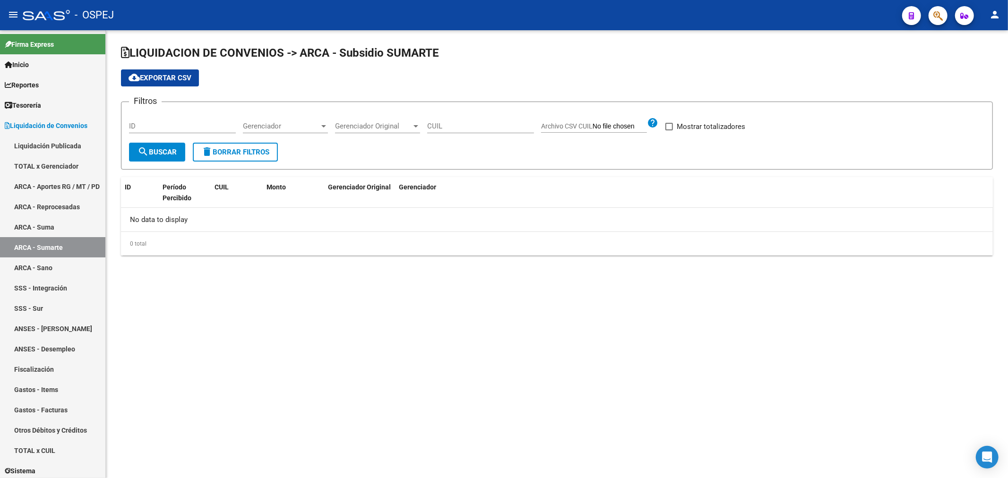
checkbox input "true"
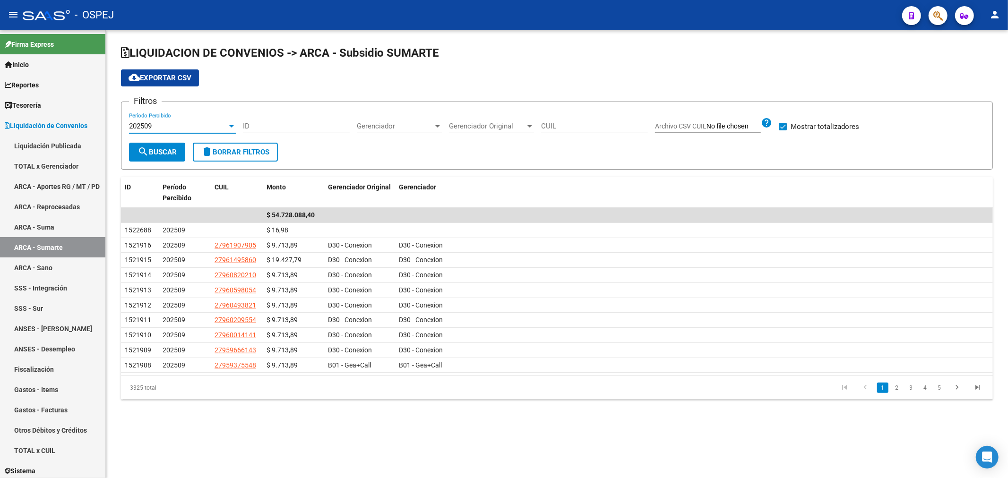
click at [196, 124] on div "202509" at bounding box center [178, 126] width 98 height 9
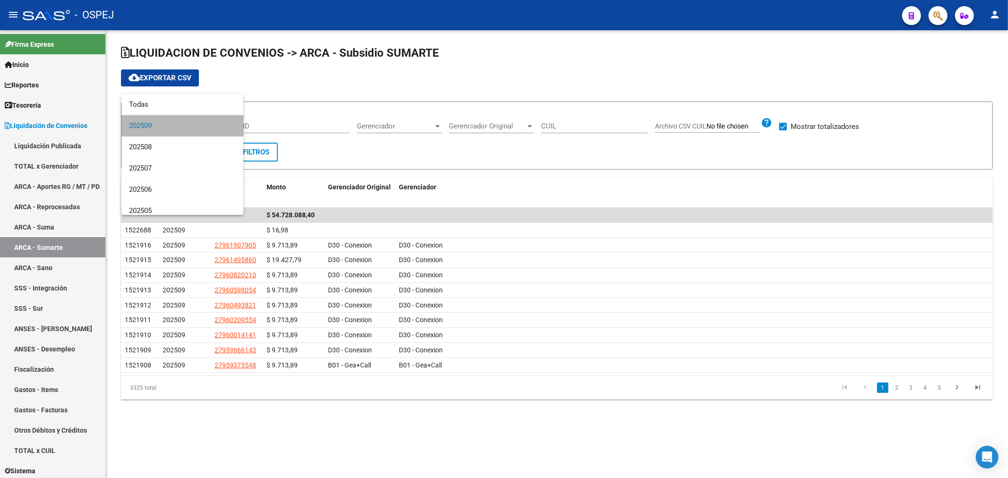
click at [196, 124] on span "202509" at bounding box center [182, 125] width 107 height 21
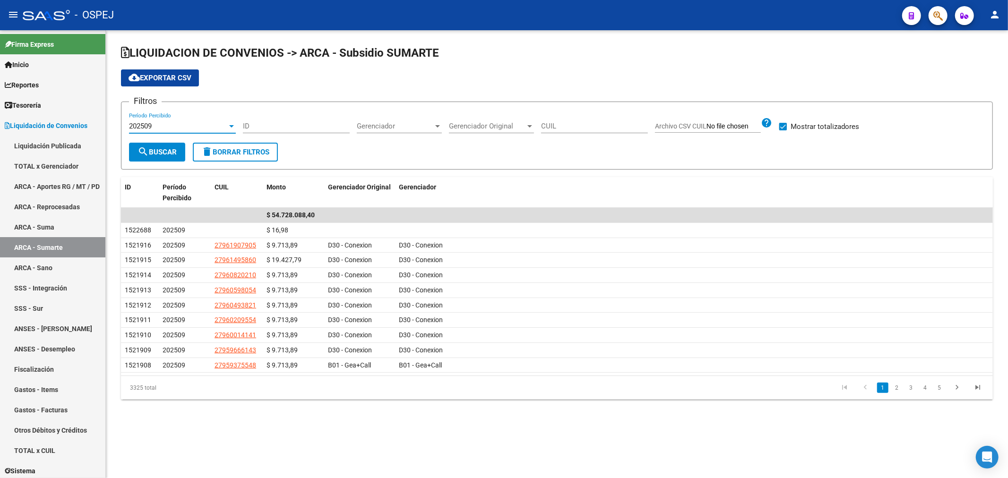
drag, startPoint x: 162, startPoint y: 110, endPoint x: 164, endPoint y: 120, distance: 10.1
click at [162, 112] on div "Filtros 202509 Período Percibido ID Gerenciador Gerenciador Gerenciador Origina…" at bounding box center [557, 126] width 856 height 33
click at [166, 126] on div "202509" at bounding box center [178, 126] width 98 height 9
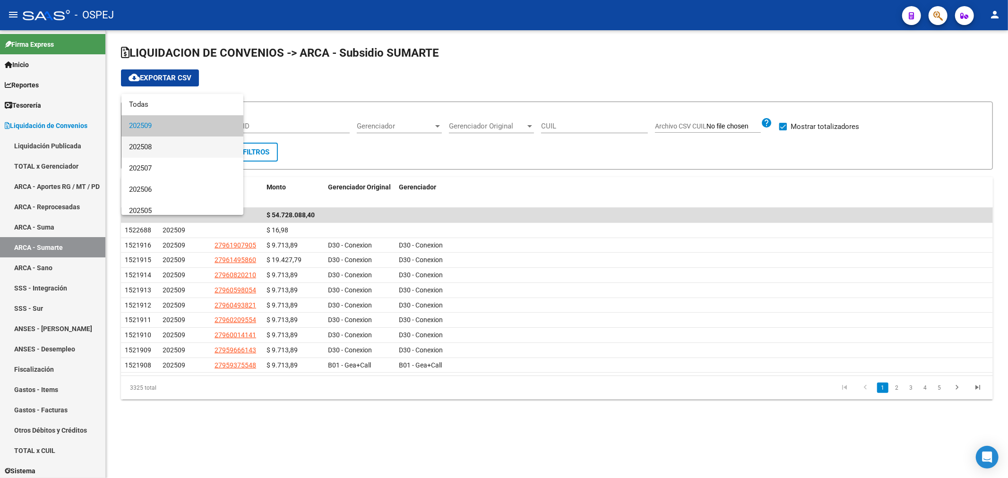
click at [170, 146] on span "202508" at bounding box center [182, 147] width 107 height 21
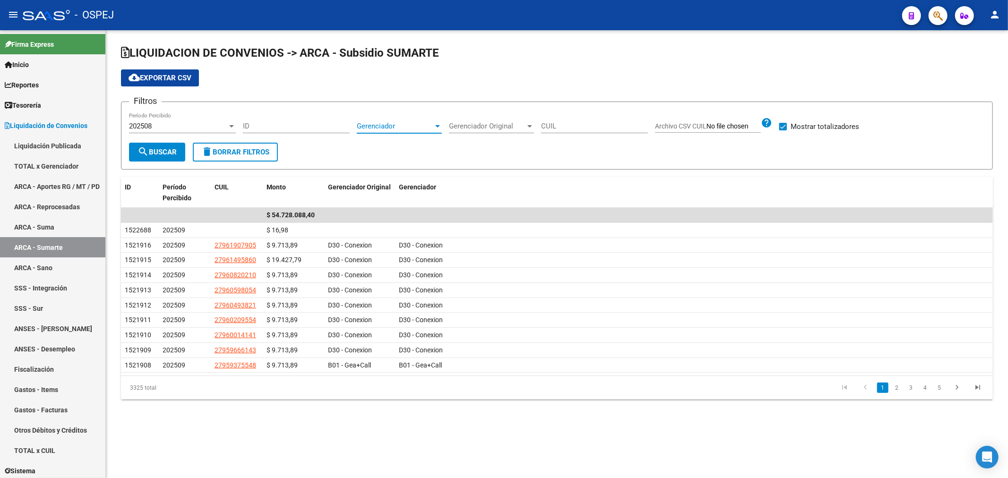
click at [390, 128] on span "Gerenciador" at bounding box center [395, 126] width 77 height 9
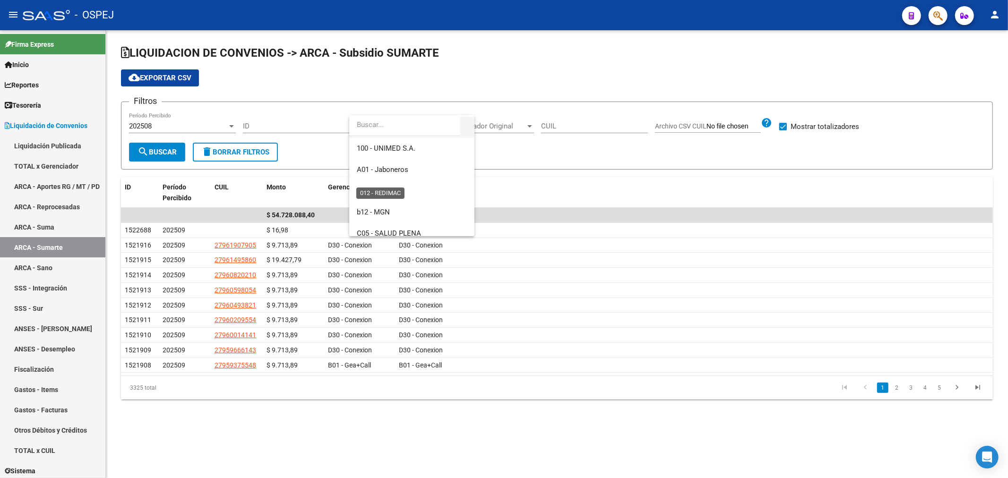
scroll to position [157, 0]
click at [398, 139] on span "B01 - Gea+Call" at bounding box center [380, 138] width 46 height 9
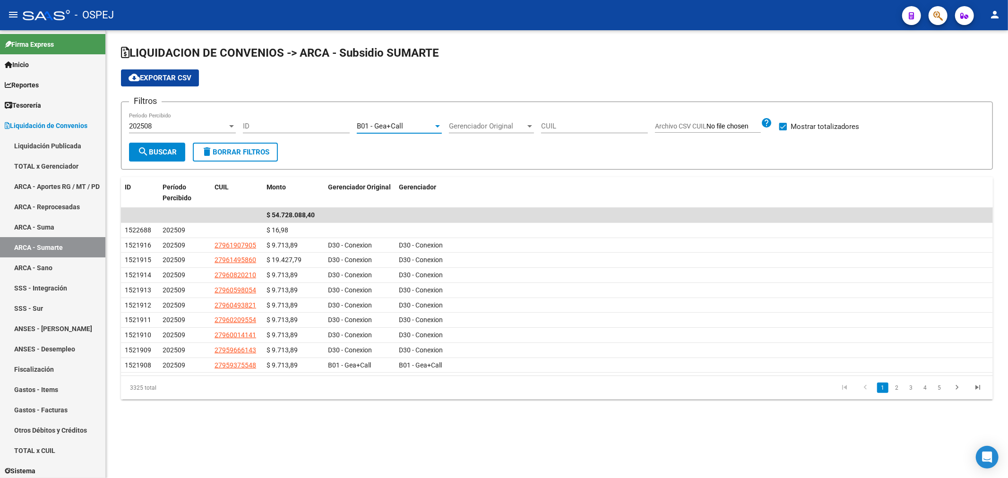
drag, startPoint x: 168, startPoint y: 155, endPoint x: 194, endPoint y: 154, distance: 25.5
click at [182, 155] on button "search Buscar" at bounding box center [157, 152] width 56 height 19
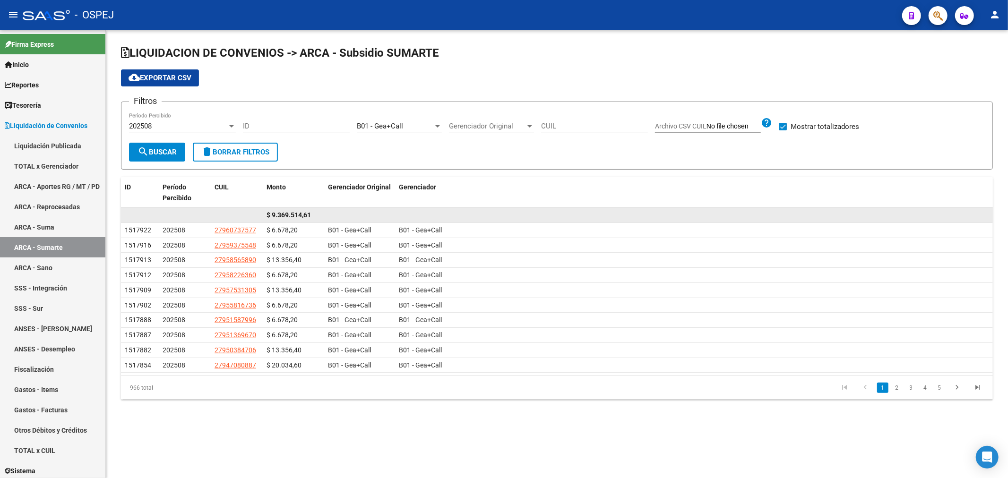
click at [298, 214] on span "$ 9.369.514,61" at bounding box center [288, 215] width 44 height 8
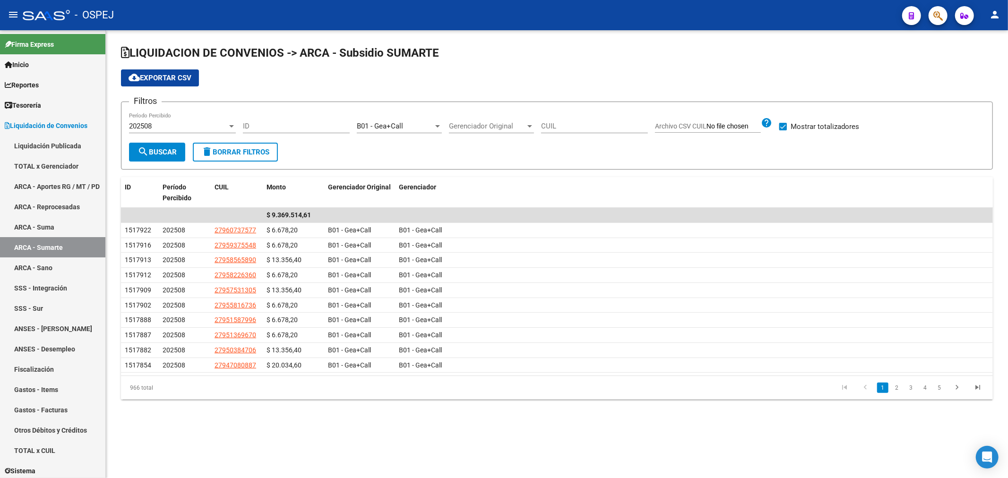
copy span "9.369.514,61"
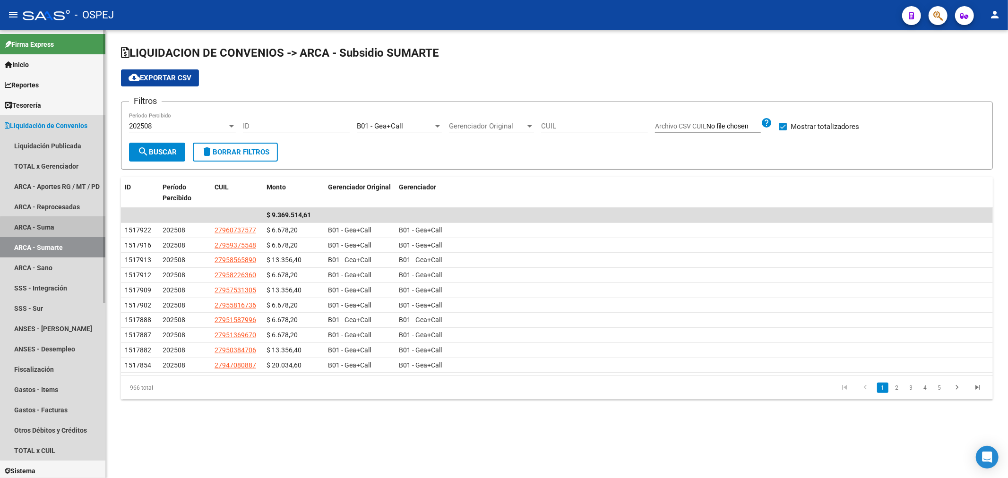
click at [67, 228] on link "ARCA - Suma" at bounding box center [52, 227] width 105 height 20
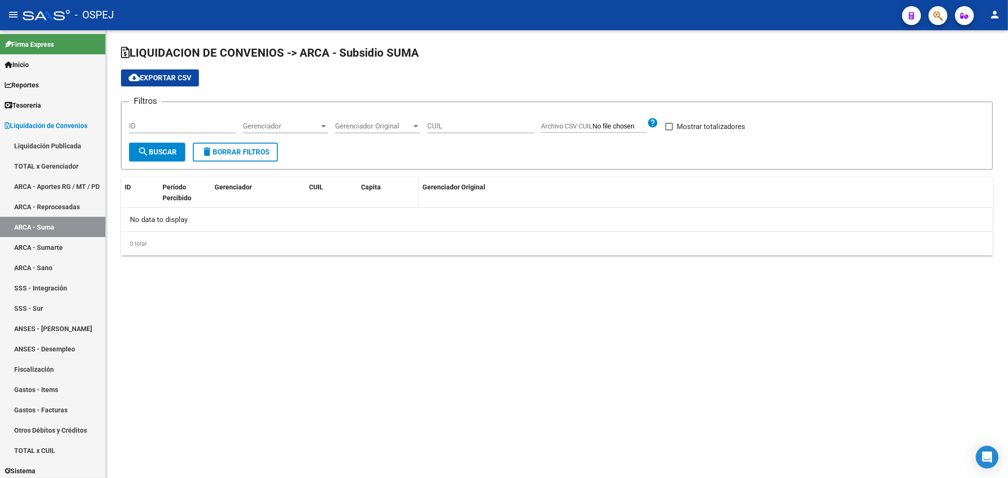
checkbox input "true"
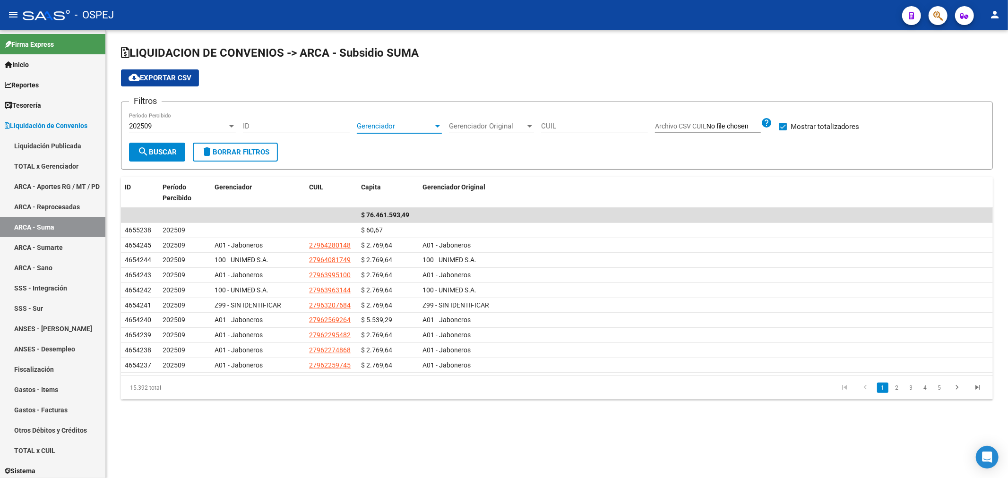
click at [366, 129] on span "Gerenciador" at bounding box center [395, 126] width 77 height 9
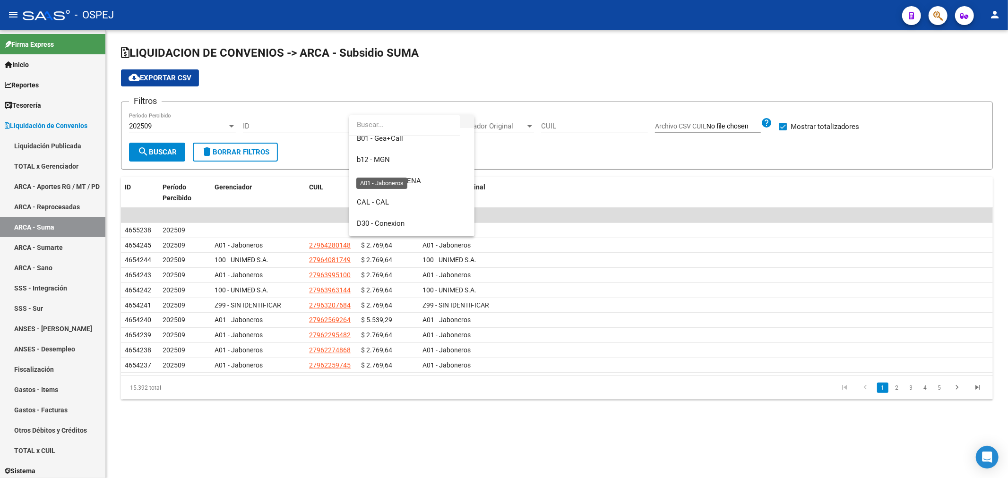
scroll to position [105, 0]
click at [421, 192] on span "B01 - Gea+Call" at bounding box center [412, 190] width 110 height 21
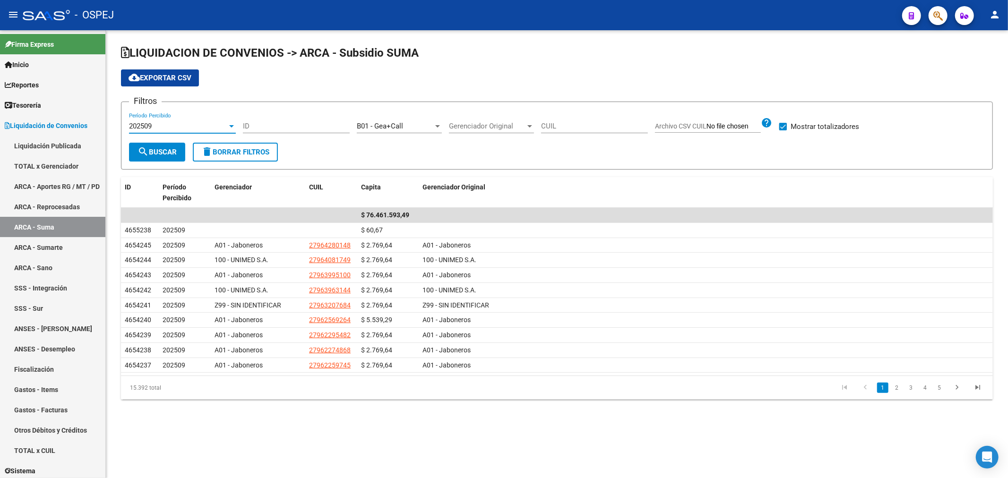
click at [181, 123] on div "202509" at bounding box center [178, 126] width 98 height 9
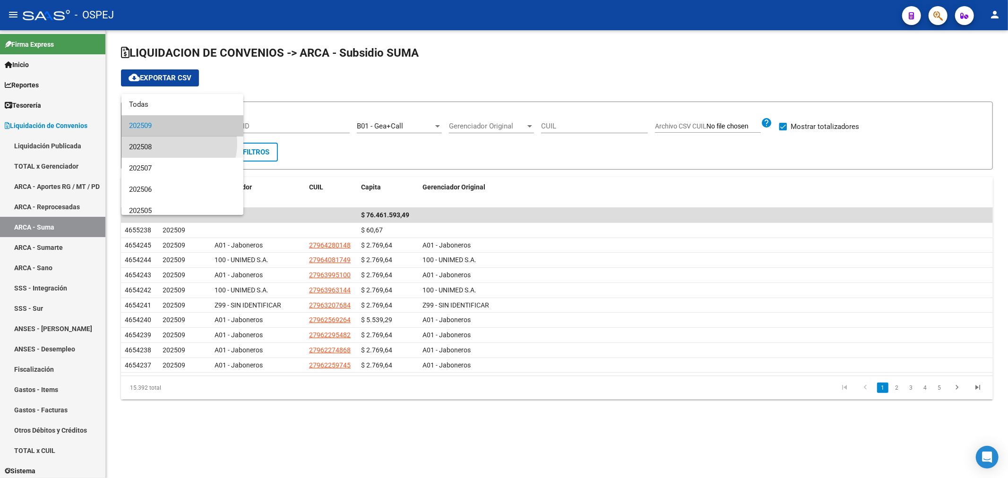
drag, startPoint x: 175, startPoint y: 144, endPoint x: 150, endPoint y: 146, distance: 25.1
click at [175, 144] on span "202508" at bounding box center [182, 147] width 107 height 21
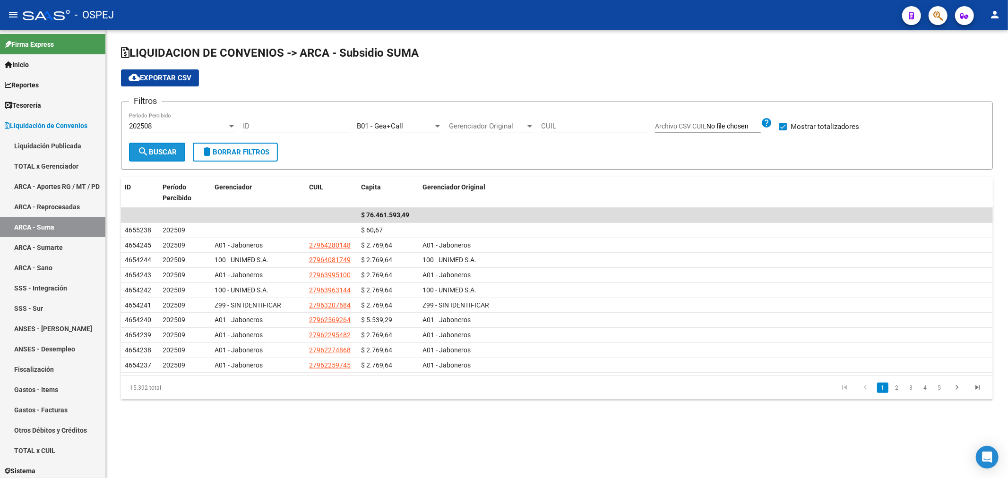
click at [144, 149] on mat-icon "search" at bounding box center [142, 151] width 11 height 11
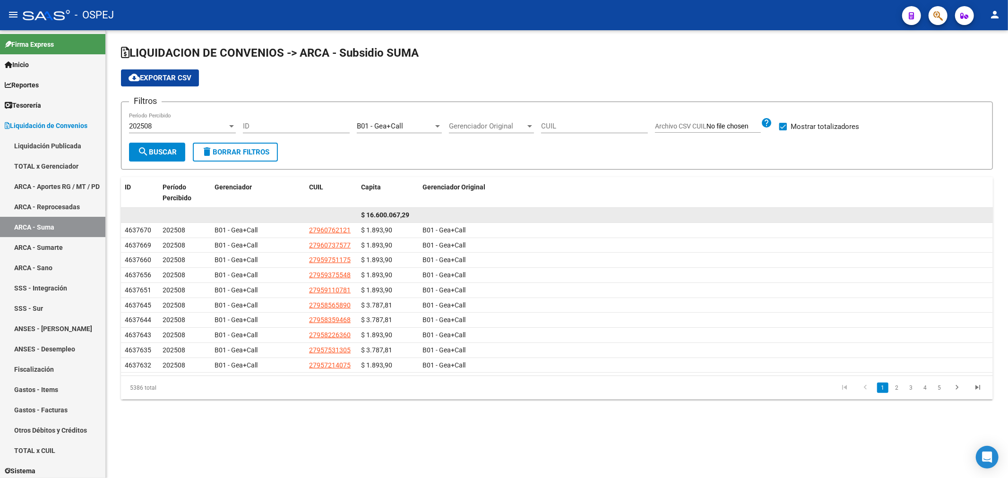
click at [378, 210] on div "$ 16.600.067,29" at bounding box center [388, 215] width 54 height 11
click at [394, 212] on span "$ 16.600.067,29" at bounding box center [385, 215] width 48 height 8
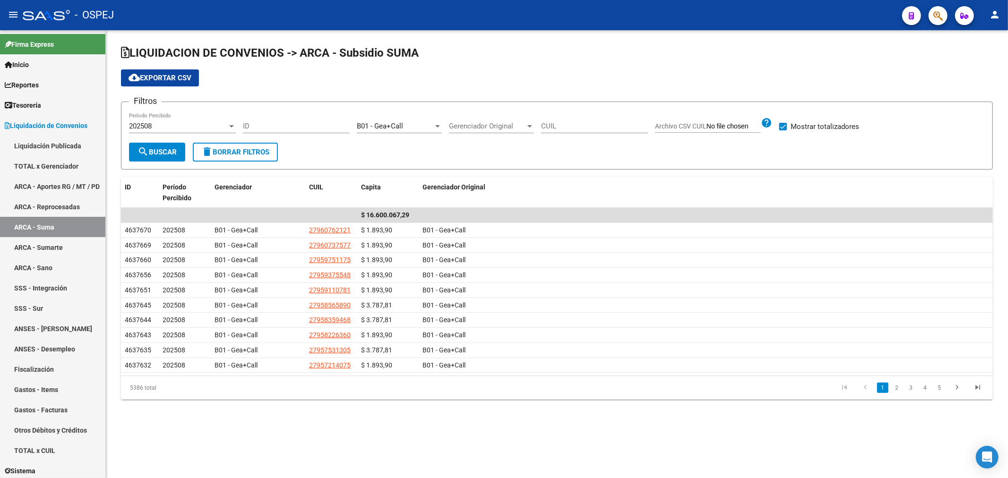
copy span "16.600.067,29"
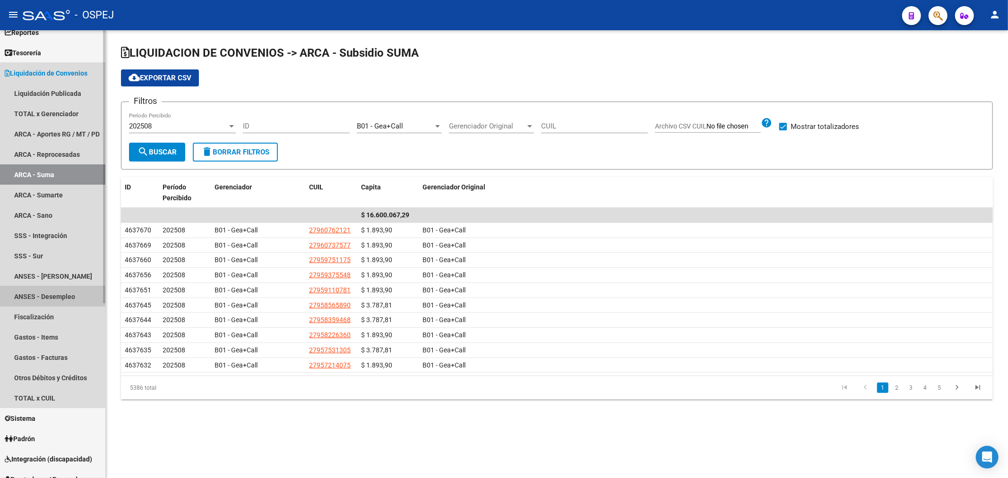
click at [67, 289] on link "ANSES - Desempleo" at bounding box center [52, 296] width 105 height 20
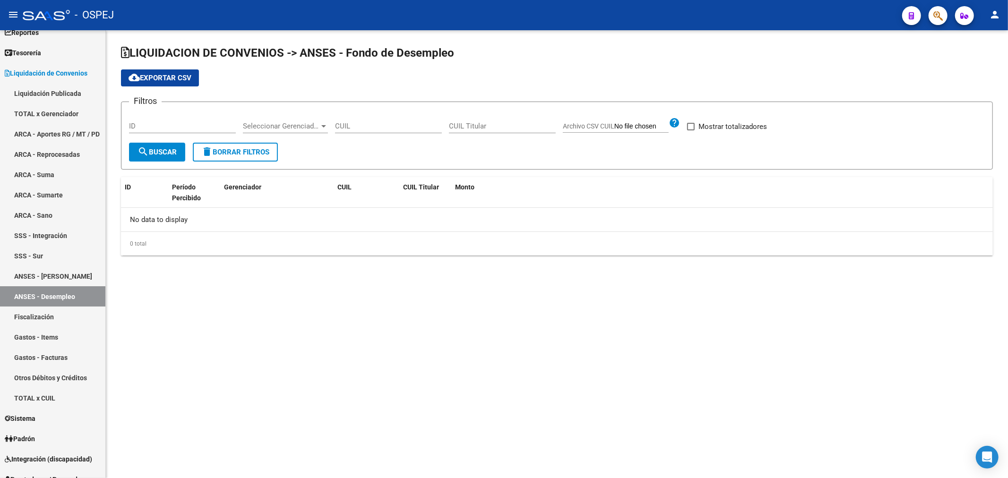
checkbox input "true"
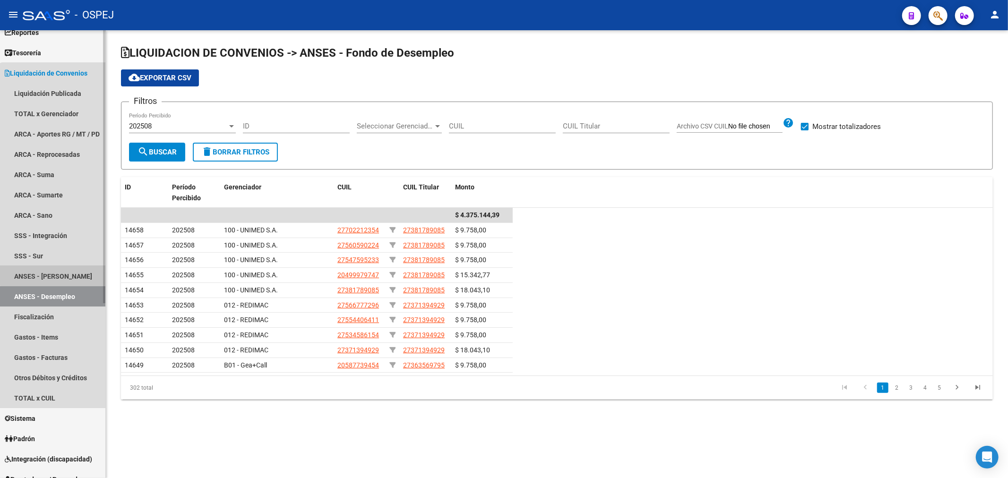
click at [69, 271] on link "ANSES - [PERSON_NAME]" at bounding box center [52, 276] width 105 height 20
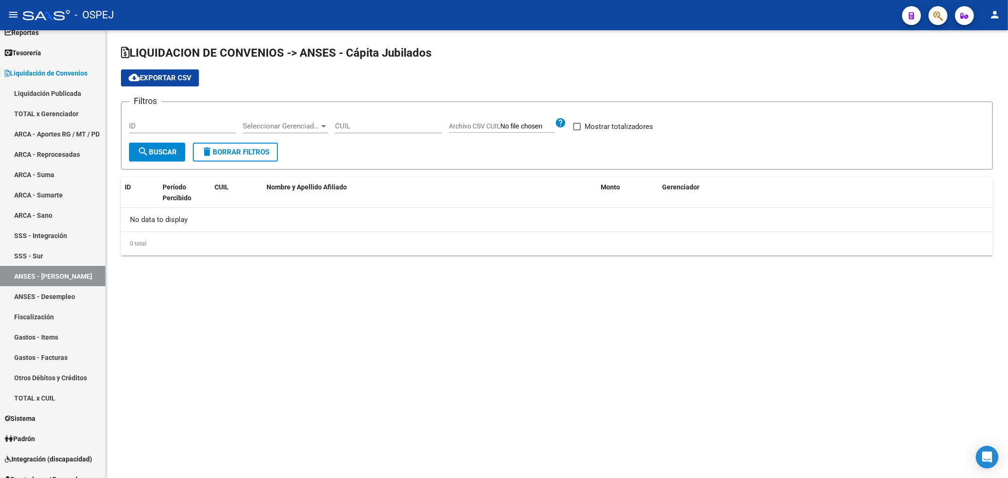
checkbox input "true"
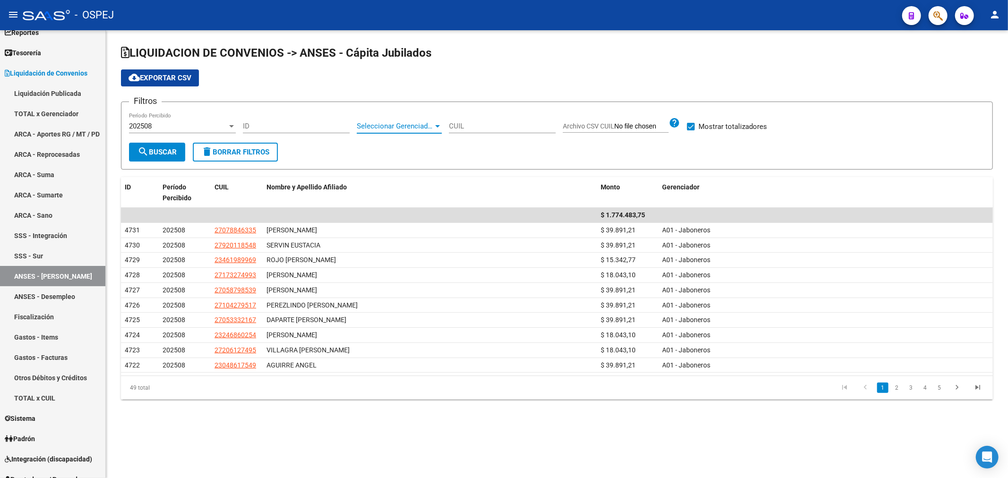
click at [432, 125] on span "Seleccionar Gerenciador" at bounding box center [395, 126] width 77 height 9
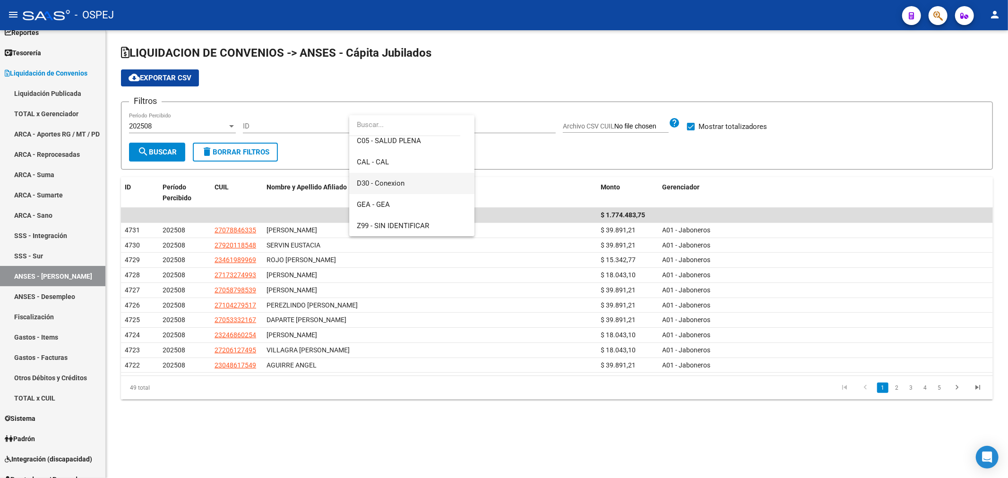
scroll to position [93, 0]
drag, startPoint x: 412, startPoint y: 198, endPoint x: 204, endPoint y: 196, distance: 207.4
click at [407, 199] on span "B01 - Gea+Call" at bounding box center [412, 203] width 110 height 21
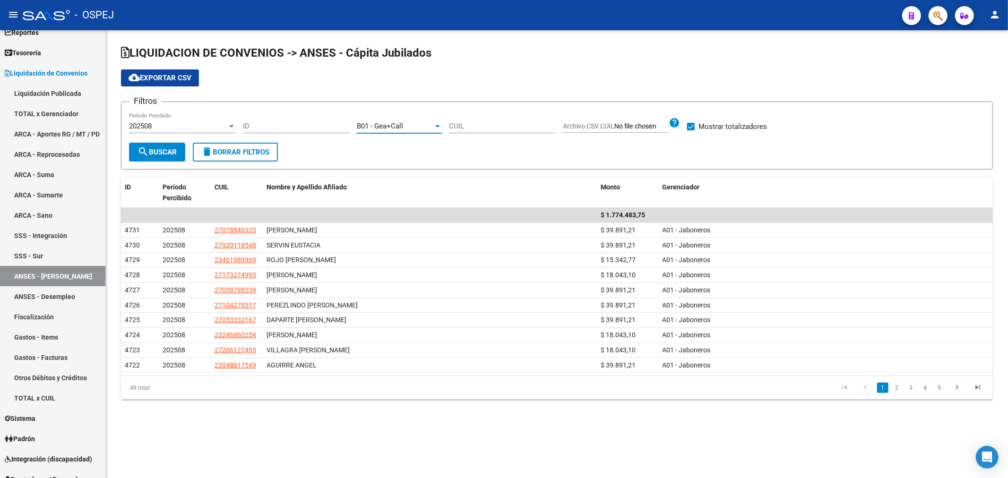
click at [157, 154] on span "search Buscar" at bounding box center [156, 152] width 39 height 9
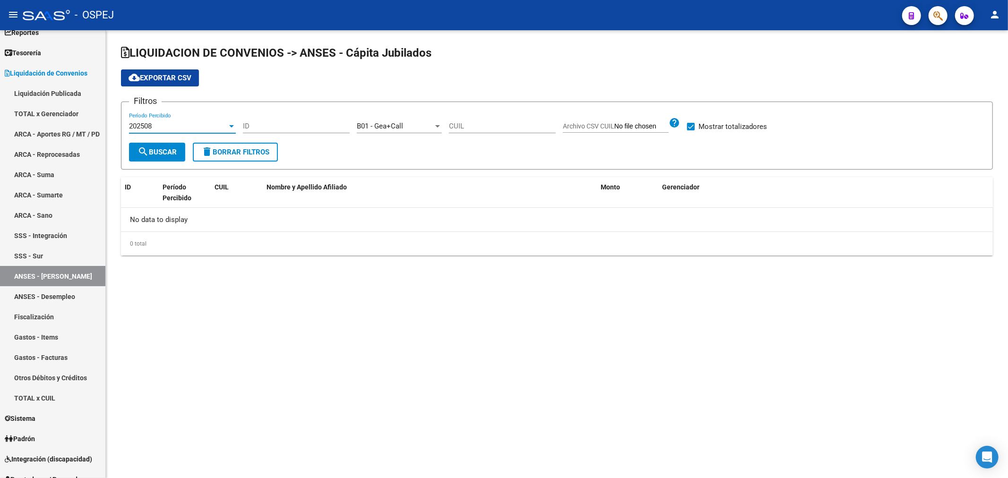
click at [176, 126] on div "202508" at bounding box center [178, 126] width 98 height 9
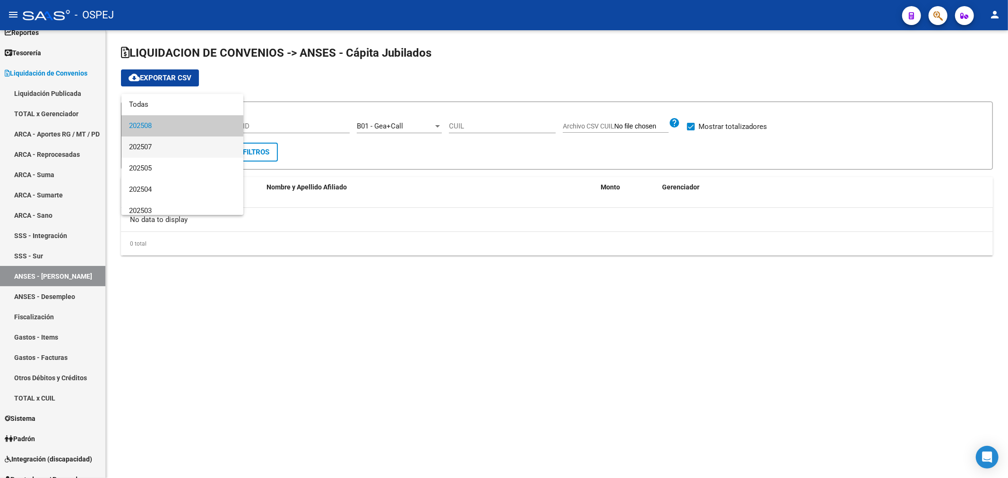
click at [166, 142] on span "202507" at bounding box center [182, 147] width 107 height 21
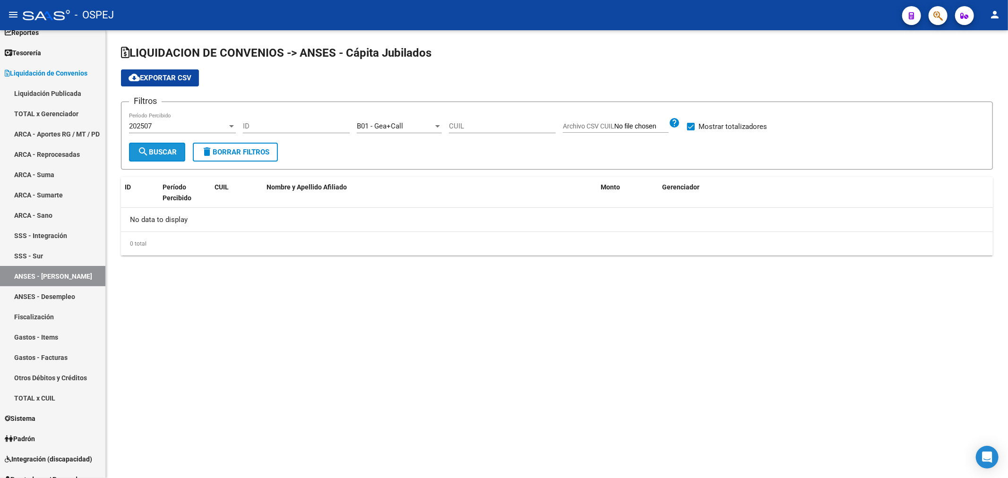
click at [159, 155] on span "search Buscar" at bounding box center [156, 152] width 39 height 9
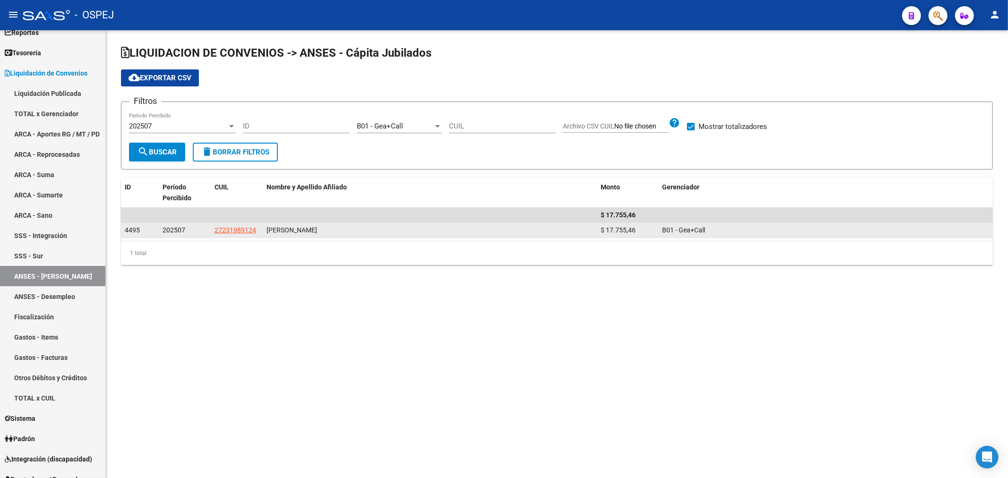
click at [626, 233] on span "$ 17.755,46" at bounding box center [618, 230] width 35 height 8
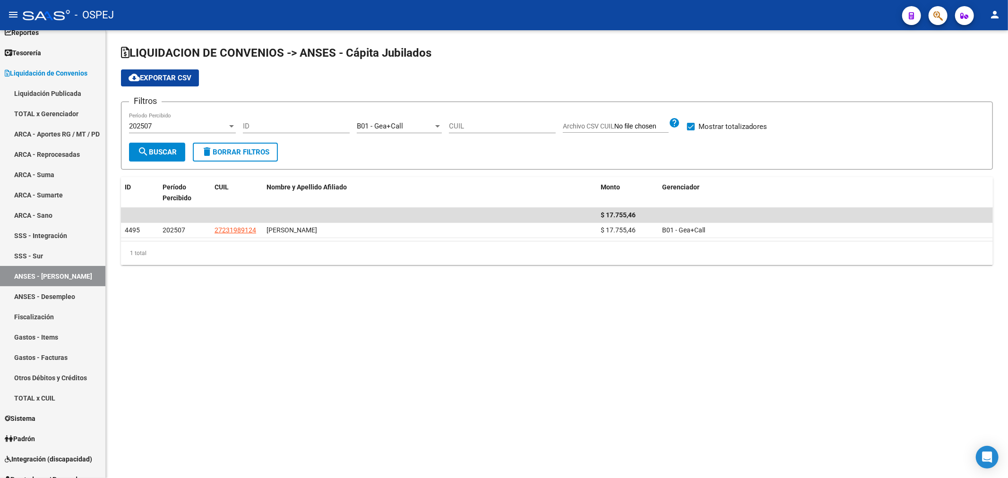
copy span "17.755,46"
